Goal: Task Accomplishment & Management: Complete application form

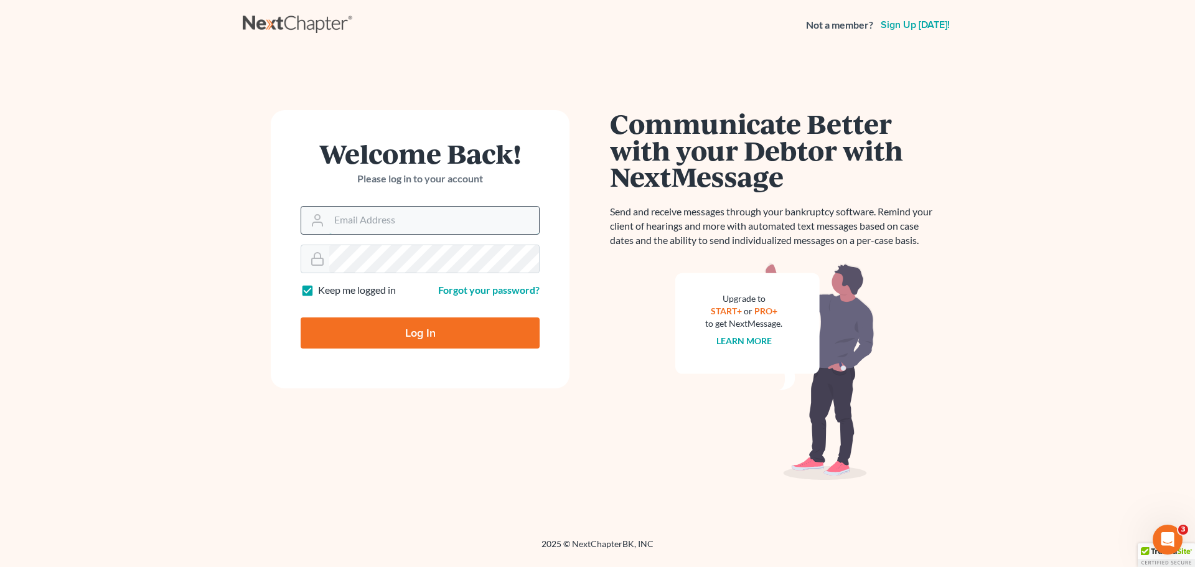
click at [376, 220] on input "Email Address" at bounding box center [434, 220] width 210 height 27
type input "[EMAIL_ADDRESS][DOMAIN_NAME]"
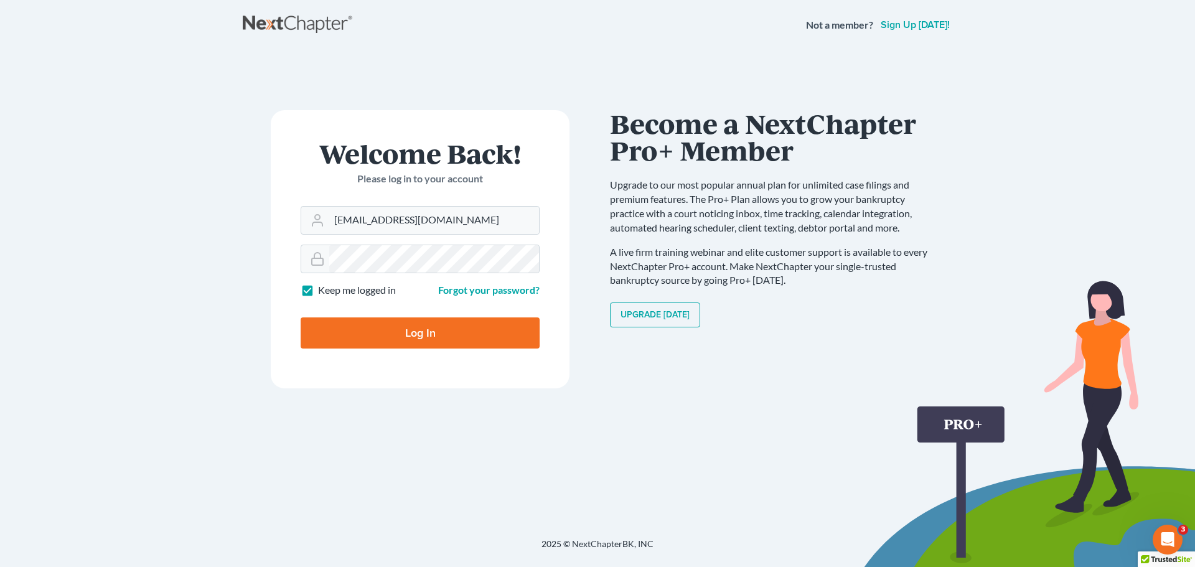
click at [318, 287] on label "Keep me logged in" at bounding box center [357, 290] width 78 height 14
click at [323, 287] on input "Keep me logged in" at bounding box center [327, 287] width 8 height 8
checkbox input "false"
click at [348, 328] on input "Log In" at bounding box center [420, 332] width 239 height 31
type input "Thinking..."
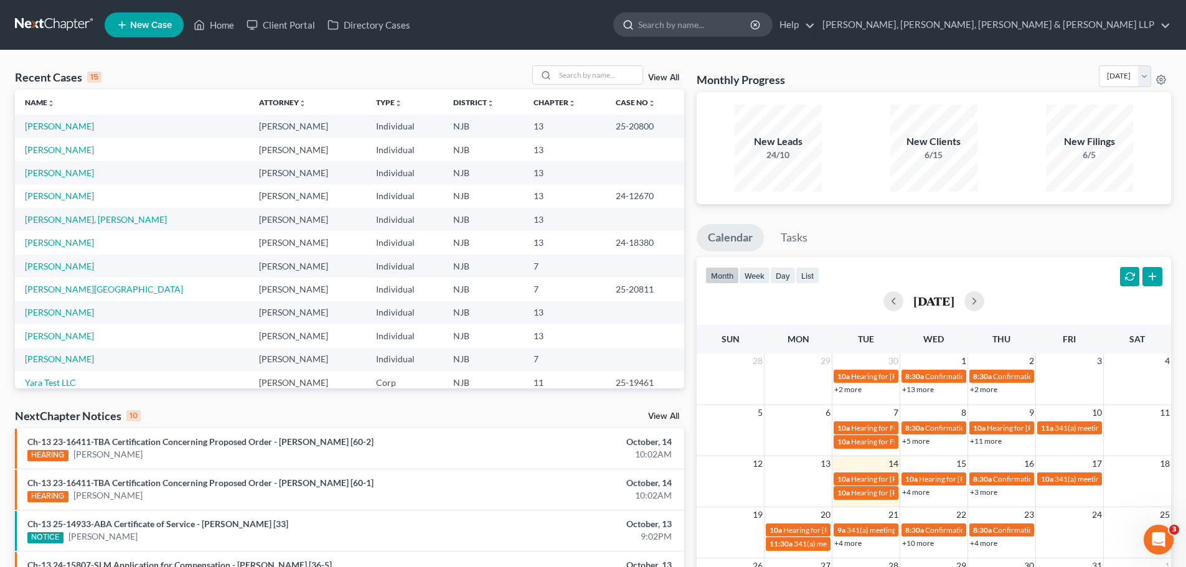
click at [752, 26] on input "search" at bounding box center [695, 24] width 114 height 23
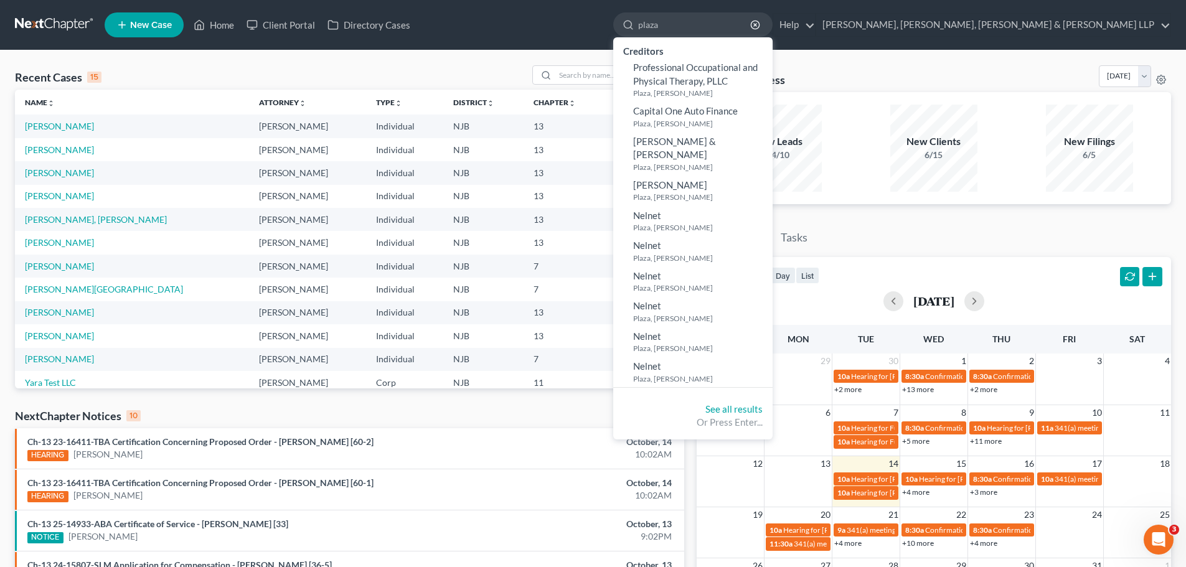
type input "plaza"
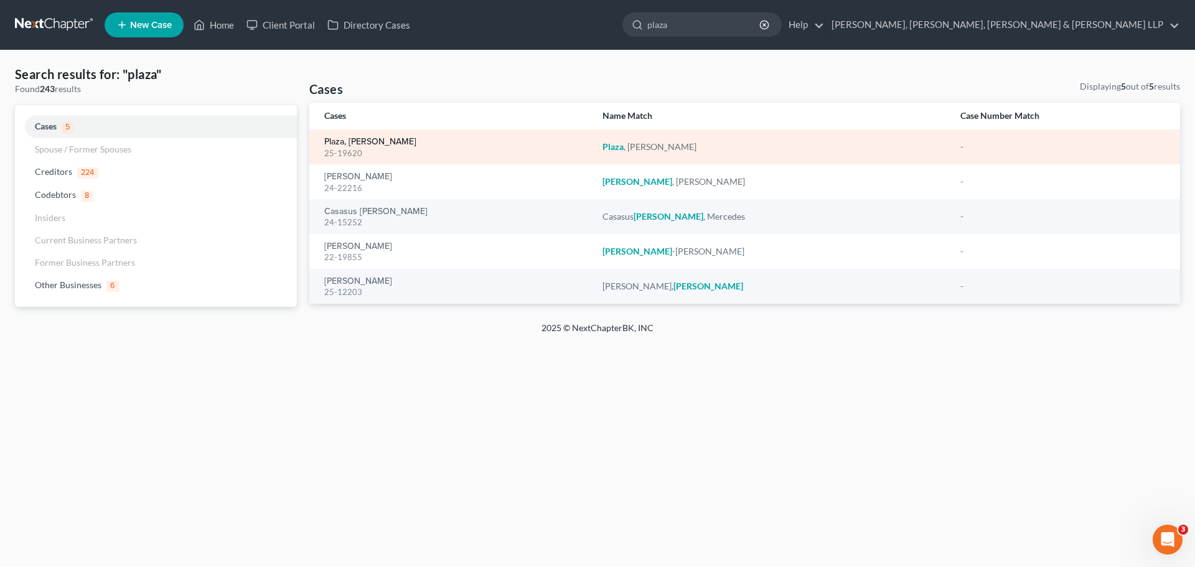
click at [350, 145] on link "Plaza, [PERSON_NAME]" at bounding box center [370, 142] width 92 height 9
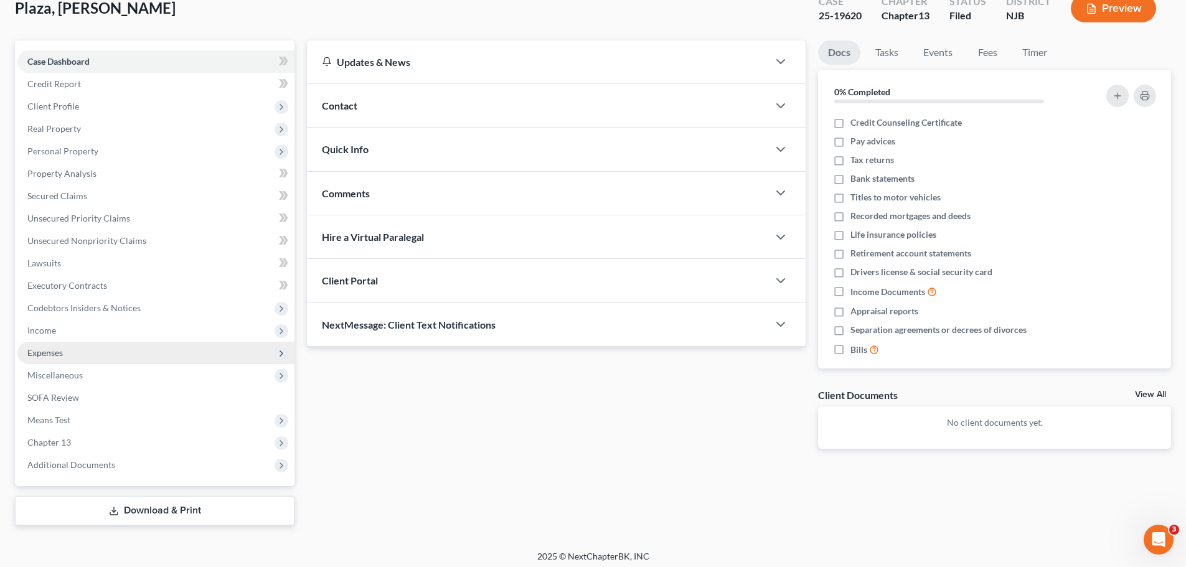
scroll to position [85, 0]
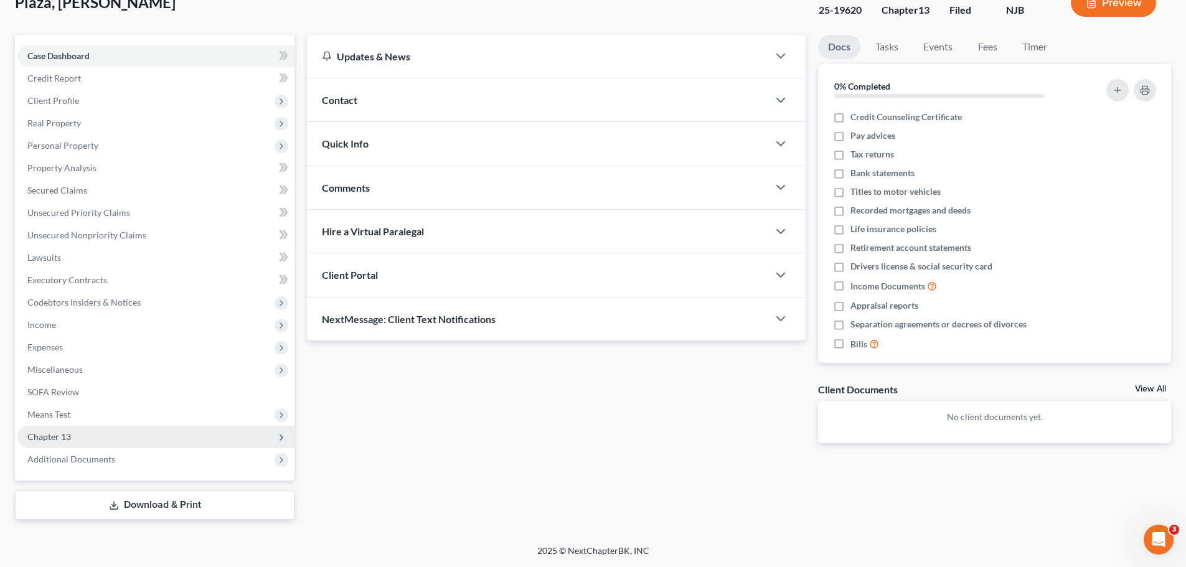
click at [54, 438] on span "Chapter 13" at bounding box center [49, 436] width 44 height 11
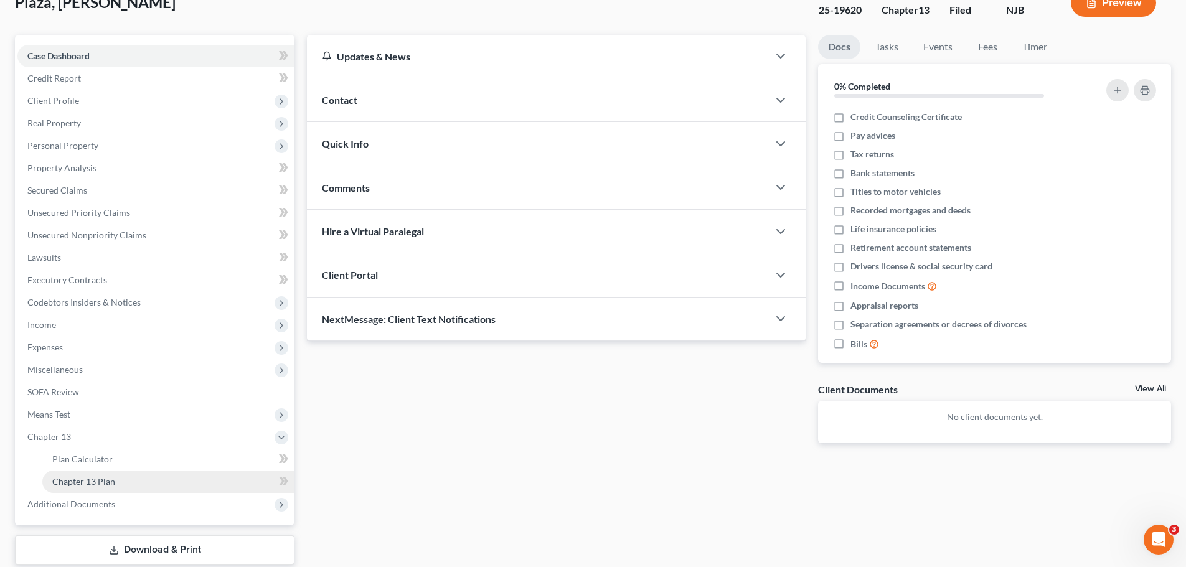
click at [101, 479] on span "Chapter 13 Plan" at bounding box center [83, 481] width 63 height 11
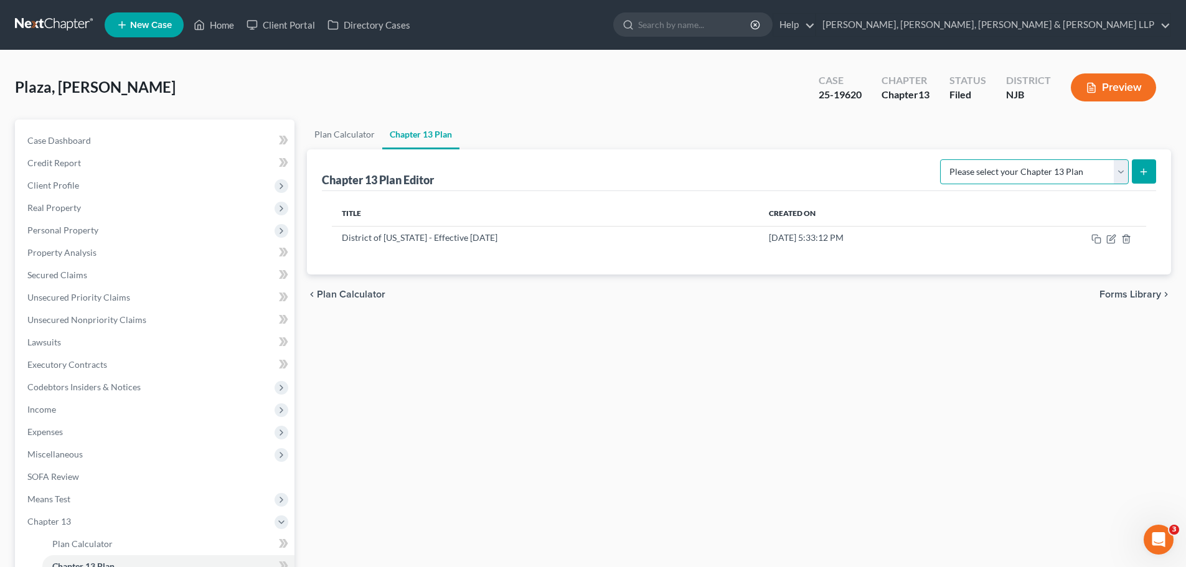
click at [1119, 171] on select "Please select your Chapter 13 Plan District of [US_STATE] - Effective [DATE] Di…" at bounding box center [1034, 171] width 189 height 25
select select "0"
click at [940, 159] on select "Please select your Chapter 13 Plan District of [US_STATE] - Effective [DATE] Di…" at bounding box center [1034, 171] width 189 height 25
click at [1145, 172] on line "submit" at bounding box center [1144, 172] width 6 height 0
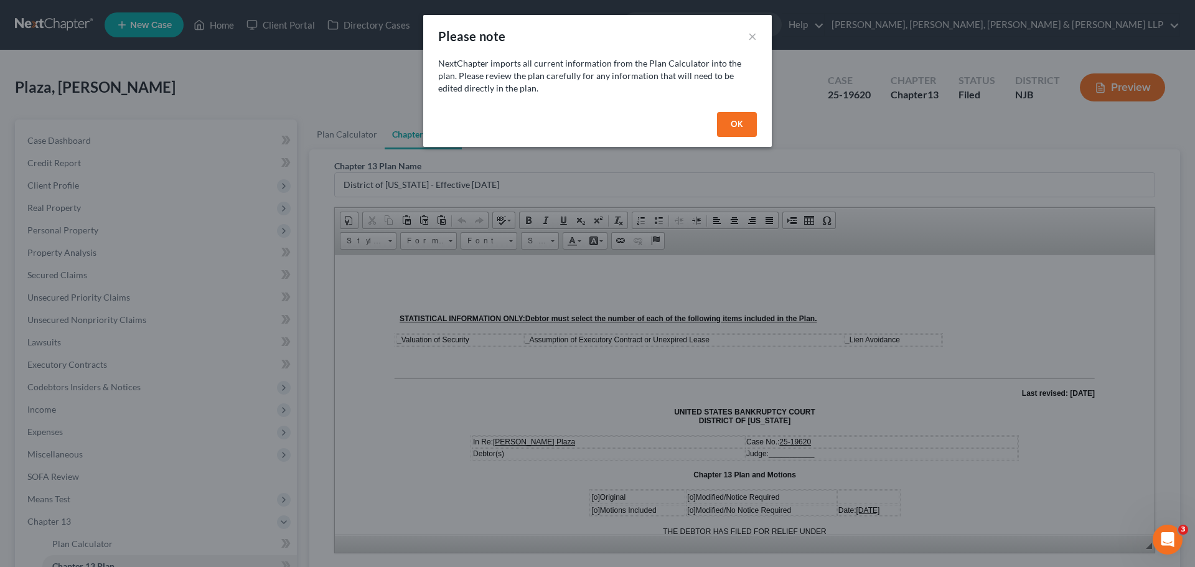
click at [746, 133] on button "OK" at bounding box center [737, 124] width 40 height 25
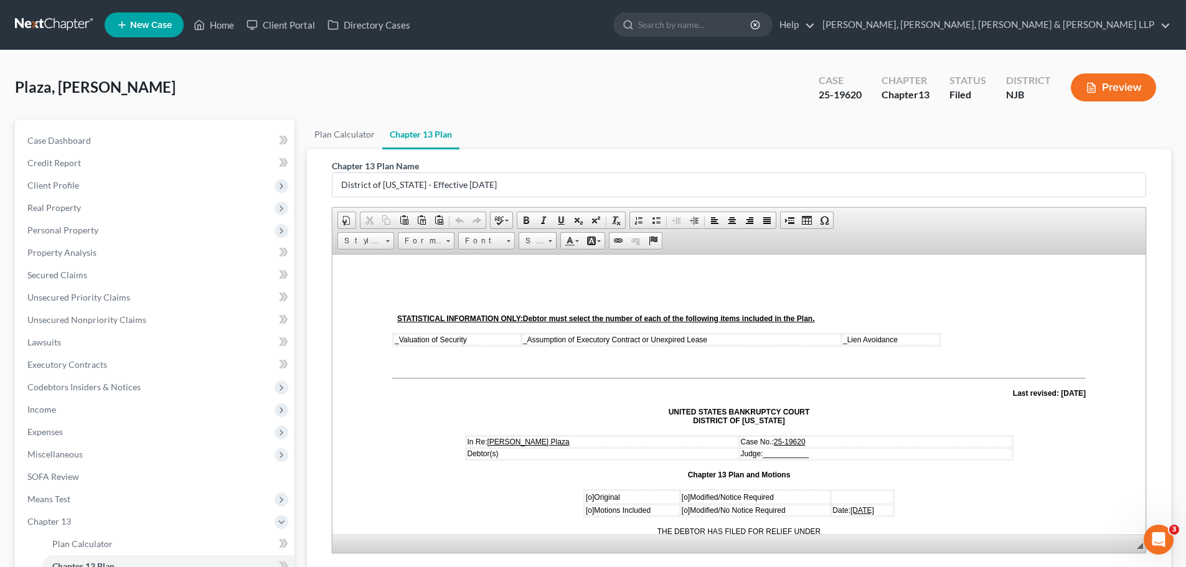
click at [397, 339] on span "_" at bounding box center [397, 339] width 4 height 9
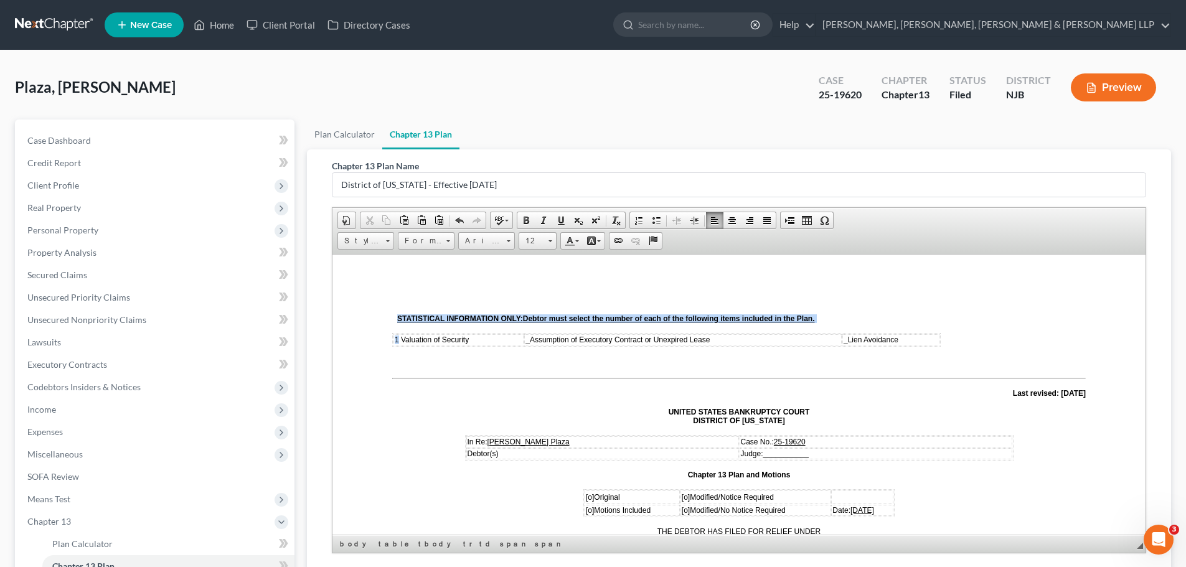
drag, startPoint x: 399, startPoint y: 337, endPoint x: 390, endPoint y: 337, distance: 9.4
click at [560, 222] on span at bounding box center [561, 220] width 10 height 10
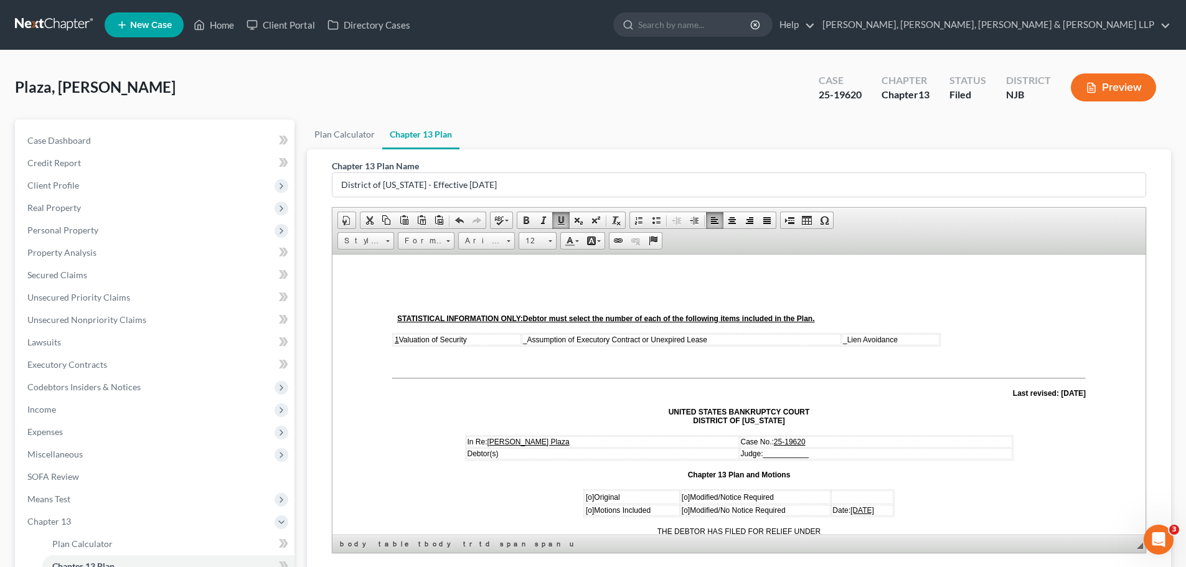
click at [528, 338] on span "_ Assumption of Executory Contract or Unexpired Lease" at bounding box center [615, 339] width 184 height 9
drag, startPoint x: 528, startPoint y: 337, endPoint x: 516, endPoint y: 337, distance: 12.4
click at [516, 337] on tr "1 Valuation of Security 1 Assumption of Executory Contract or Unexpired Lease _…" at bounding box center [666, 339] width 546 height 11
click at [530, 339] on span "1 Assumption of Executory Contract or Unexpired Lease" at bounding box center [615, 339] width 186 height 9
drag, startPoint x: 529, startPoint y: 339, endPoint x: 522, endPoint y: 337, distance: 7.9
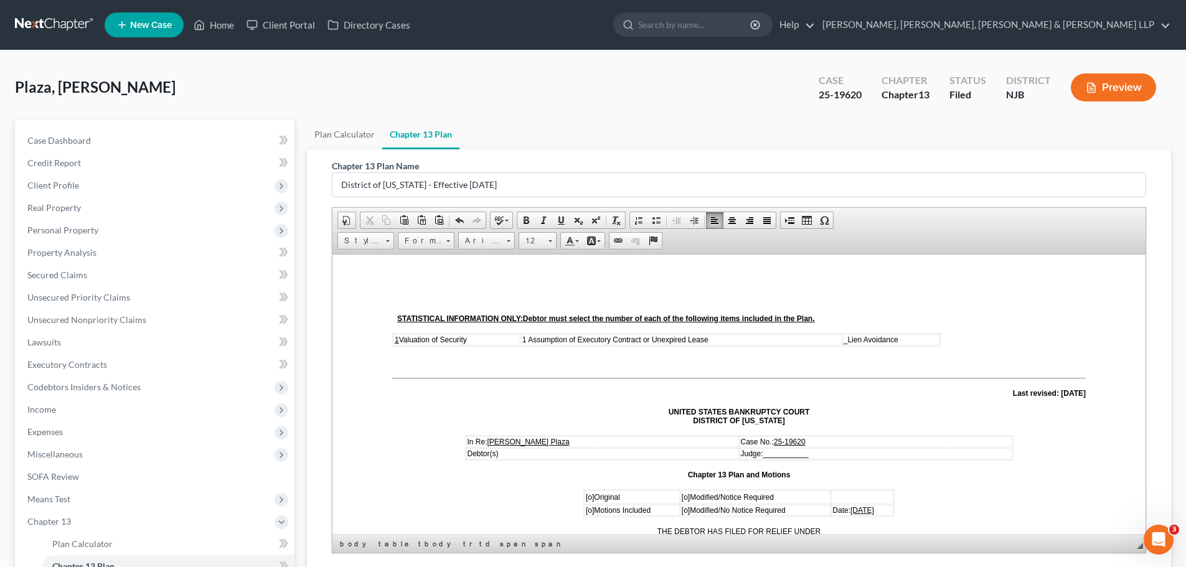
click at [522, 337] on tr "1 Valuation of Security 1 Assumption of Executory Contract or Unexpired Lease _…" at bounding box center [666, 339] width 546 height 11
click at [561, 223] on span at bounding box center [561, 220] width 10 height 10
click at [845, 337] on span "_ Lien Avoidance" at bounding box center [870, 339] width 55 height 9
drag, startPoint x: 847, startPoint y: 342, endPoint x: 833, endPoint y: 337, distance: 14.6
click at [833, 337] on tr "1 Valuation of Security 1 Assumption of Executory Contract or Unexpired Lease 1…" at bounding box center [666, 339] width 546 height 11
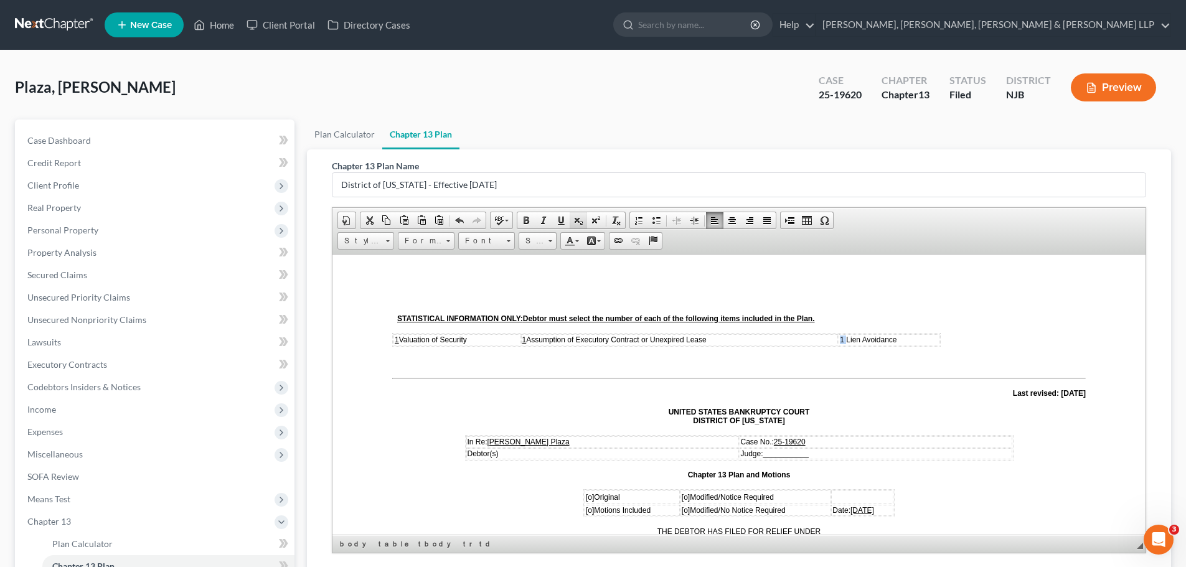
drag, startPoint x: 561, startPoint y: 222, endPoint x: 576, endPoint y: 222, distance: 14.3
click at [561, 222] on span at bounding box center [561, 220] width 10 height 10
click at [1160, 366] on div "Chapter 13 Plan Name District of [US_STATE] - Effective [DATE] Rich Text Editor…" at bounding box center [739, 381] width 864 height 465
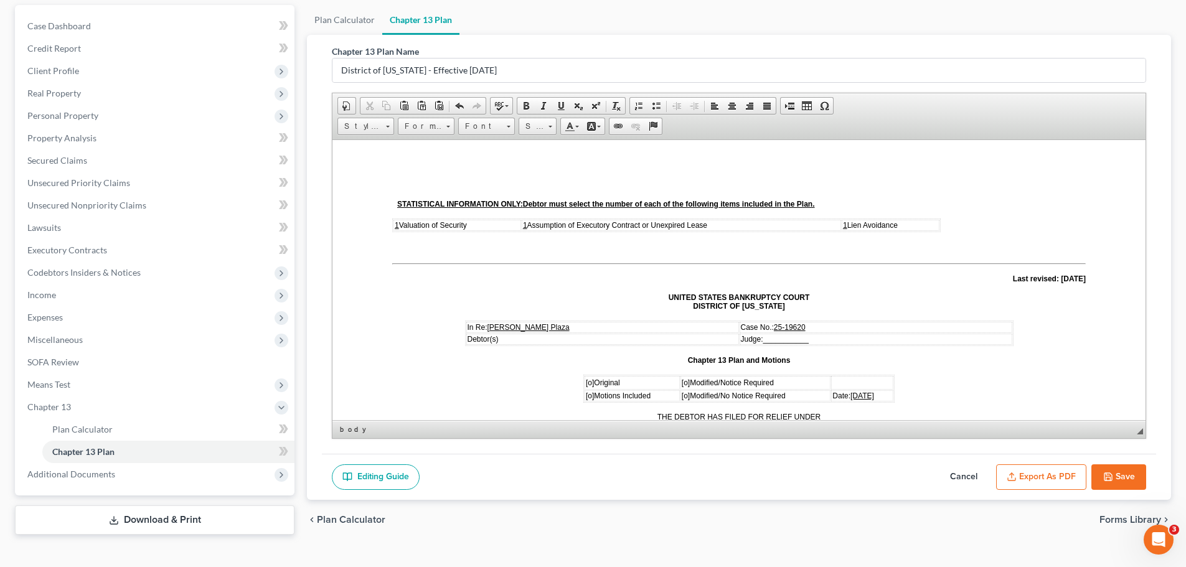
scroll to position [124, 0]
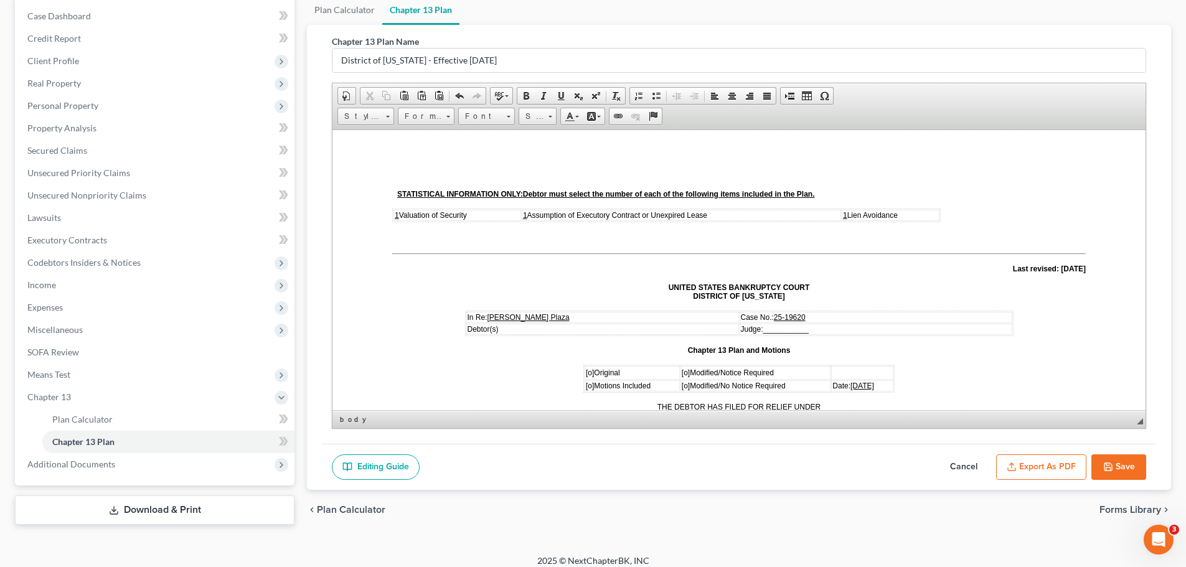
click at [809, 316] on p "Case No.: 25-19620" at bounding box center [876, 316] width 270 height 9
click at [783, 328] on span "___________" at bounding box center [785, 328] width 45 height 9
click at [807, 331] on span "____VFP_______" at bounding box center [793, 328] width 60 height 9
drag, startPoint x: 782, startPoint y: 327, endPoint x: 797, endPoint y: 331, distance: 16.0
click at [797, 331] on span "____VFP_____" at bounding box center [789, 328] width 52 height 9
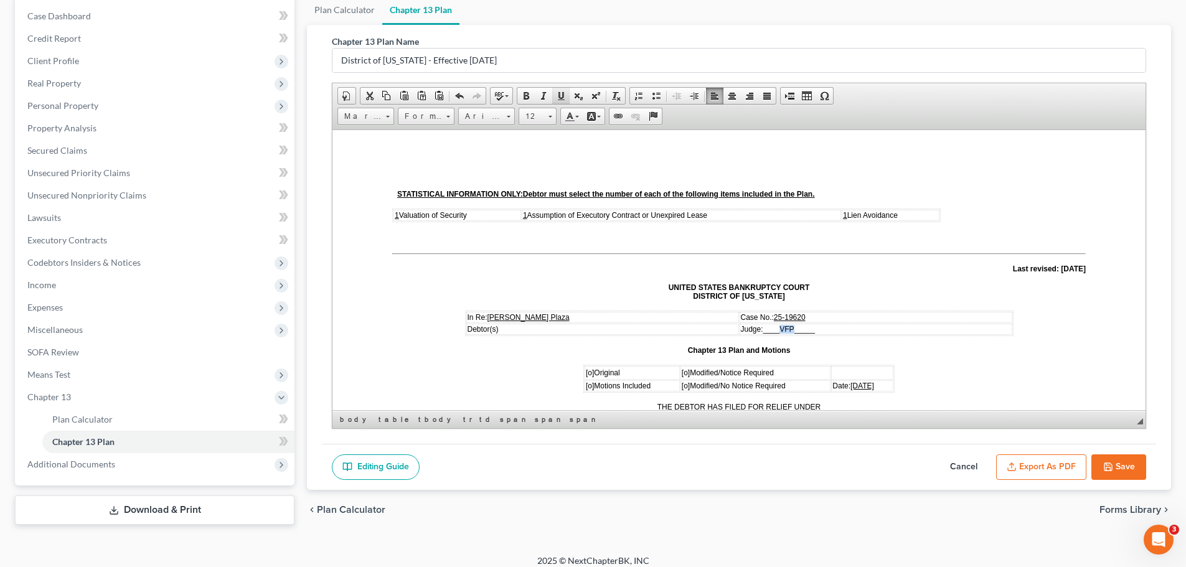
drag, startPoint x: 560, startPoint y: 95, endPoint x: 559, endPoint y: 101, distance: 6.9
click at [559, 95] on span at bounding box center [561, 96] width 10 height 10
click at [682, 370] on span "[o]" at bounding box center [686, 372] width 8 height 9
click at [682, 373] on span "[o]" at bounding box center [686, 372] width 8 height 9
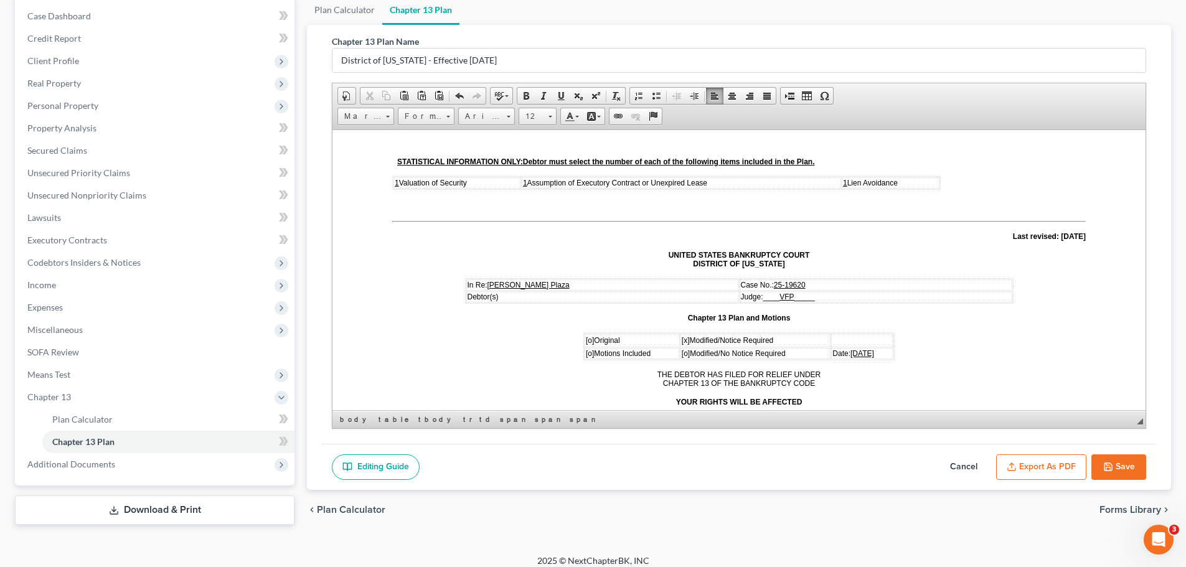
scroll to position [62, 0]
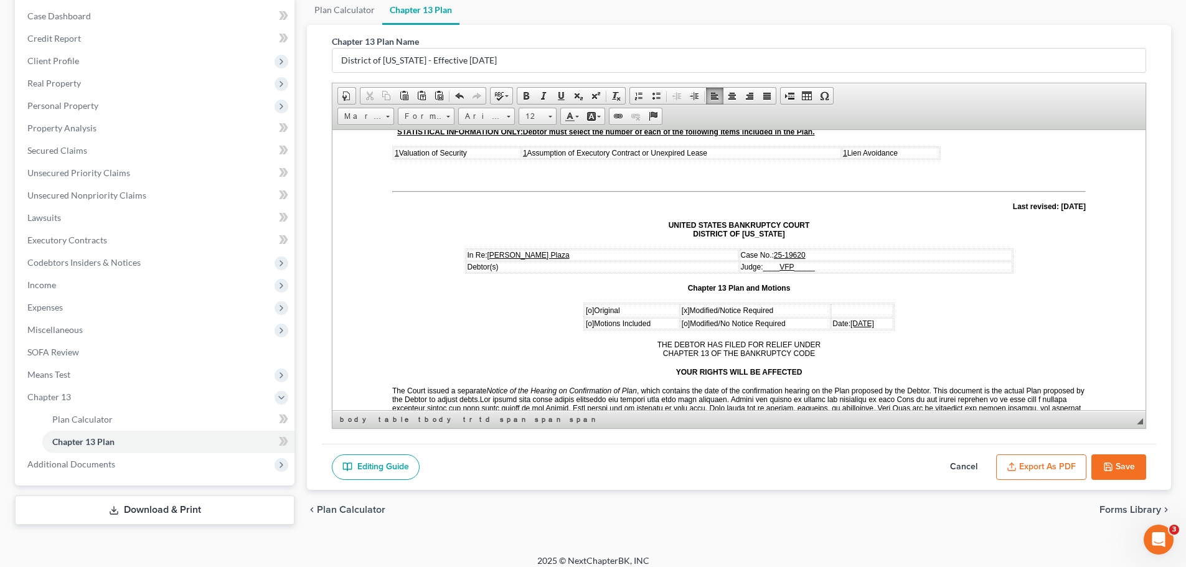
click at [586, 322] on span "[o]" at bounding box center [590, 323] width 8 height 9
click at [873, 321] on td "Date: [DATE]" at bounding box center [862, 322] width 62 height 11
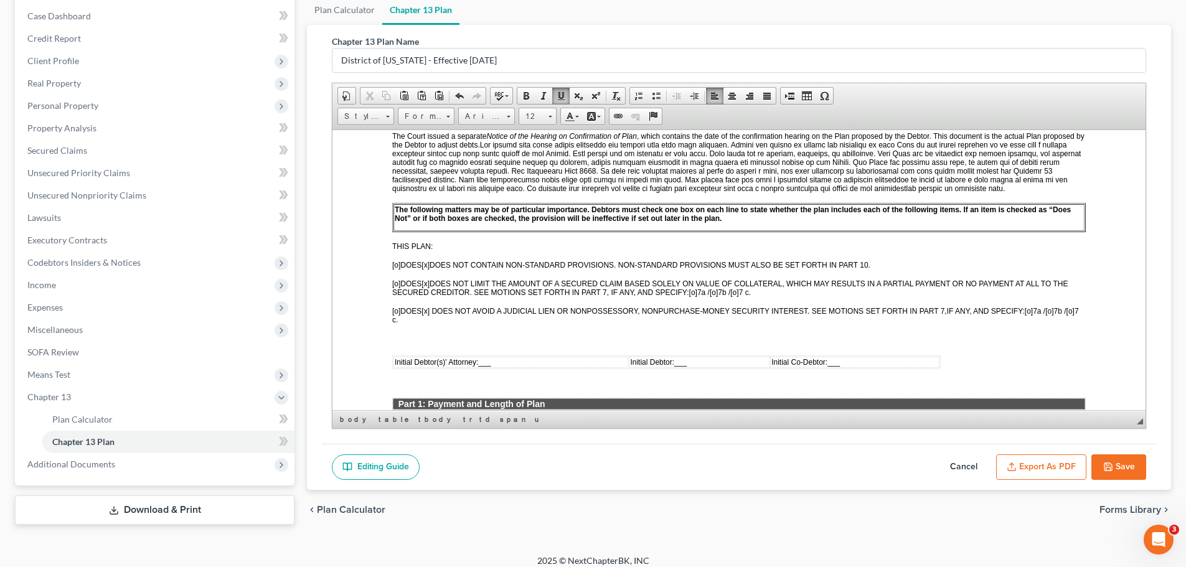
scroll to position [311, 0]
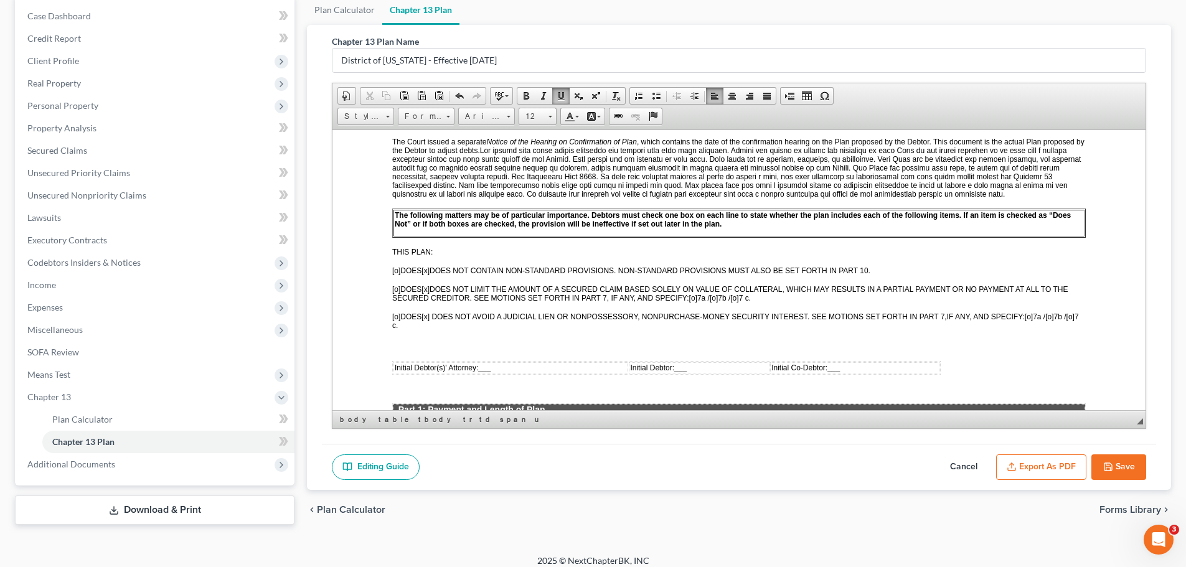
click at [429, 290] on span "[x]" at bounding box center [425, 288] width 8 height 9
click at [398, 290] on span "[o]" at bounding box center [396, 288] width 8 height 9
click at [696, 297] on span "[o]" at bounding box center [693, 297] width 8 height 9
click at [398, 316] on span "[o]" at bounding box center [396, 316] width 8 height 9
click at [429, 316] on span "[x]" at bounding box center [425, 316] width 8 height 9
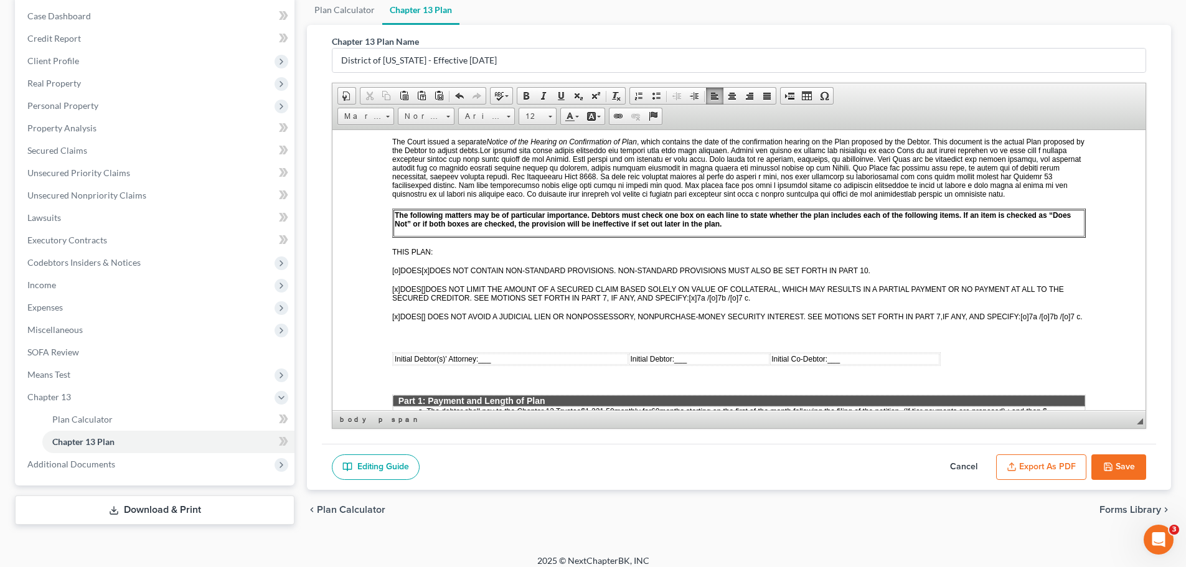
click at [1028, 313] on span "[o]" at bounding box center [1024, 316] width 8 height 9
click at [484, 363] on span "___" at bounding box center [484, 358] width 12 height 9
drag, startPoint x: 483, startPoint y: 368, endPoint x: 504, endPoint y: 368, distance: 20.5
click at [504, 363] on span "_/s/ PE__" at bounding box center [494, 358] width 32 height 9
click at [565, 96] on span at bounding box center [561, 96] width 10 height 10
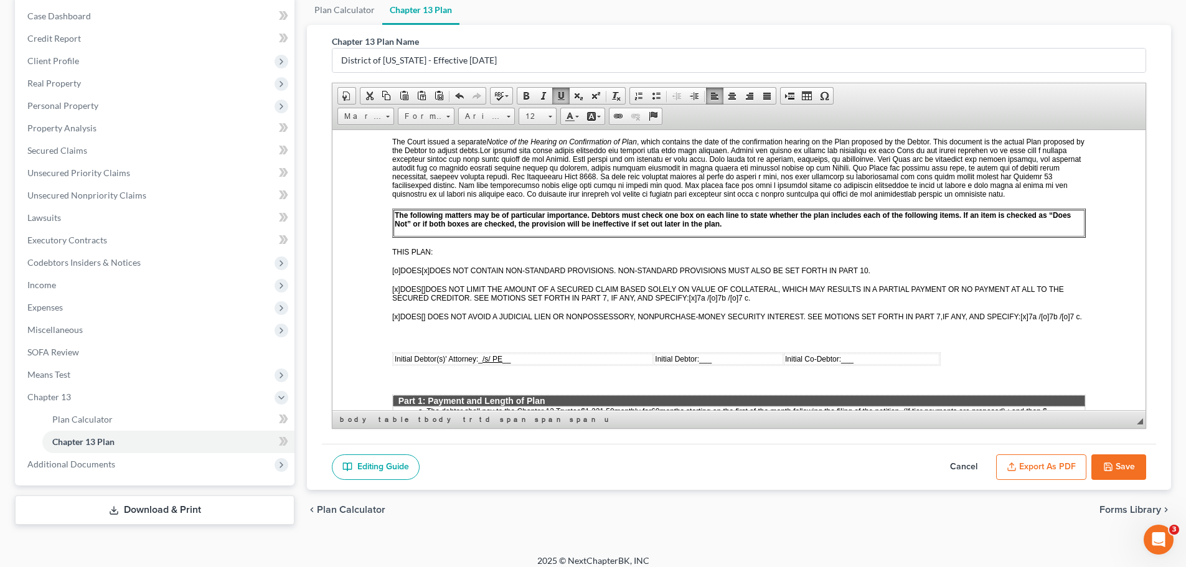
click at [704, 363] on span "___" at bounding box center [705, 358] width 12 height 9
drag, startPoint x: 683, startPoint y: 366, endPoint x: 702, endPoint y: 370, distance: 19.2
click at [702, 363] on span "_/s/ DP__" at bounding box center [695, 358] width 33 height 9
click at [563, 96] on span at bounding box center [561, 96] width 10 height 10
click at [1165, 388] on div "Chapter 13 Plan Name District of [US_STATE] - Effective [DATE] Rich Text Editor…" at bounding box center [739, 257] width 864 height 465
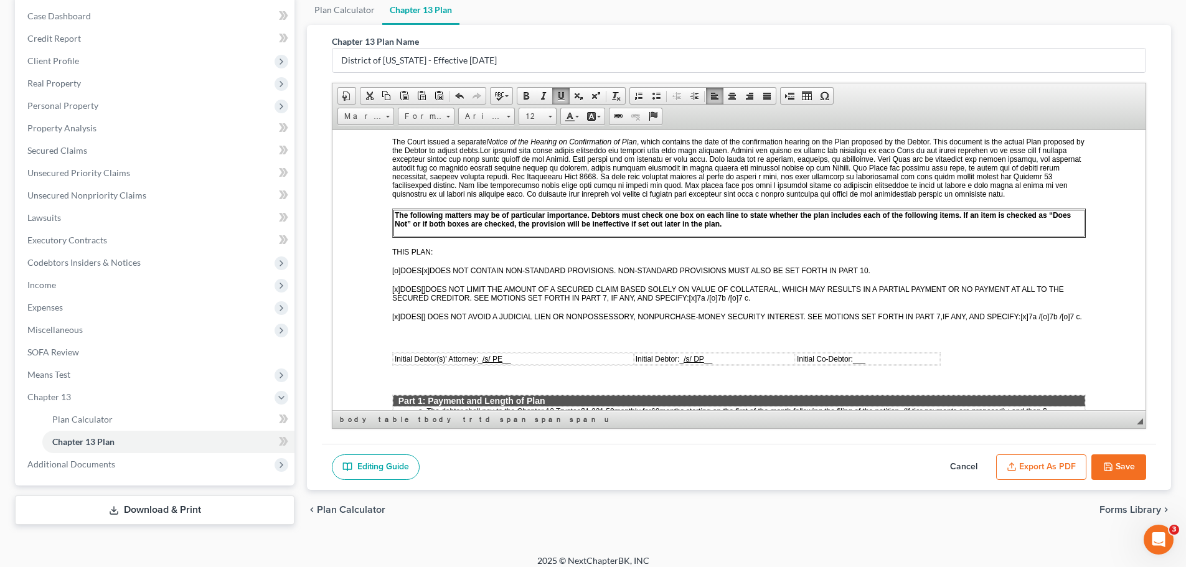
click at [1034, 342] on p at bounding box center [738, 336] width 693 height 11
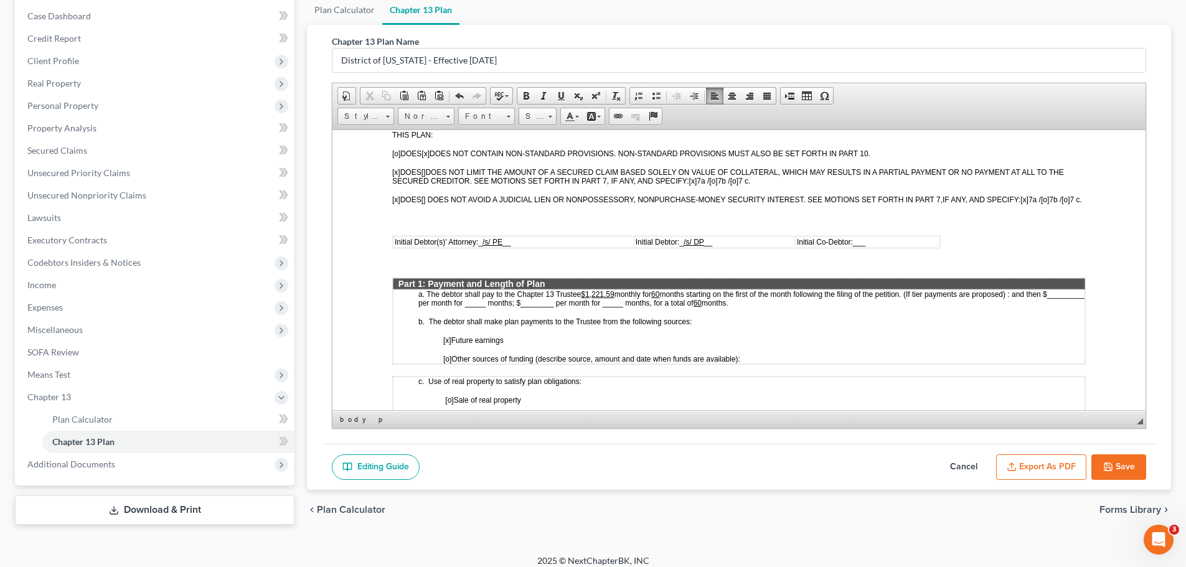
scroll to position [436, 0]
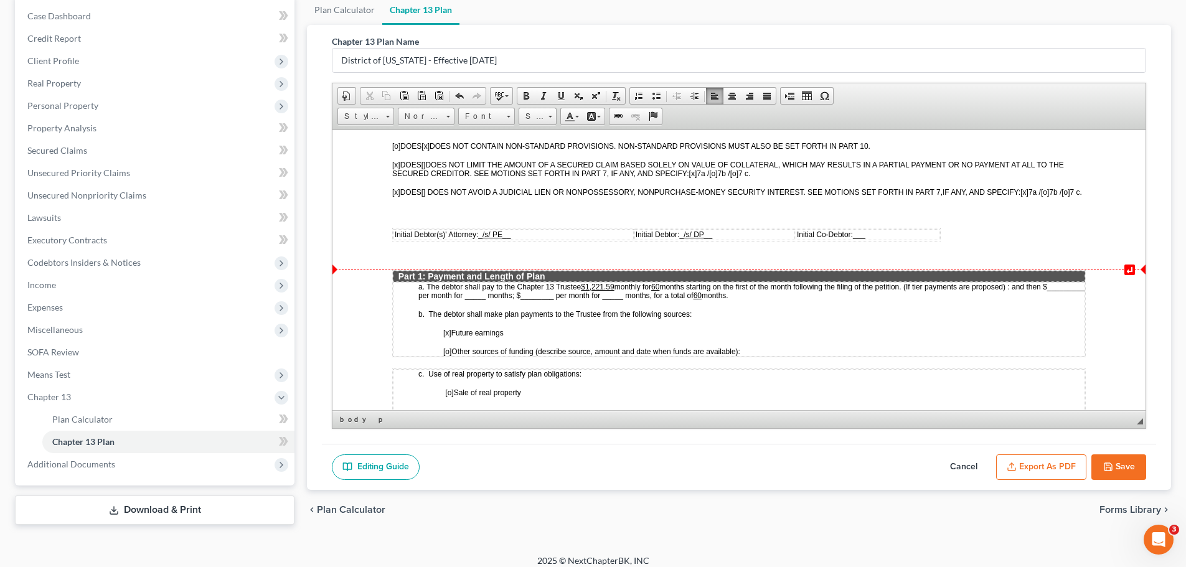
click at [612, 291] on u "$1,221.59" at bounding box center [597, 286] width 33 height 9
click at [616, 291] on span "monthly for" at bounding box center [632, 286] width 37 height 9
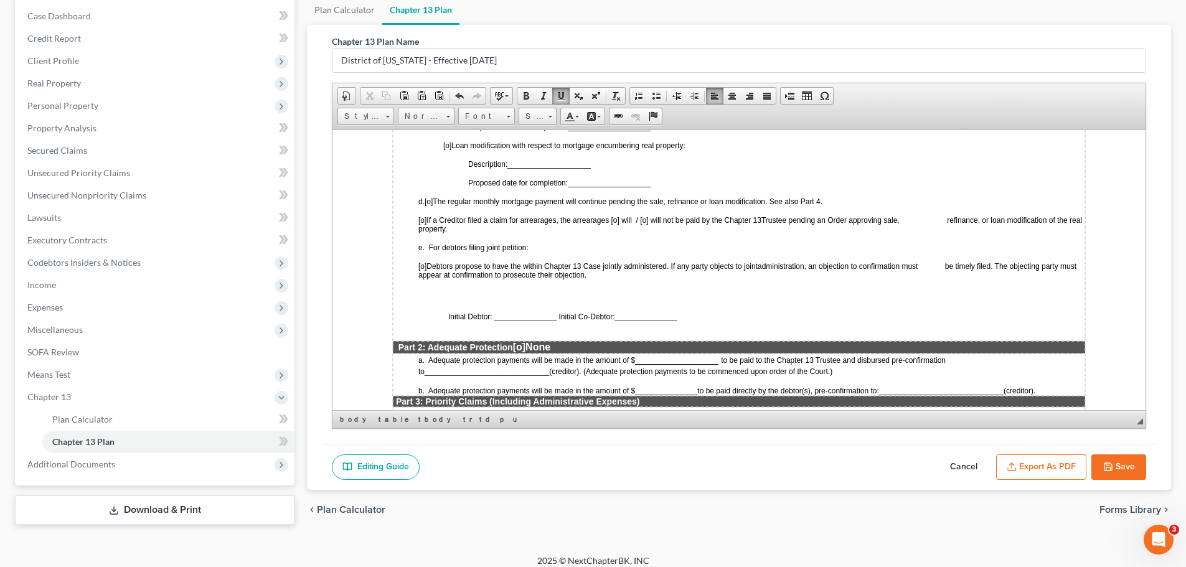
scroll to position [871, 0]
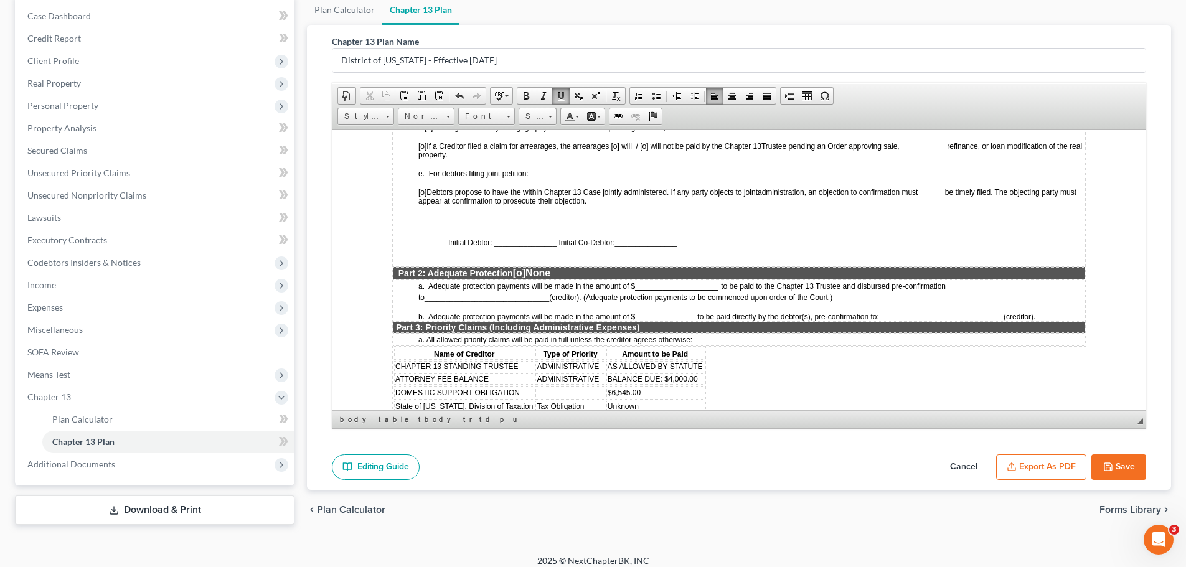
click at [525, 278] on span "[o]" at bounding box center [519, 272] width 12 height 11
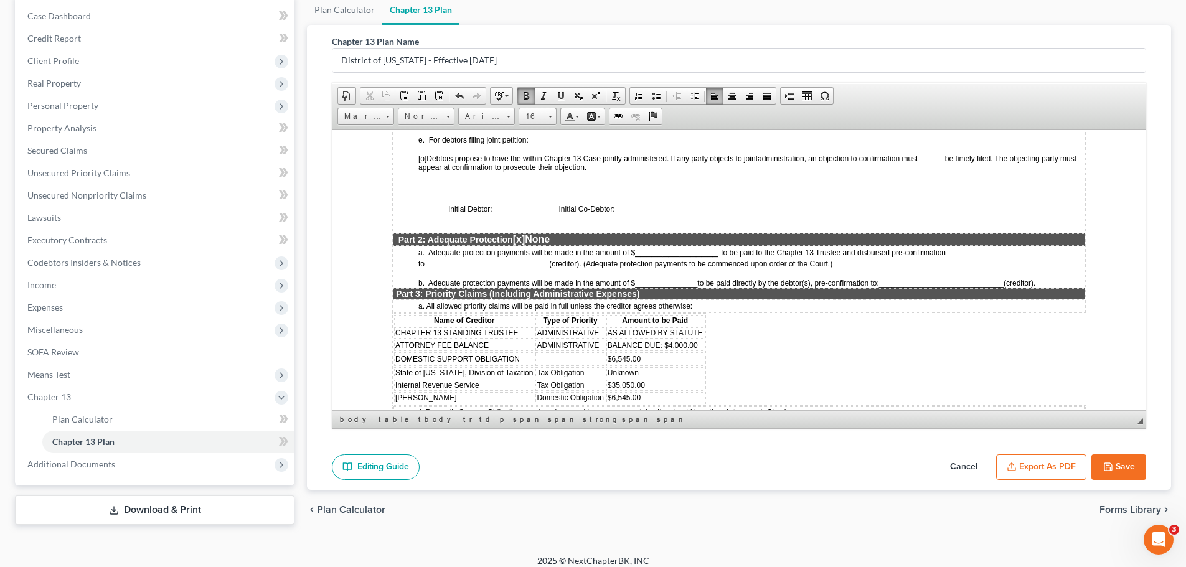
scroll to position [934, 0]
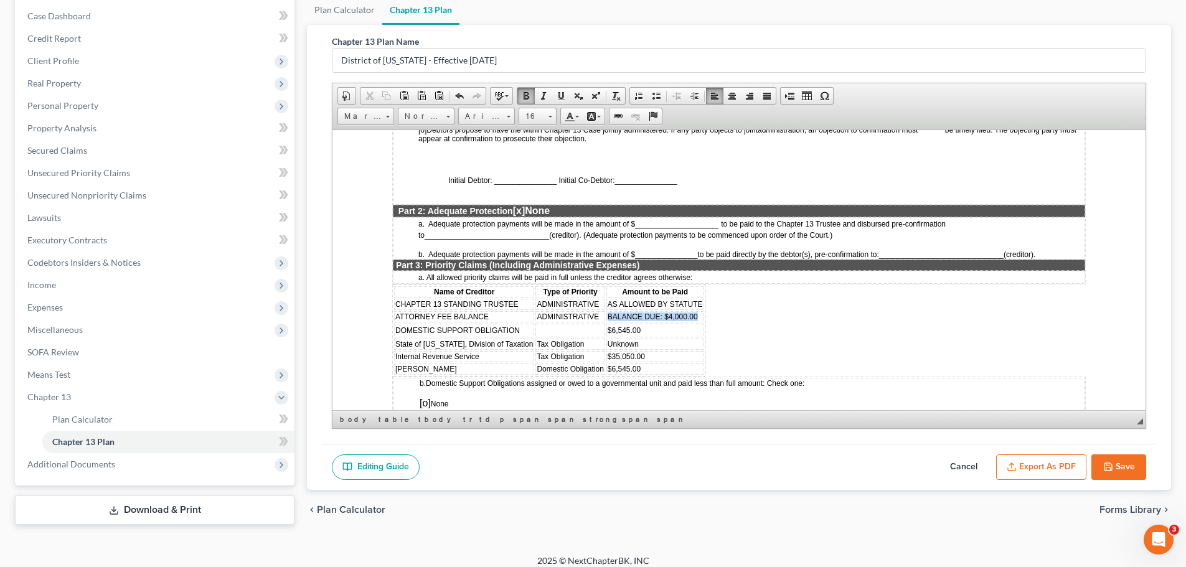
drag, startPoint x: 606, startPoint y: 321, endPoint x: 693, endPoint y: 322, distance: 87.8
click at [693, 321] on span "BALANCE DUE: $4,000.00" at bounding box center [652, 316] width 90 height 9
click at [632, 324] on td at bounding box center [655, 318] width 98 height 14
click at [667, 337] on span "Paste" at bounding box center [681, 334] width 67 height 16
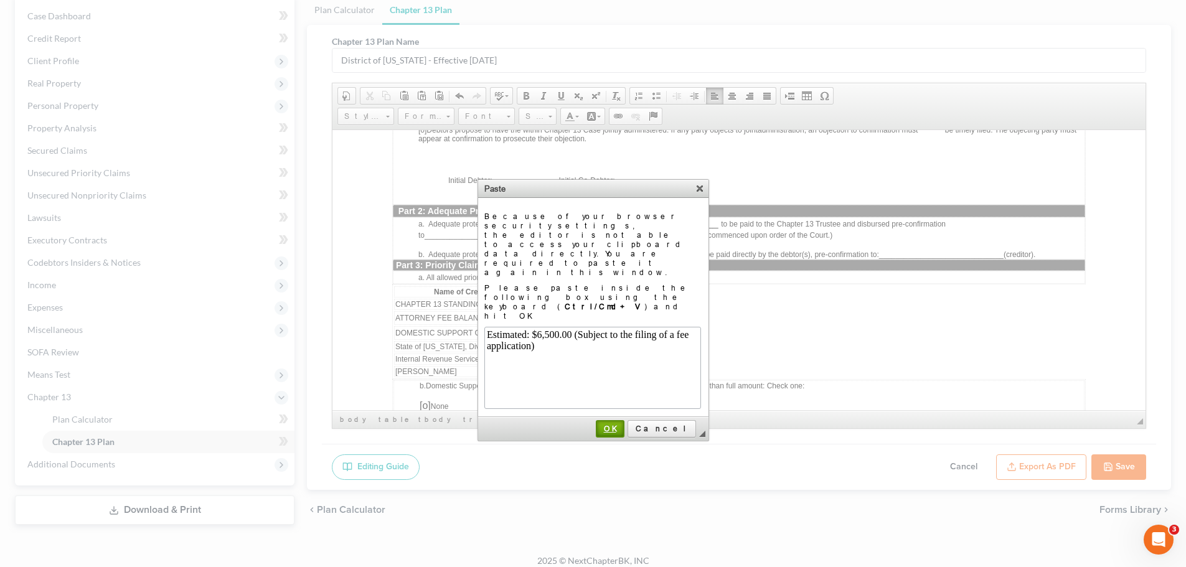
click at [623, 424] on span "OK" at bounding box center [610, 428] width 26 height 9
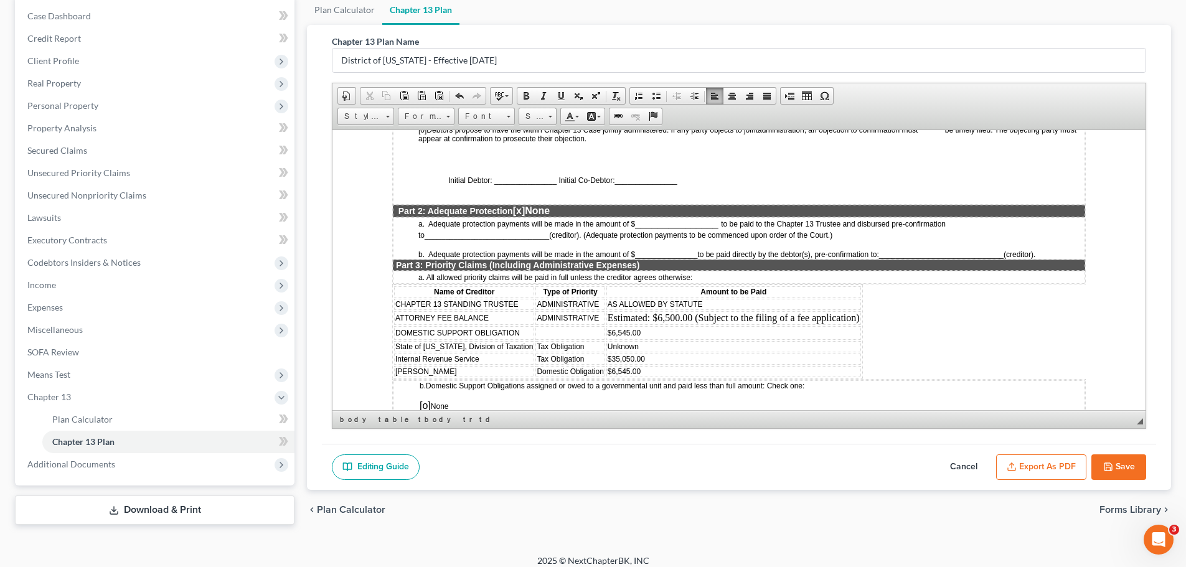
click at [678, 352] on td "Unknown" at bounding box center [733, 345] width 255 height 11
drag, startPoint x: 395, startPoint y: 339, endPoint x: 520, endPoint y: 340, distance: 125.7
click at [520, 339] on td "DOMESTIC SUPPORT OBLIGATION" at bounding box center [464, 333] width 140 height 14
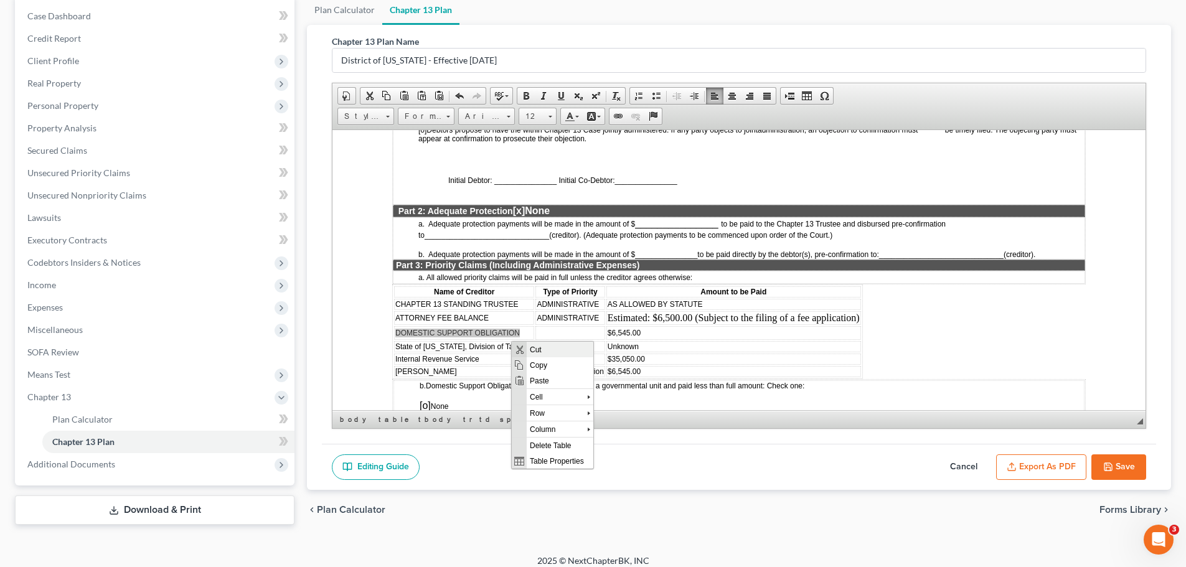
click at [545, 350] on span "Cut" at bounding box center [560, 349] width 67 height 16
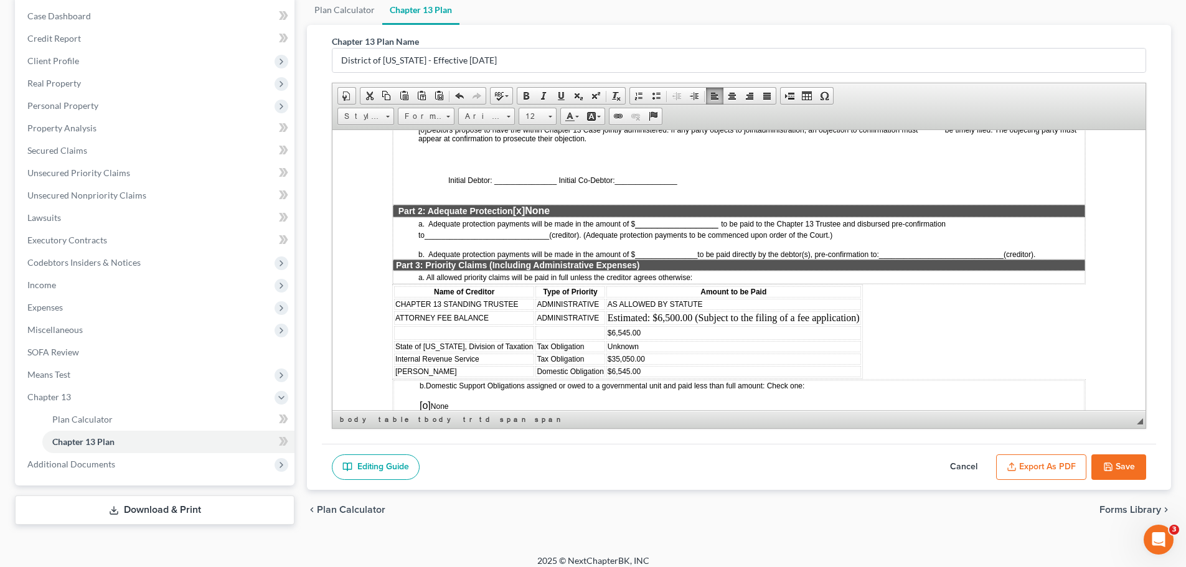
click at [548, 338] on td at bounding box center [569, 333] width 69 height 14
click at [594, 345] on span "Paste" at bounding box center [604, 347] width 67 height 16
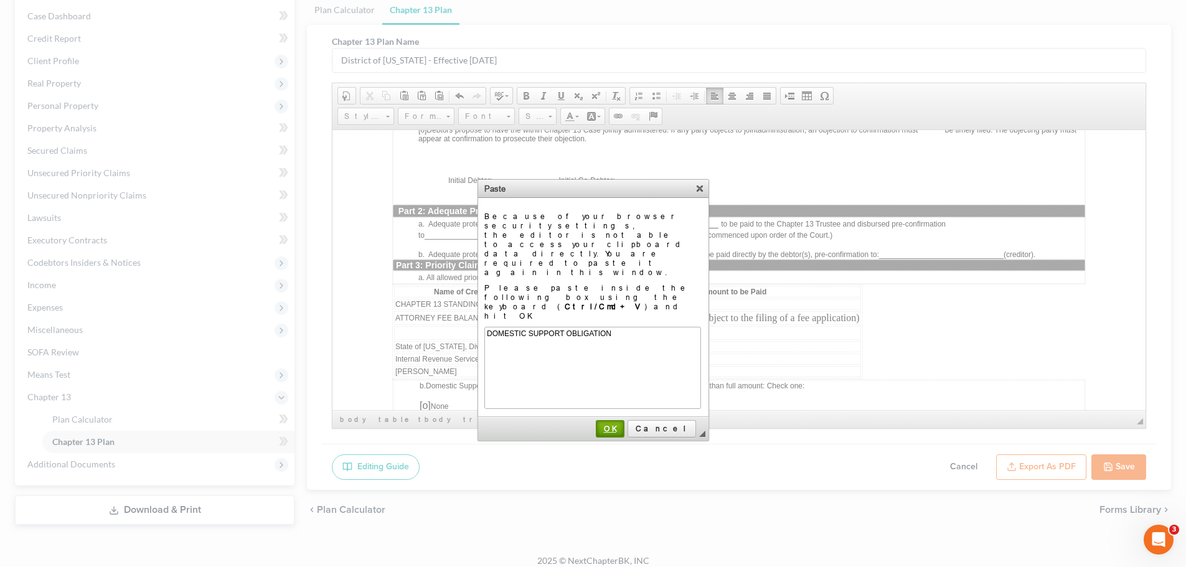
click at [624, 420] on link "OK" at bounding box center [610, 428] width 29 height 17
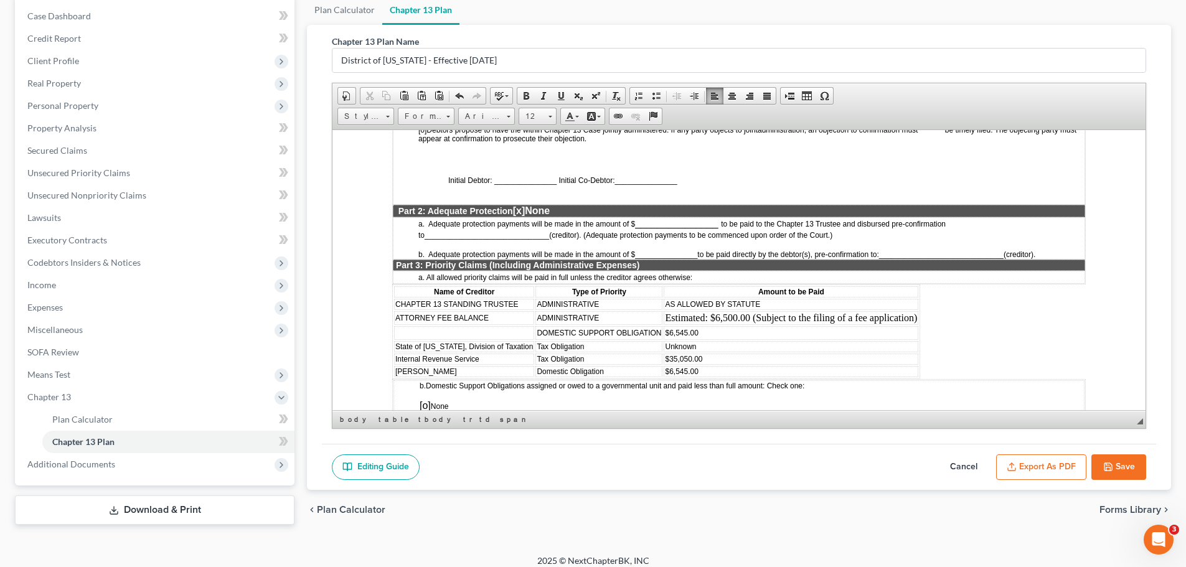
click at [476, 338] on td at bounding box center [464, 333] width 140 height 14
click at [665, 337] on span "$6,545.00" at bounding box center [681, 332] width 33 height 9
click at [754, 339] on td "Estimated: $6,545.00" at bounding box center [791, 333] width 255 height 14
click at [616, 352] on td "Tax Obligation" at bounding box center [598, 345] width 127 height 11
click at [701, 352] on td "Unknown" at bounding box center [791, 345] width 255 height 11
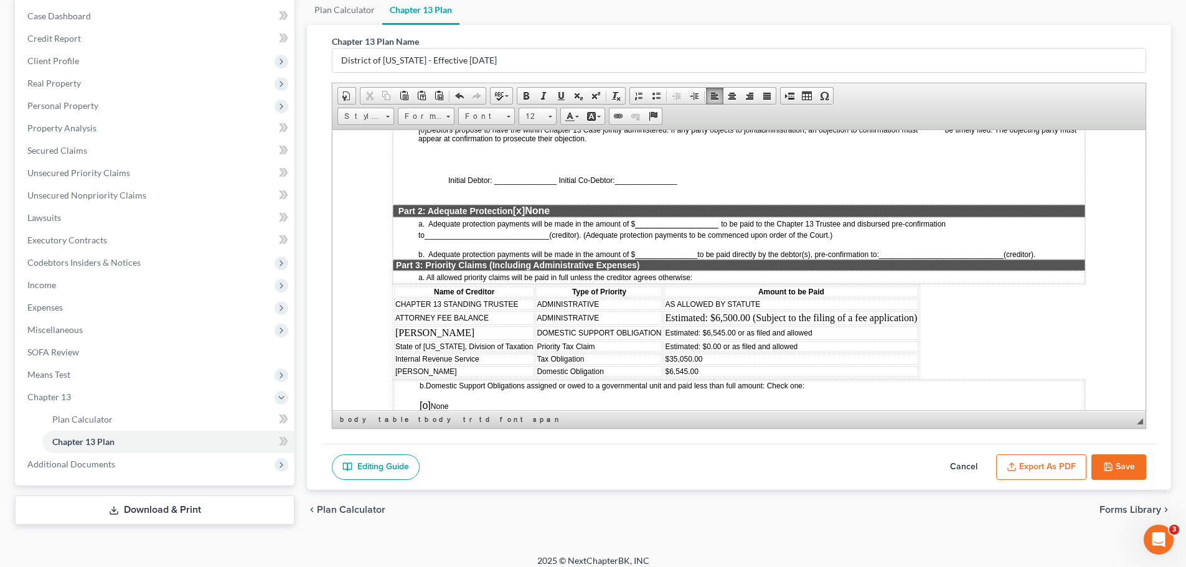
click at [616, 364] on td "Tax Obligation" at bounding box center [598, 358] width 127 height 11
click at [740, 364] on td "$35,050.00" at bounding box center [791, 358] width 255 height 11
click at [474, 377] on td "[PERSON_NAME]" at bounding box center [464, 370] width 140 height 11
click at [657, 337] on span "DOMESTIC SUPPORT OBLIGATION" at bounding box center [599, 332] width 124 height 9
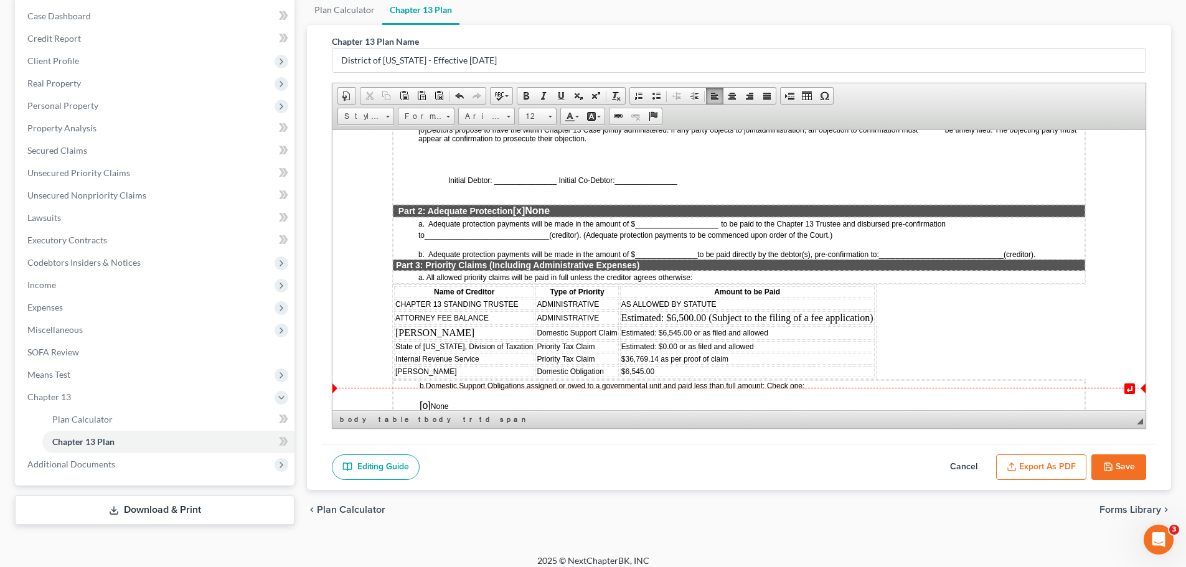
click at [509, 377] on td "[PERSON_NAME]" at bounding box center [464, 370] width 140 height 11
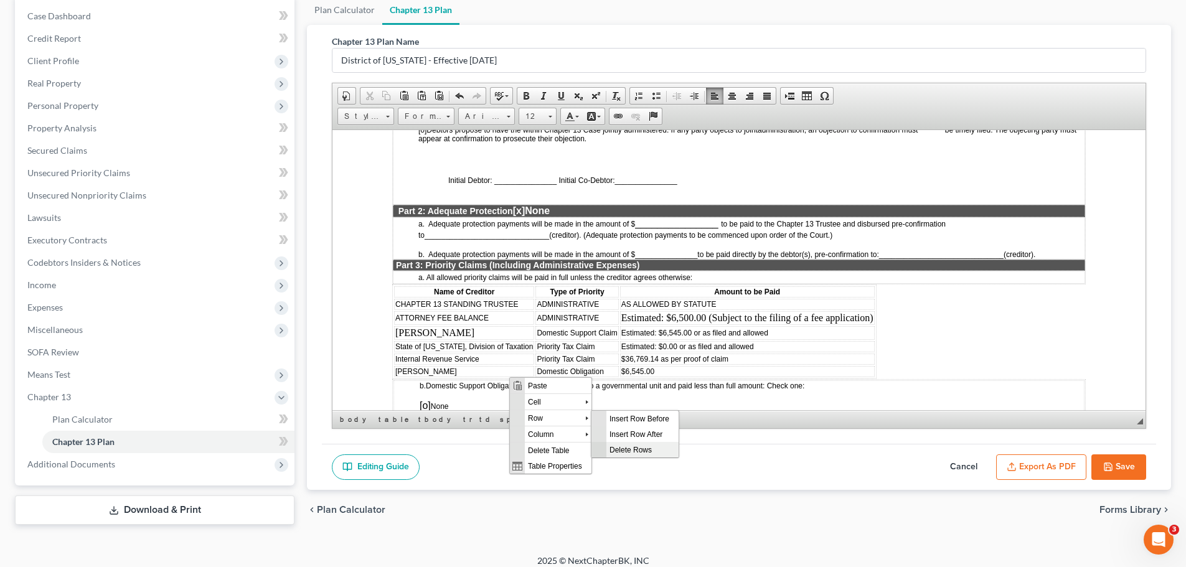
click at [630, 452] on span "Delete Rows" at bounding box center [642, 449] width 72 height 16
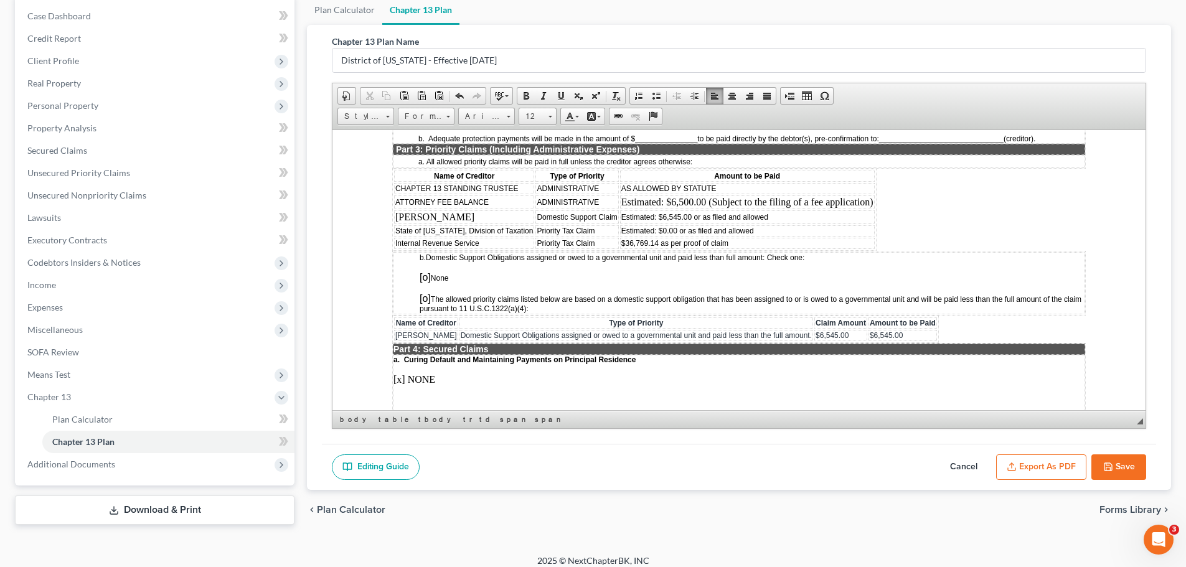
scroll to position [1058, 0]
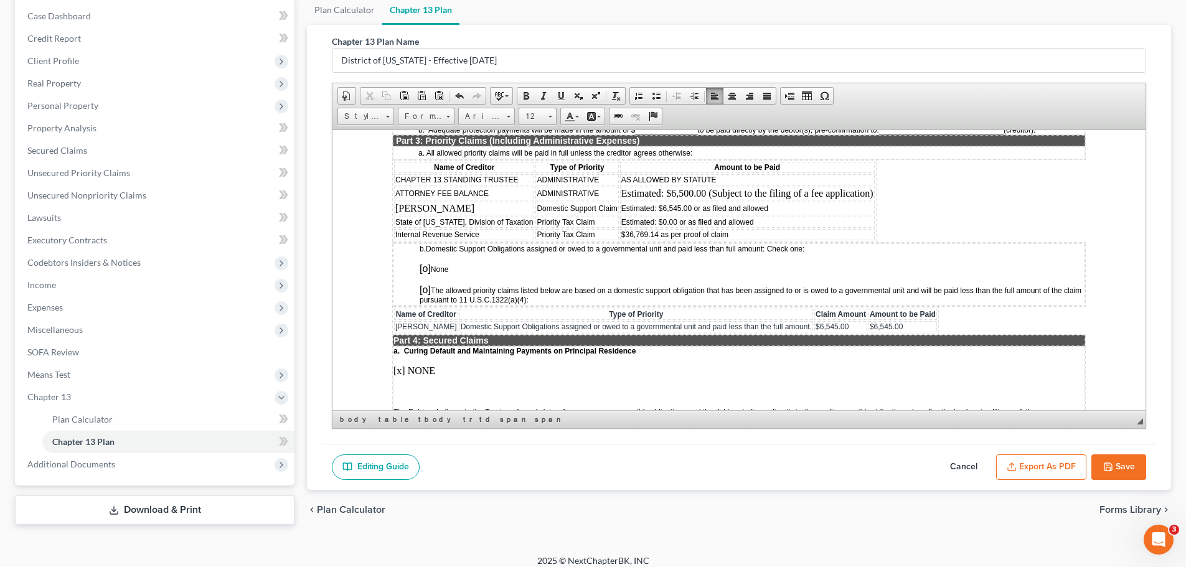
click at [426, 273] on span "[o]" at bounding box center [425, 268] width 11 height 11
click at [754, 240] on td "$36,769.14 as per proof of claim" at bounding box center [747, 233] width 255 height 11
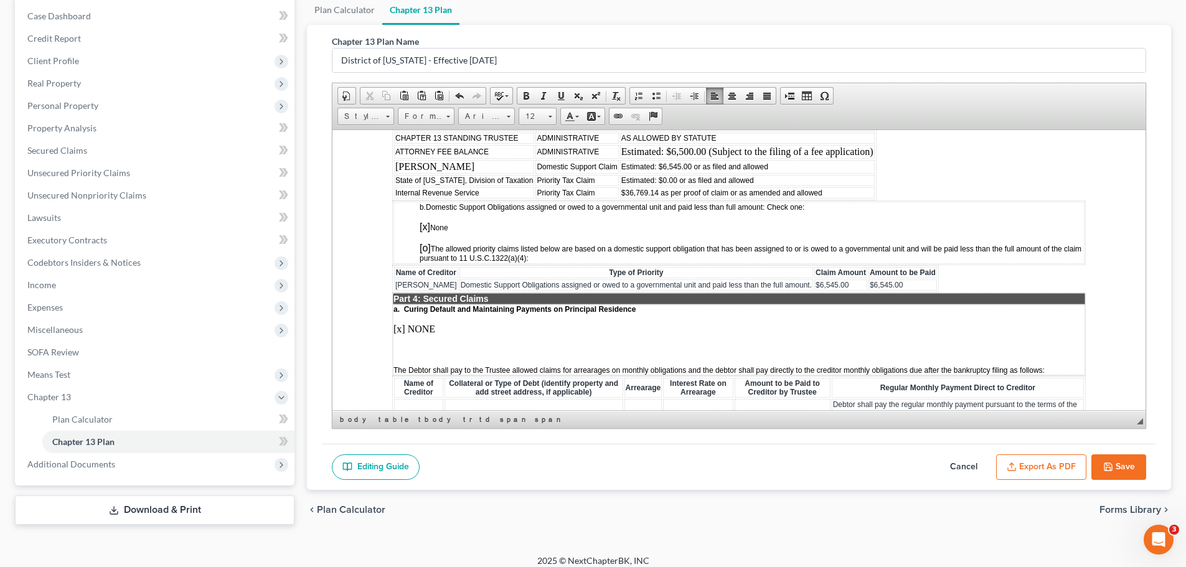
scroll to position [1120, 0]
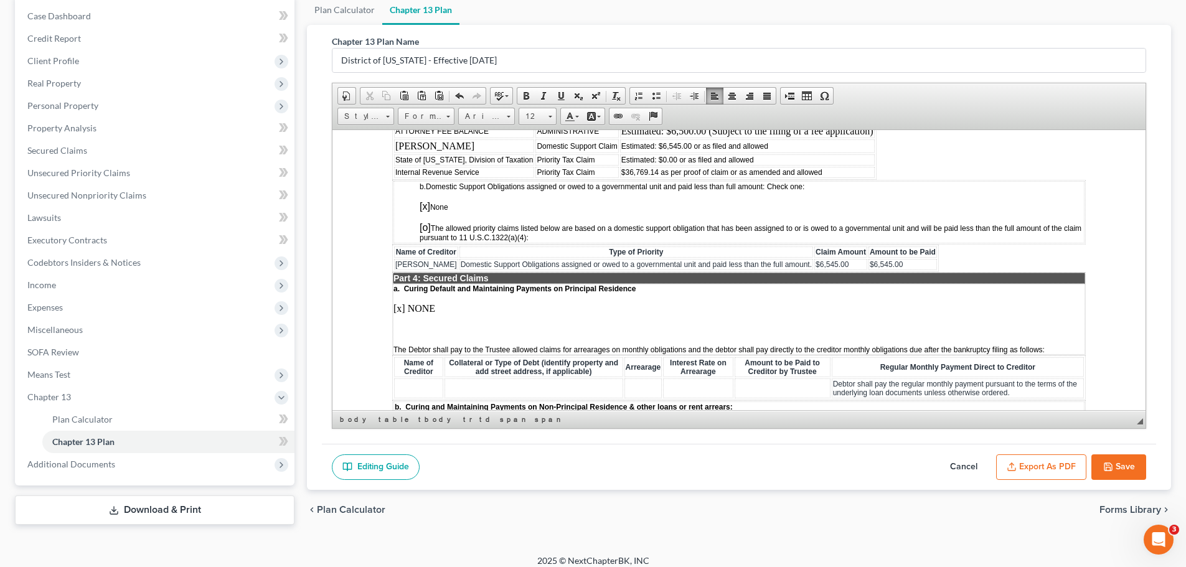
drag, startPoint x: 454, startPoint y: 273, endPoint x: 396, endPoint y: 274, distance: 57.9
click at [396, 270] on td "[PERSON_NAME]" at bounding box center [426, 263] width 64 height 11
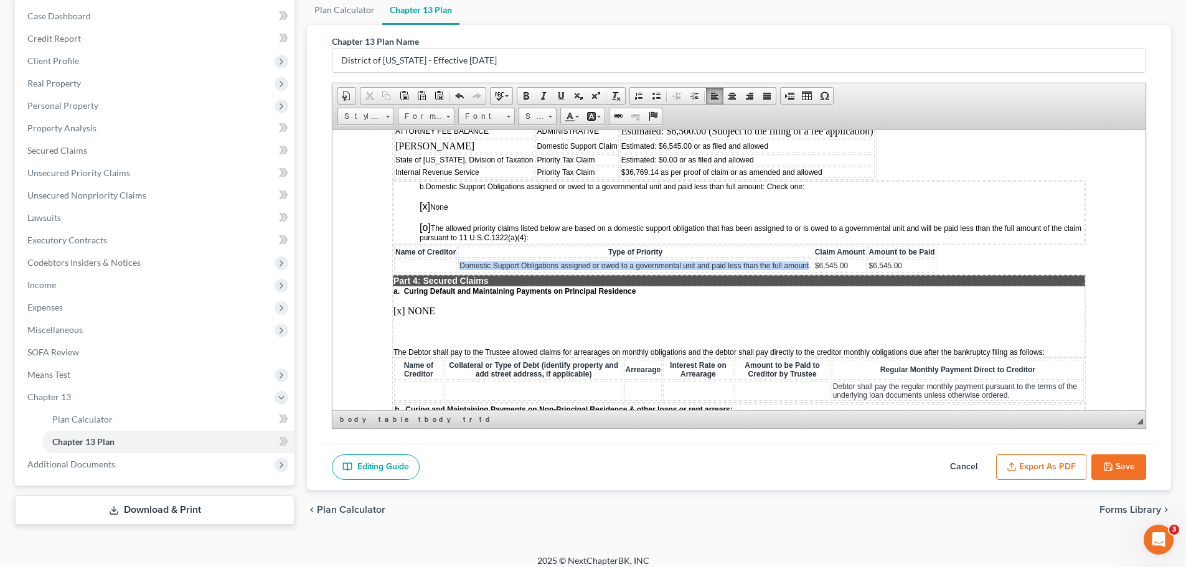
drag, startPoint x: 459, startPoint y: 274, endPoint x: 808, endPoint y: 273, distance: 349.2
click at [808, 270] on span "Domestic Support Obligations assigned or owed to a governmental unit and paid l…" at bounding box center [634, 265] width 351 height 9
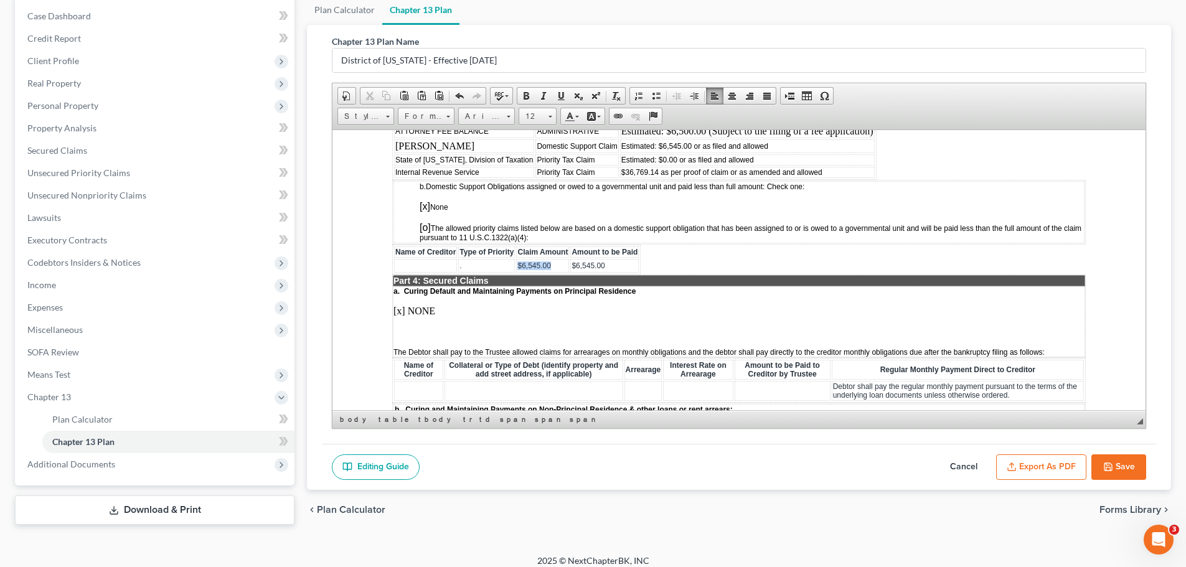
drag, startPoint x: 560, startPoint y: 271, endPoint x: 510, endPoint y: 273, distance: 50.5
click at [510, 272] on tr ". $6,545.00 $6,545.00" at bounding box center [516, 265] width 245 height 14
drag, startPoint x: 611, startPoint y: 270, endPoint x: 571, endPoint y: 273, distance: 39.9
click at [571, 272] on td "$6,545.00" at bounding box center [604, 265] width 68 height 14
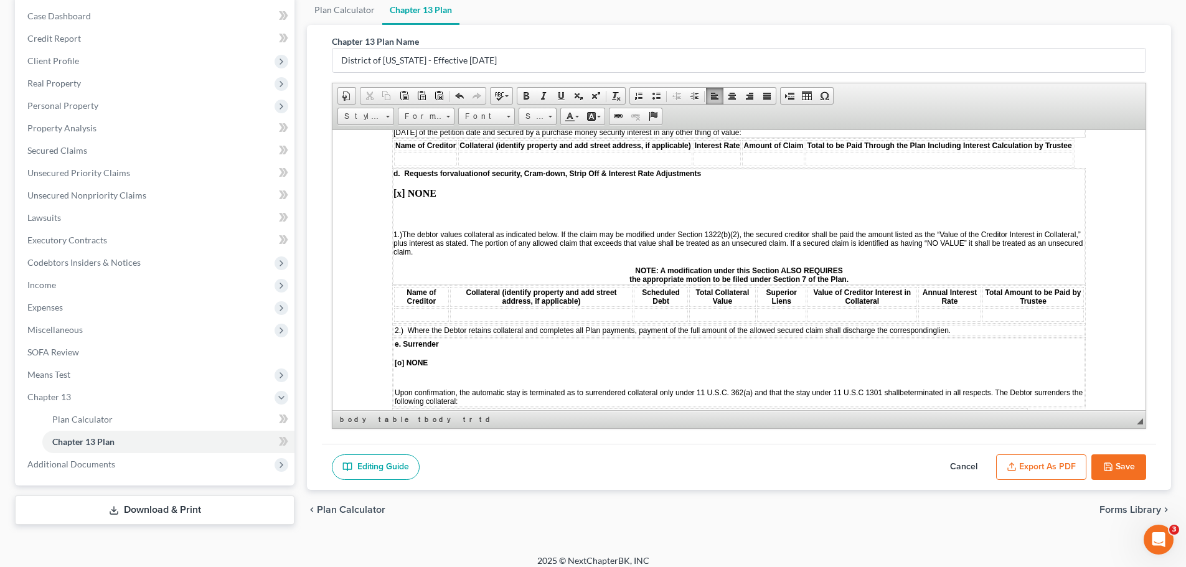
scroll to position [1618, 0]
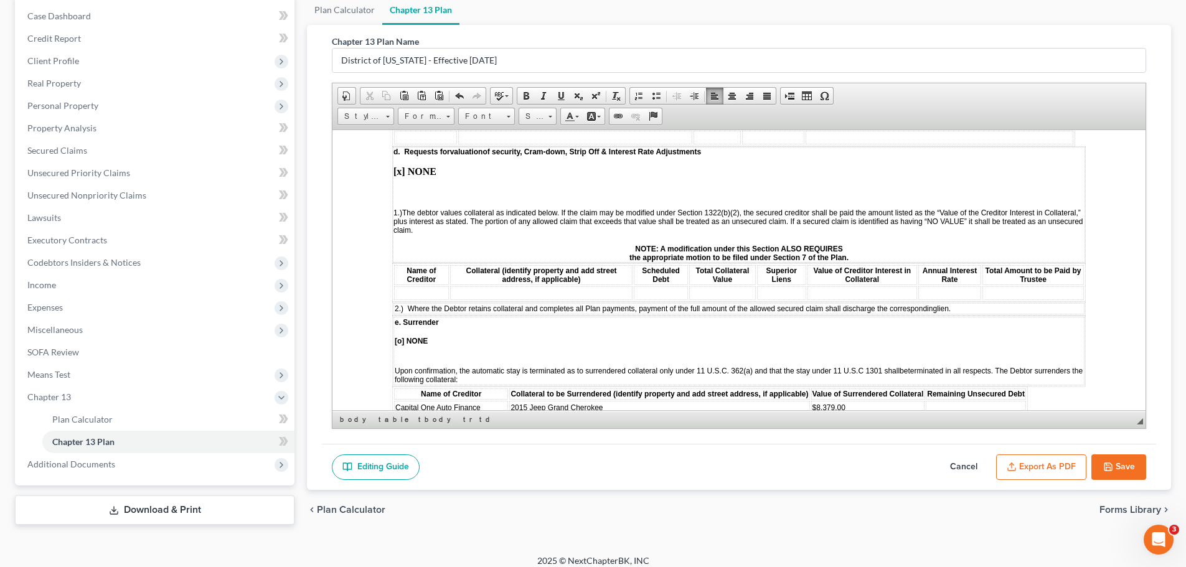
click at [400, 176] on strong "[x] NONE" at bounding box center [414, 171] width 43 height 11
click at [426, 299] on td at bounding box center [421, 293] width 55 height 14
click at [458, 308] on span "Paste" at bounding box center [474, 310] width 67 height 16
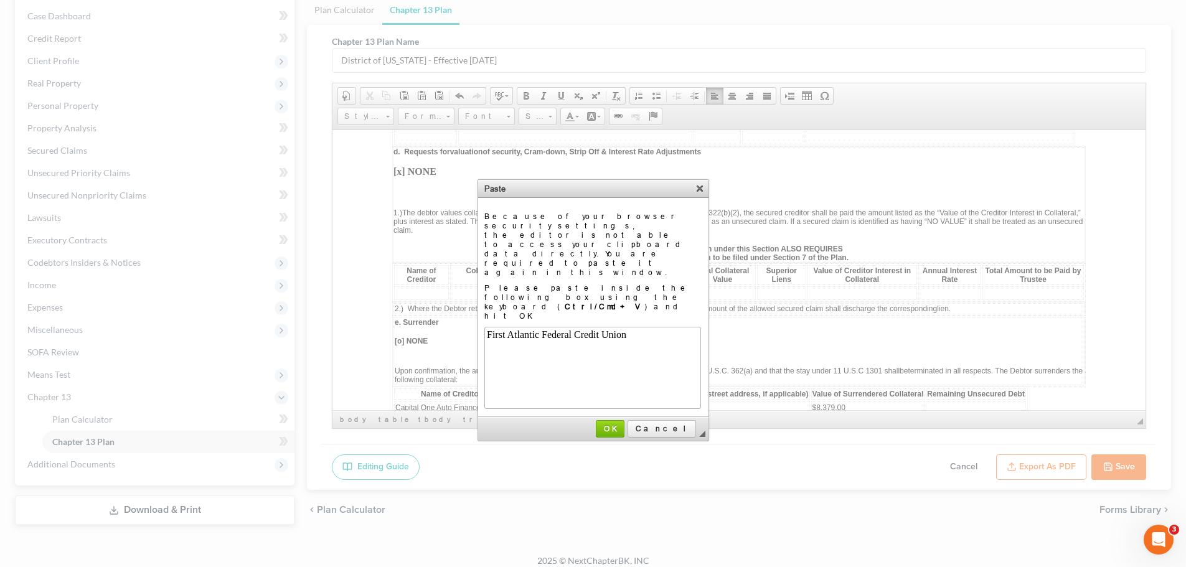
scroll to position [0, 0]
drag, startPoint x: 642, startPoint y: 375, endPoint x: 308, endPoint y: 247, distance: 357.2
click at [623, 424] on span "OK" at bounding box center [610, 428] width 26 height 9
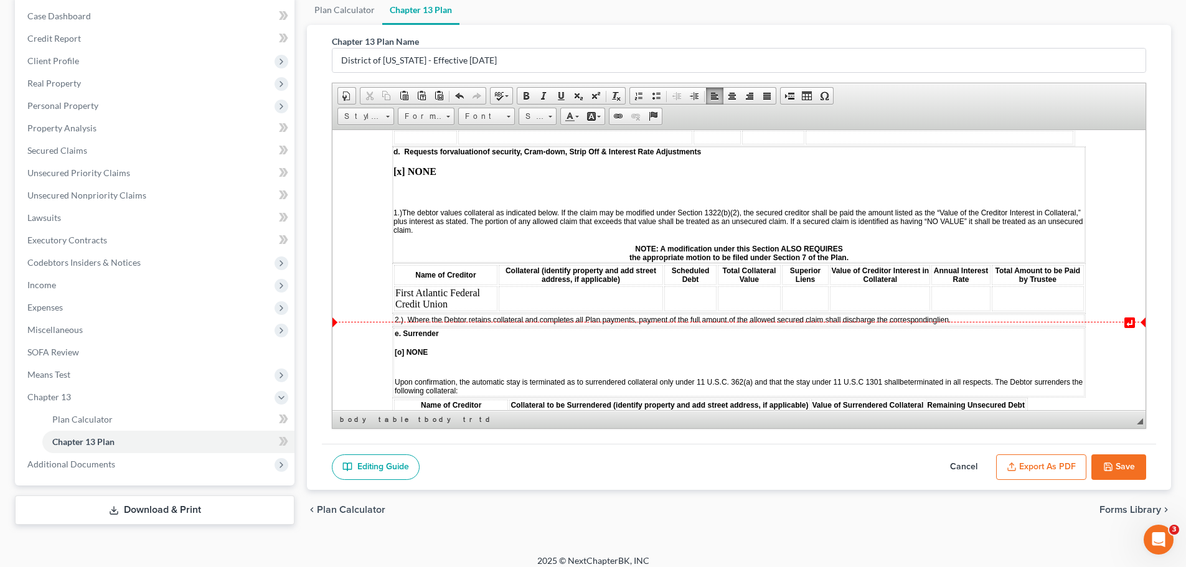
click at [539, 307] on td at bounding box center [581, 298] width 164 height 25
click at [577, 311] on td at bounding box center [581, 298] width 164 height 25
click at [614, 322] on span "Paste" at bounding box center [626, 320] width 67 height 16
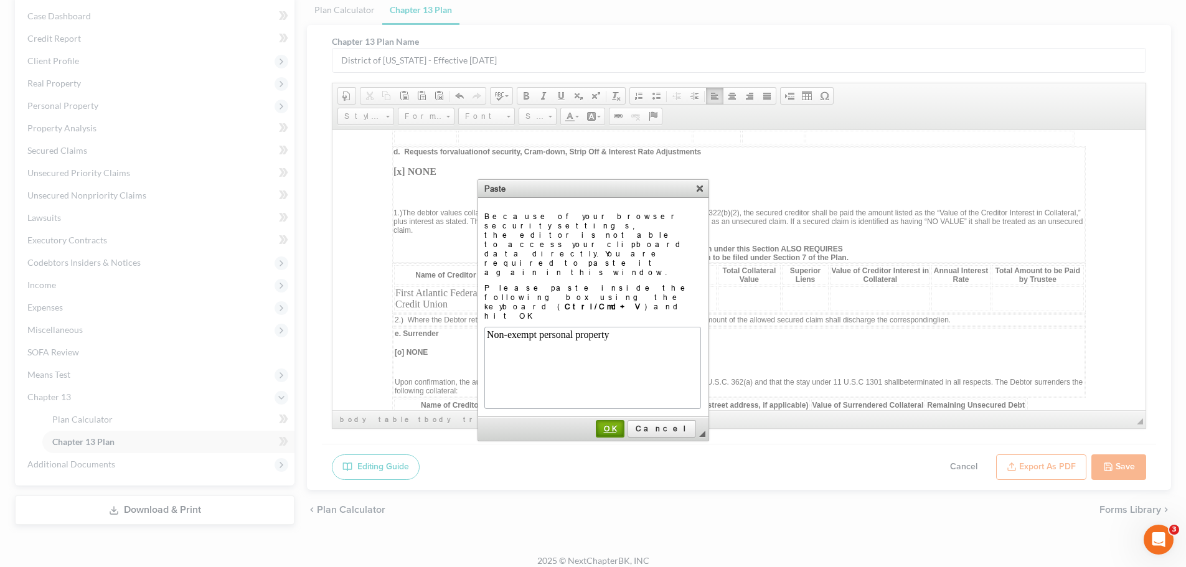
click at [623, 424] on span "OK" at bounding box center [610, 428] width 26 height 9
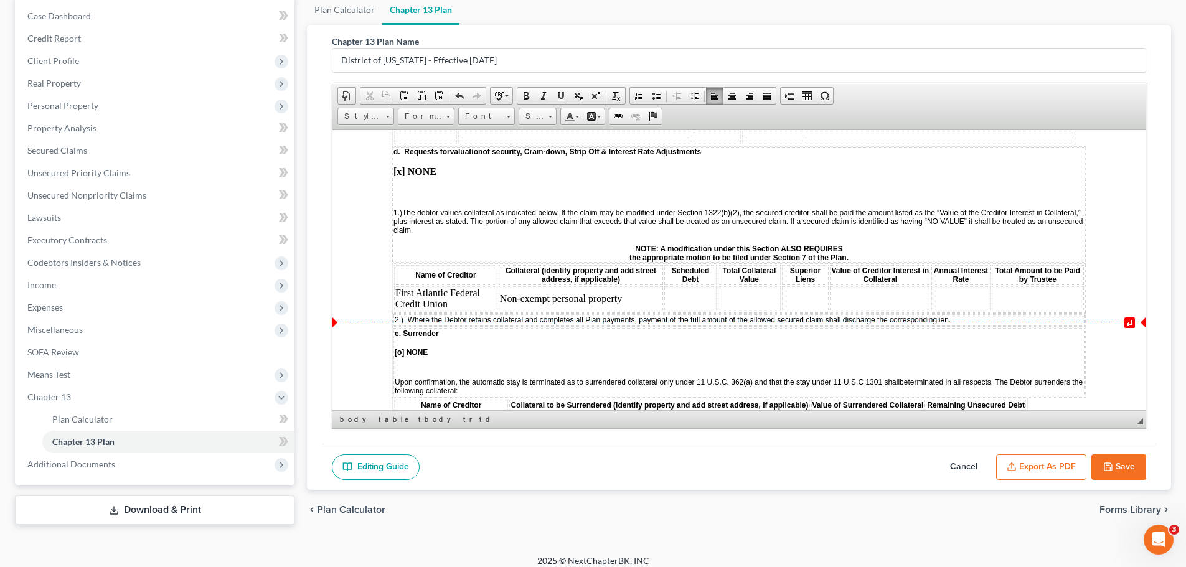
click at [680, 307] on td at bounding box center [690, 298] width 52 height 25
click at [472, 311] on td "First Atlantic Federal Credit Union" at bounding box center [445, 298] width 103 height 25
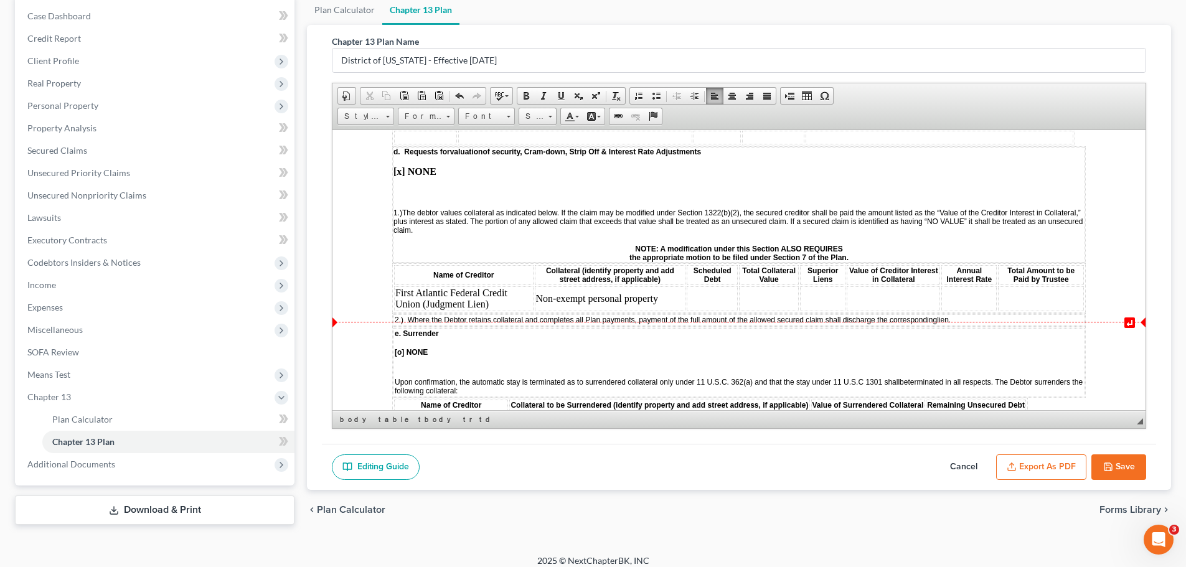
click at [713, 311] on td at bounding box center [712, 298] width 51 height 25
click at [711, 309] on td at bounding box center [712, 298] width 51 height 25
click at [759, 316] on span "Paste" at bounding box center [766, 315] width 67 height 16
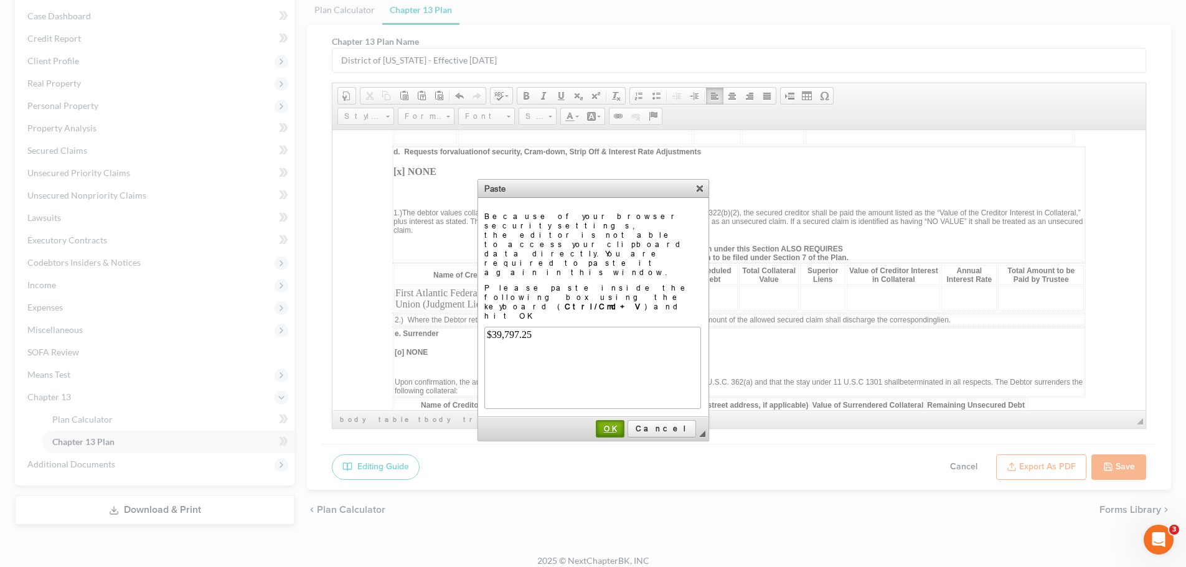
click at [623, 424] on span "OK" at bounding box center [610, 428] width 26 height 9
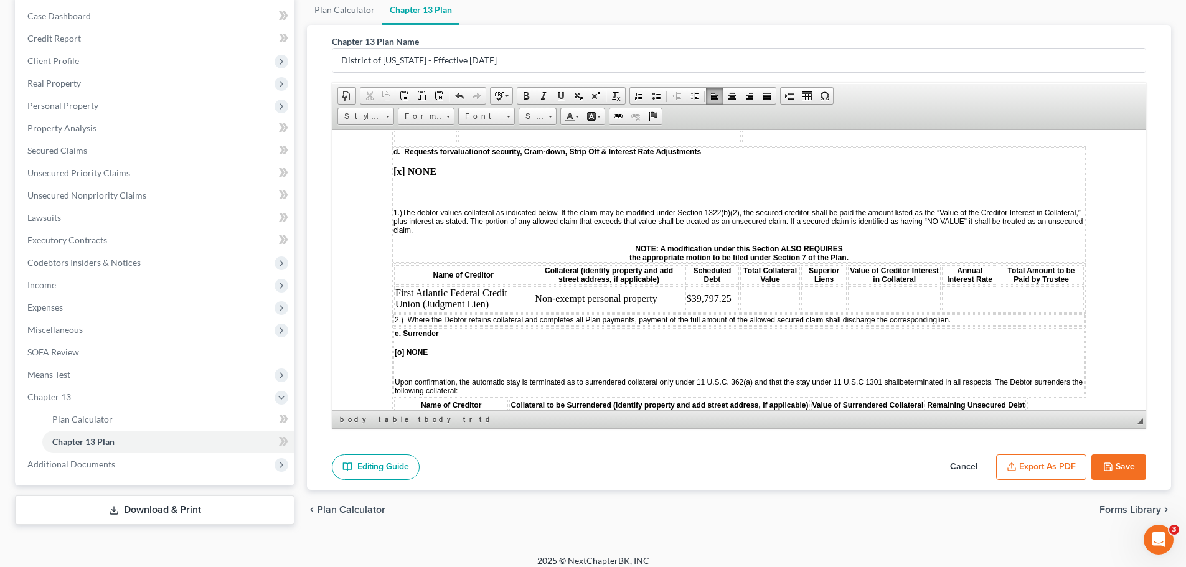
click at [759, 308] on td at bounding box center [770, 298] width 60 height 25
click at [790, 317] on span "Paste" at bounding box center [809, 315] width 67 height 16
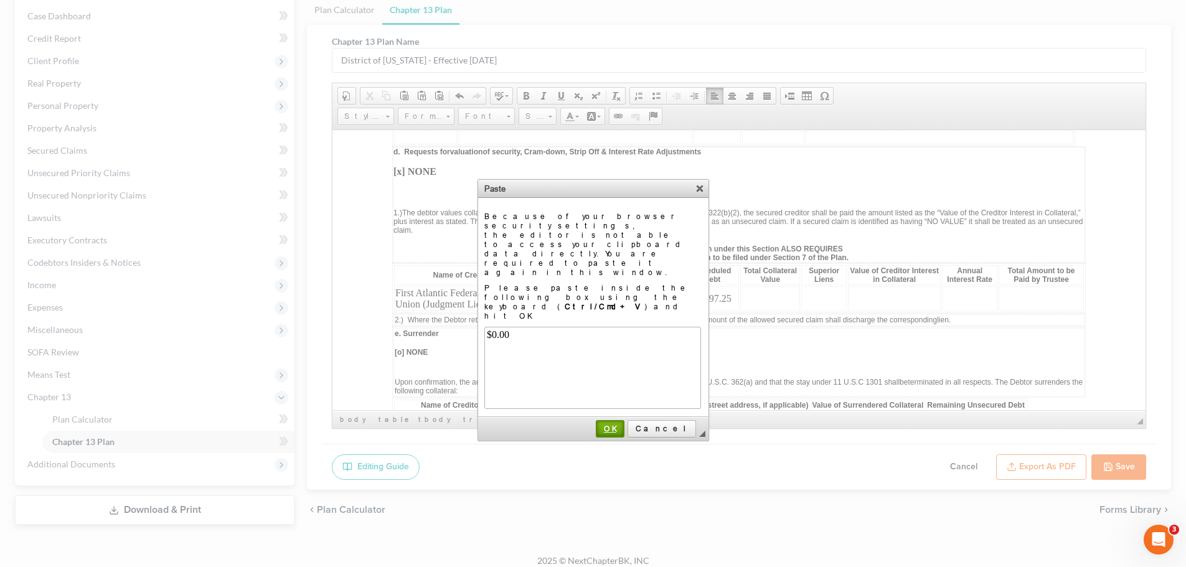
click at [623, 424] on span "OK" at bounding box center [610, 428] width 26 height 9
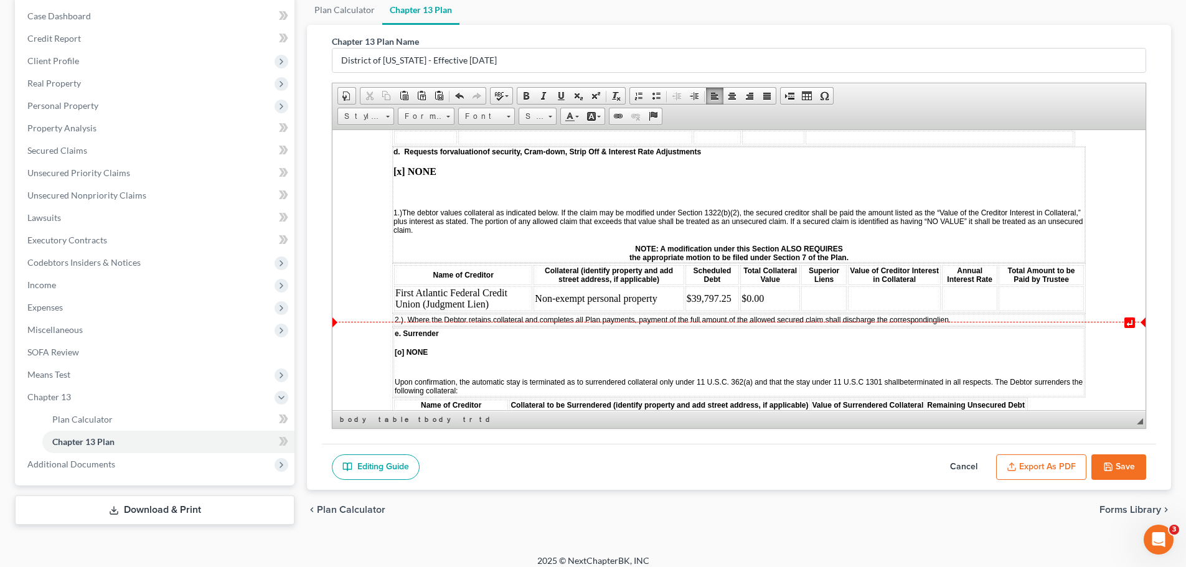
click at [827, 311] on td at bounding box center [823, 298] width 45 height 25
click at [830, 307] on td at bounding box center [823, 298] width 45 height 25
click at [860, 310] on span "Paste" at bounding box center [876, 314] width 67 height 16
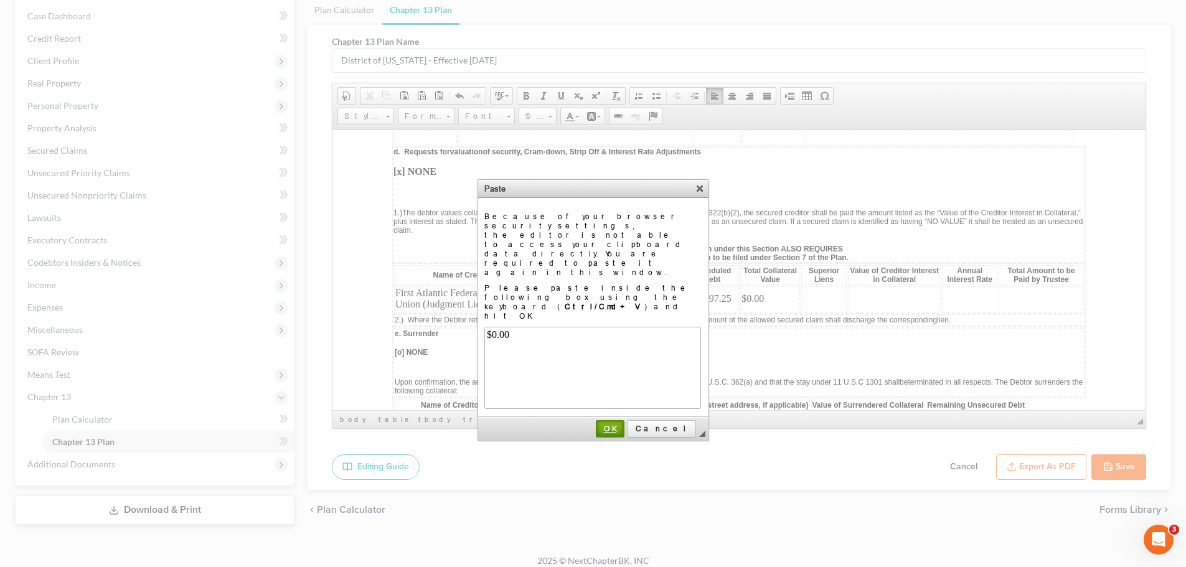
click at [623, 424] on span "OK" at bounding box center [610, 428] width 26 height 9
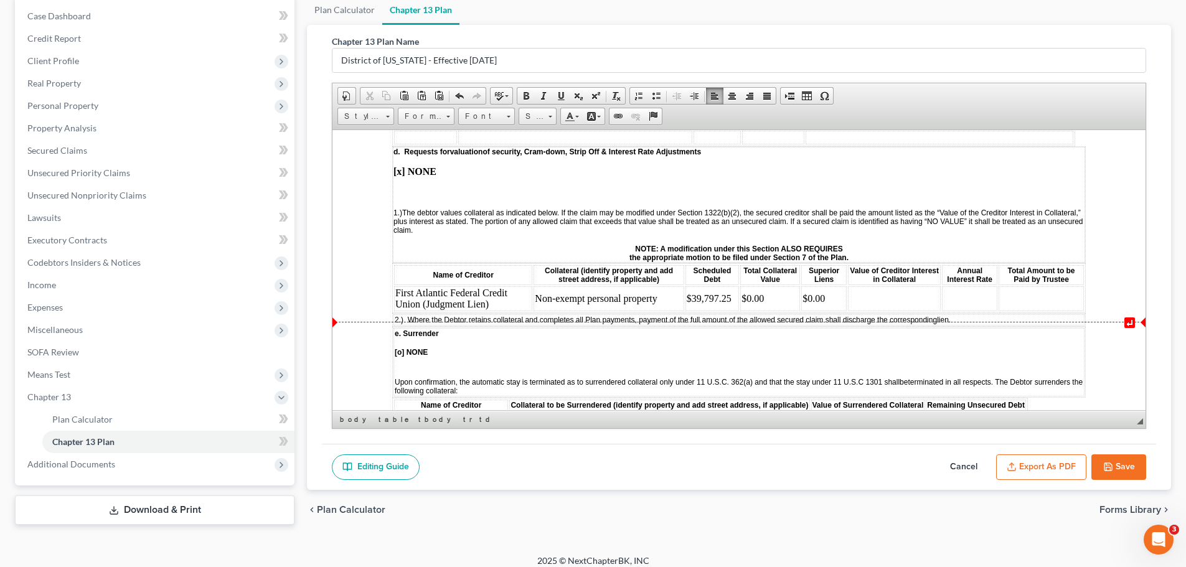
click at [898, 307] on td at bounding box center [894, 298] width 93 height 25
click at [957, 303] on td at bounding box center [969, 298] width 55 height 25
click at [1016, 303] on td at bounding box center [1040, 298] width 85 height 25
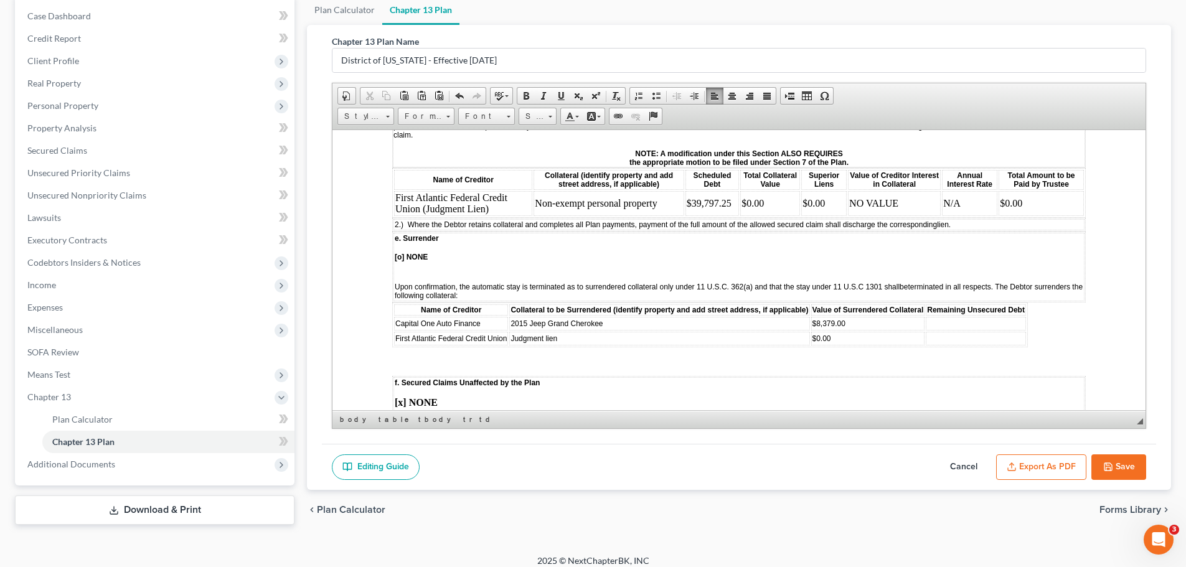
scroll to position [1743, 0]
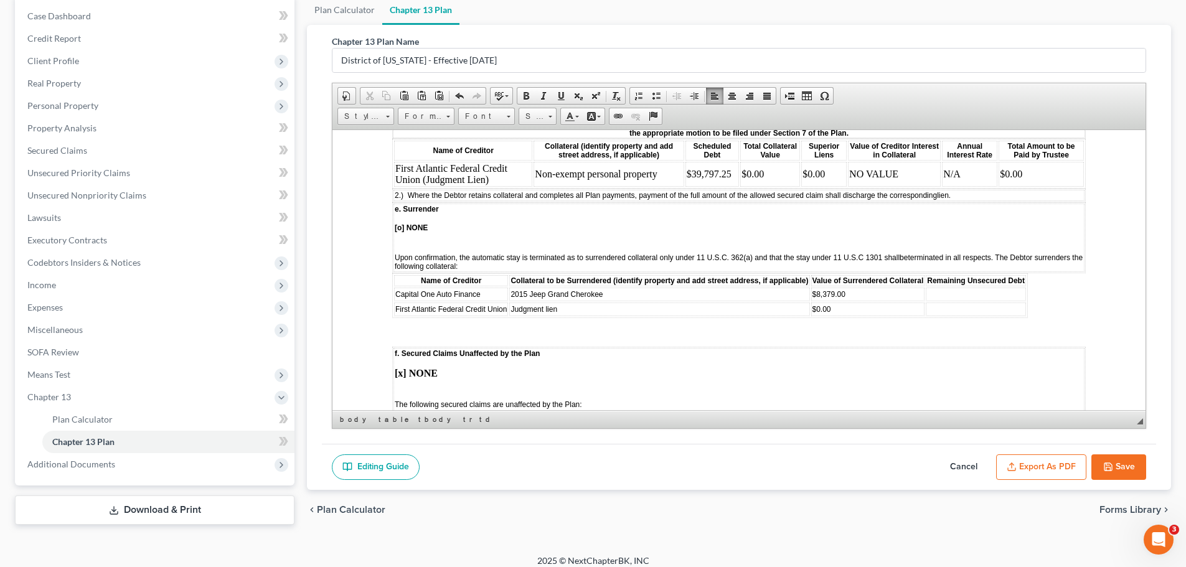
click at [603, 316] on td "Judgment lien" at bounding box center [659, 309] width 300 height 14
click at [543, 316] on td at bounding box center [659, 309] width 300 height 14
click at [573, 316] on td at bounding box center [659, 309] width 300 height 14
click at [845, 316] on td "$0.00" at bounding box center [868, 309] width 114 height 14
click at [951, 316] on td at bounding box center [976, 309] width 100 height 14
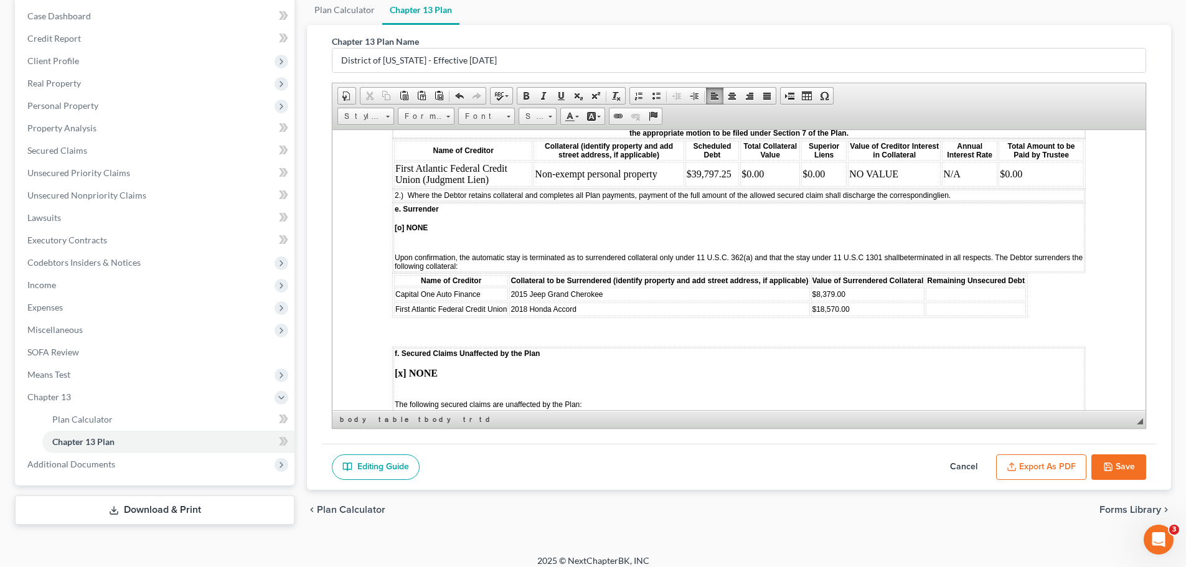
click at [867, 316] on td "$18,570.00" at bounding box center [868, 309] width 114 height 14
click at [962, 316] on td at bounding box center [976, 309] width 100 height 14
click at [987, 301] on td at bounding box center [992, 294] width 133 height 14
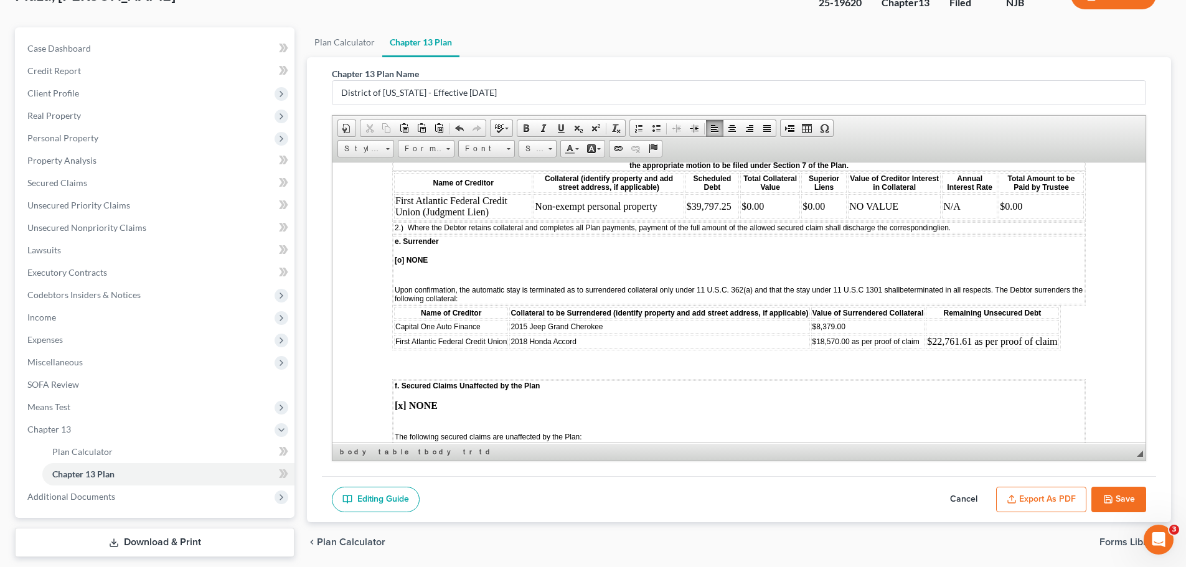
scroll to position [133, 0]
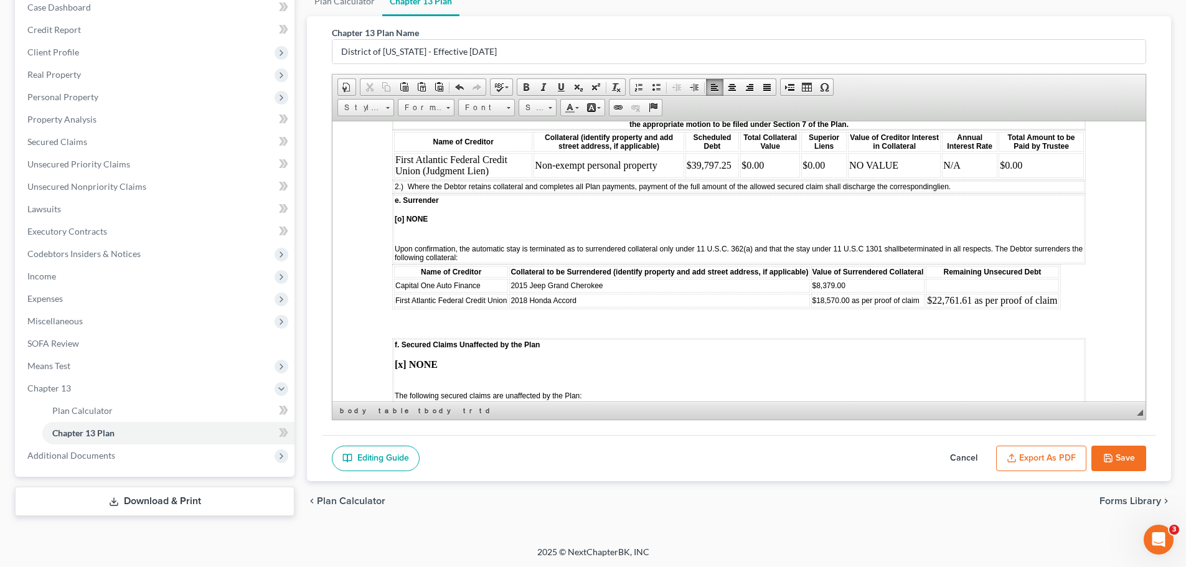
click at [980, 292] on td at bounding box center [992, 285] width 133 height 14
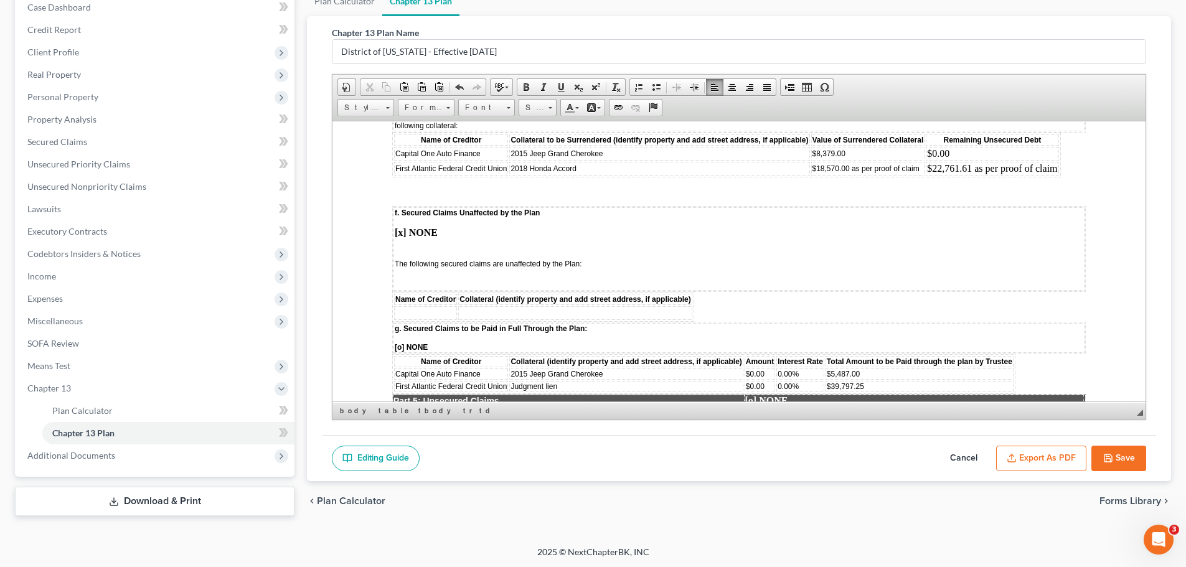
scroll to position [1930, 0]
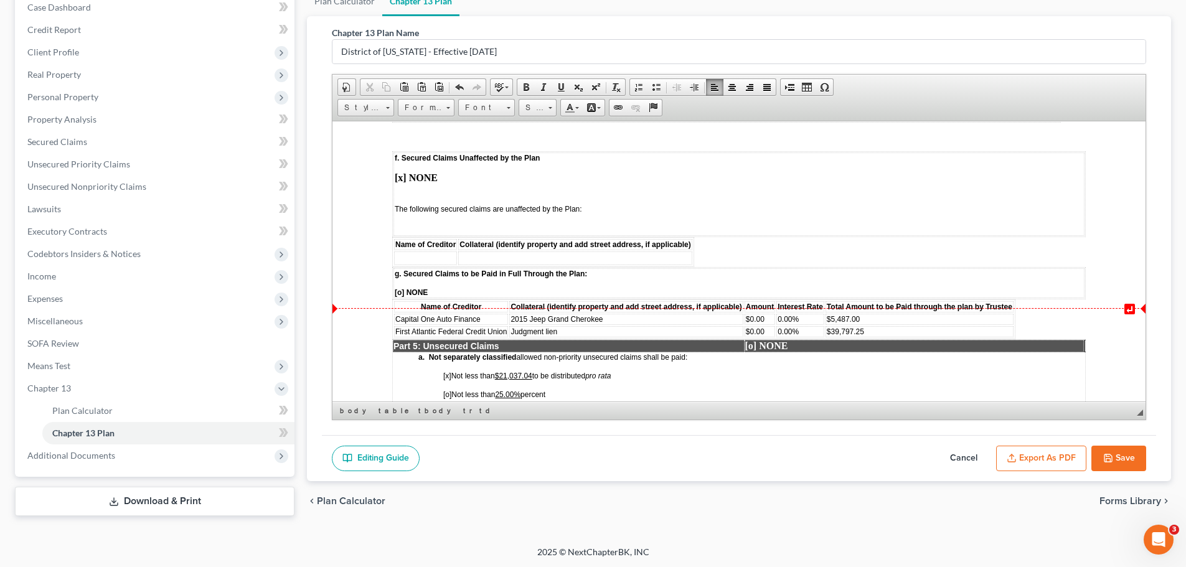
click at [400, 296] on span "[o] NONE" at bounding box center [411, 292] width 33 height 9
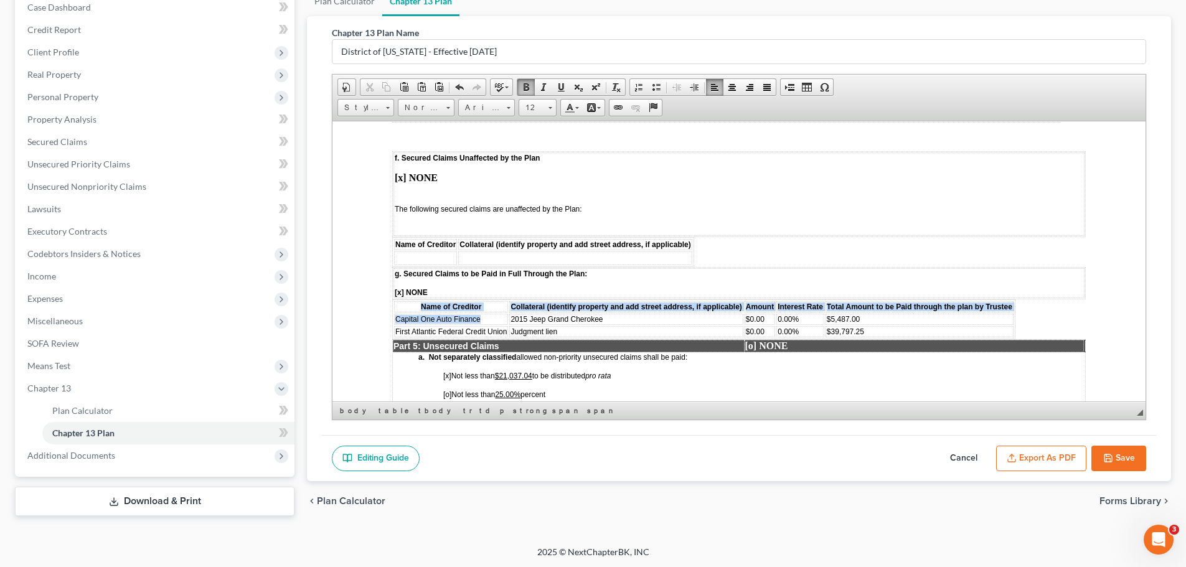
drag, startPoint x: 485, startPoint y: 324, endPoint x: 387, endPoint y: 323, distance: 98.4
click at [387, 323] on html "STATISTICAL INFORMATION ONLY: Debtor must select the number of each of the foll…" at bounding box center [738, 22] width 813 height 3662
click at [483, 324] on td "Capital One Auto Finance" at bounding box center [451, 318] width 114 height 11
click at [487, 324] on td "Capital One Auto Finance" at bounding box center [451, 318] width 114 height 11
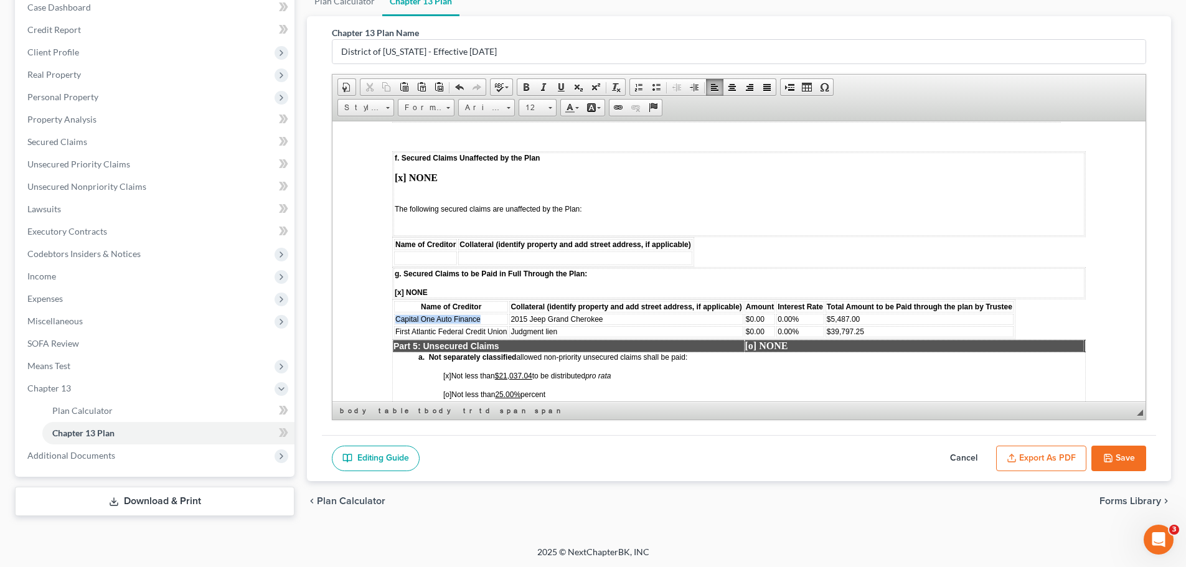
drag, startPoint x: 483, startPoint y: 324, endPoint x: 394, endPoint y: 327, distance: 89.1
click at [394, 324] on td "Capital One Auto Finance" at bounding box center [451, 318] width 114 height 11
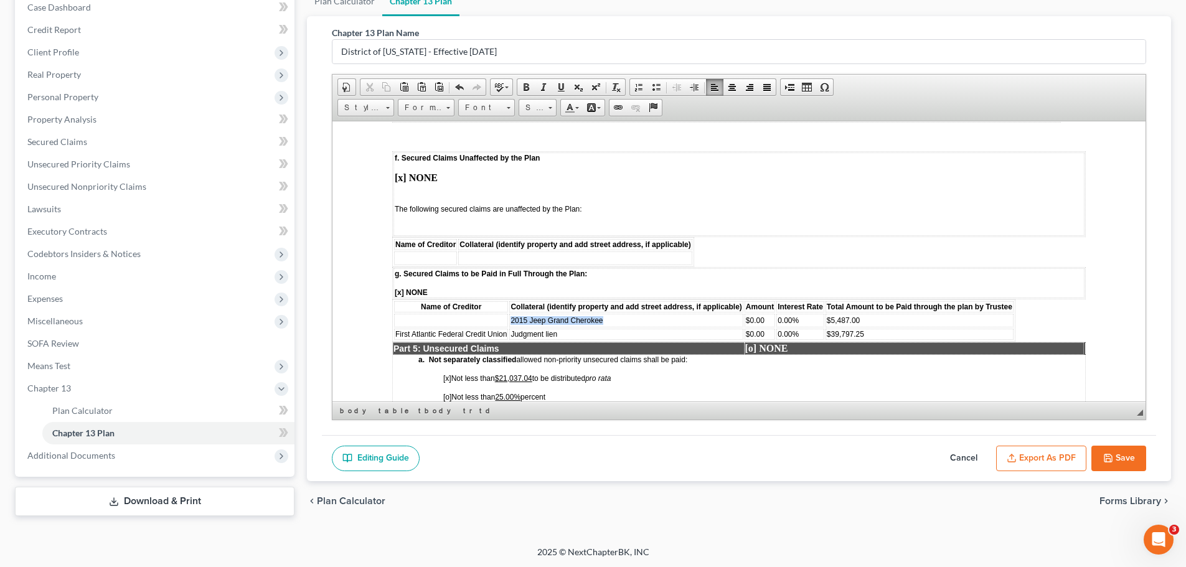
drag, startPoint x: 609, startPoint y: 328, endPoint x: 509, endPoint y: 325, distance: 100.9
click at [509, 325] on td "2015 Jeep Grand Cherokee" at bounding box center [625, 320] width 233 height 14
drag, startPoint x: 767, startPoint y: 326, endPoint x: 742, endPoint y: 326, distance: 25.5
click at [742, 326] on tr "$0.00 0.00% $5,487.00" at bounding box center [703, 320] width 619 height 14
drag, startPoint x: 810, startPoint y: 327, endPoint x: 777, endPoint y: 327, distance: 32.4
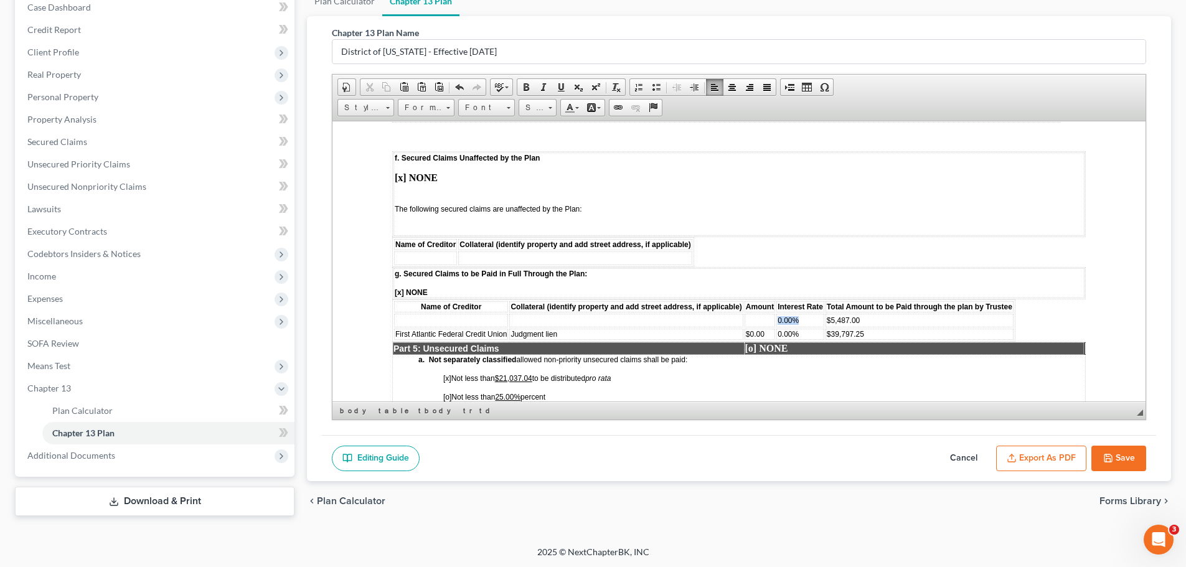
click at [777, 327] on td "0.00%" at bounding box center [800, 320] width 48 height 14
drag, startPoint x: 878, startPoint y: 329, endPoint x: 824, endPoint y: 328, distance: 54.2
click at [824, 328] on table "Name of Creditor Collateral (identify property and add street address, if appli…" at bounding box center [703, 320] width 623 height 42
click at [503, 338] on span "First Atlantic Federal Credit Union" at bounding box center [450, 333] width 111 height 9
click at [505, 338] on span "First Atlantic Federal Credit Union" at bounding box center [450, 333] width 111 height 9
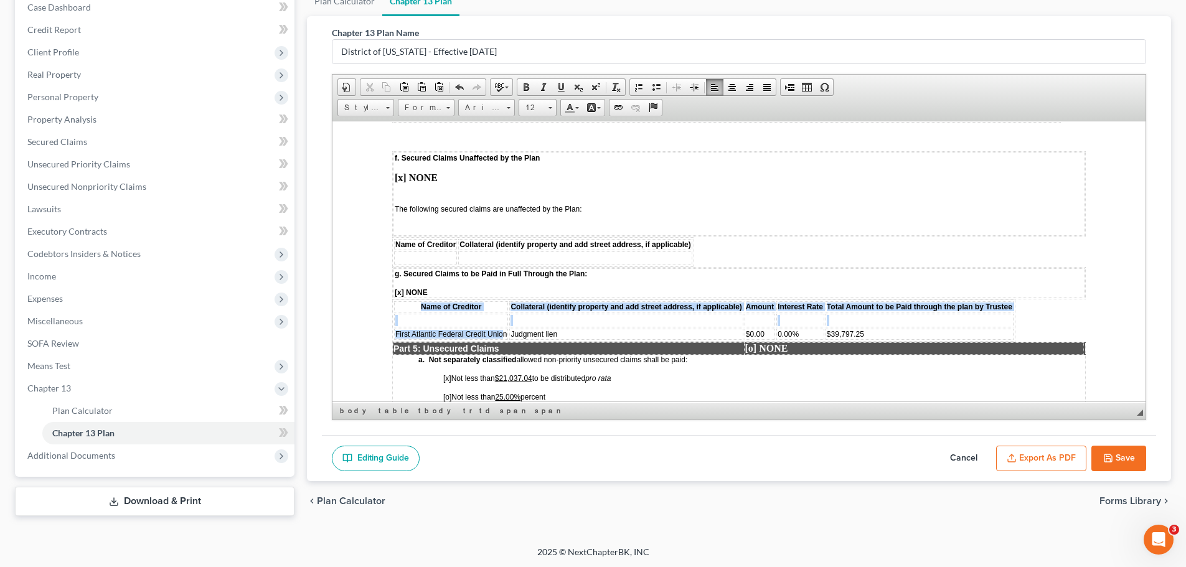
drag, startPoint x: 502, startPoint y: 340, endPoint x: 392, endPoint y: 344, distance: 110.9
click at [392, 341] on table "Name of Creditor Collateral (identify property and add street address, if appli…" at bounding box center [703, 320] width 623 height 42
click at [454, 338] on span "First Atlantic Federal Credit Union" at bounding box center [450, 333] width 111 height 9
click at [428, 338] on span "First Atlantic Federal Credit Union" at bounding box center [450, 333] width 111 height 9
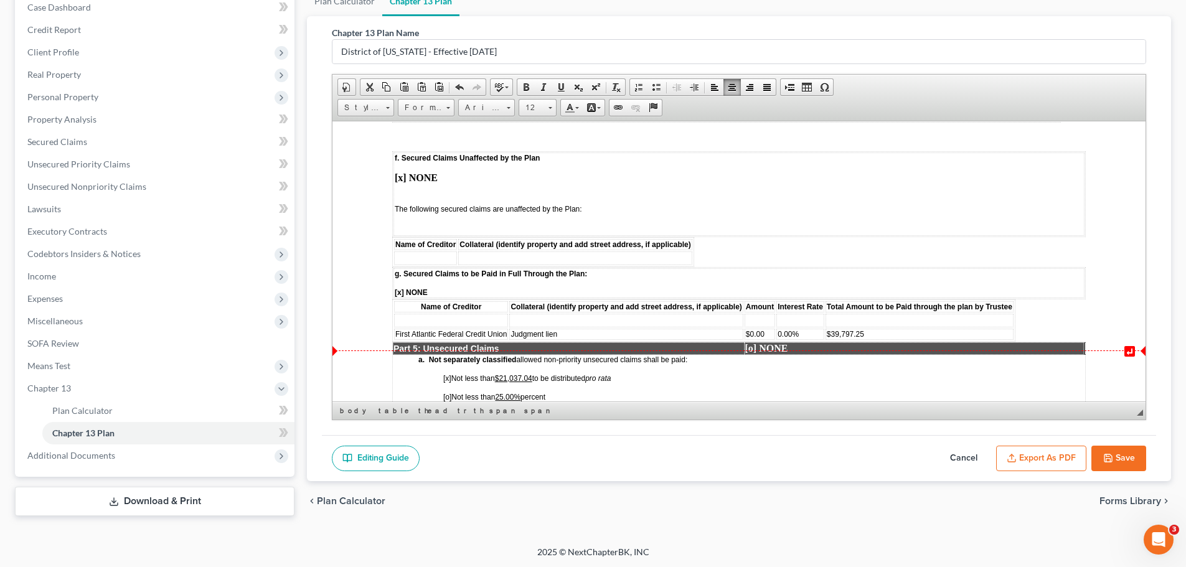
click at [581, 339] on td "Judgment lien" at bounding box center [625, 333] width 233 height 11
click at [503, 338] on span "First Atlantic Federal Credit Union" at bounding box center [450, 333] width 111 height 9
click at [504, 338] on span "First Atlantic Federal Credit Union" at bounding box center [450, 333] width 111 height 9
click at [506, 338] on span "First Atlantic Federal Credit Union" at bounding box center [450, 333] width 111 height 9
drag, startPoint x: 492, startPoint y: 340, endPoint x: 396, endPoint y: 339, distance: 95.3
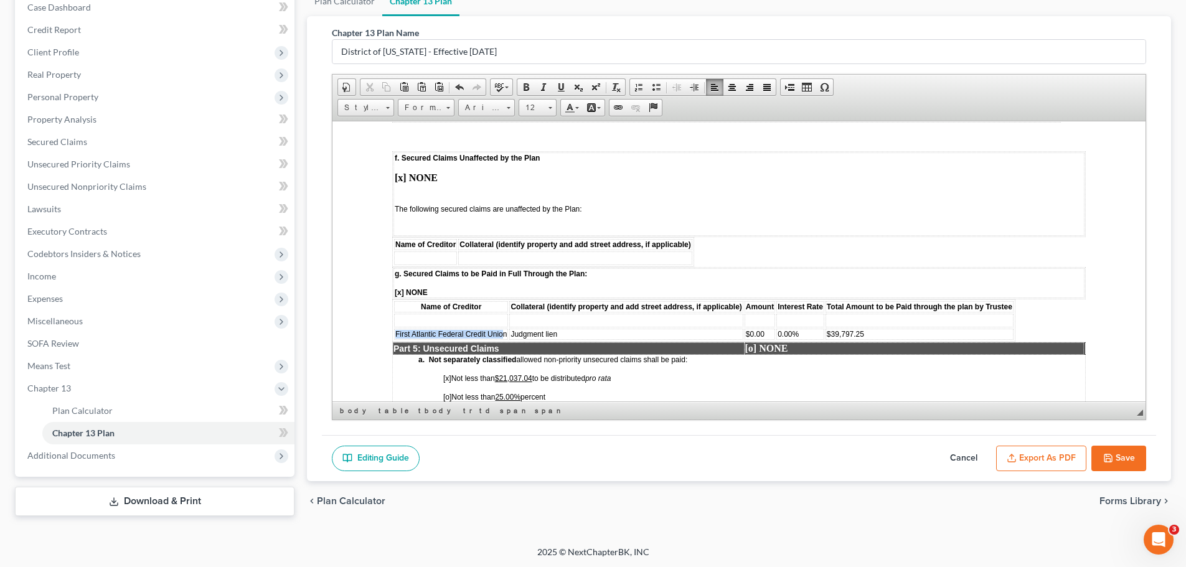
click at [396, 338] on span "First Atlantic Federal Credit Union" at bounding box center [450, 333] width 111 height 9
click at [429, 339] on td "n" at bounding box center [425, 333] width 63 height 11
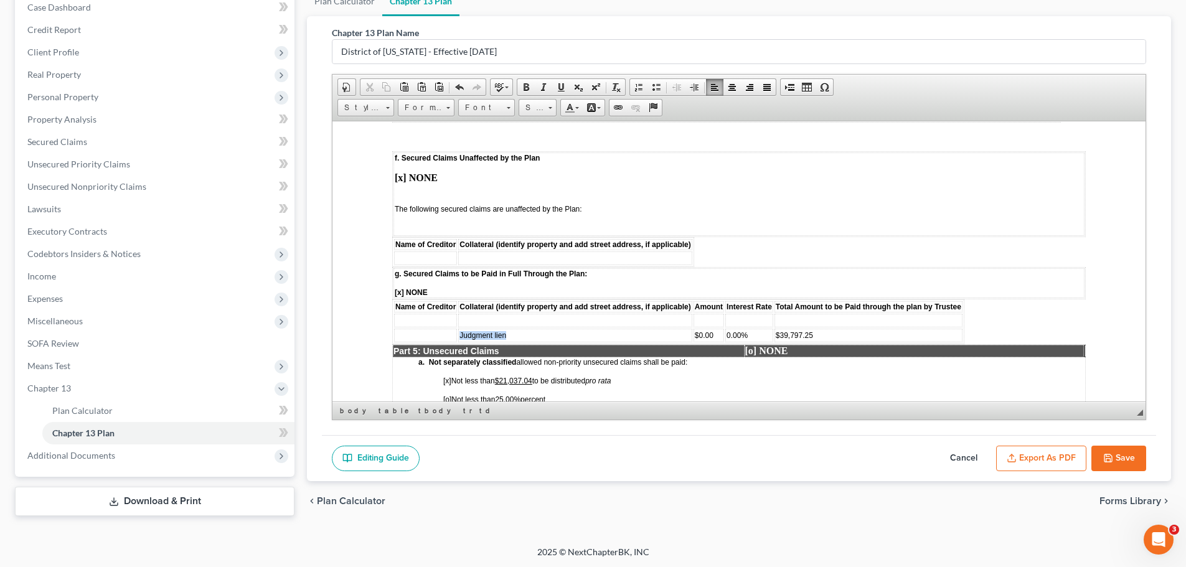
drag, startPoint x: 519, startPoint y: 342, endPoint x: 461, endPoint y: 340, distance: 58.5
click at [461, 340] on td "Judgment lien" at bounding box center [574, 335] width 233 height 14
drag, startPoint x: 715, startPoint y: 342, endPoint x: 692, endPoint y: 340, distance: 23.1
click at [692, 340] on table "Name of Creditor Collateral (identify property and add street address, if appli…" at bounding box center [678, 321] width 572 height 45
drag, startPoint x: 754, startPoint y: 340, endPoint x: 728, endPoint y: 342, distance: 26.3
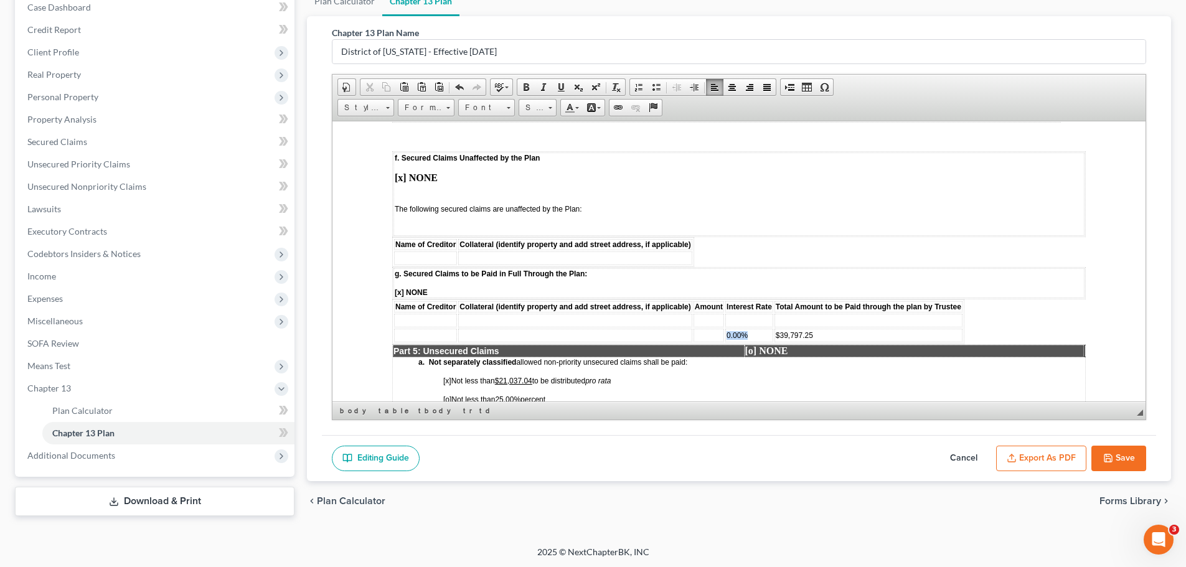
click at [728, 342] on td "0.00%" at bounding box center [749, 335] width 48 height 14
drag, startPoint x: 820, startPoint y: 341, endPoint x: 774, endPoint y: 342, distance: 46.1
click at [774, 342] on td "$39,797.25" at bounding box center [868, 335] width 188 height 14
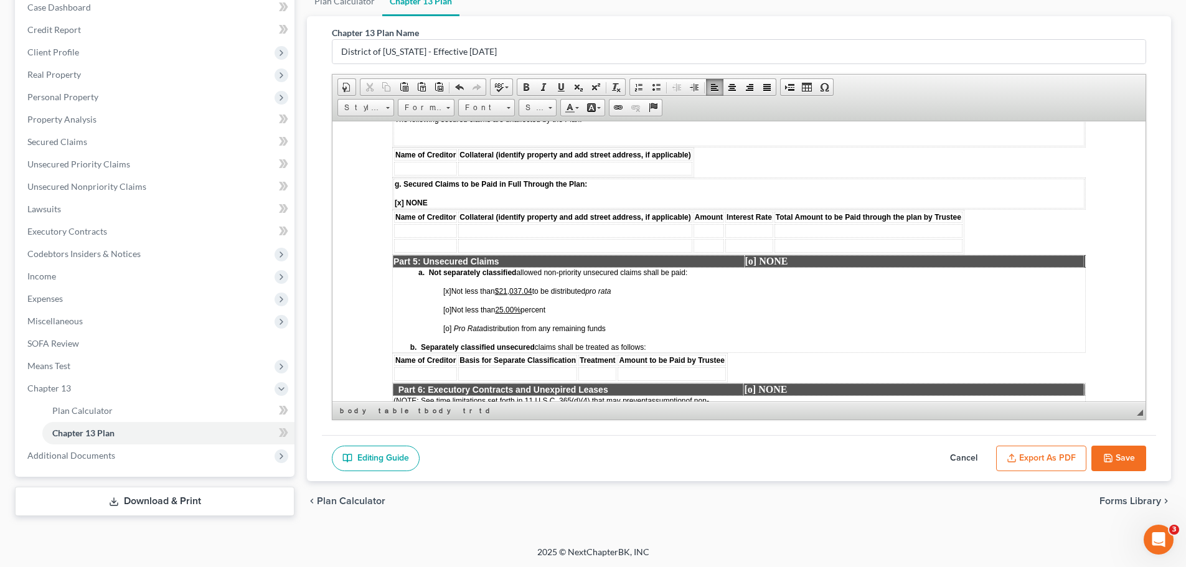
scroll to position [2054, 0]
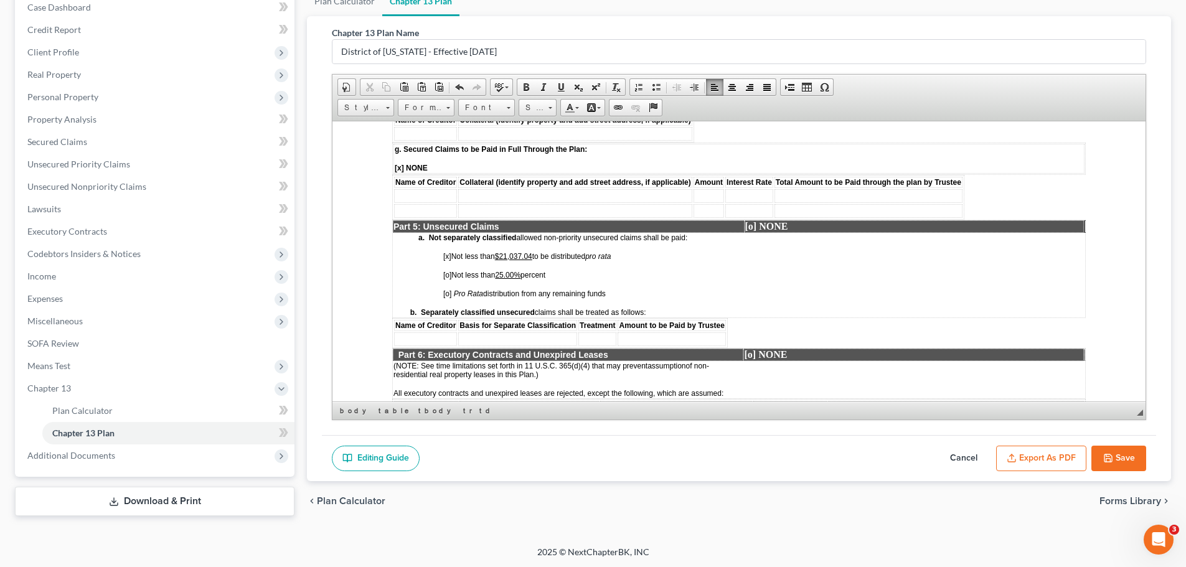
click at [449, 260] on span "[x]" at bounding box center [447, 255] width 8 height 9
click at [528, 260] on u "$21,037.04" at bounding box center [509, 255] width 37 height 9
click at [520, 279] on u "25.00%" at bounding box center [508, 274] width 26 height 9
click at [449, 298] on span "[o]" at bounding box center [447, 293] width 8 height 9
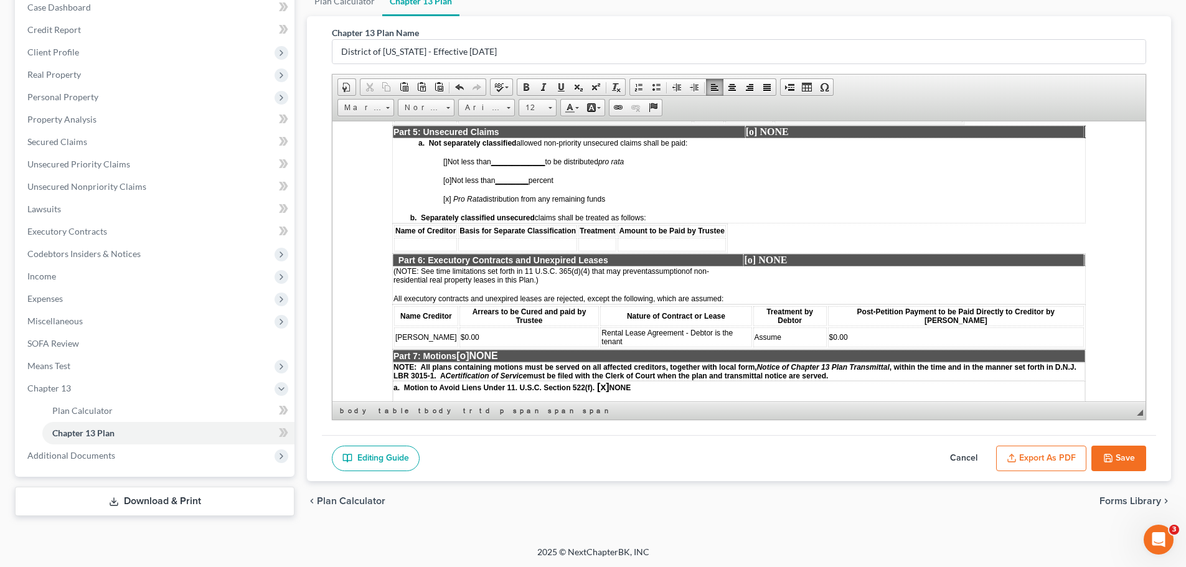
scroll to position [2179, 0]
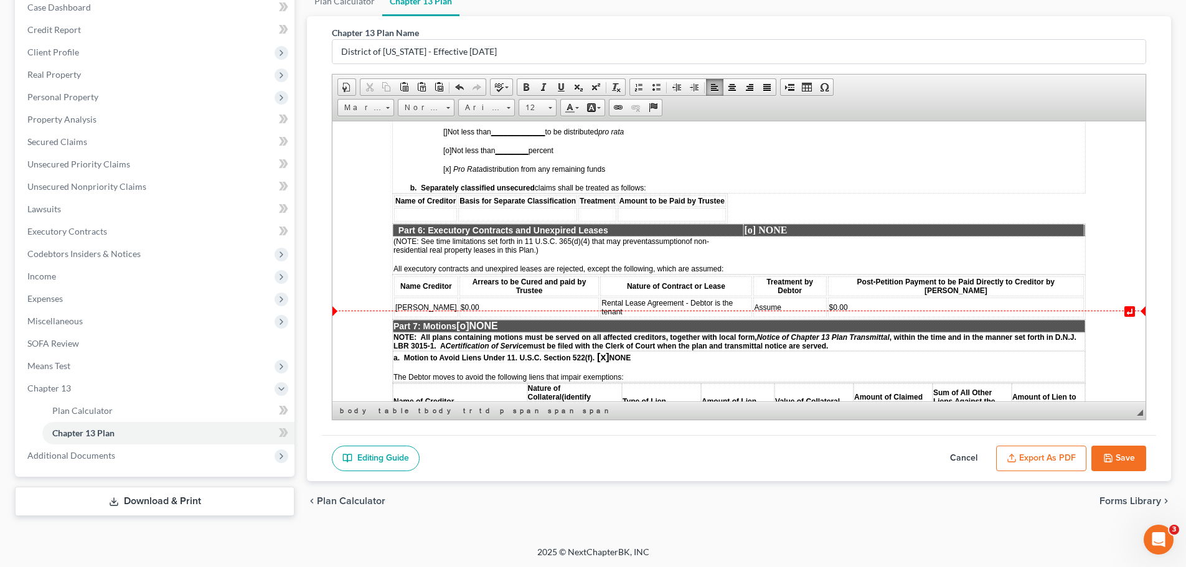
click at [505, 297] on td "$0.00" at bounding box center [529, 307] width 140 height 20
click at [728, 302] on span "Rental Lease Agreement - Debtor is the tenant" at bounding box center [666, 306] width 131 height 17
click at [790, 304] on td "Assume" at bounding box center [784, 307] width 75 height 20
click at [874, 303] on td "$0.00" at bounding box center [952, 307] width 261 height 20
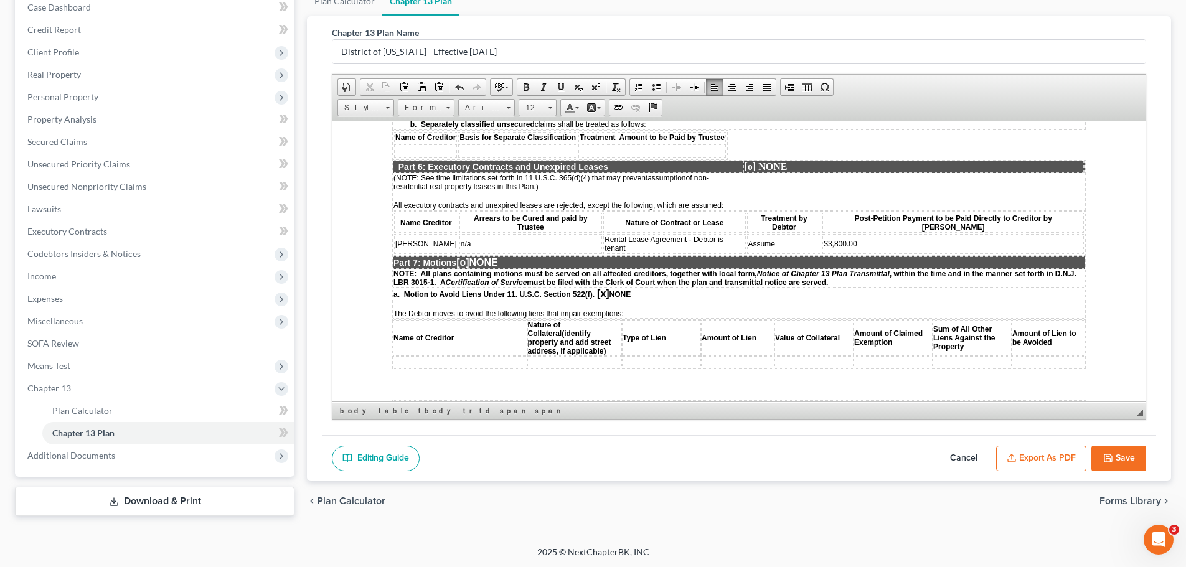
scroll to position [2241, 0]
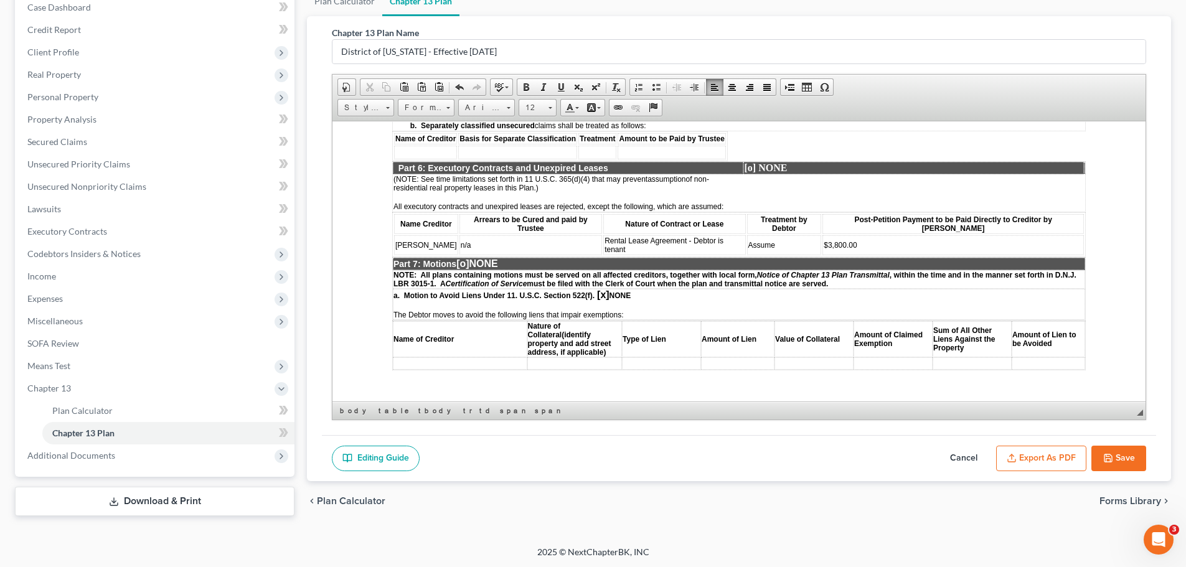
click at [606, 289] on span "[x]" at bounding box center [603, 294] width 12 height 11
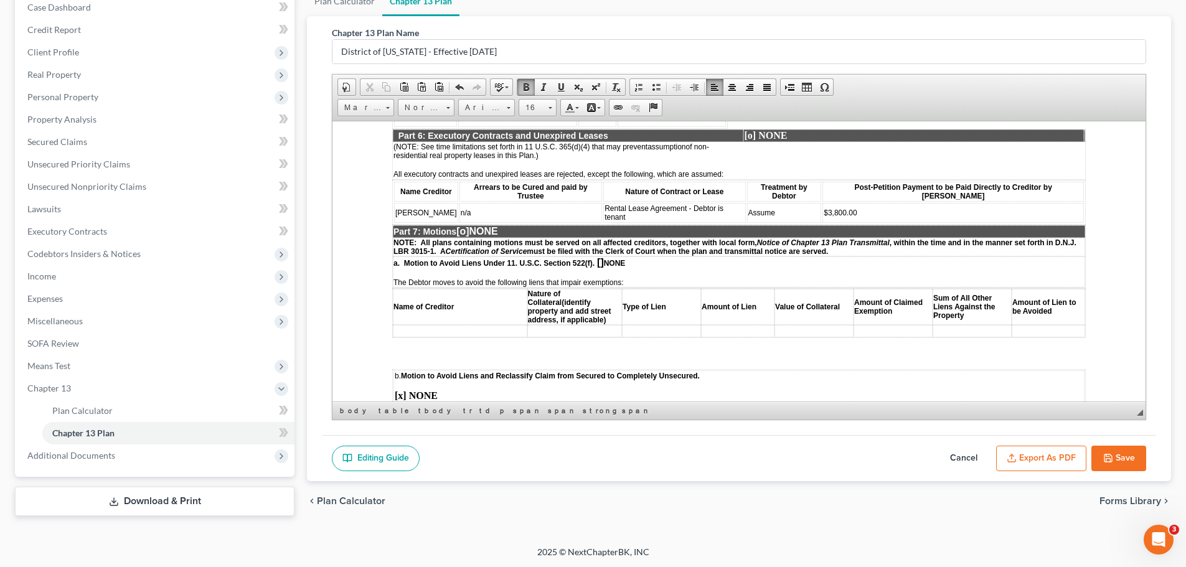
scroll to position [2303, 0]
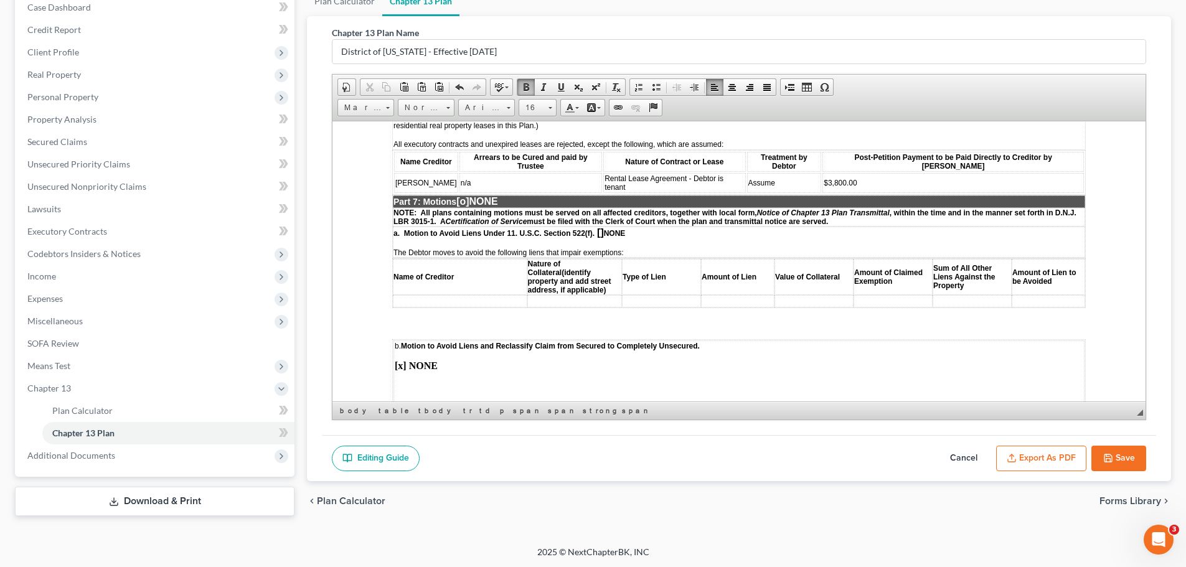
click at [441, 294] on td at bounding box center [460, 300] width 134 height 12
click at [490, 300] on span "Paste" at bounding box center [489, 301] width 67 height 16
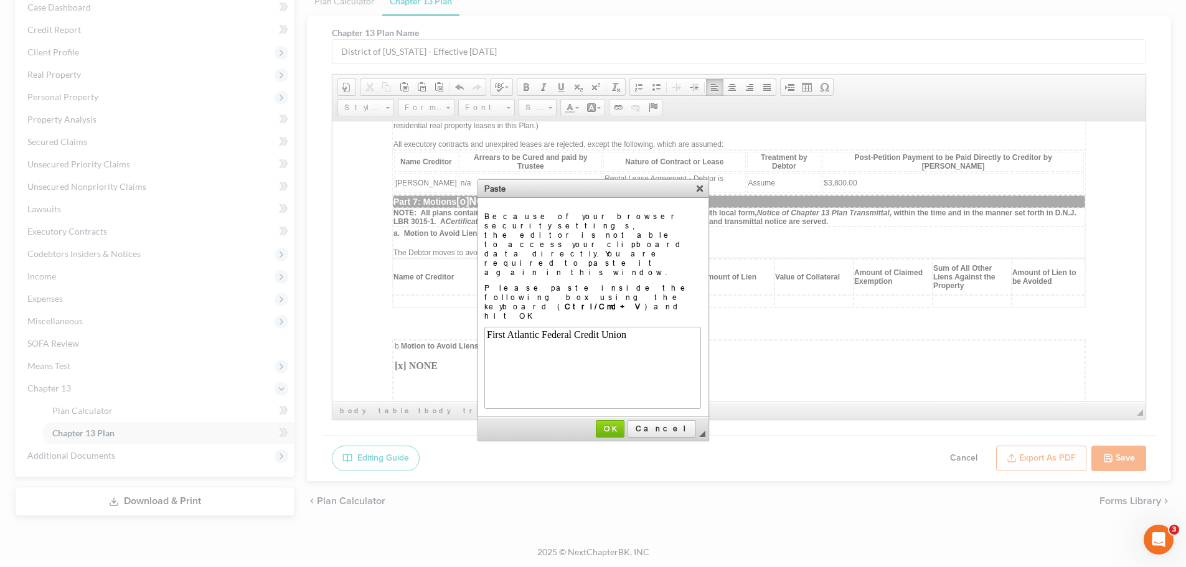
scroll to position [0, 0]
drag, startPoint x: 639, startPoint y: 376, endPoint x: 304, endPoint y: 250, distance: 357.3
click at [624, 424] on span "OK" at bounding box center [609, 428] width 27 height 9
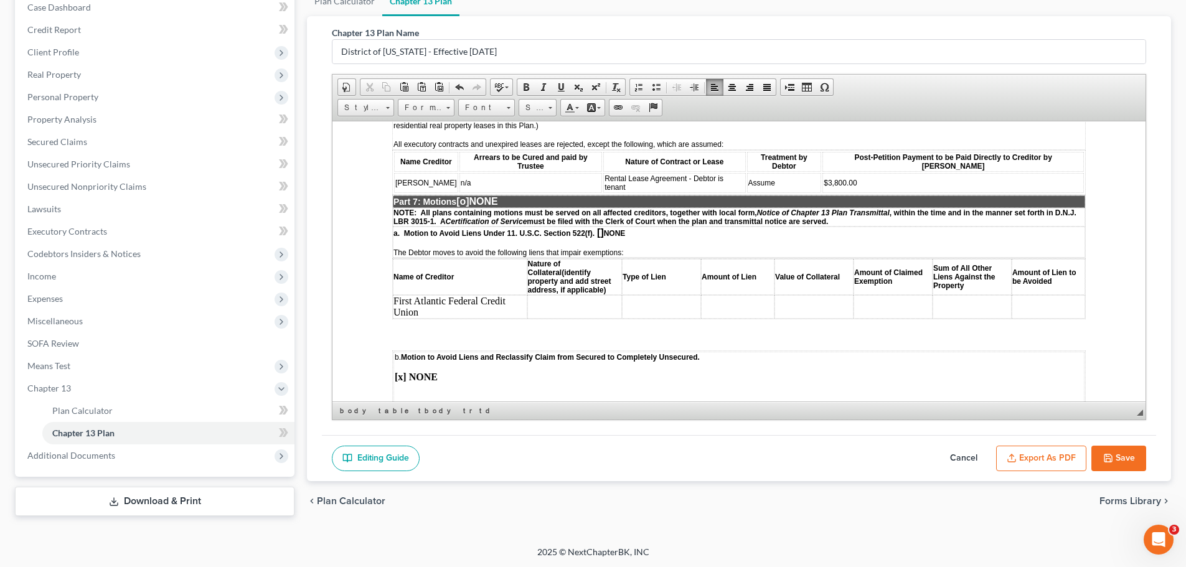
click at [547, 303] on td at bounding box center [574, 306] width 95 height 24
click at [553, 294] on td at bounding box center [574, 306] width 95 height 24
click at [594, 305] on span "Paste" at bounding box center [603, 304] width 67 height 16
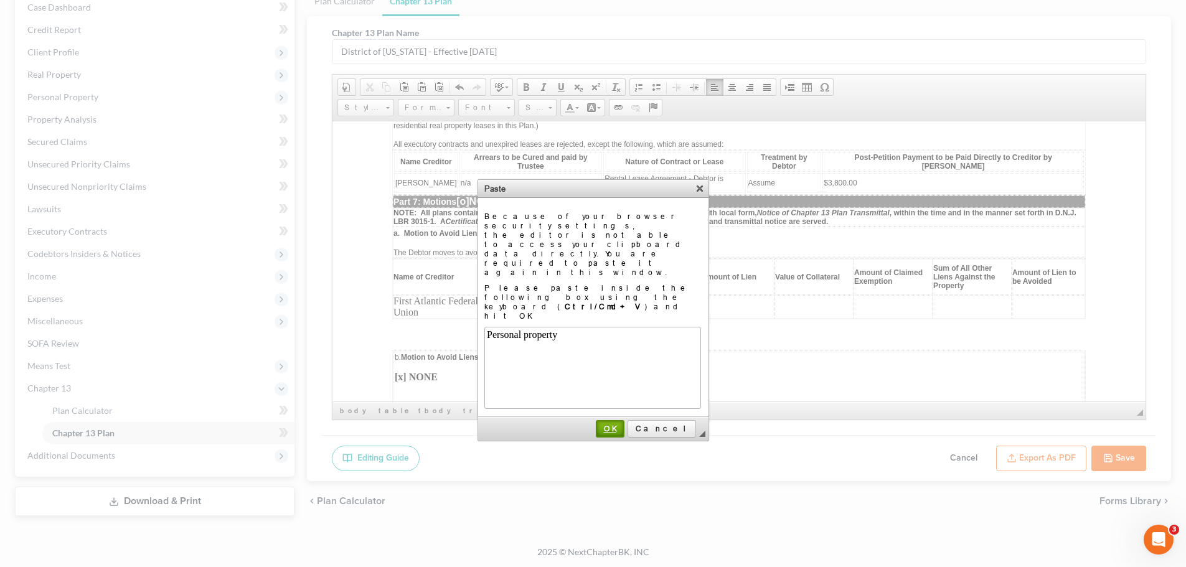
click at [623, 424] on span "OK" at bounding box center [610, 428] width 26 height 9
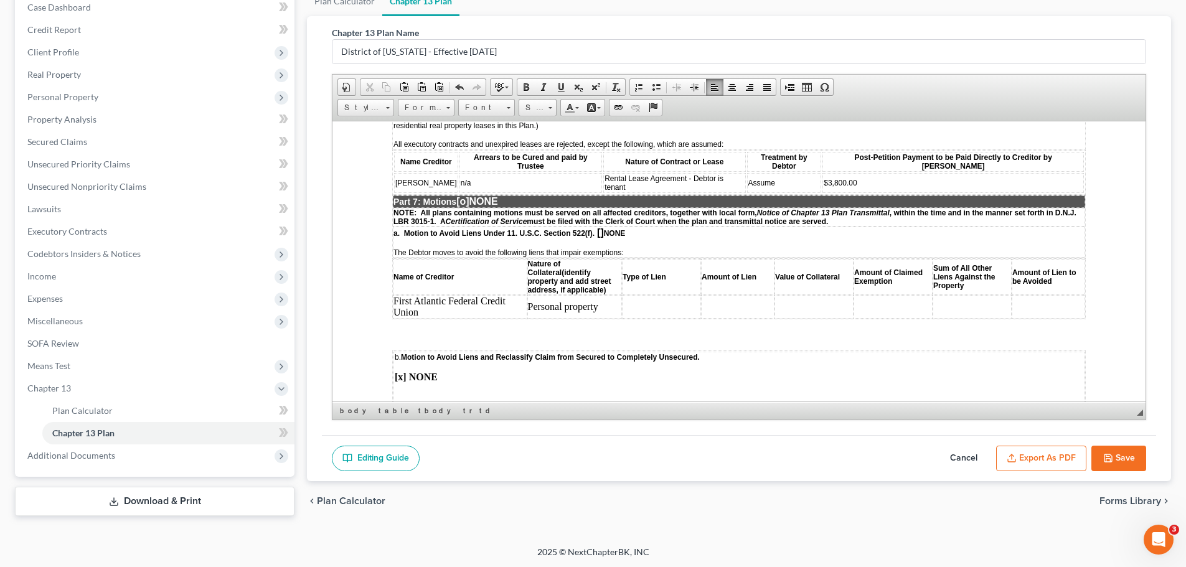
click at [1121, 456] on button "Save" at bounding box center [1118, 459] width 55 height 26
select select "0"
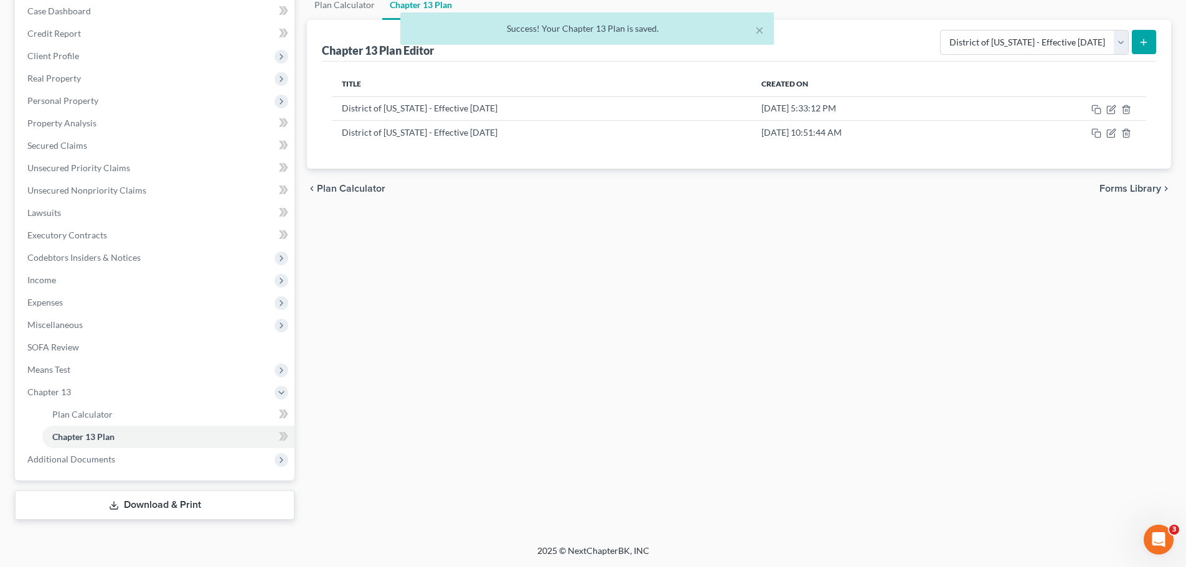
scroll to position [129, 0]
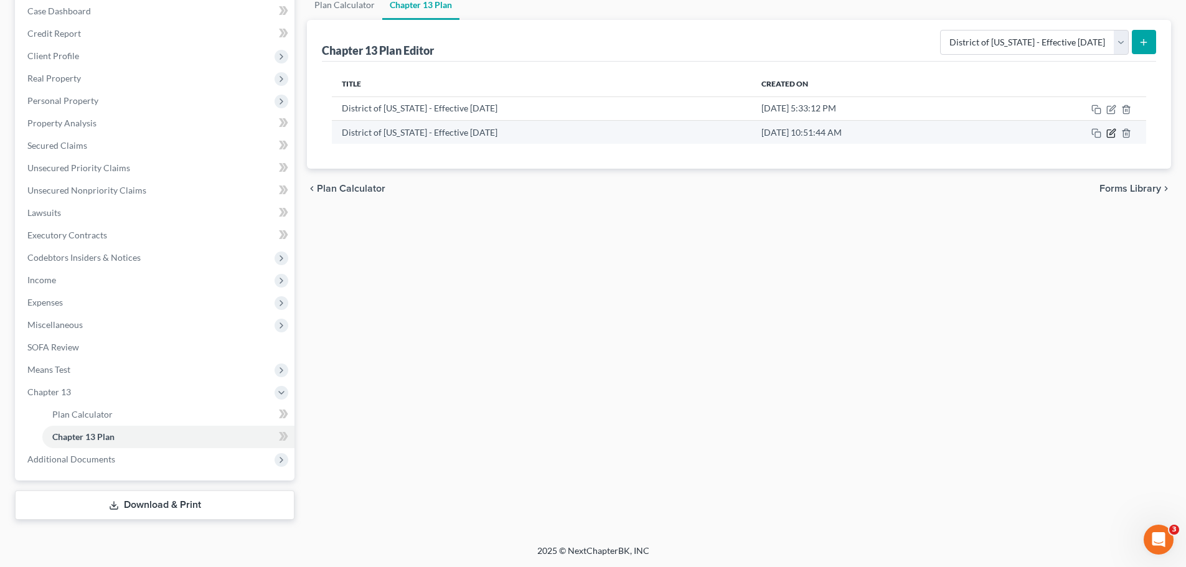
click at [1112, 134] on icon "button" at bounding box center [1112, 132] width 6 height 6
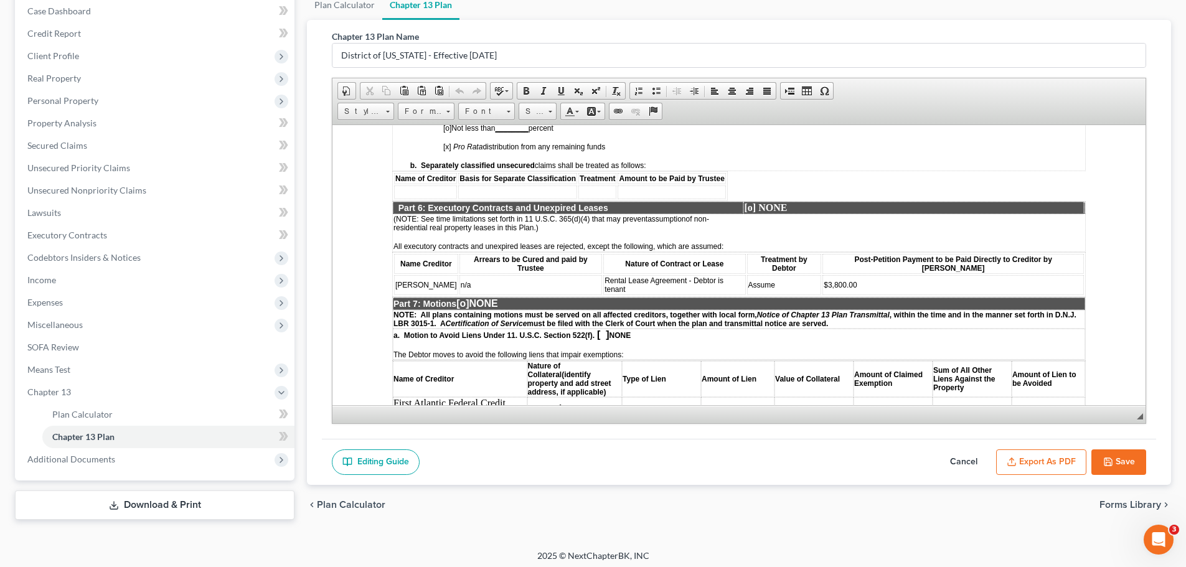
scroll to position [2241, 0]
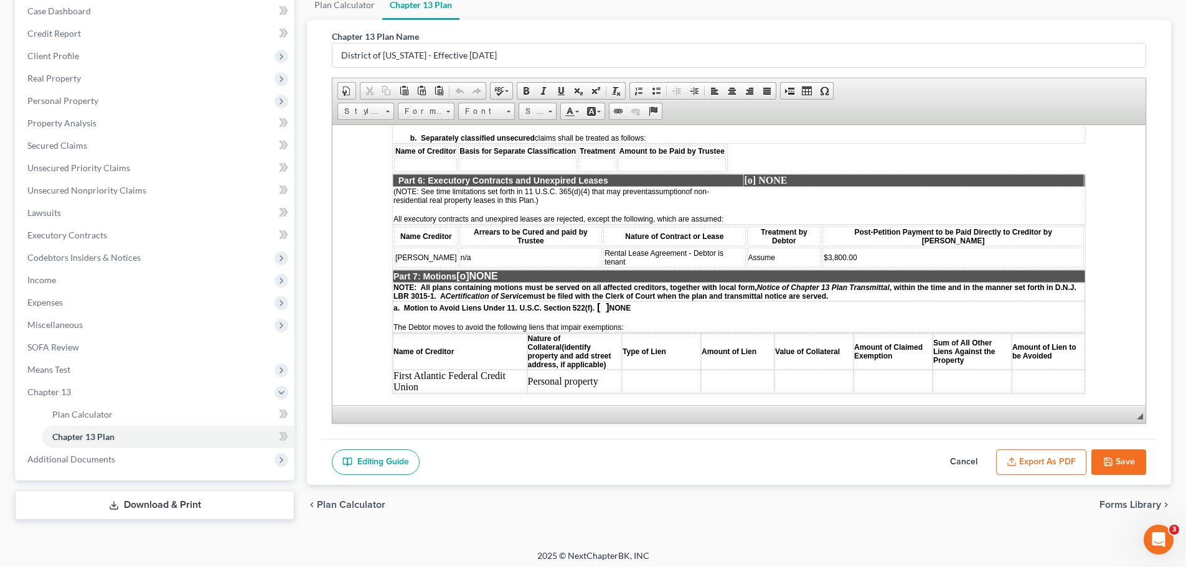
click at [634, 369] on td at bounding box center [661, 381] width 79 height 24
click at [734, 369] on td at bounding box center [737, 386] width 73 height 35
click at [731, 374] on td at bounding box center [737, 386] width 73 height 35
click at [805, 369] on td at bounding box center [813, 386] width 79 height 35
click at [896, 369] on td at bounding box center [892, 386] width 79 height 35
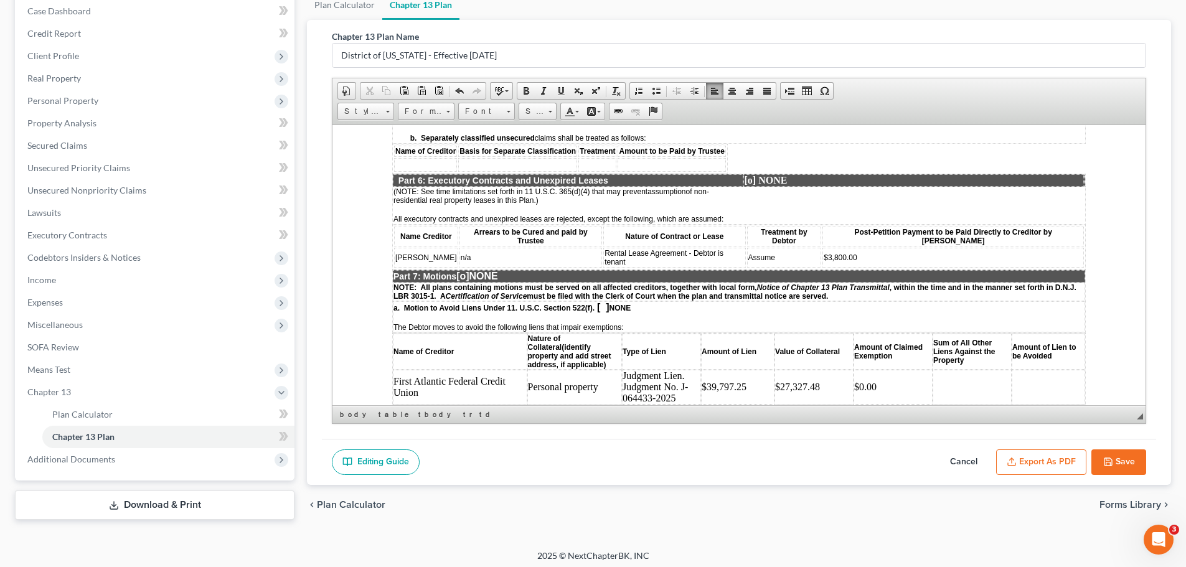
click at [906, 372] on td "$0.00" at bounding box center [892, 386] width 79 height 35
click at [1136, 461] on button "Save" at bounding box center [1118, 462] width 55 height 26
select select "0"
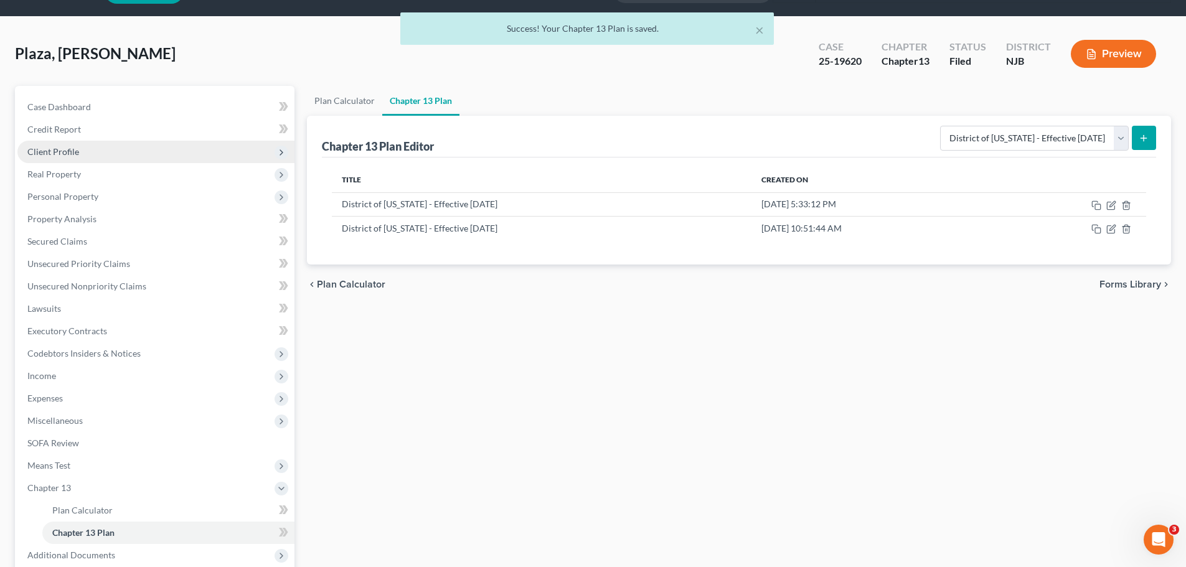
scroll to position [62, 0]
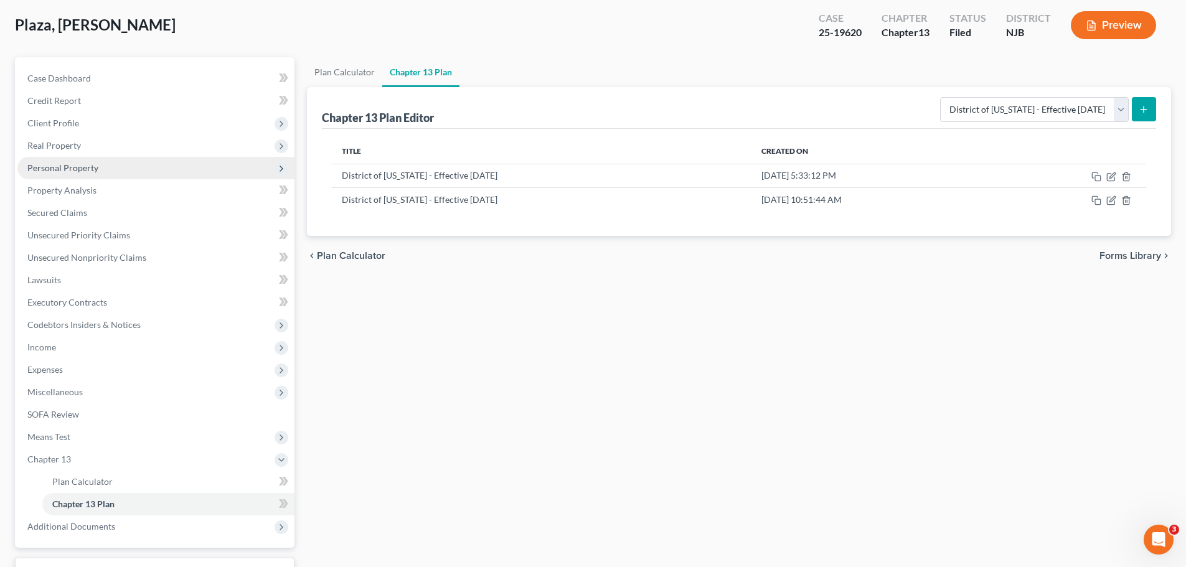
click at [101, 171] on span "Personal Property" at bounding box center [155, 168] width 277 height 22
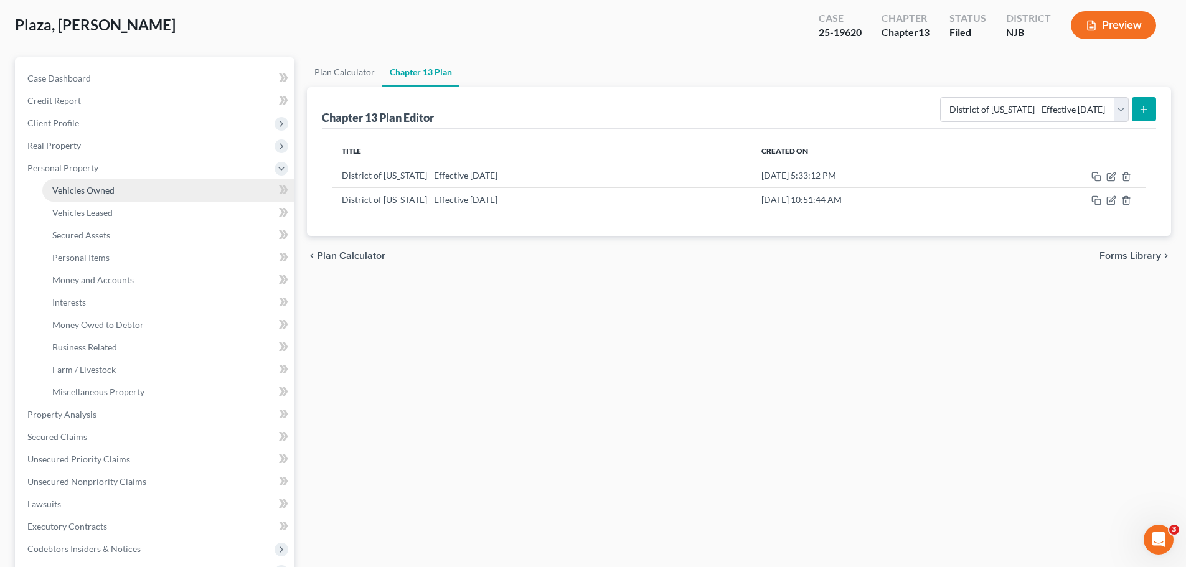
click at [102, 189] on span "Vehicles Owned" at bounding box center [83, 190] width 62 height 11
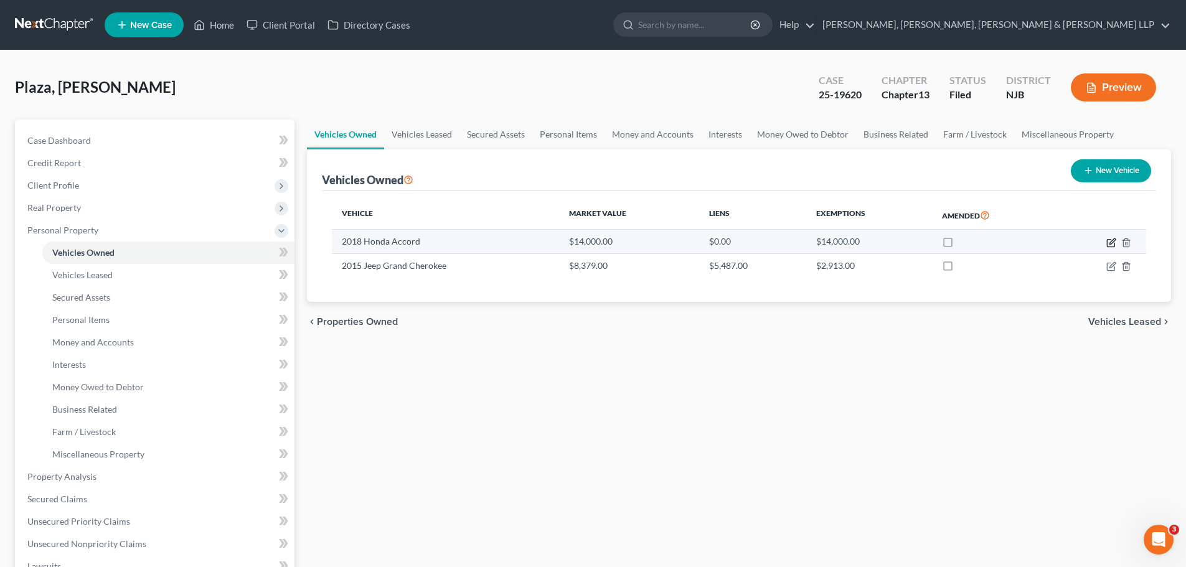
click at [1114, 244] on icon "button" at bounding box center [1111, 243] width 10 height 10
select select "0"
select select "8"
select select "2"
select select "0"
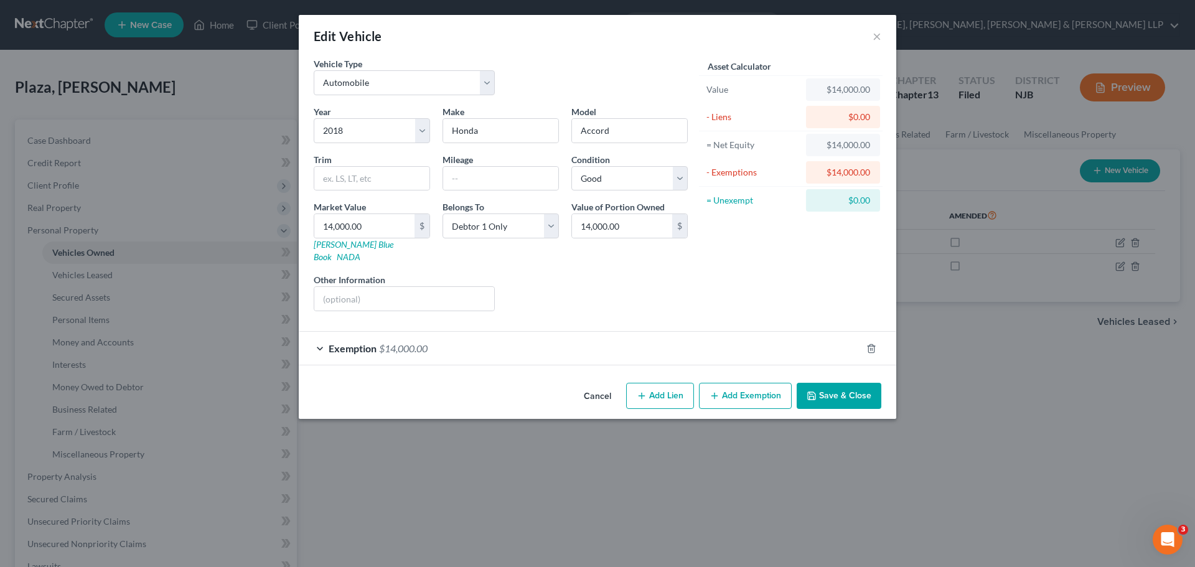
click at [590, 336] on div "Exemption $14,000.00" at bounding box center [580, 348] width 563 height 33
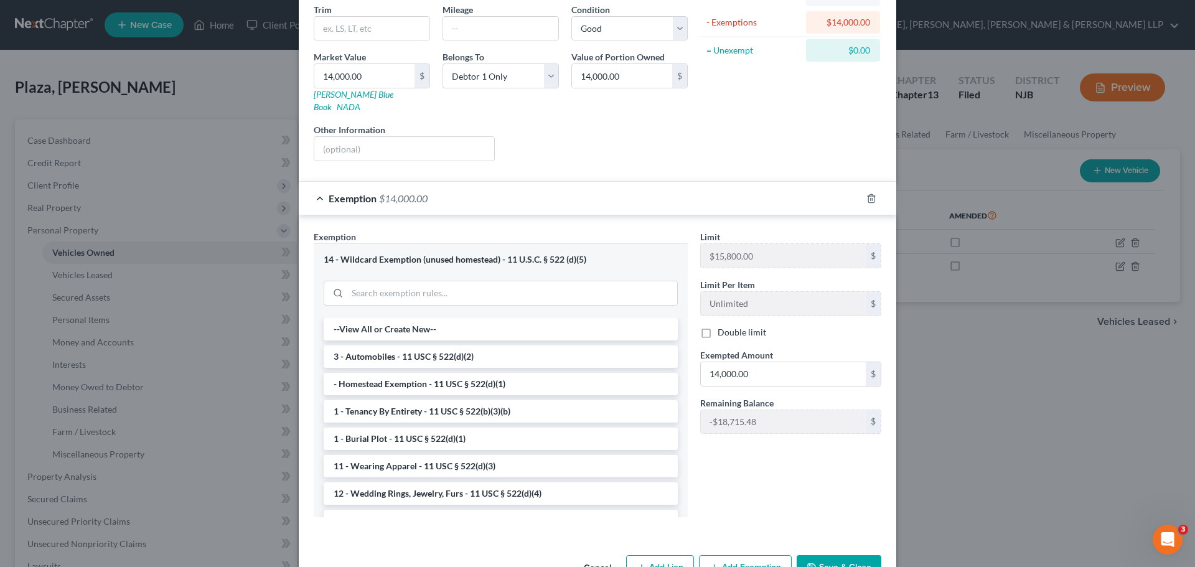
scroll to position [176, 0]
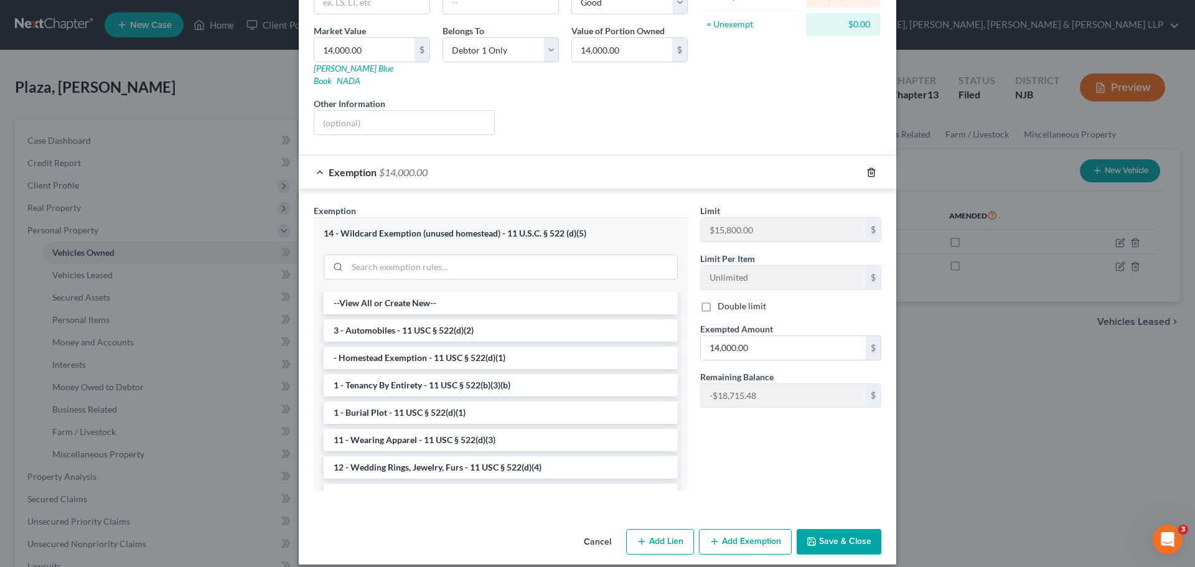
click at [869, 167] on icon "button" at bounding box center [871, 172] width 10 height 10
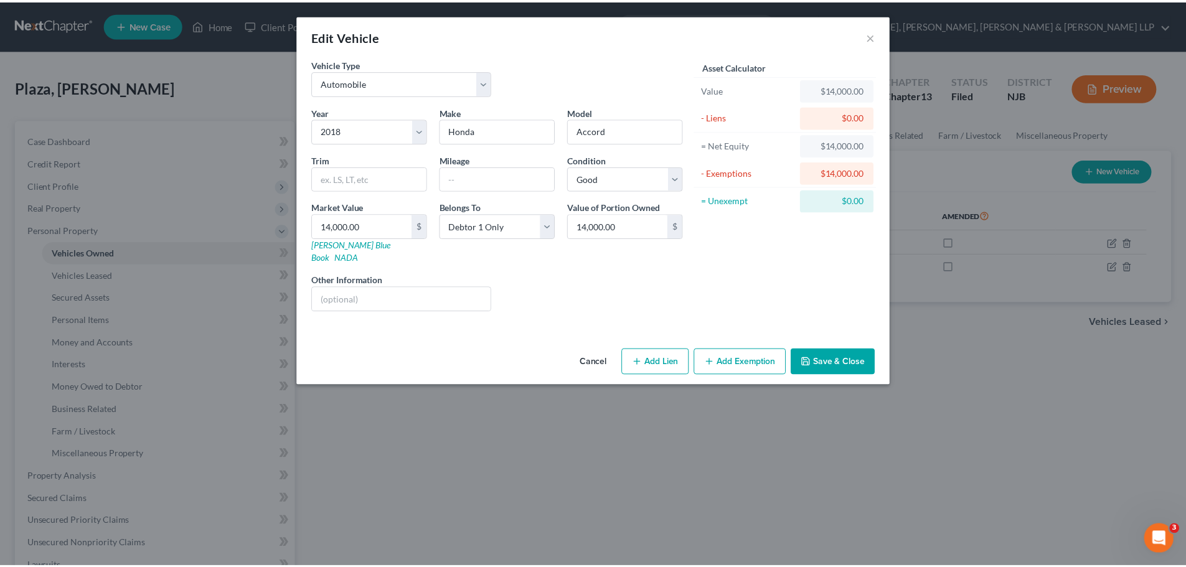
scroll to position [0, 0]
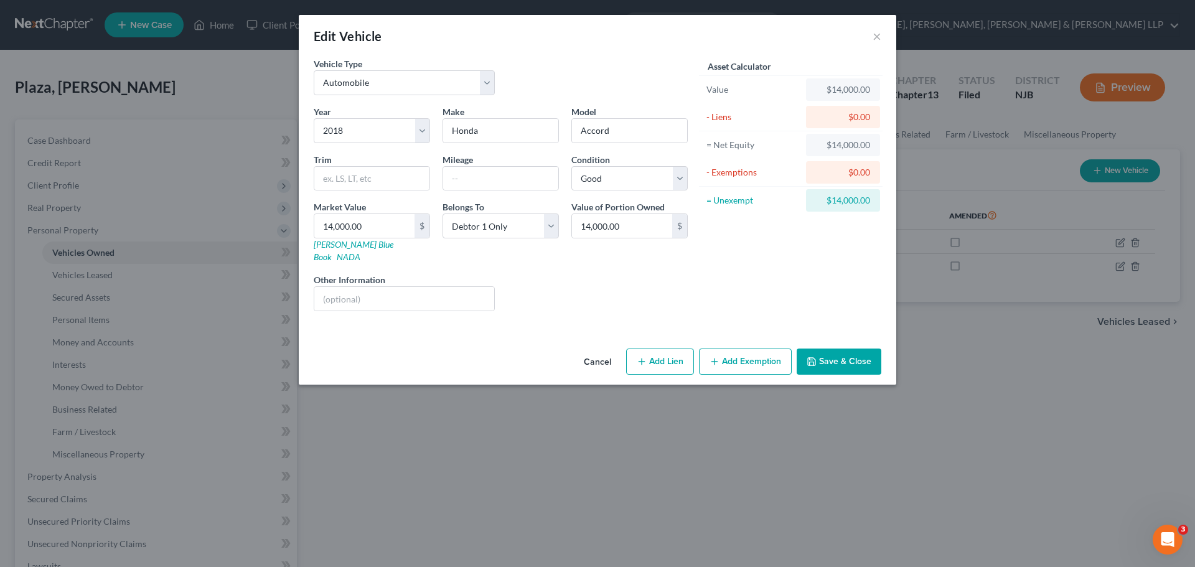
click at [839, 349] on button "Save & Close" at bounding box center [839, 362] width 85 height 26
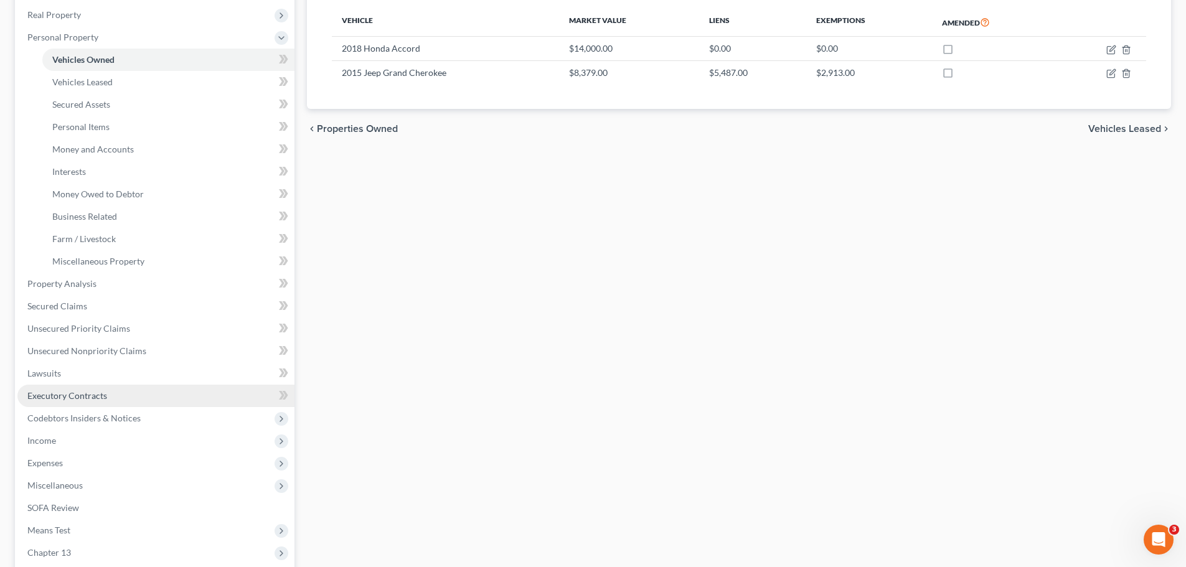
scroll to position [309, 0]
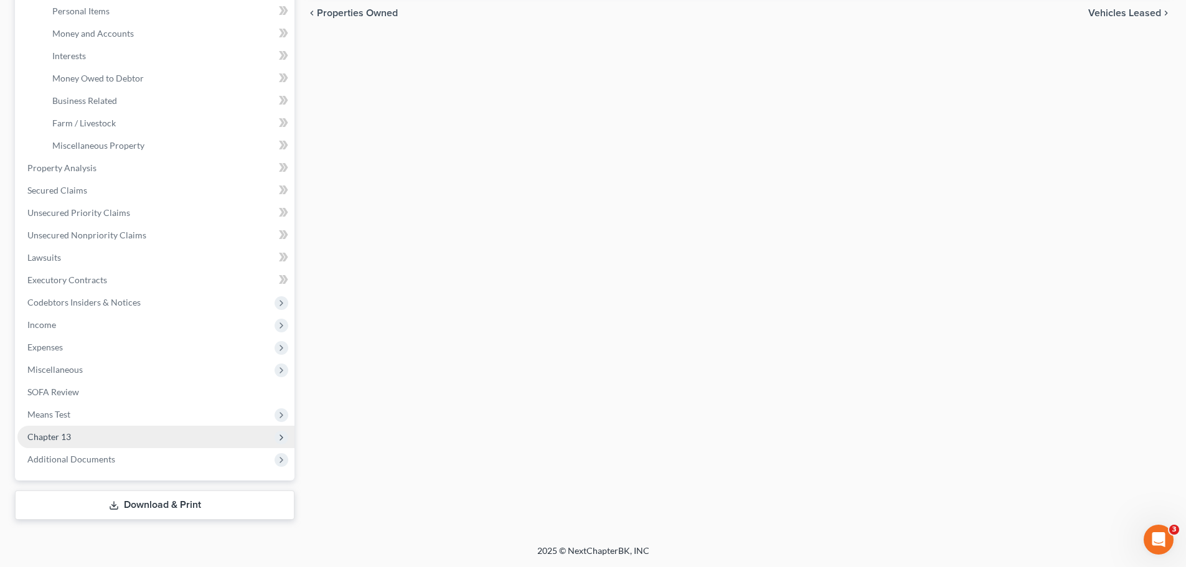
click at [69, 436] on span "Chapter 13" at bounding box center [49, 436] width 44 height 11
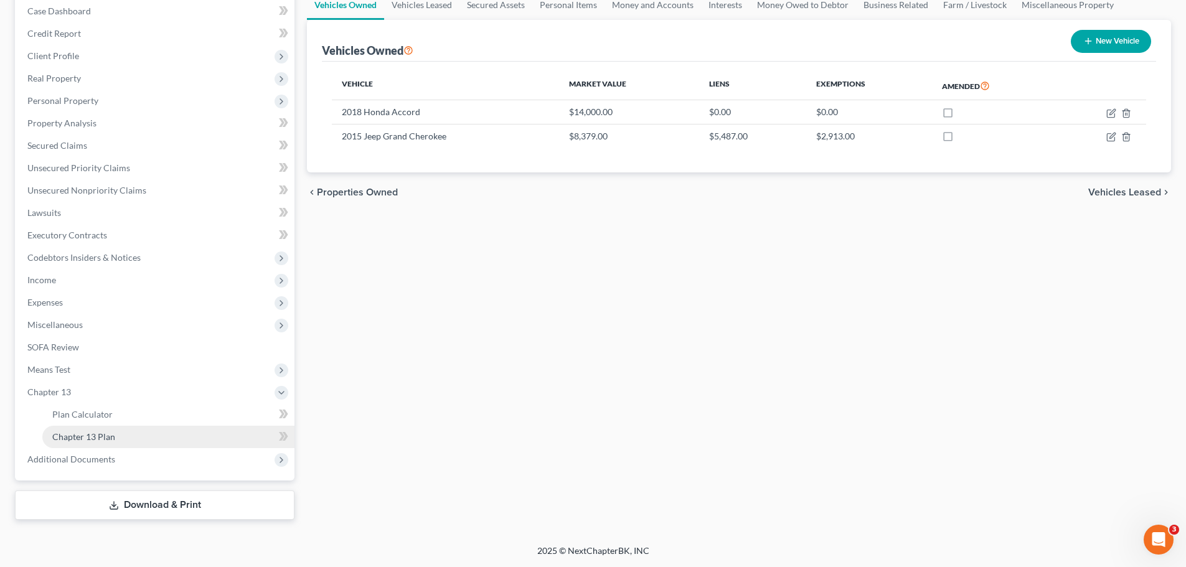
scroll to position [129, 0]
click at [108, 439] on span "Chapter 13 Plan" at bounding box center [83, 436] width 63 height 11
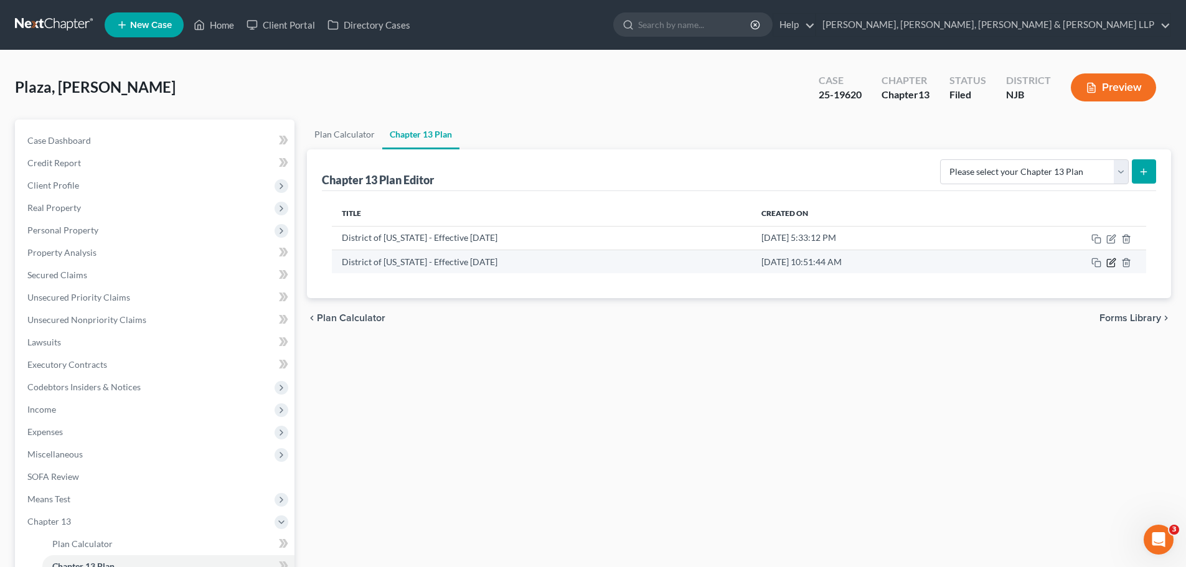
click at [1110, 265] on icon "button" at bounding box center [1111, 263] width 10 height 10
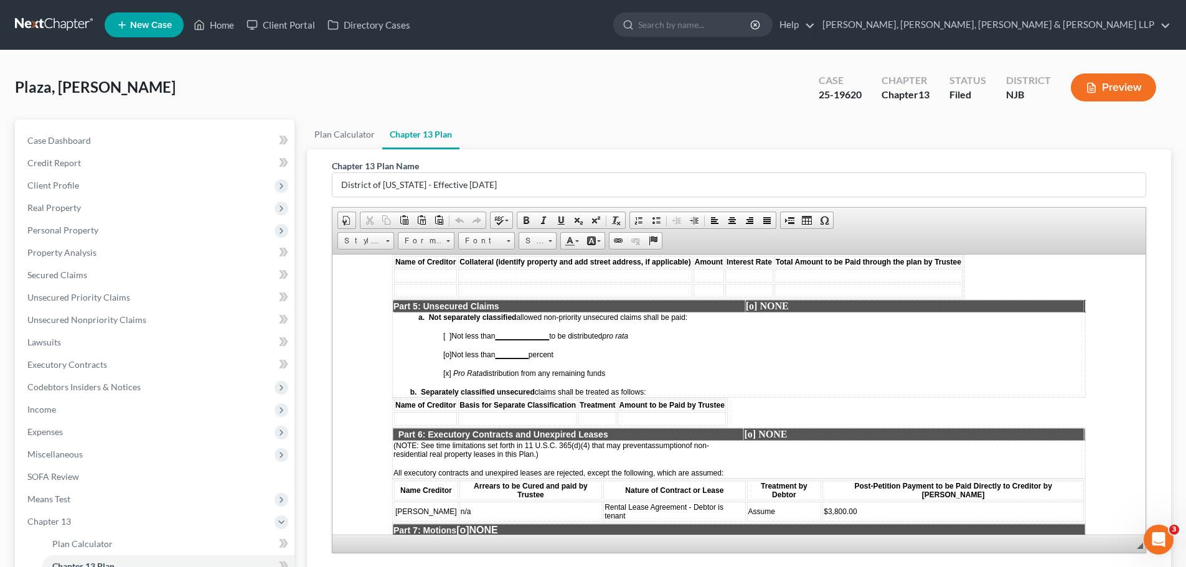
scroll to position [2365, 0]
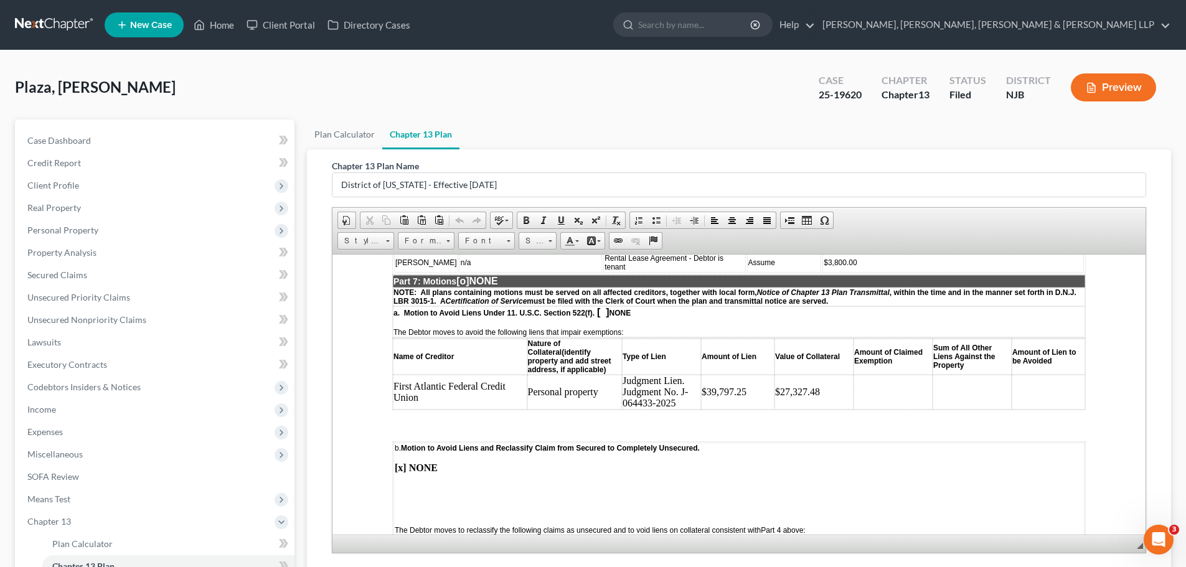
click at [880, 375] on td at bounding box center [892, 391] width 79 height 35
click at [828, 375] on td "$27,327.48" at bounding box center [813, 391] width 79 height 35
click at [750, 374] on td "$39,797.25" at bounding box center [737, 391] width 73 height 35
click at [818, 374] on td "$27,327.48" at bounding box center [813, 391] width 79 height 35
click at [882, 374] on td at bounding box center [892, 391] width 79 height 35
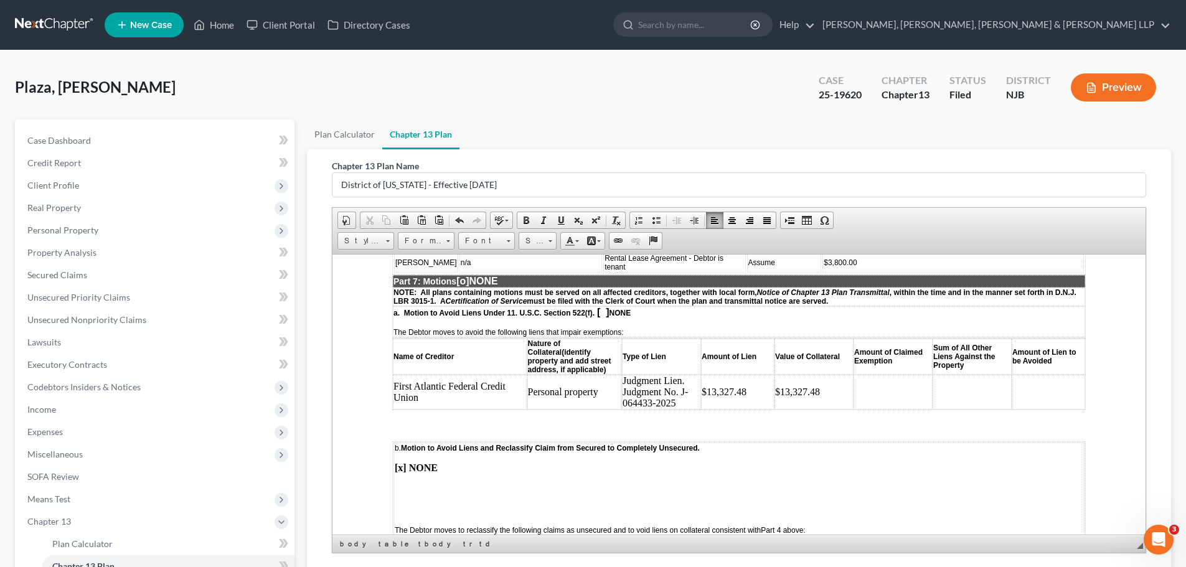
click at [746, 377] on td "$13,327.48" at bounding box center [737, 391] width 73 height 35
click at [892, 374] on td at bounding box center [892, 391] width 79 height 35
click at [953, 381] on td at bounding box center [971, 391] width 79 height 35
click at [1043, 378] on td at bounding box center [1047, 391] width 73 height 35
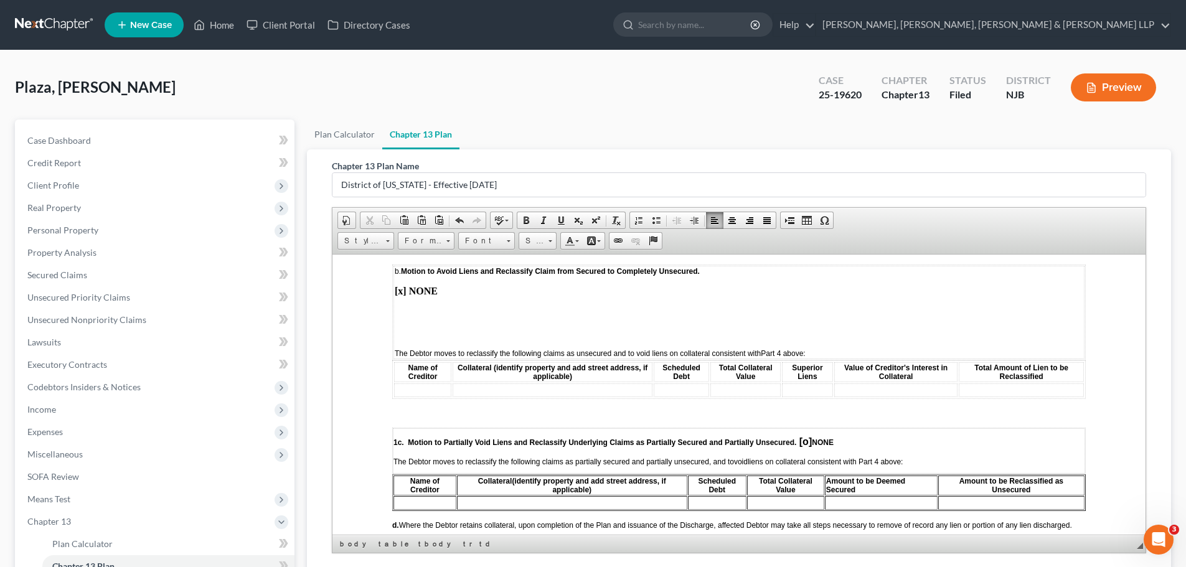
scroll to position [2614, 0]
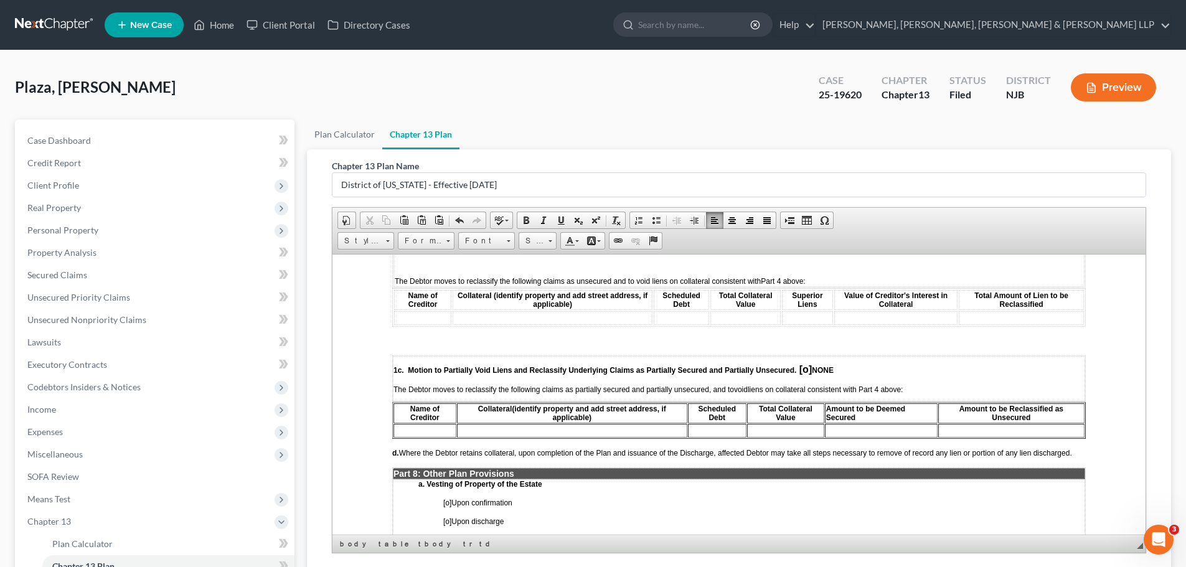
click at [805, 364] on span "[o]" at bounding box center [805, 369] width 12 height 11
click at [448, 498] on span "[o]" at bounding box center [447, 502] width 8 height 9
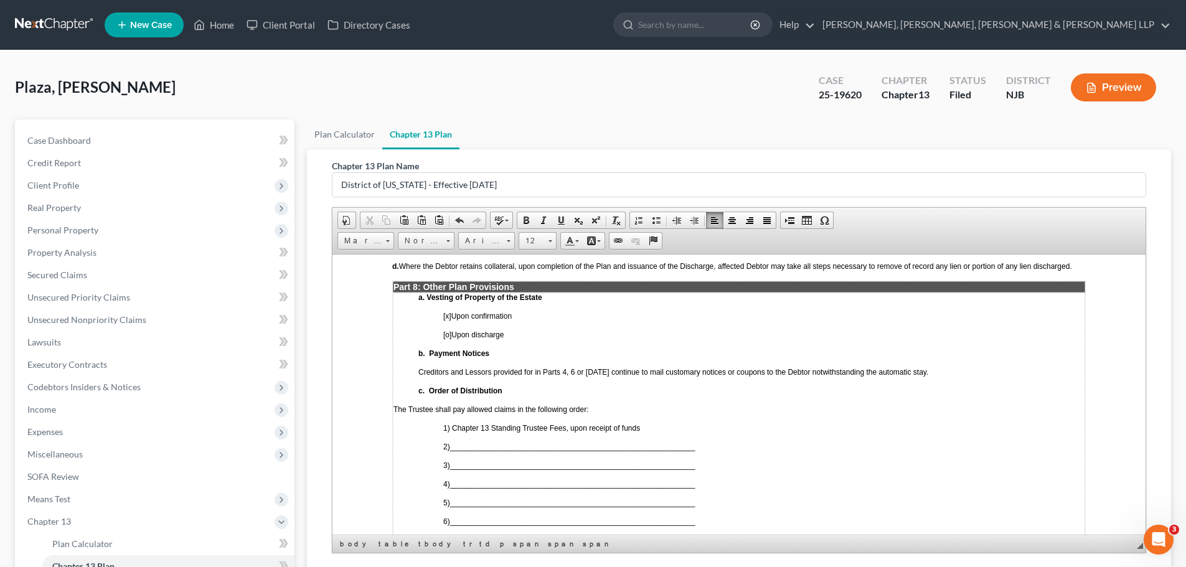
scroll to position [2863, 0]
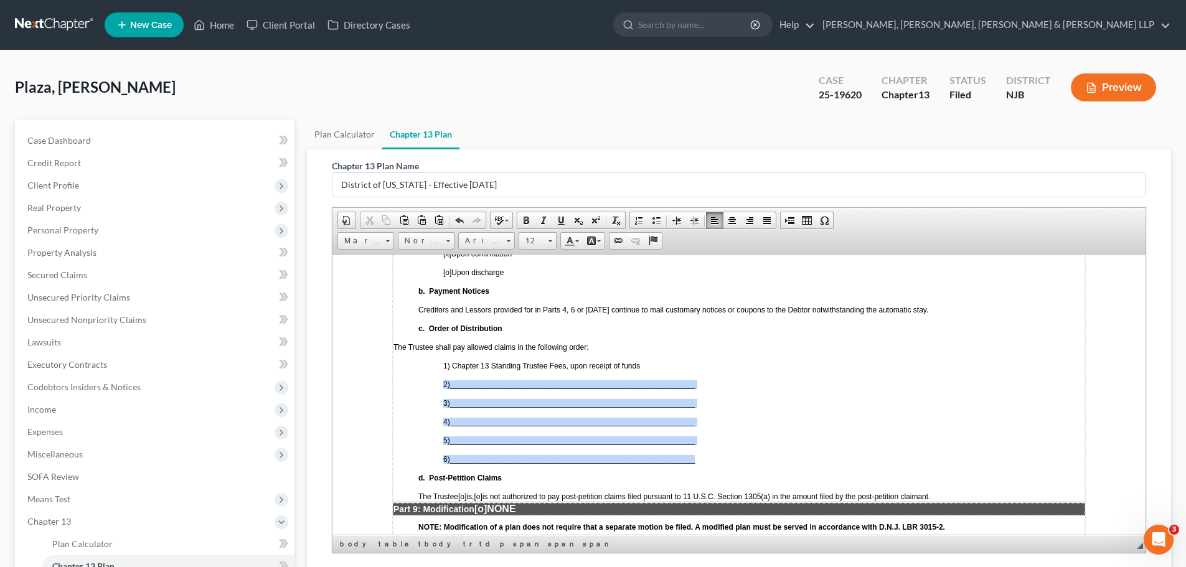
drag, startPoint x: 440, startPoint y: 367, endPoint x: 705, endPoint y: 431, distance: 272.2
click at [705, 431] on td "a. Vesting of Property of the Estate [x ] Upon confirmation [o] Upon discharge …" at bounding box center [739, 365] width 692 height 271
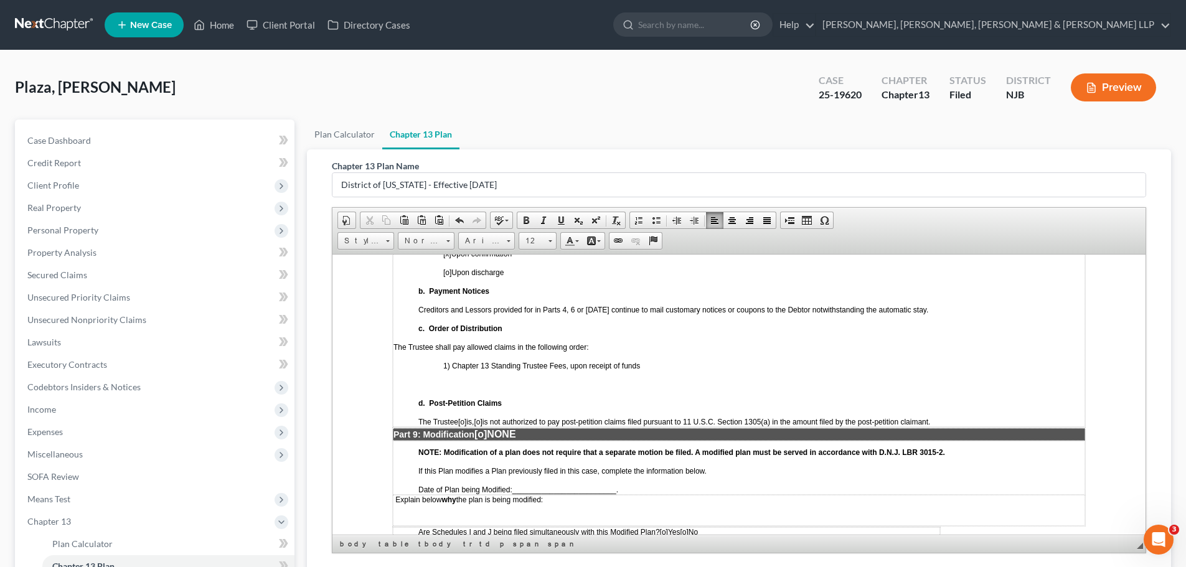
click at [517, 375] on td "a. Vesting of Property of the Estate [x ] Upon confirmation [o] Upon discharge …" at bounding box center [739, 328] width 692 height 197
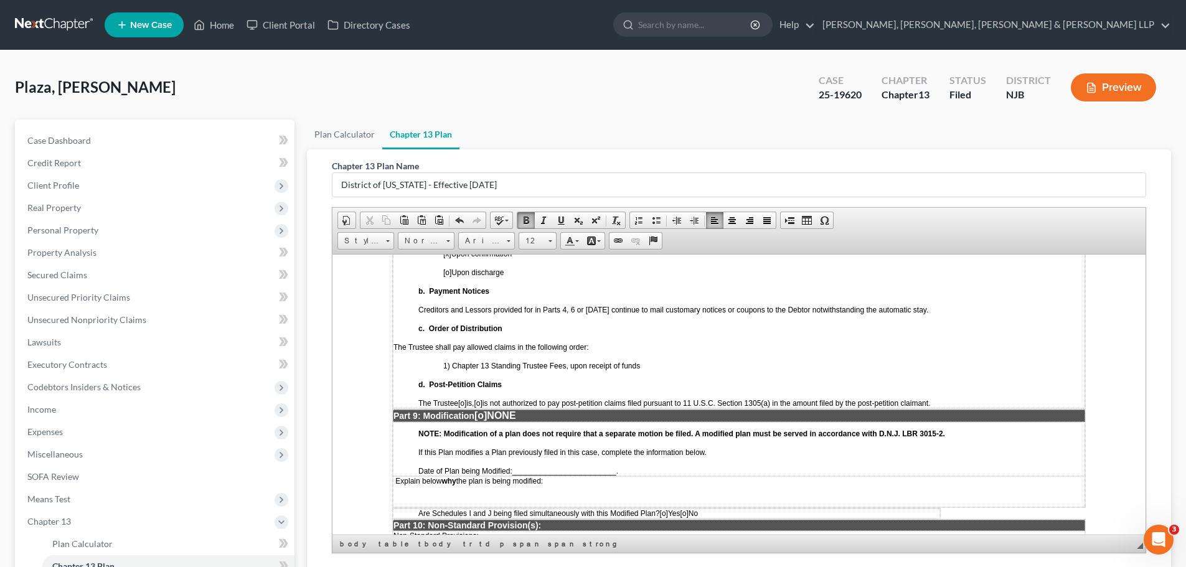
click at [664, 361] on p "1) Chapter 13 Standing Trustee Fees, upon receipt of funds" at bounding box center [763, 365] width 641 height 9
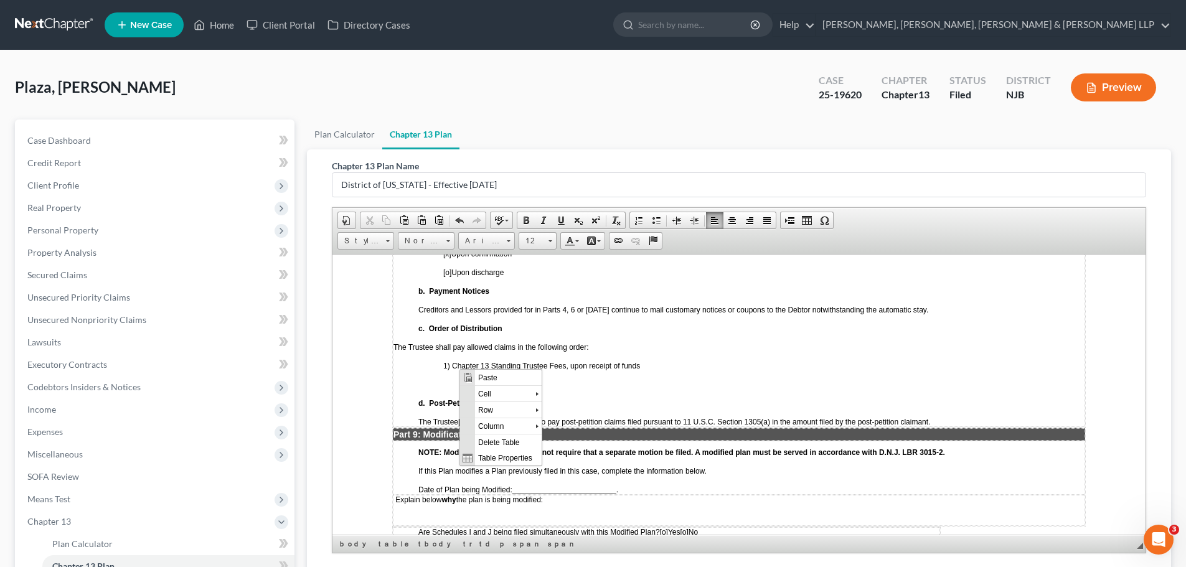
scroll to position [0, 0]
click at [497, 376] on span "Paste" at bounding box center [508, 377] width 67 height 16
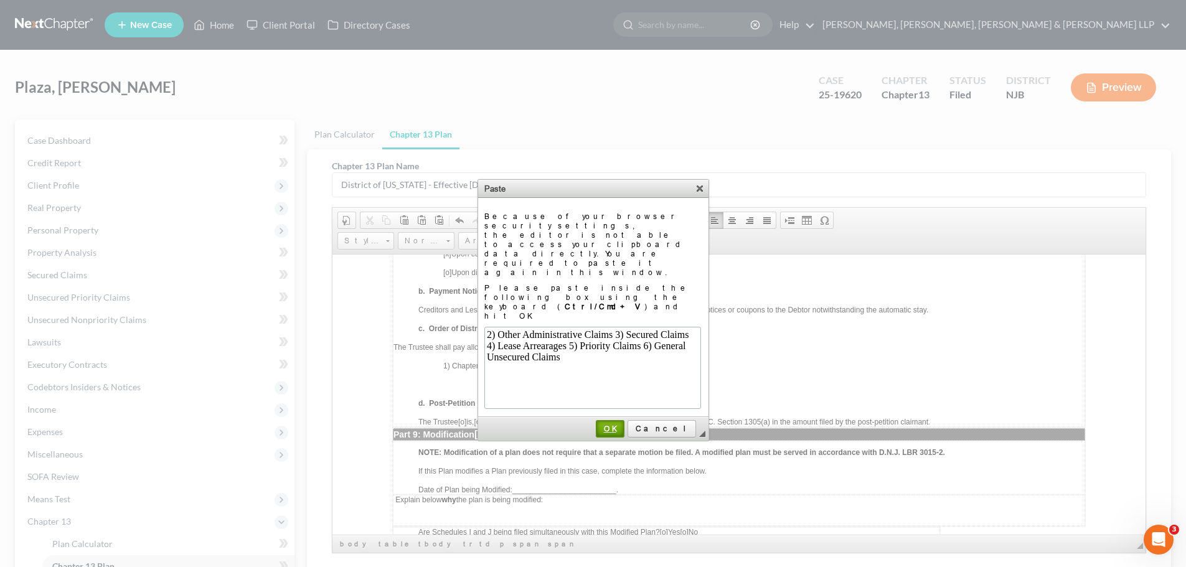
click at [623, 424] on span "OK" at bounding box center [610, 428] width 26 height 9
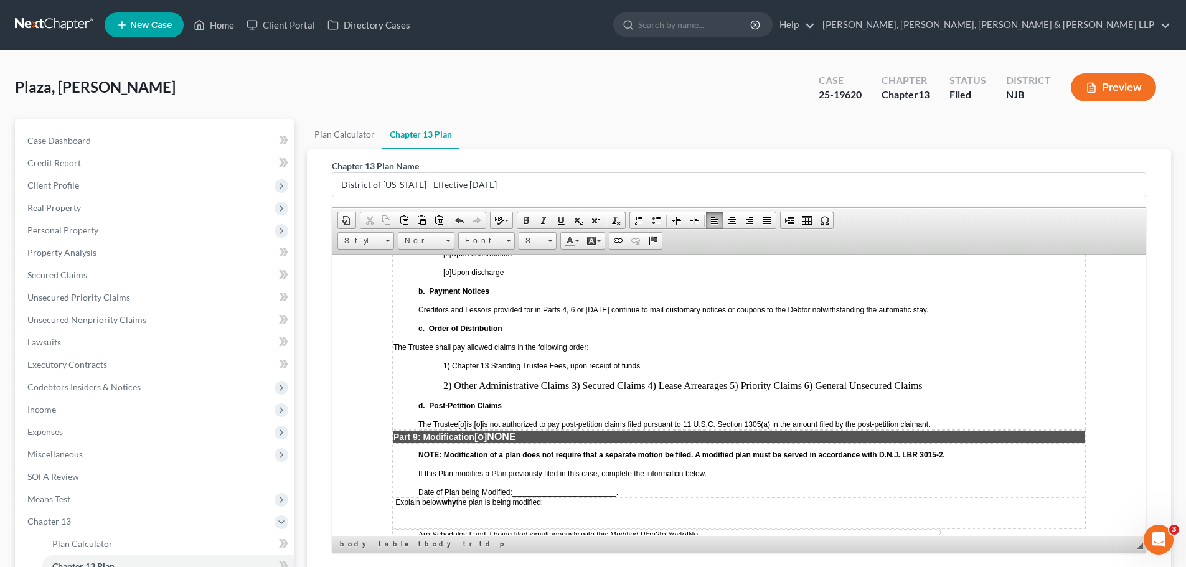
click at [573, 380] on p "2) Other Administrative Claims 3) Secured Claims 4) Lease Arrearages 5) Priorit…" at bounding box center [763, 385] width 641 height 11
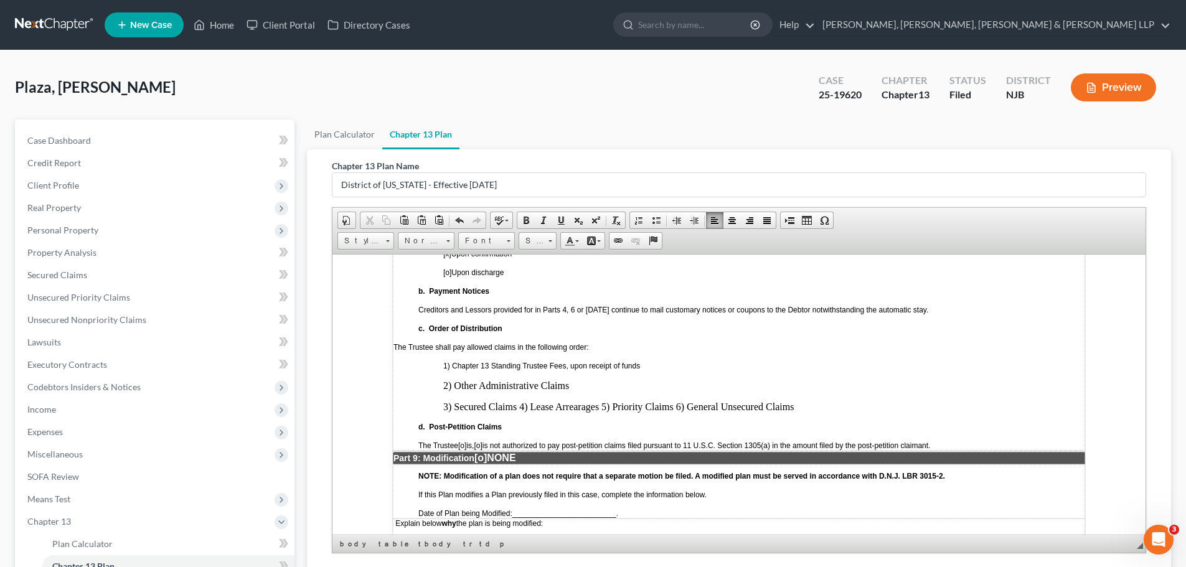
click at [520, 401] on p "3) Secured Claims 4) Lease Arrearages 5) Priority Claims 6) General Unsecured C…" at bounding box center [763, 406] width 641 height 11
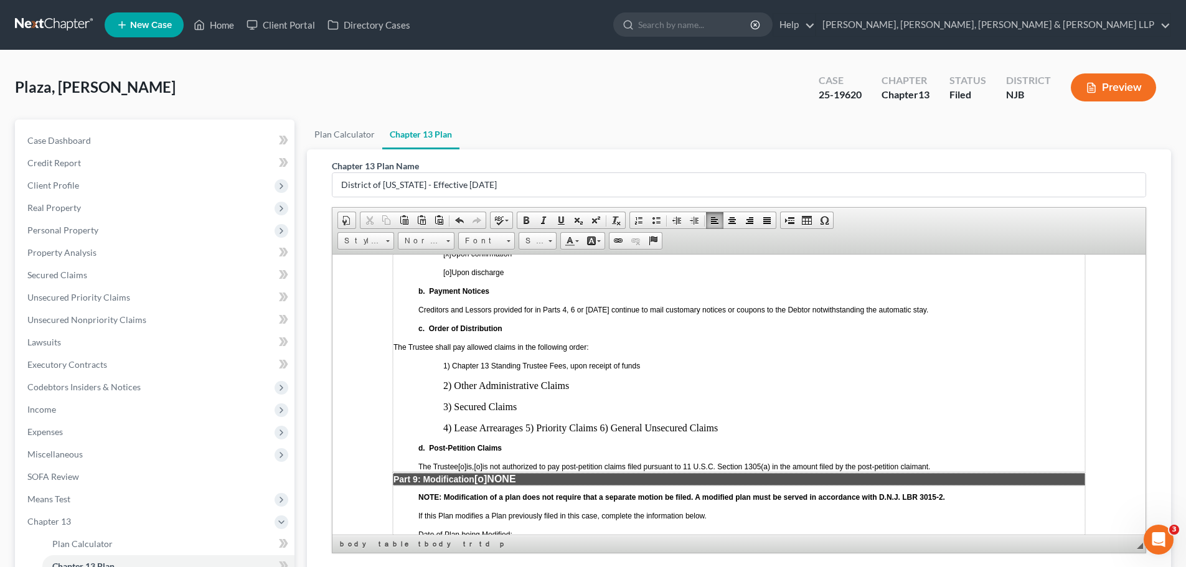
click at [525, 422] on p "4) Lease Arrearages 5) Priority Claims 6) General Unsecured Claims" at bounding box center [763, 427] width 641 height 11
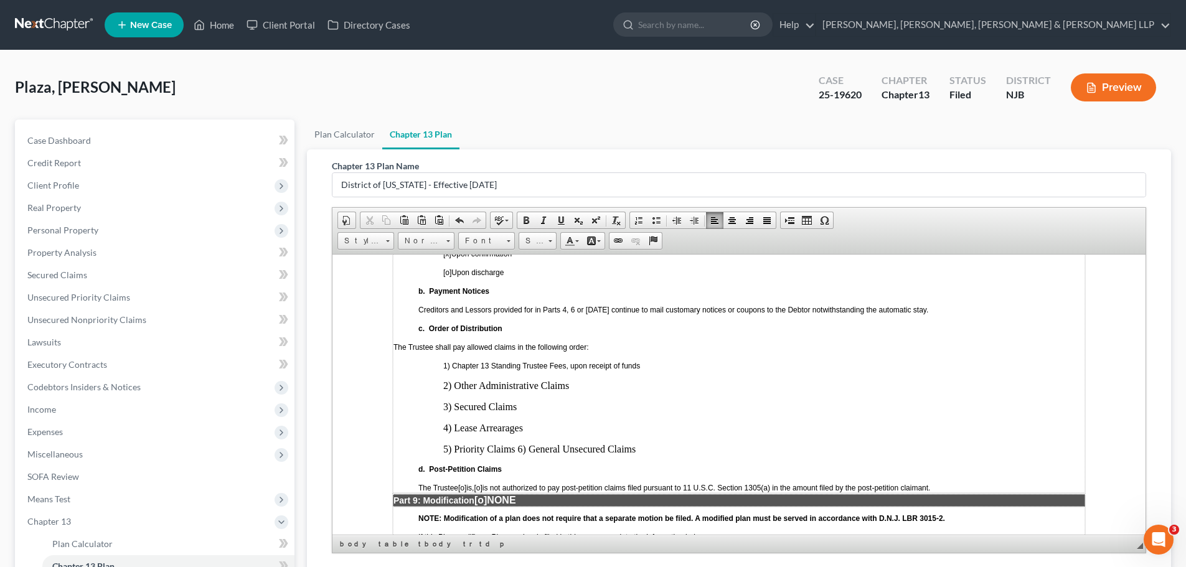
click at [516, 443] on p "5) Priority Claims 6) General Unsecured Claims" at bounding box center [763, 448] width 641 height 11
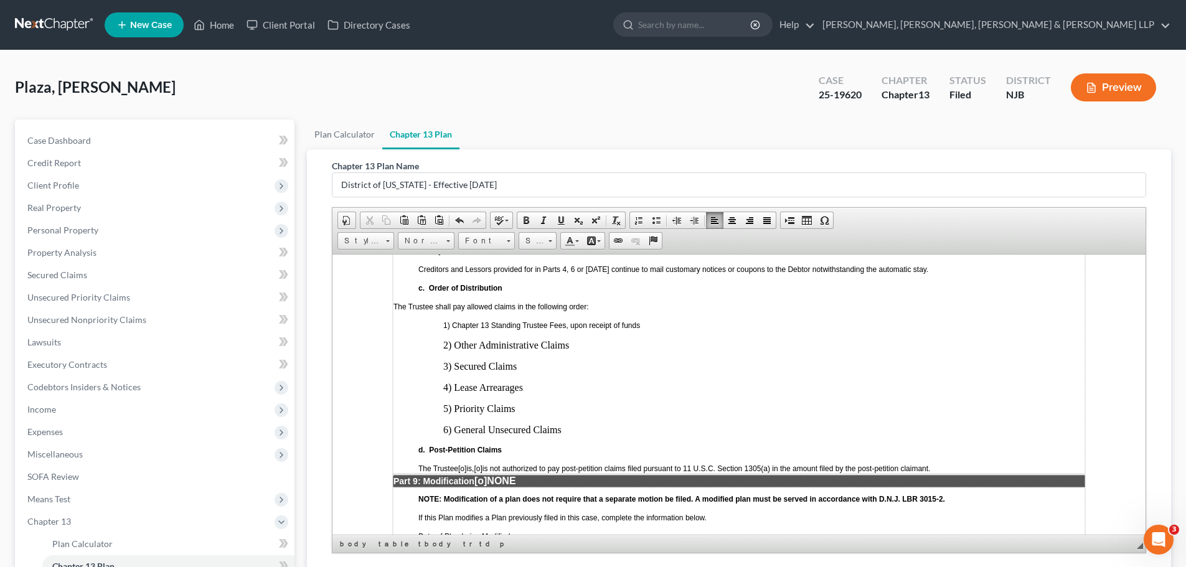
scroll to position [2925, 0]
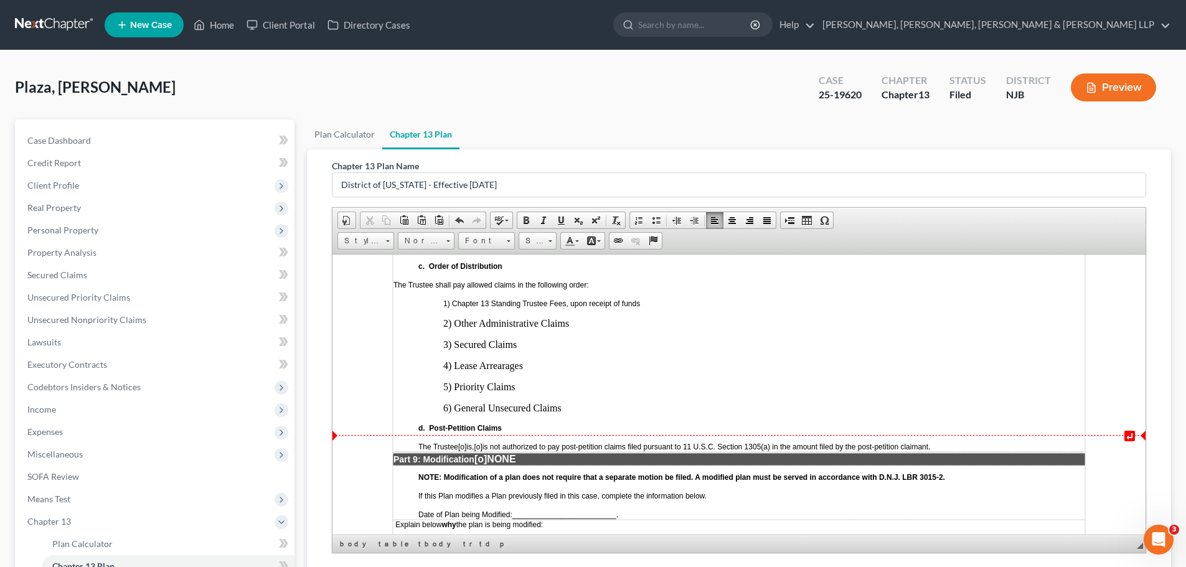
click at [482, 442] on span "[o]" at bounding box center [478, 446] width 8 height 9
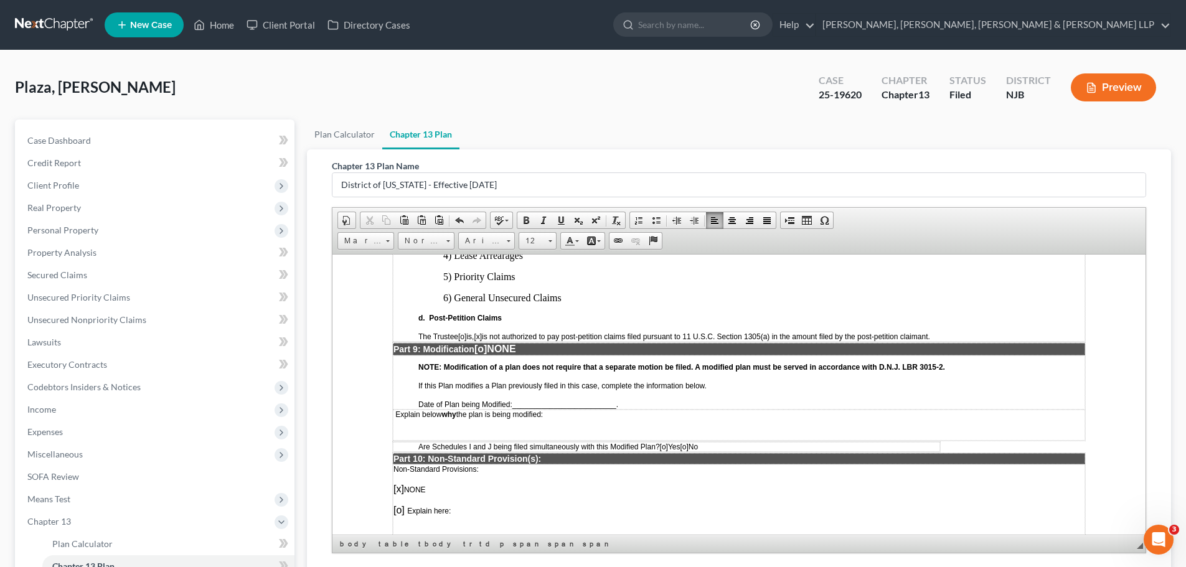
scroll to position [3050, 0]
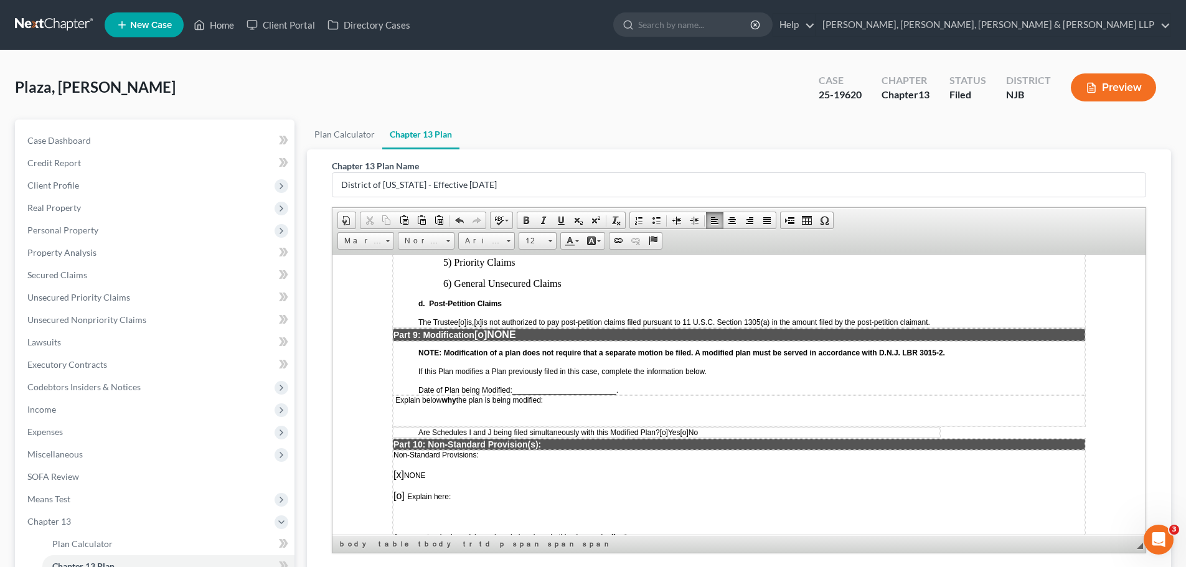
click at [543, 385] on span "_________________________" at bounding box center [564, 389] width 104 height 9
click at [657, 385] on span "_______September 15, 2025__________________" at bounding box center [598, 389] width 172 height 9
drag, startPoint x: 544, startPoint y: 371, endPoint x: 609, endPoint y: 372, distance: 65.4
click at [609, 385] on span "_______September 15, 2025 _______" at bounding box center [575, 389] width 126 height 9
click at [561, 224] on span at bounding box center [561, 220] width 10 height 10
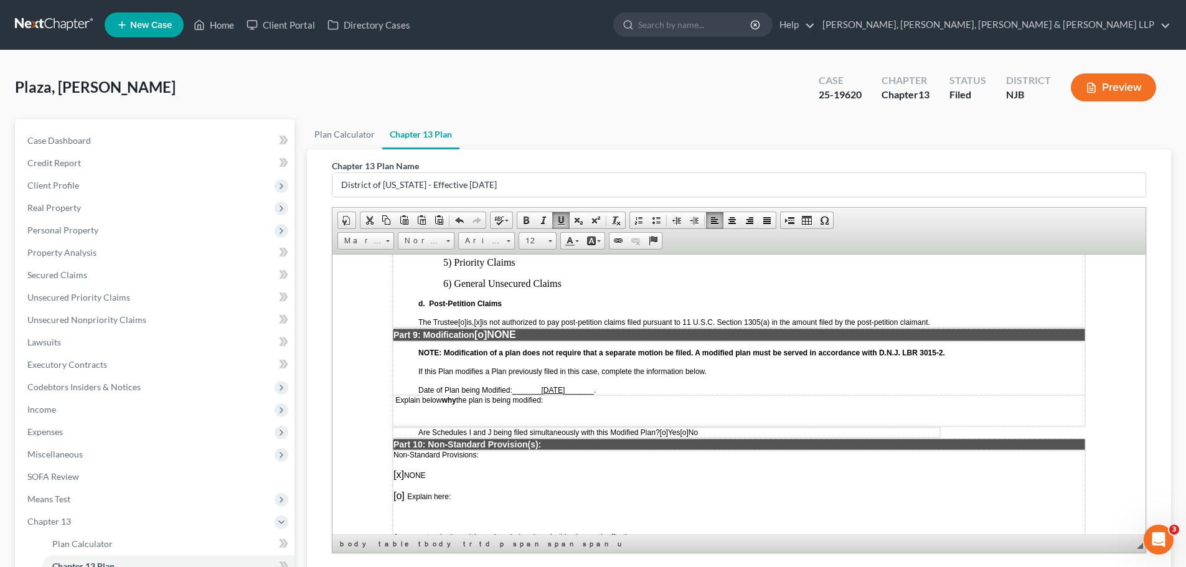
click at [682, 395] on p "Explain below why the plan is being modified:" at bounding box center [738, 399] width 691 height 9
click at [688, 428] on span "[o]" at bounding box center [684, 432] width 8 height 9
click at [575, 395] on td "Explain below why the plan is being modified:" at bounding box center [739, 410] width 692 height 31
click at [576, 395] on p "Explain below why the plan is being modified:" at bounding box center [738, 399] width 691 height 9
click at [706, 395] on span "Explain below why the plan is being modified: Part 4e amended to include additi…" at bounding box center [563, 399] width 336 height 9
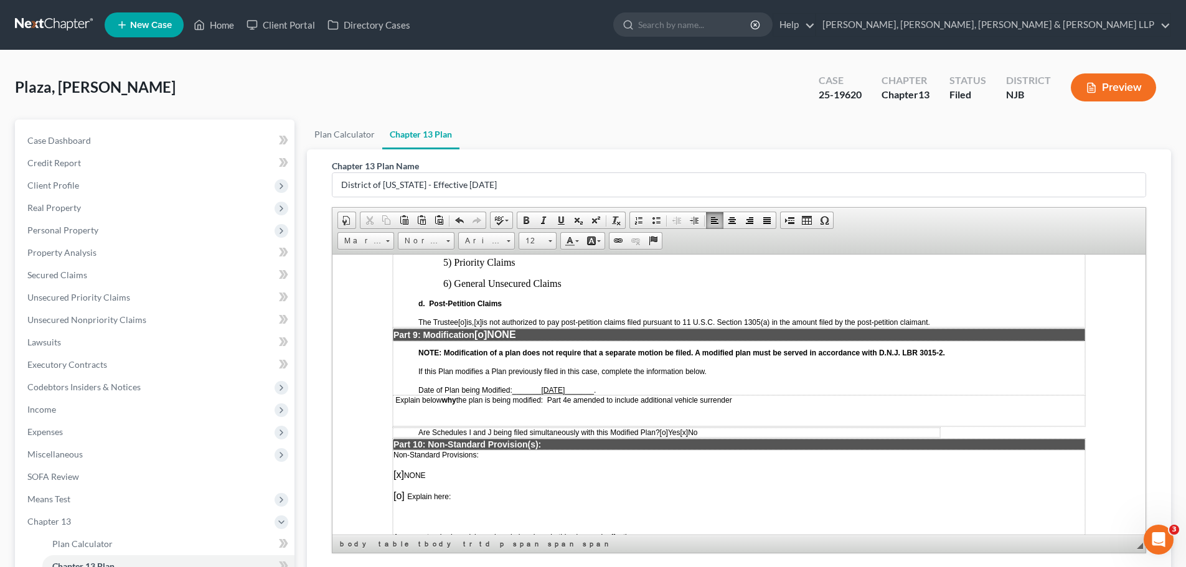
drag, startPoint x: 702, startPoint y: 382, endPoint x: 729, endPoint y: 390, distance: 28.1
click at [702, 395] on span "Explain below why the plan is being modified: Part 4e amended to include additi…" at bounding box center [563, 399] width 336 height 9
click at [842, 395] on p "Explain below why the plan is being modified: Part 4e amended to include additi…" at bounding box center [738, 399] width 691 height 9
click at [552, 395] on span "Explain below why the plan is being modified: Part 4e amended to include additi…" at bounding box center [599, 399] width 408 height 9
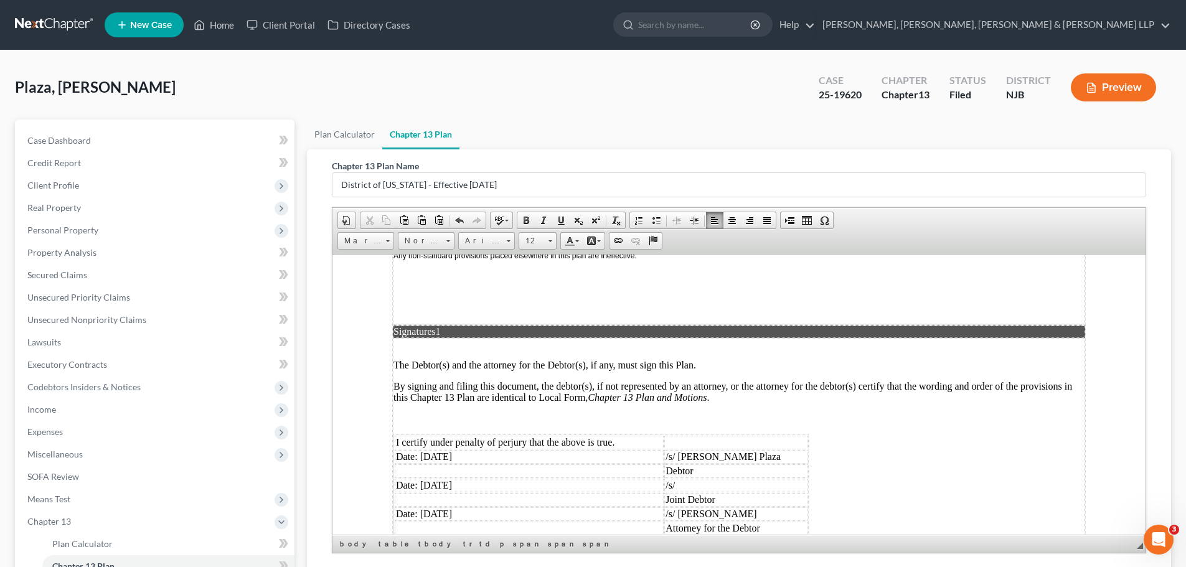
scroll to position [3361, 0]
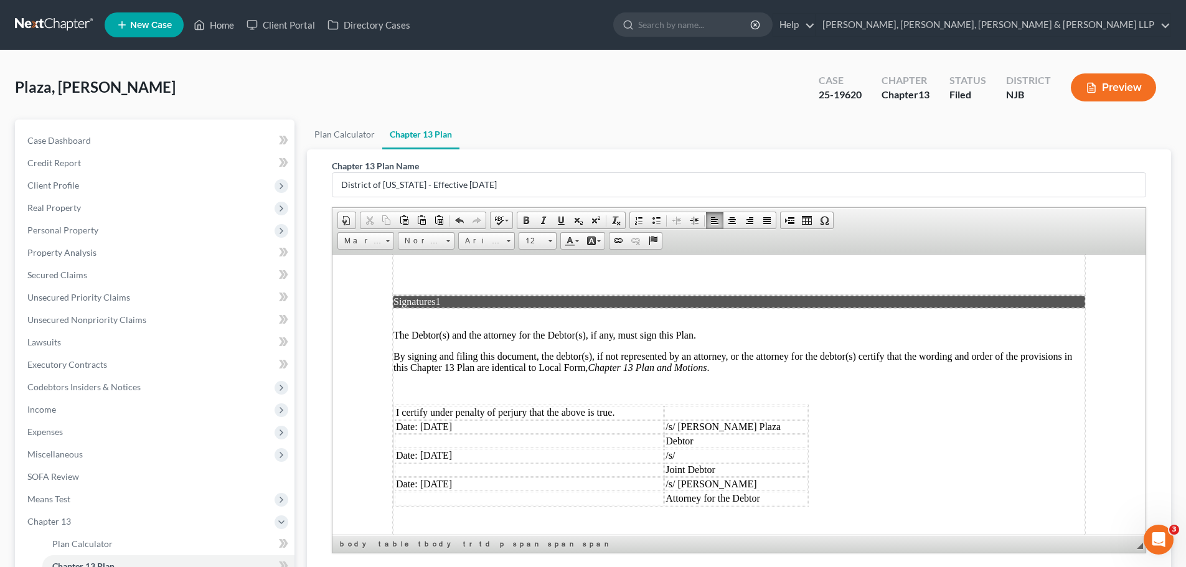
click at [501, 420] on td "Date: [DATE]" at bounding box center [529, 427] width 269 height 14
click at [513, 448] on td "Date: [DATE]" at bounding box center [529, 455] width 269 height 14
click at [403, 448] on td "Date: [DATE]" at bounding box center [529, 455] width 269 height 14
click at [470, 448] on td "Date: [DATE]" at bounding box center [529, 455] width 269 height 14
click at [748, 448] on td "/s/" at bounding box center [735, 455] width 143 height 14
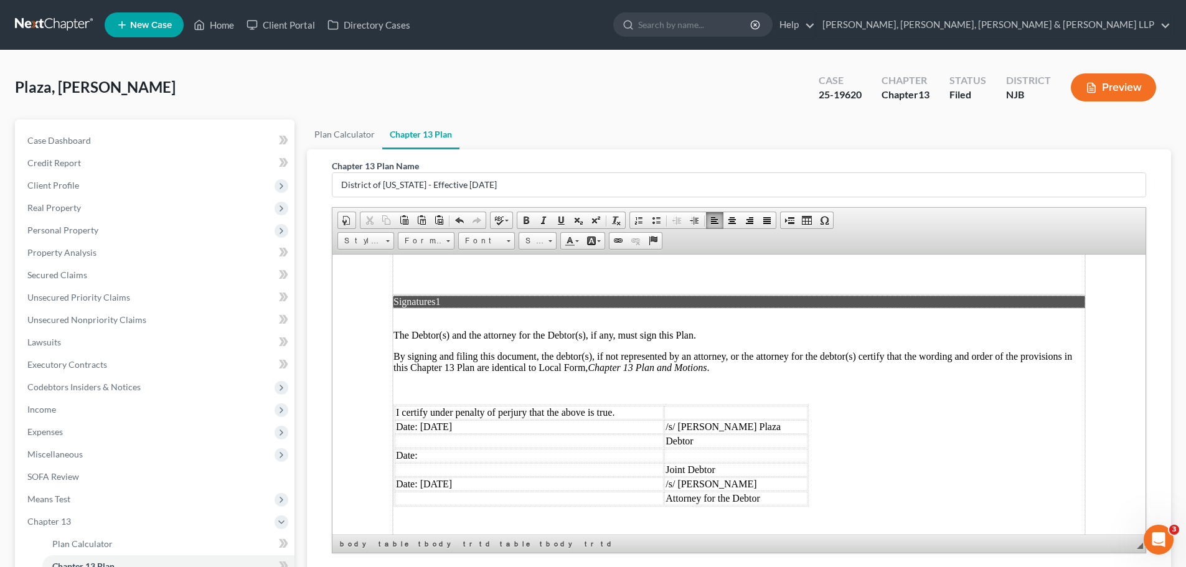
click at [481, 477] on td "Date: [DATE]" at bounding box center [529, 484] width 269 height 14
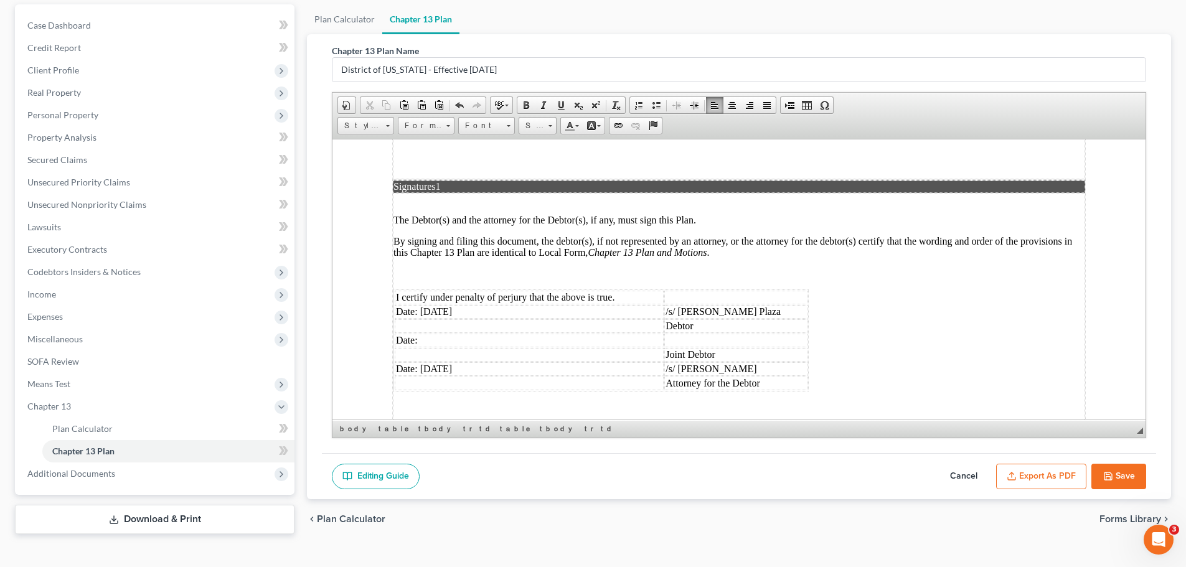
scroll to position [133, 0]
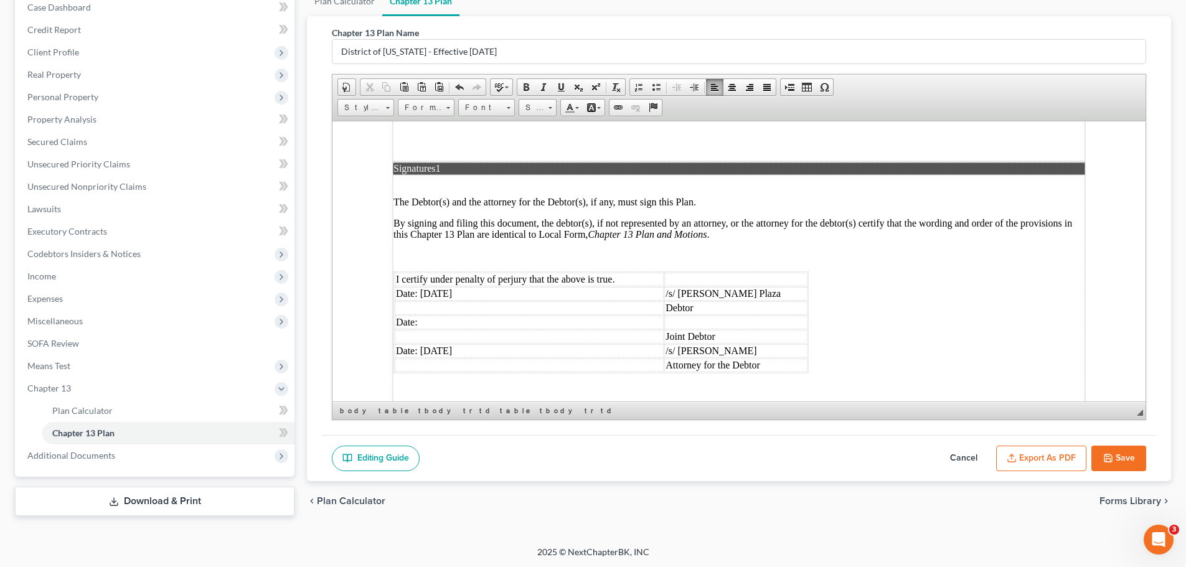
click at [1125, 467] on button "Save" at bounding box center [1118, 459] width 55 height 26
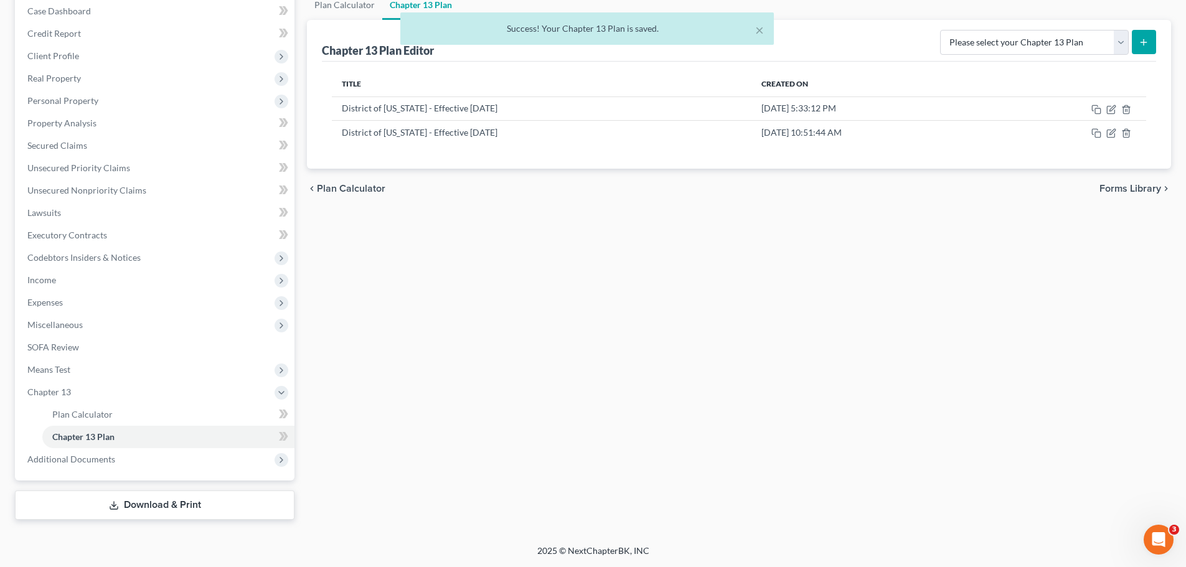
scroll to position [129, 0]
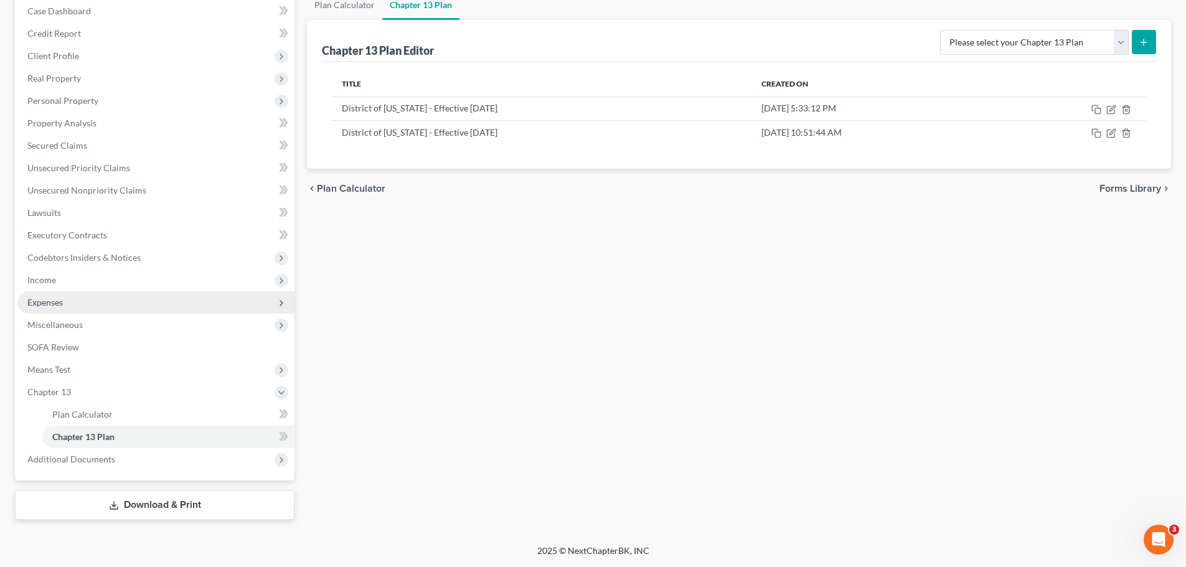
click at [64, 299] on span "Expenses" at bounding box center [155, 302] width 277 height 22
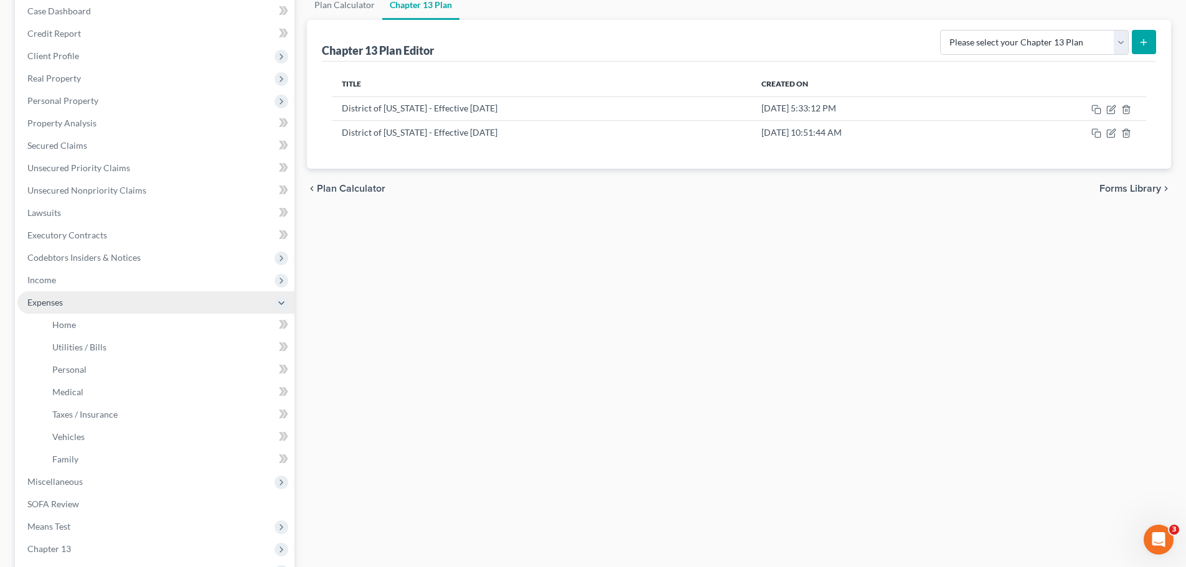
scroll to position [133, 0]
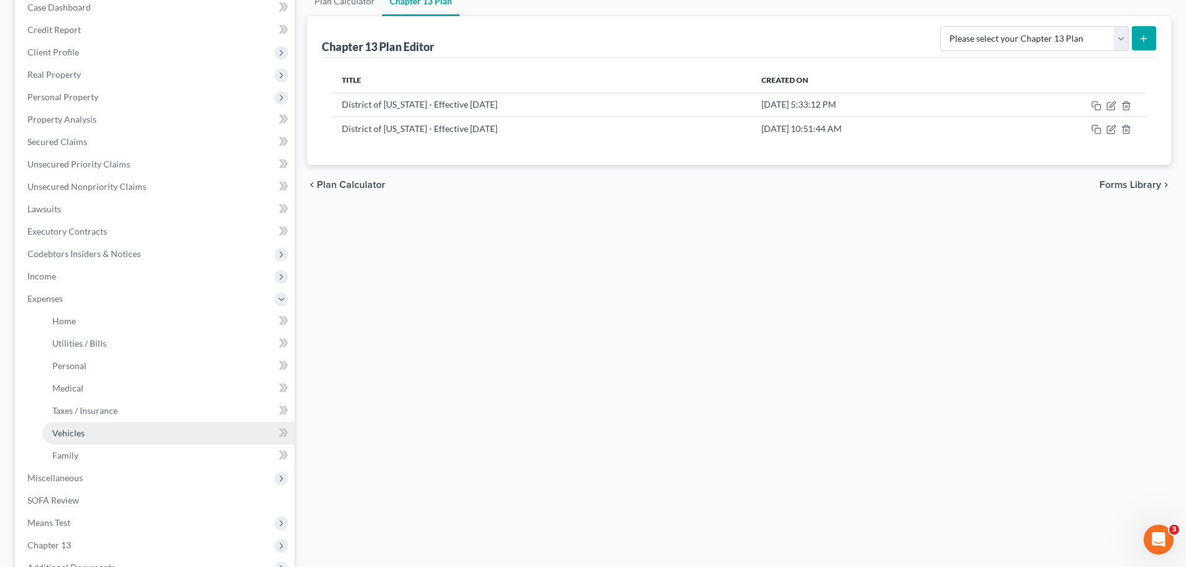
click at [115, 429] on link "Vehicles" at bounding box center [168, 433] width 252 height 22
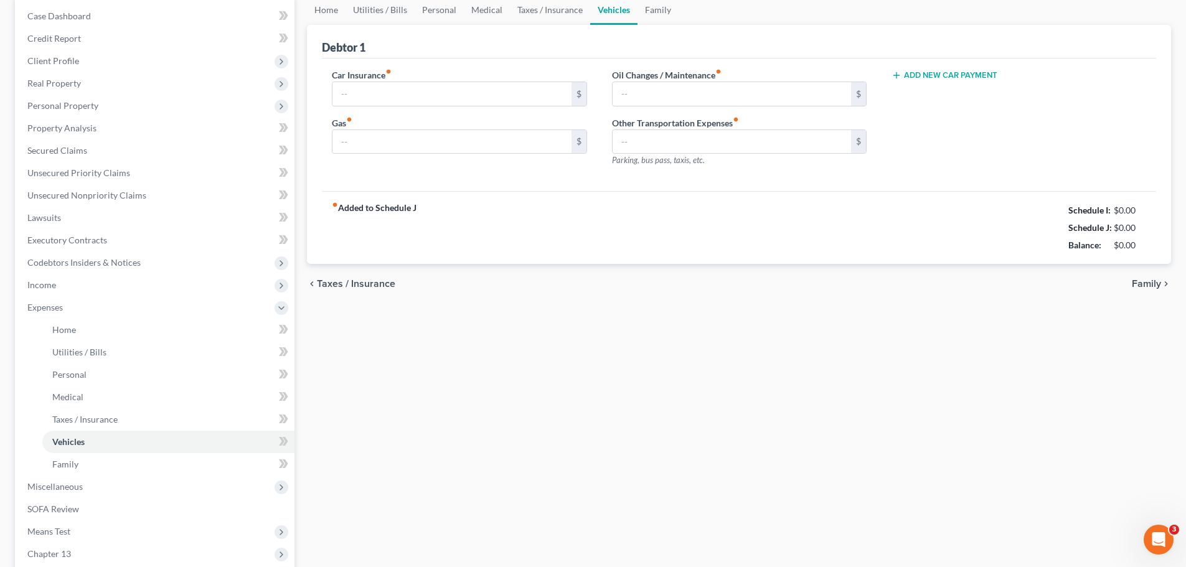
type input "467.00"
type input "300.00"
type input "200.00"
type input "0.00"
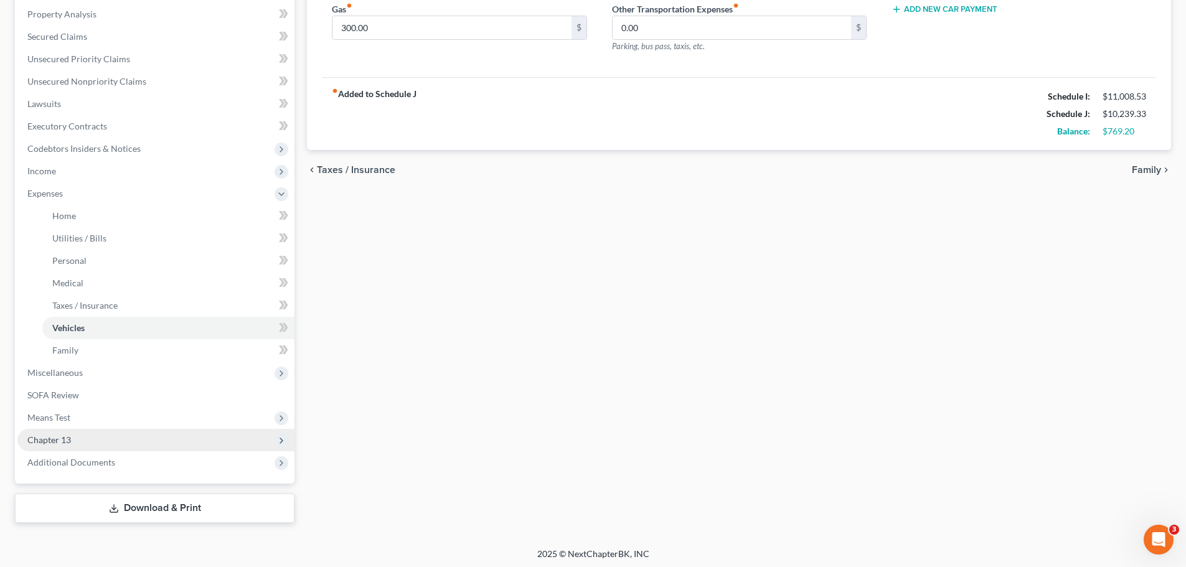
scroll to position [242, 0]
click at [86, 433] on span "Chapter 13" at bounding box center [155, 437] width 277 height 22
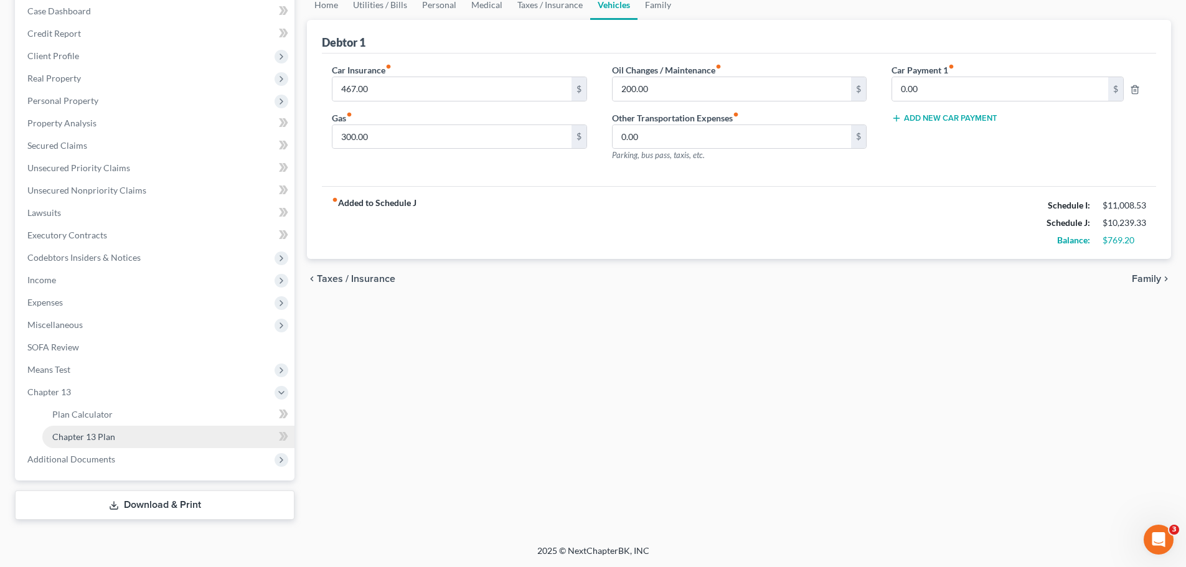
scroll to position [129, 0]
click at [110, 438] on span "Chapter 13 Plan" at bounding box center [83, 436] width 63 height 11
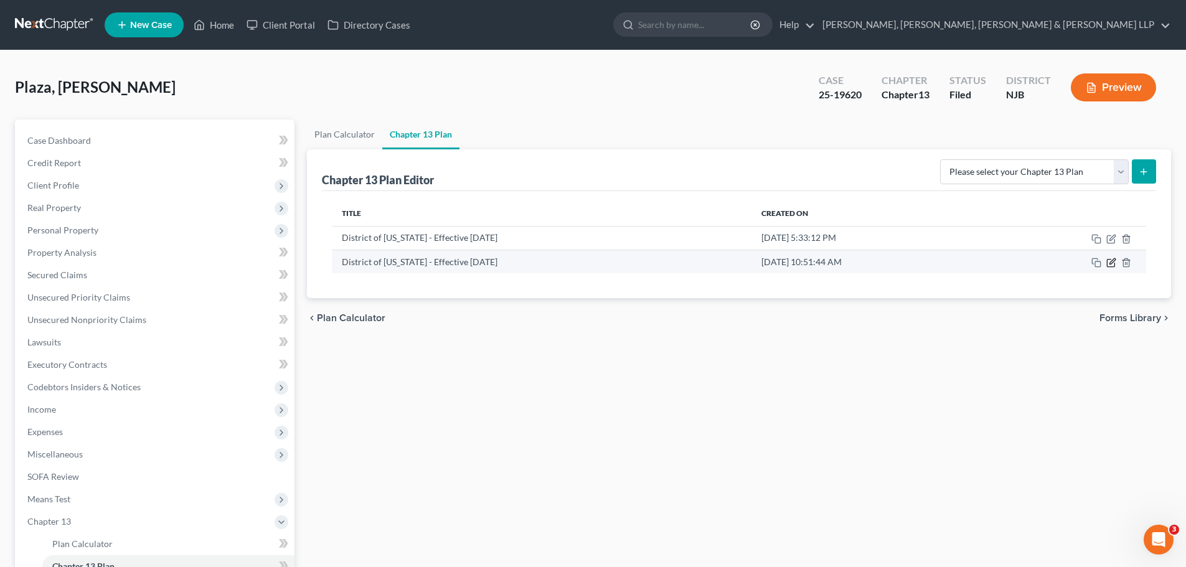
click at [1109, 264] on icon "button" at bounding box center [1112, 261] width 6 height 6
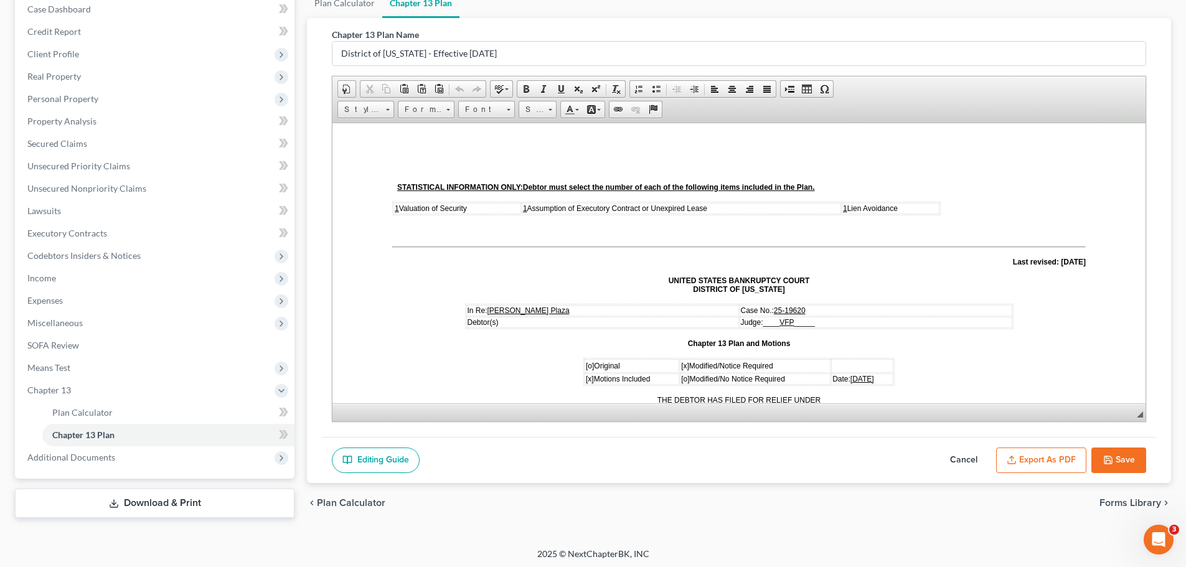
scroll to position [133, 0]
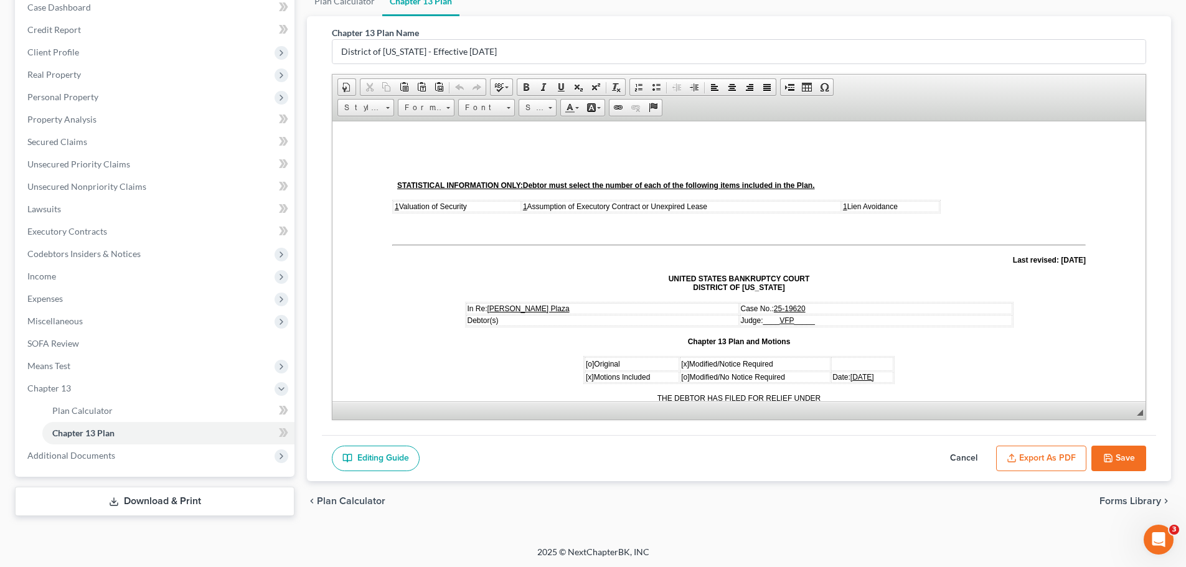
click at [1042, 454] on button "Export as PDF" at bounding box center [1041, 459] width 90 height 26
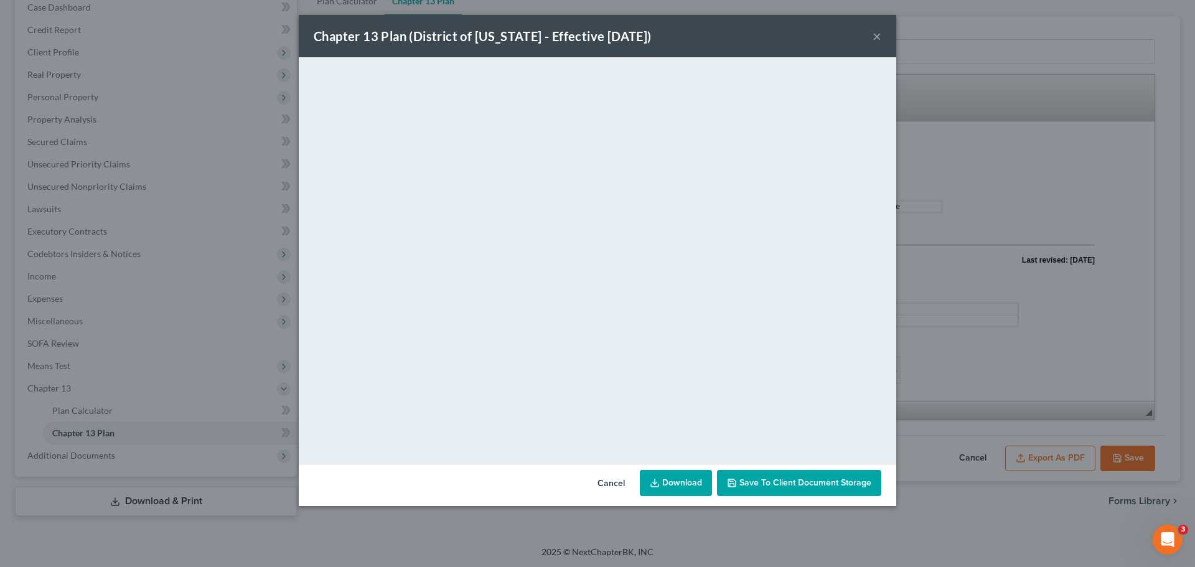
click at [876, 39] on button "×" at bounding box center [877, 36] width 9 height 15
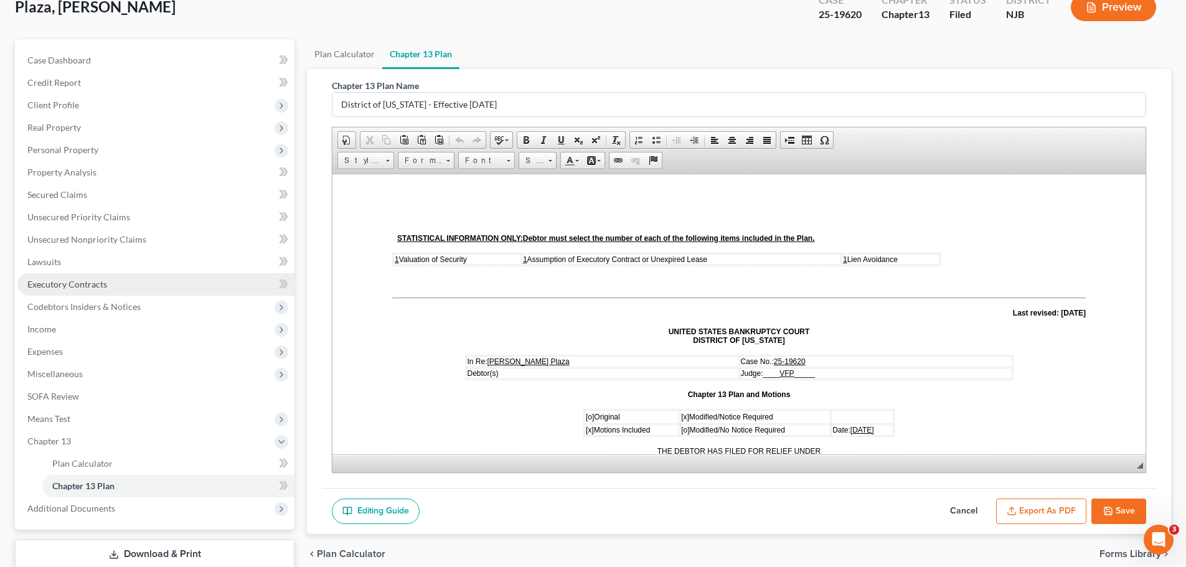
scroll to position [9, 0]
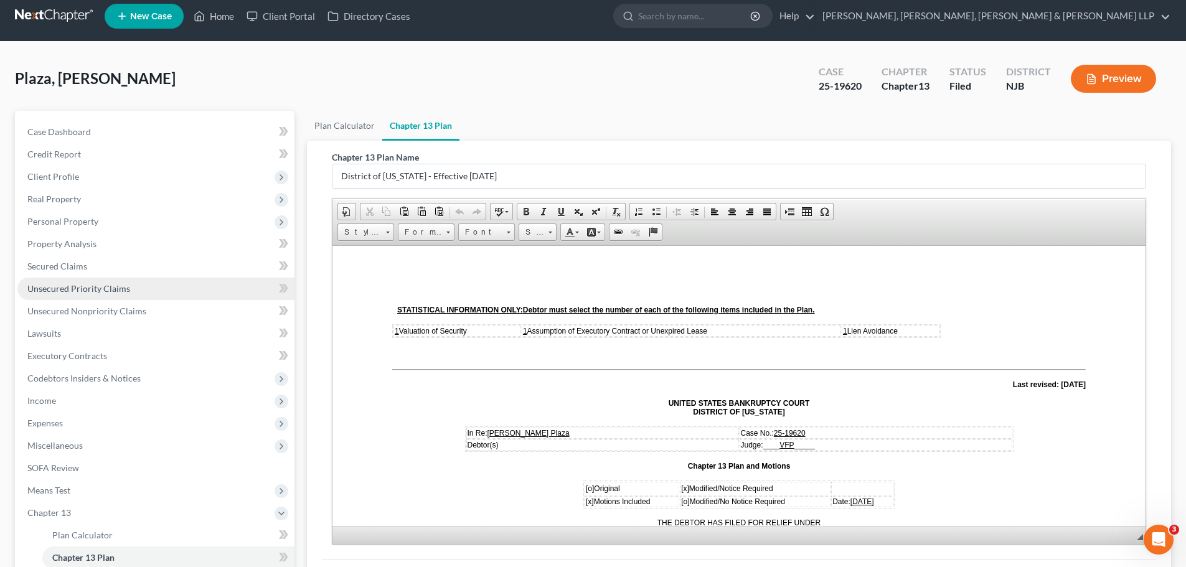
click at [95, 293] on span "Unsecured Priority Claims" at bounding box center [78, 288] width 103 height 11
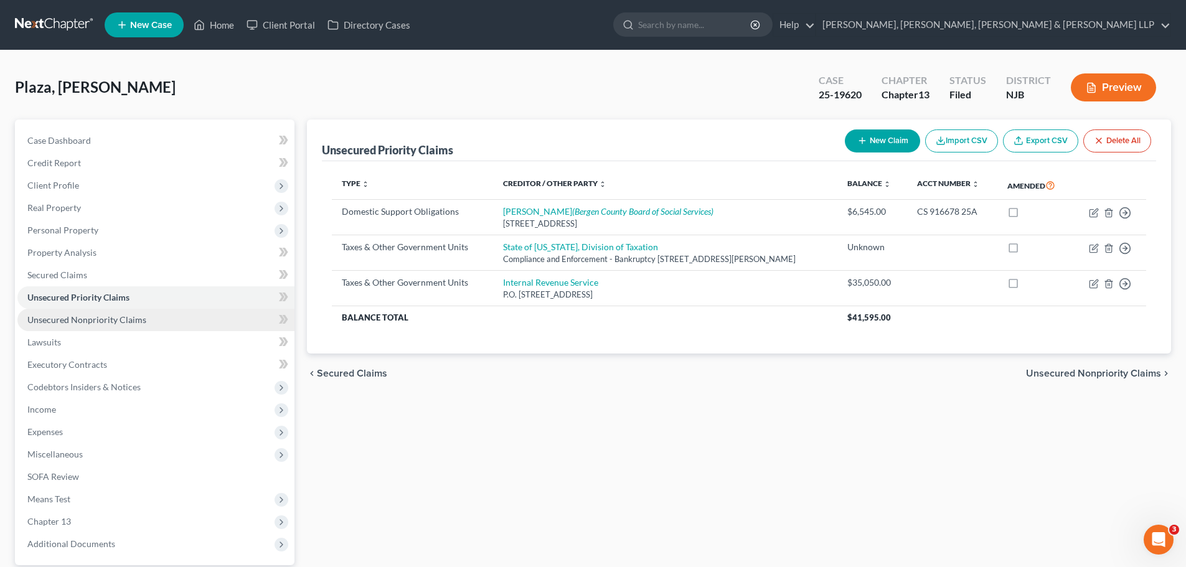
click at [102, 317] on span "Unsecured Nonpriority Claims" at bounding box center [86, 319] width 119 height 11
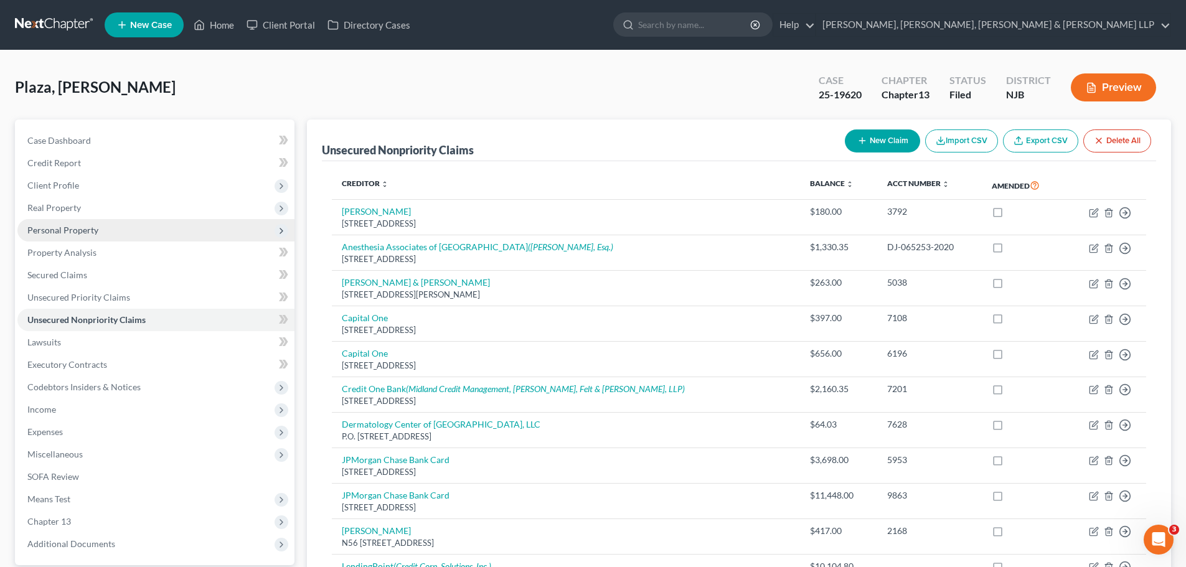
click at [96, 233] on span "Personal Property" at bounding box center [62, 230] width 71 height 11
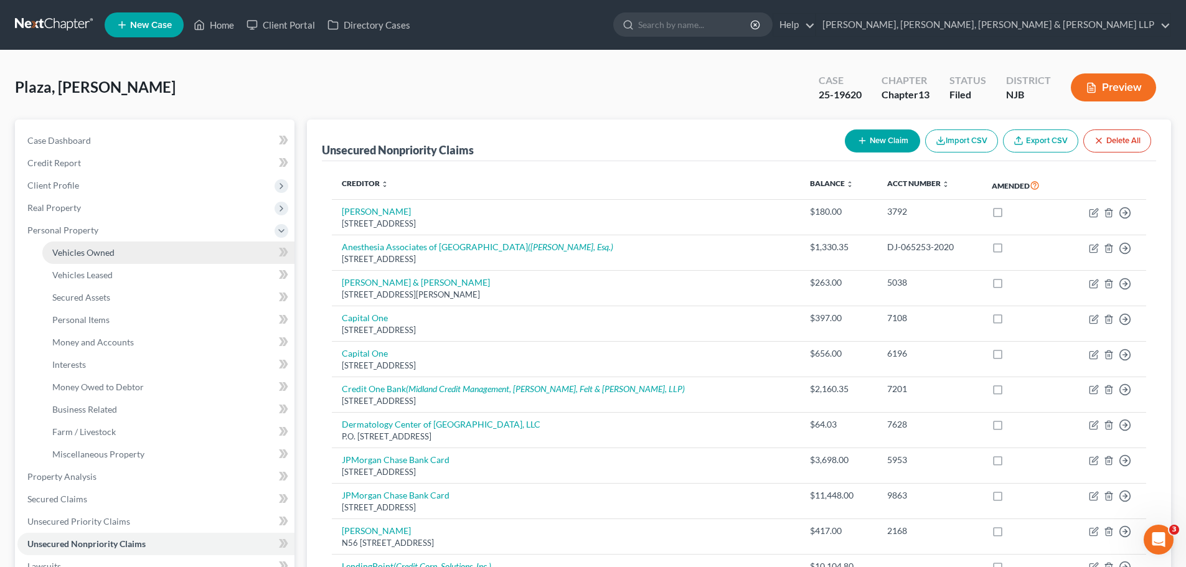
click at [98, 253] on span "Vehicles Owned" at bounding box center [83, 252] width 62 height 11
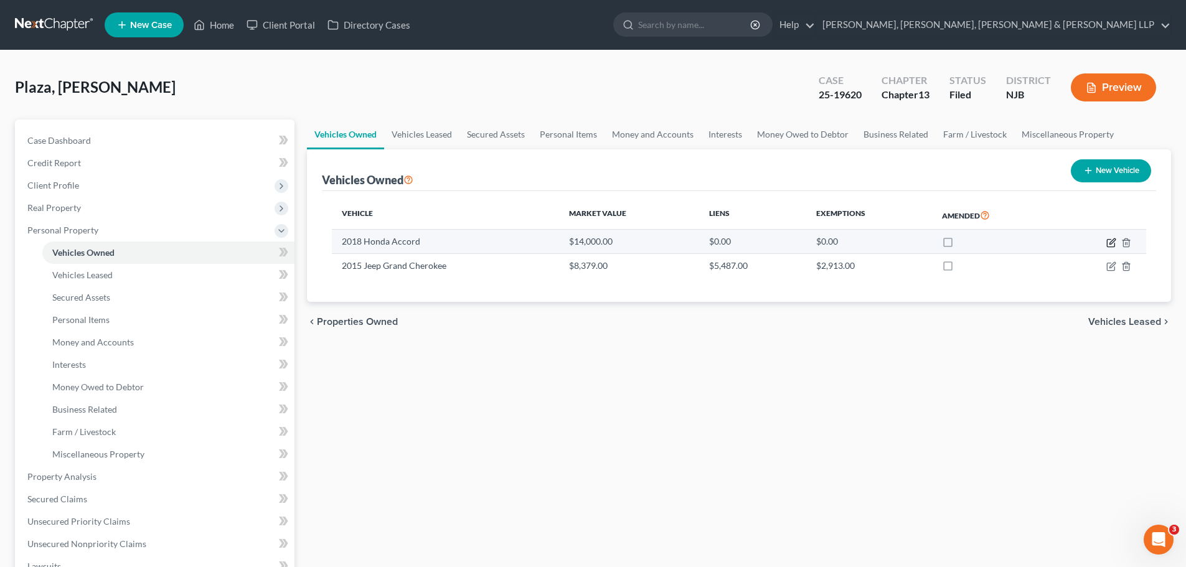
click at [1112, 245] on icon "button" at bounding box center [1111, 243] width 10 height 10
select select "0"
select select "8"
select select "2"
select select "0"
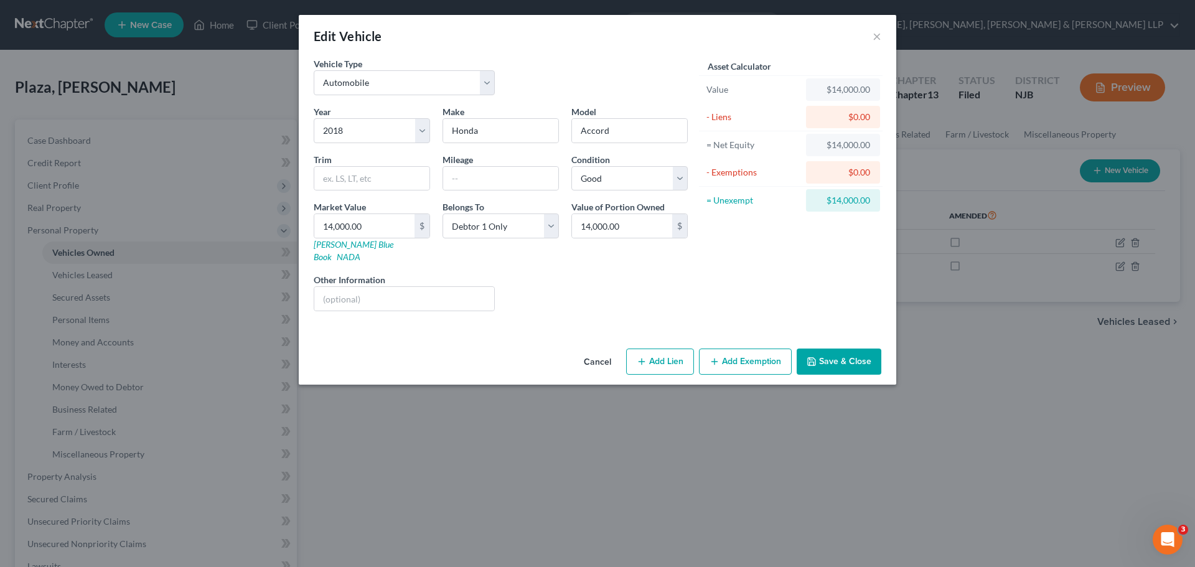
click at [680, 349] on button "Add Lien" at bounding box center [660, 362] width 68 height 26
select select "0"
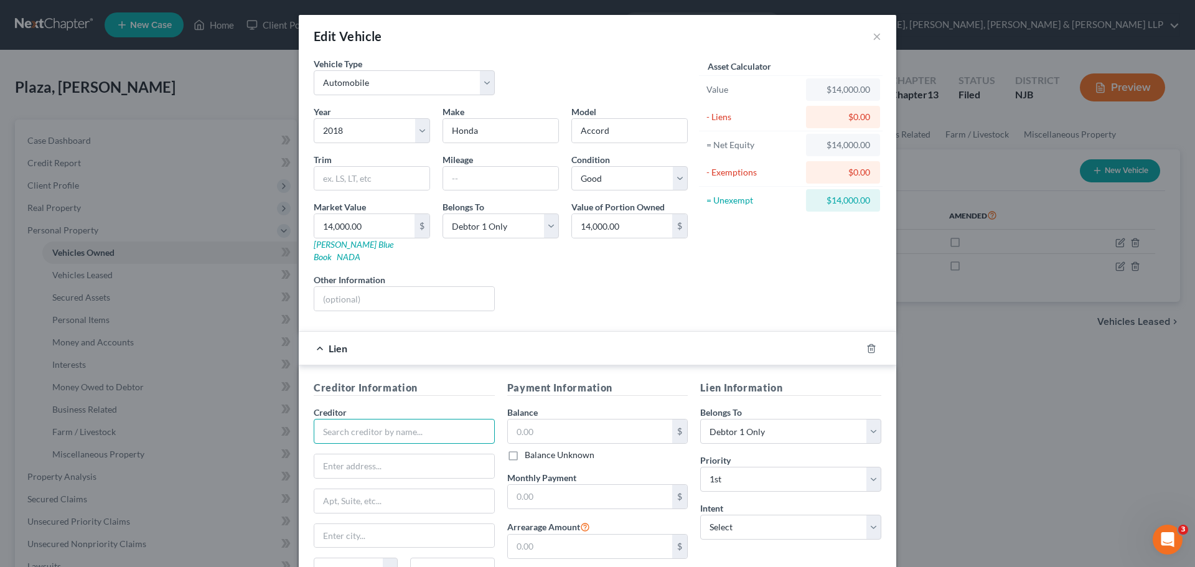
click at [464, 419] on input "text" at bounding box center [404, 431] width 181 height 25
type input "First Atlantic Federal Credit Union"
click at [438, 454] on input "text" at bounding box center [404, 466] width 180 height 24
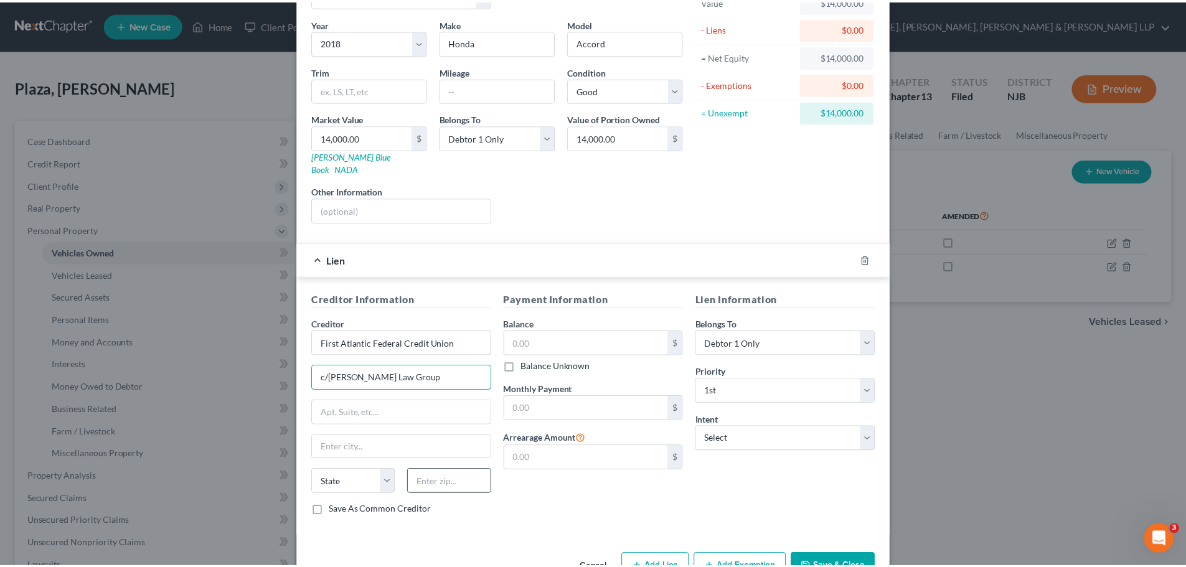
scroll to position [114, 0]
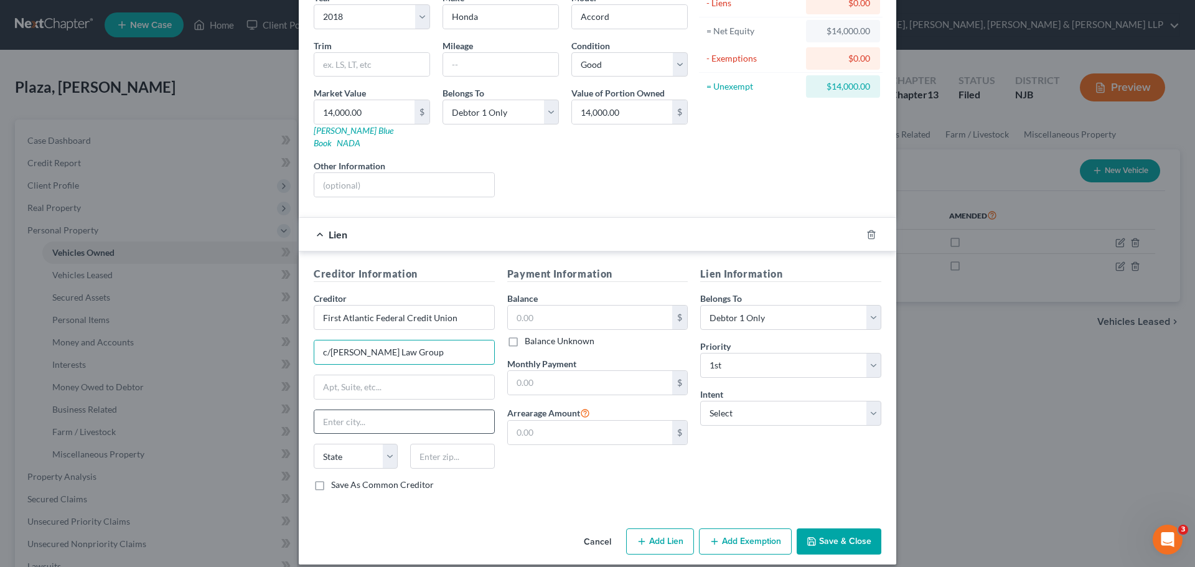
type input "c/[PERSON_NAME] Law Group"
click at [395, 410] on input "text" at bounding box center [404, 422] width 180 height 24
click at [388, 376] on input "text" at bounding box center [404, 387] width 180 height 24
type input "[STREET_ADDRESS]"
click at [440, 413] on input "text" at bounding box center [404, 422] width 180 height 24
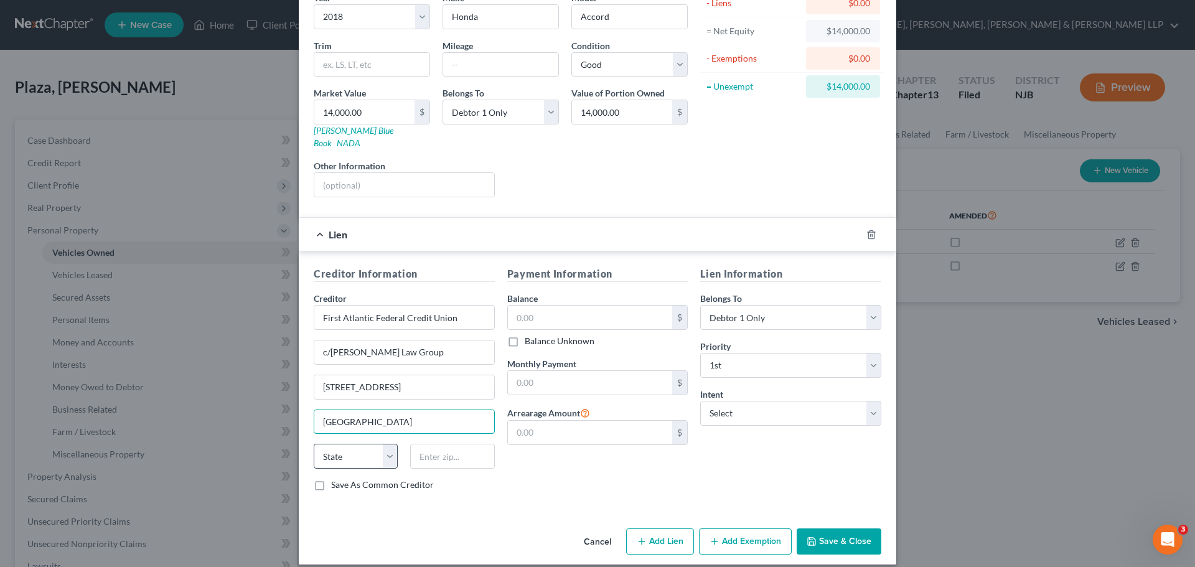
type input "[GEOGRAPHIC_DATA]"
click at [388, 444] on select "State [US_STATE] AK AR AZ CA CO CT DE DC [GEOGRAPHIC_DATA] [GEOGRAPHIC_DATA] GU…" at bounding box center [356, 456] width 84 height 25
select select "33"
click at [314, 444] on select "State [US_STATE] AK AR AZ CA CO CT DE DC [GEOGRAPHIC_DATA] [GEOGRAPHIC_DATA] GU…" at bounding box center [356, 456] width 84 height 25
drag, startPoint x: 425, startPoint y: 444, endPoint x: 478, endPoint y: 482, distance: 65.1
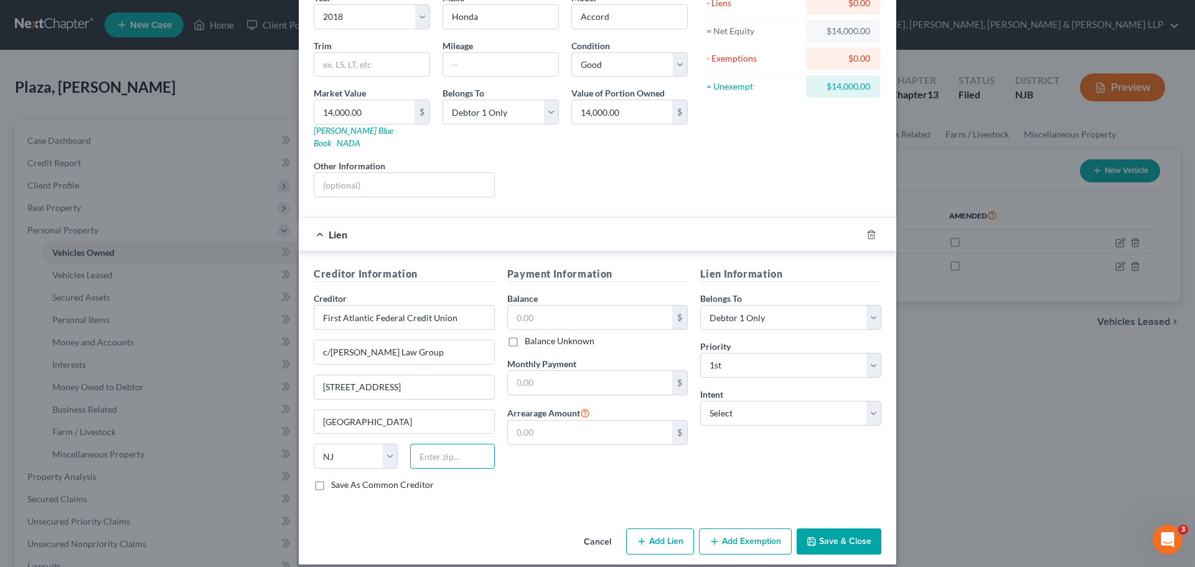
click at [425, 444] on input "text" at bounding box center [452, 456] width 84 height 25
type input "08034"
click at [606, 312] on input "text" at bounding box center [590, 318] width 165 height 24
type input "41,331.61"
click at [836, 531] on button "Save & Close" at bounding box center [839, 541] width 85 height 26
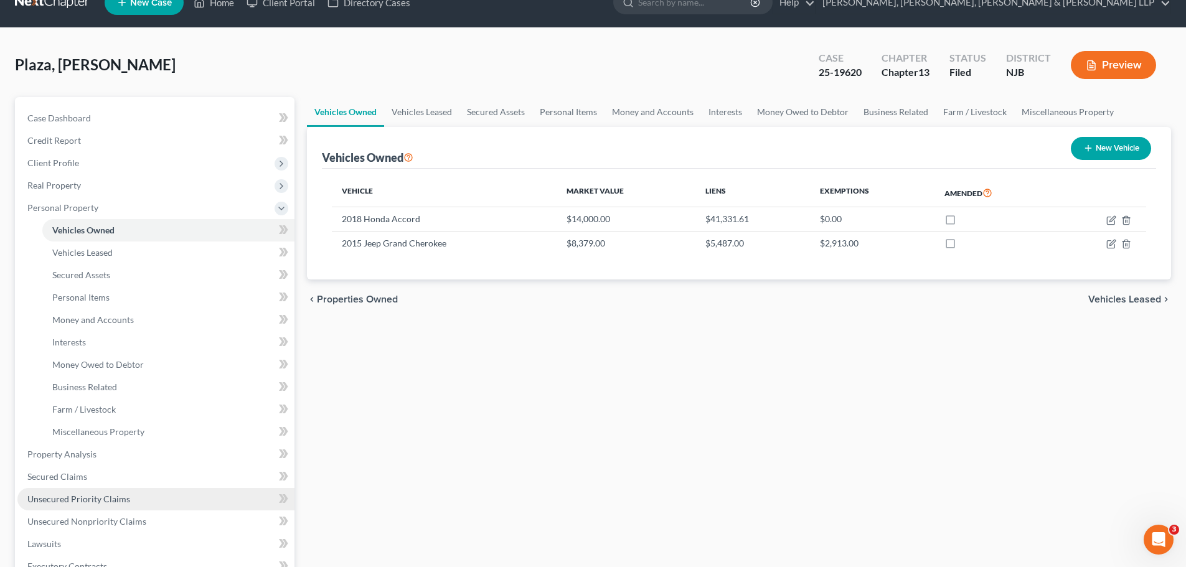
scroll to position [62, 0]
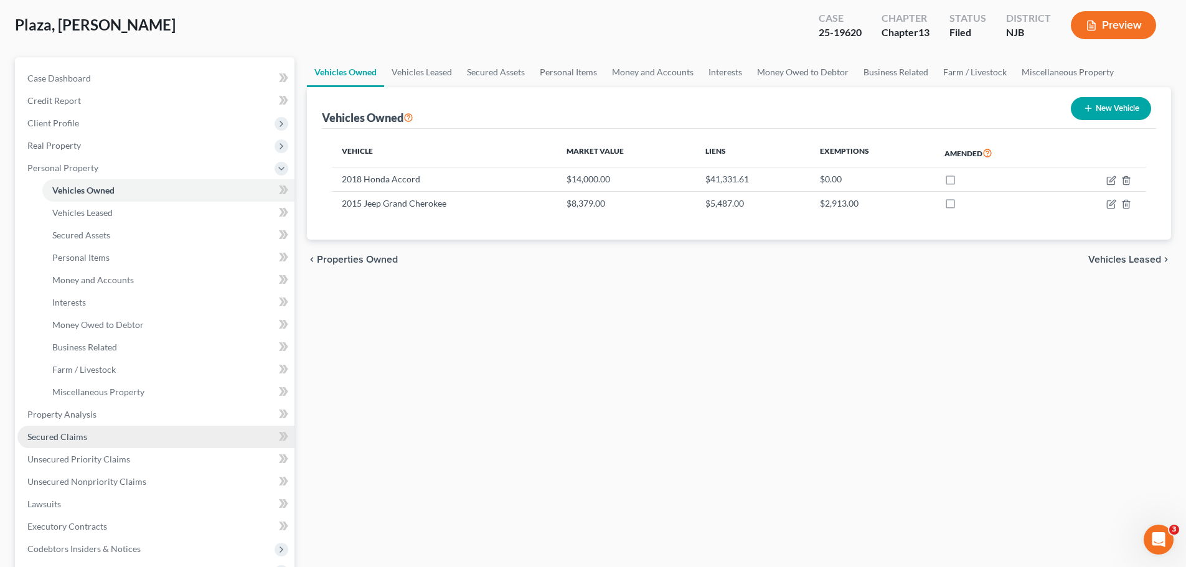
click at [95, 437] on link "Secured Claims" at bounding box center [155, 437] width 277 height 22
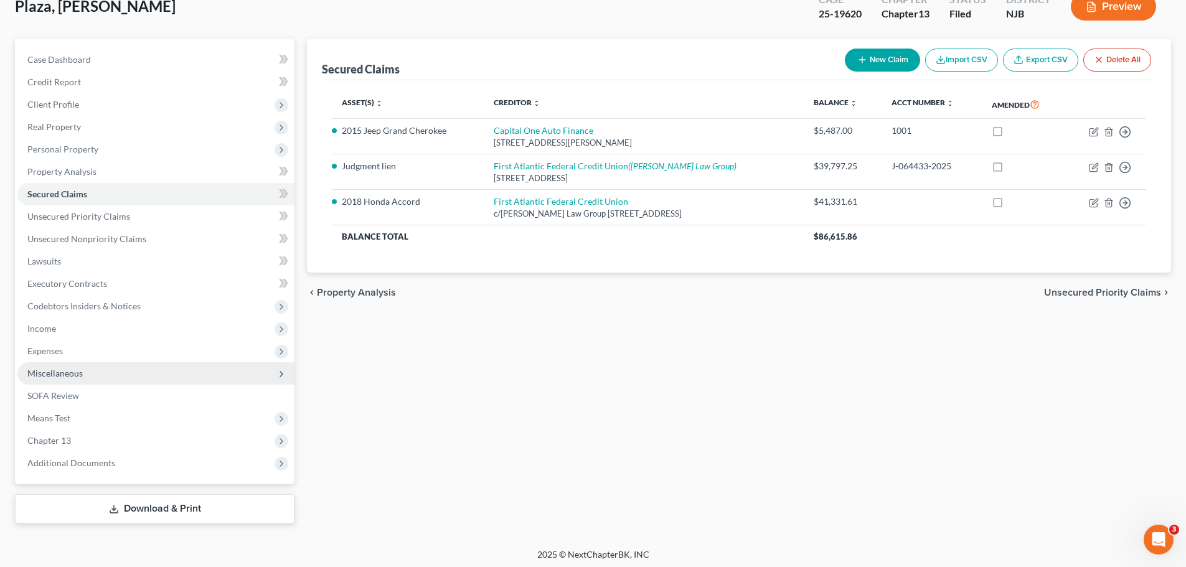
scroll to position [85, 0]
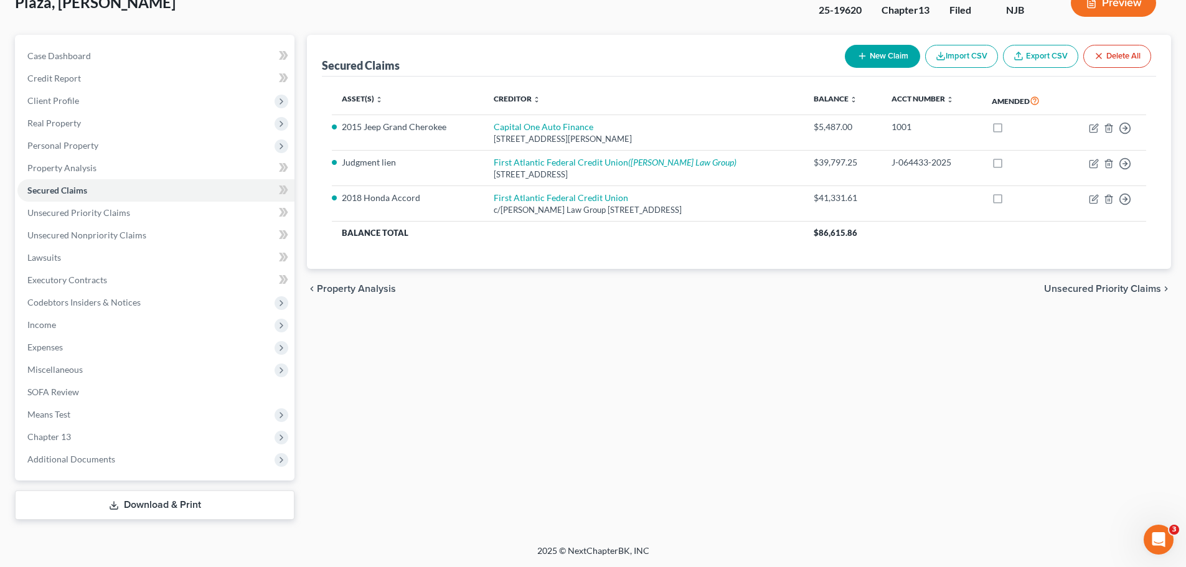
click at [177, 504] on link "Download & Print" at bounding box center [154, 504] width 279 height 29
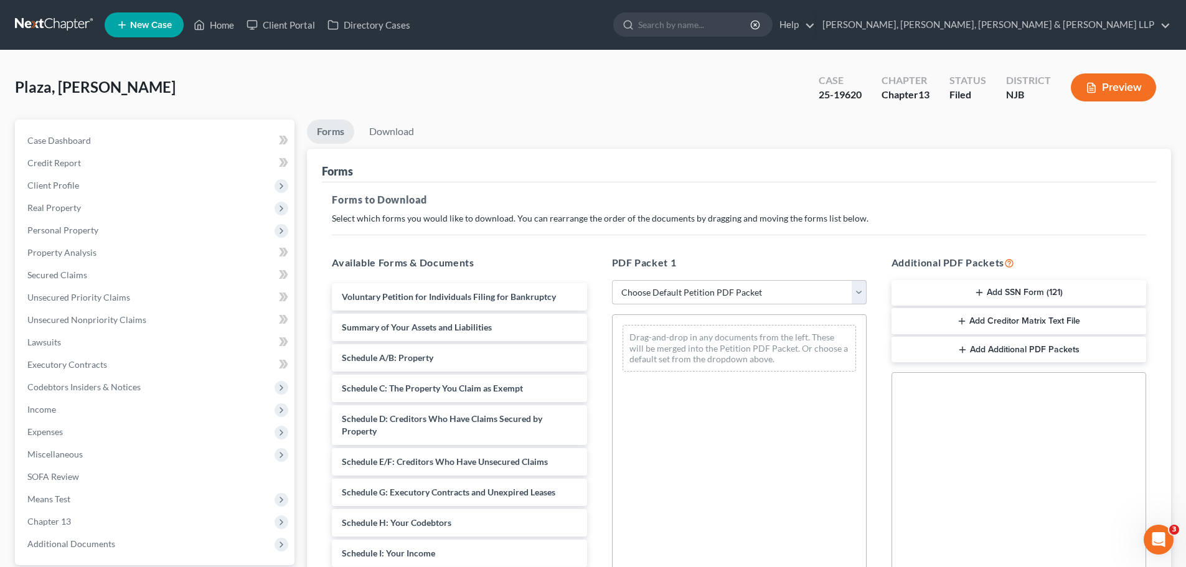
drag, startPoint x: 859, startPoint y: 293, endPoint x: 855, endPoint y: 298, distance: 6.6
click at [859, 293] on select "Choose Default Petition PDF Packet Complete Bankruptcy Petition (all forms and …" at bounding box center [739, 292] width 255 height 25
select select "2"
click at [612, 280] on select "Choose Default Petition PDF Packet Complete Bankruptcy Petition (all forms and …" at bounding box center [739, 292] width 255 height 25
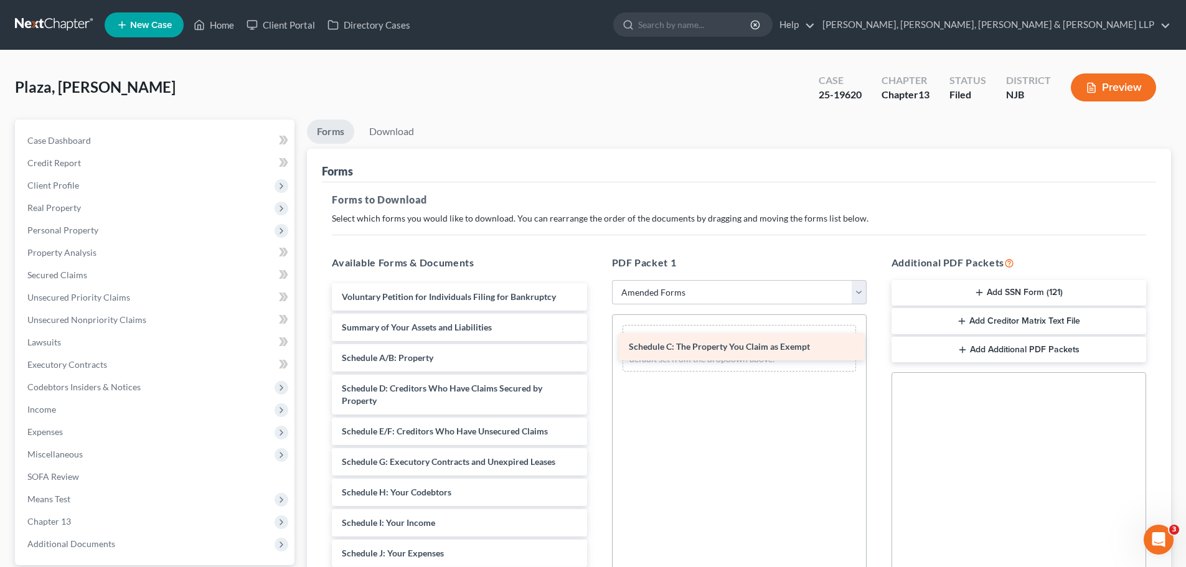
drag, startPoint x: 441, startPoint y: 392, endPoint x: 728, endPoint y: 350, distance: 290.0
click at [596, 350] on div "Schedule C: The Property You Claim as Exempt Voluntary Petition for Individuals…" at bounding box center [459, 559] width 274 height 553
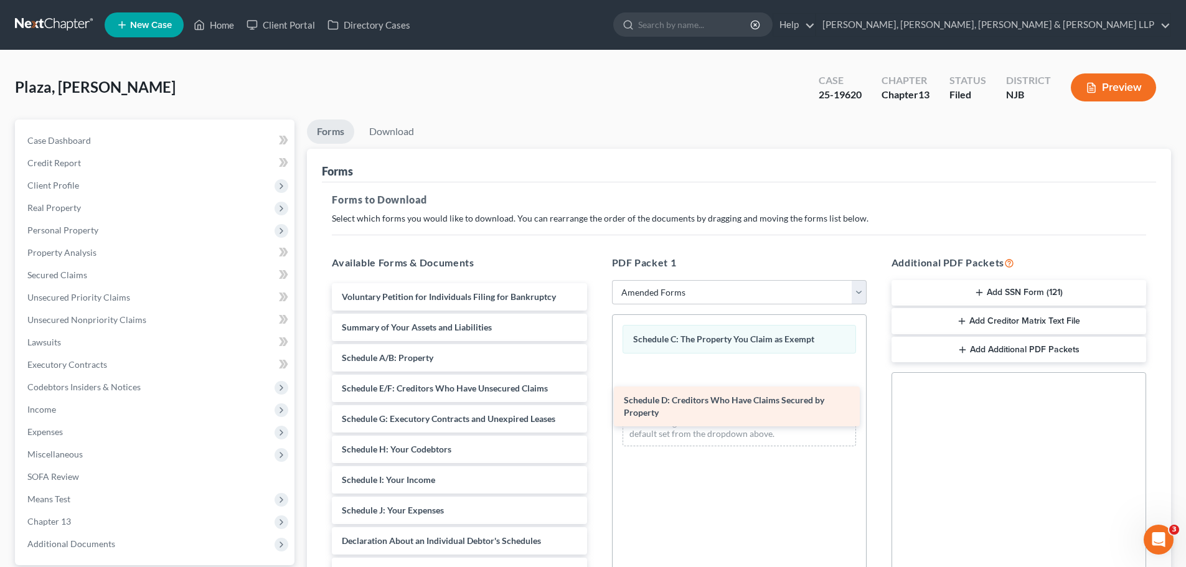
drag, startPoint x: 438, startPoint y: 403, endPoint x: 720, endPoint y: 415, distance: 282.2
click at [596, 415] on div "Schedule D: Creditors Who Have Claims Secured by Property Voluntary Petition fo…" at bounding box center [459, 538] width 274 height 510
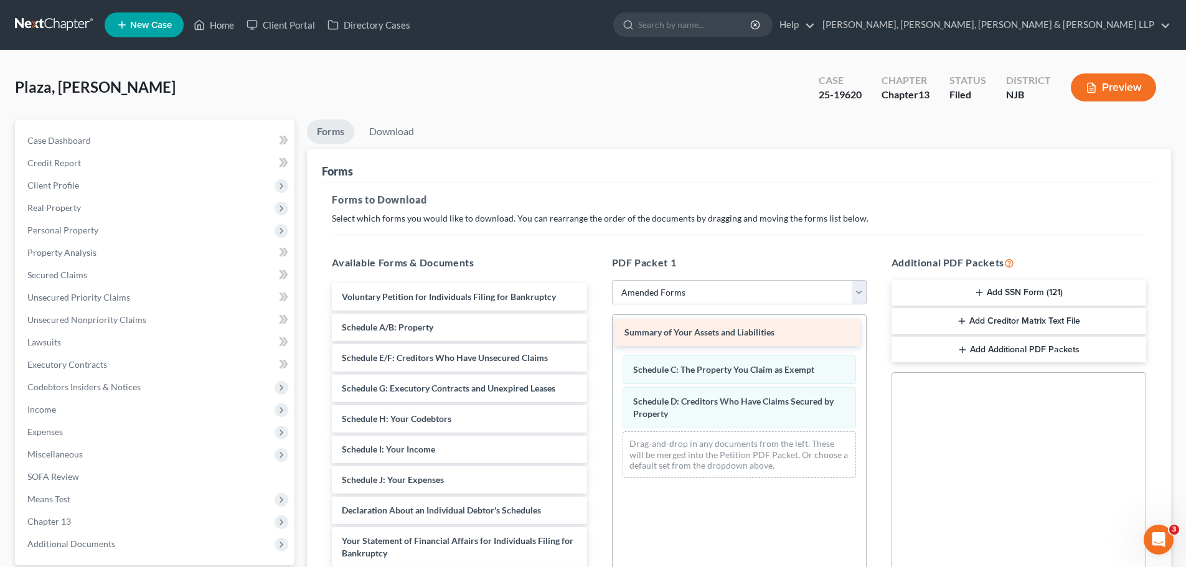
drag, startPoint x: 457, startPoint y: 325, endPoint x: 740, endPoint y: 333, distance: 282.7
click at [596, 333] on div "Summary of Your Assets and Liabilities Voluntary Petition for Individuals Filin…" at bounding box center [459, 522] width 274 height 479
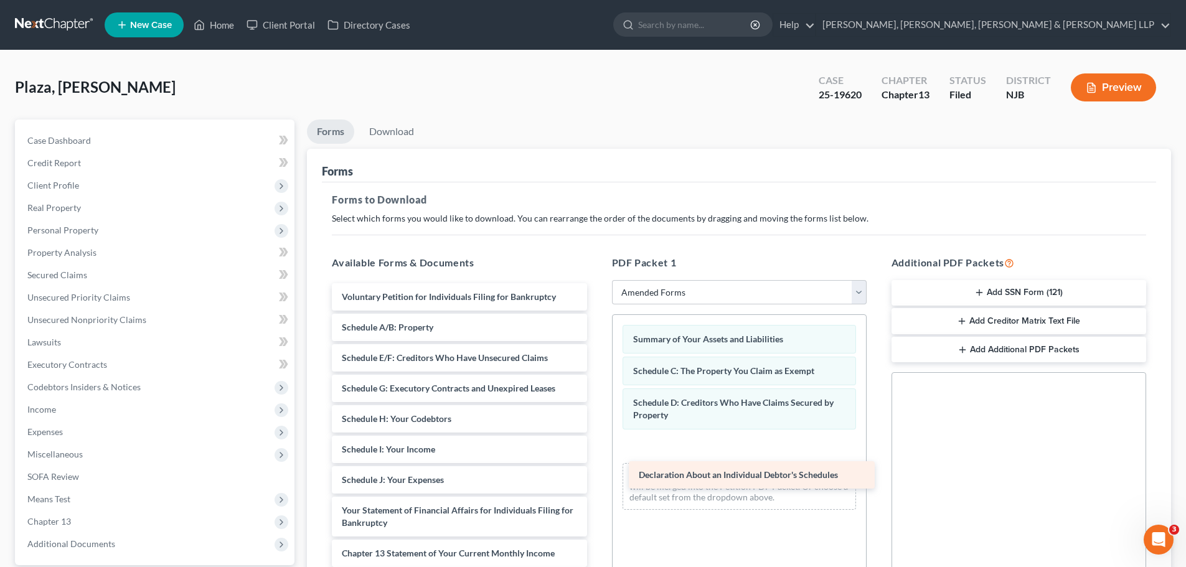
drag, startPoint x: 429, startPoint y: 513, endPoint x: 726, endPoint y: 477, distance: 299.0
click at [596, 477] on div "Declaration About an Individual Debtor's Schedules Voluntary Petition for Indiv…" at bounding box center [459, 507] width 274 height 449
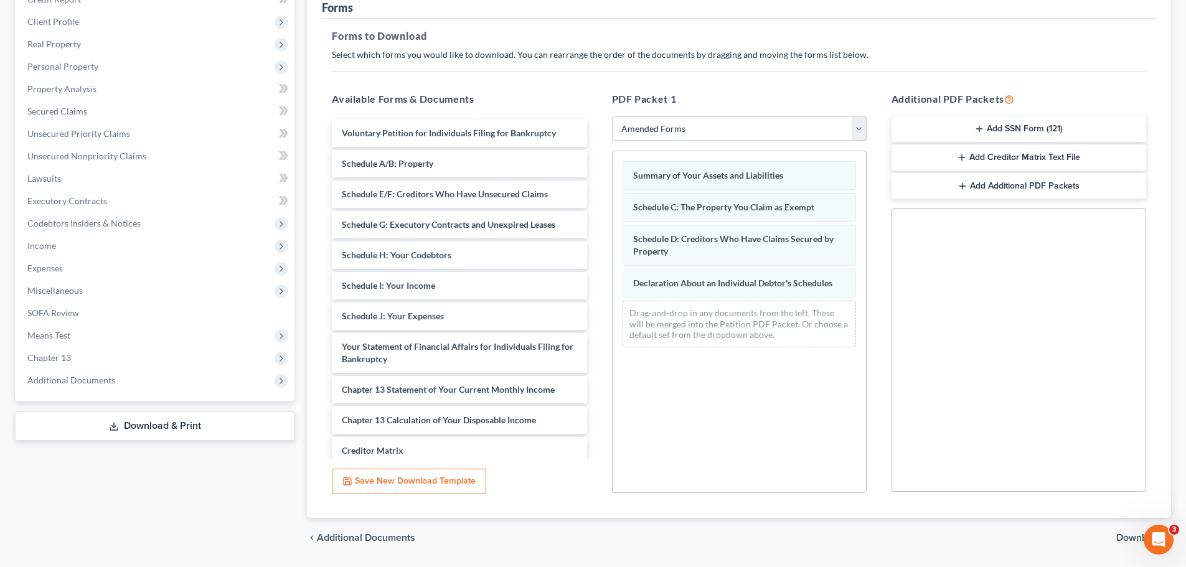
scroll to position [202, 0]
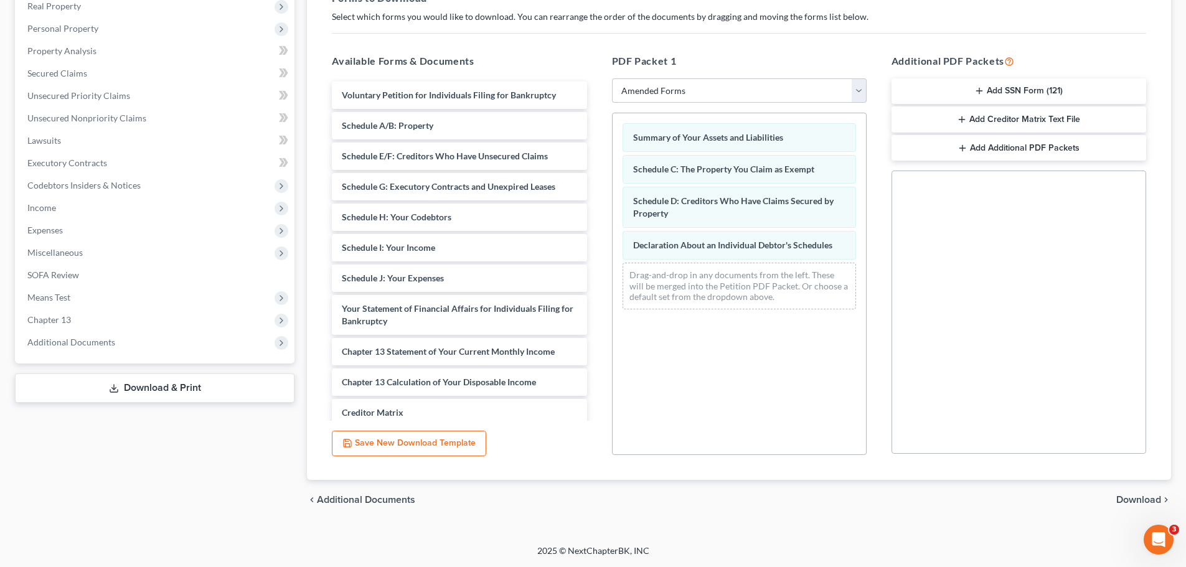
click at [1138, 498] on span "Download" at bounding box center [1138, 500] width 45 height 10
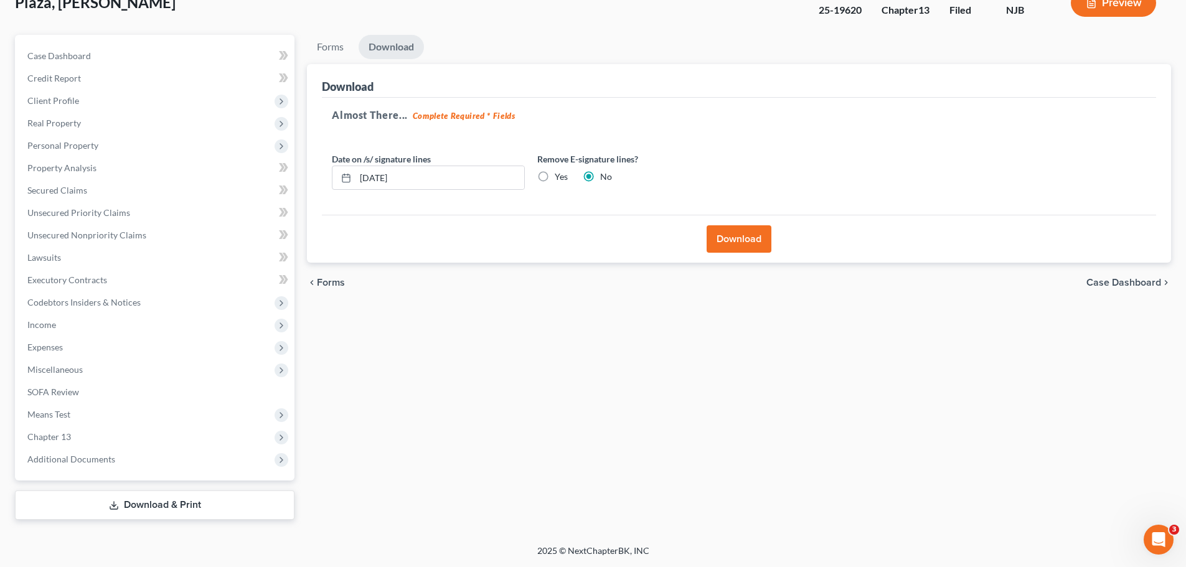
scroll to position [85, 0]
click at [555, 176] on label "Yes" at bounding box center [561, 177] width 13 height 12
click at [560, 176] on input "Yes" at bounding box center [564, 175] width 8 height 8
radio input "true"
radio input "false"
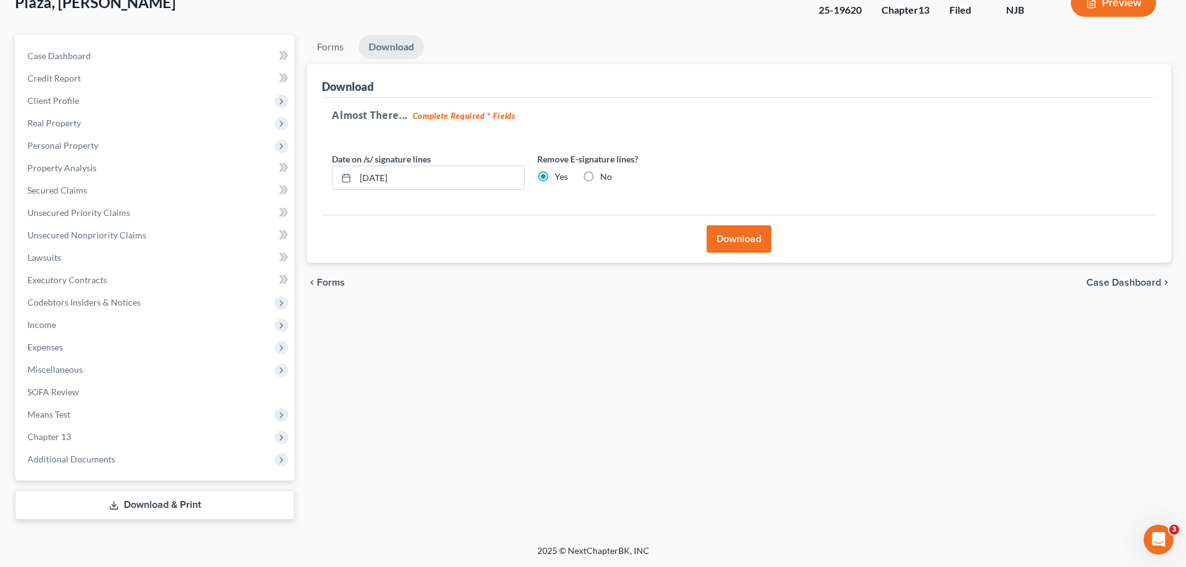
click at [729, 245] on button "Download" at bounding box center [738, 238] width 65 height 27
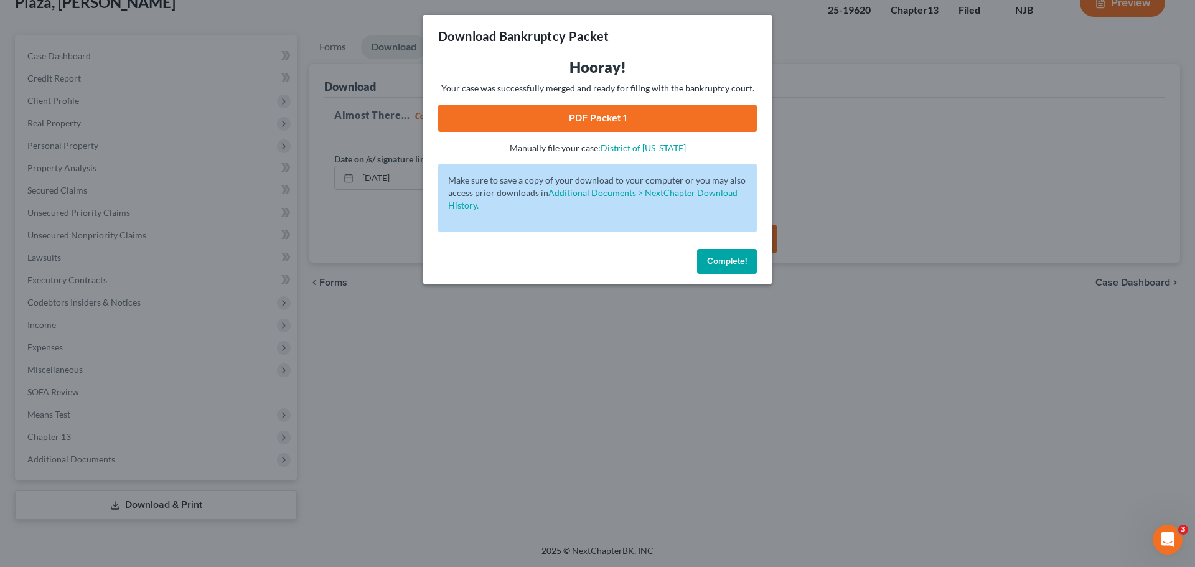
click at [636, 120] on link "PDF Packet 1" at bounding box center [597, 118] width 319 height 27
click at [731, 260] on span "Complete!" at bounding box center [727, 261] width 40 height 11
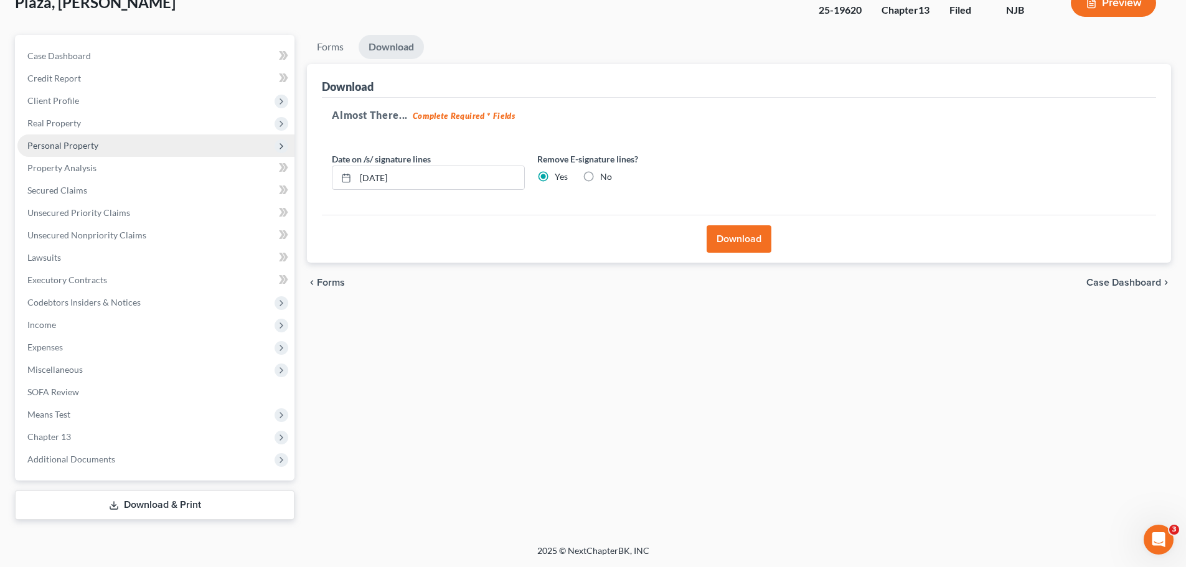
click at [91, 152] on span "Personal Property" at bounding box center [155, 145] width 277 height 22
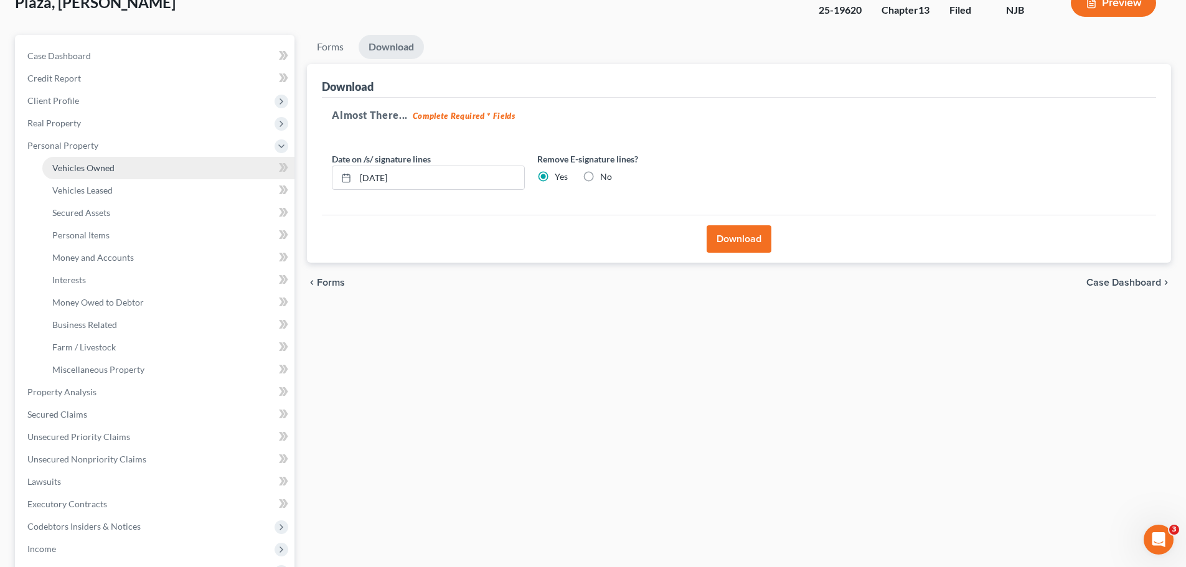
click at [100, 168] on span "Vehicles Owned" at bounding box center [83, 167] width 62 height 11
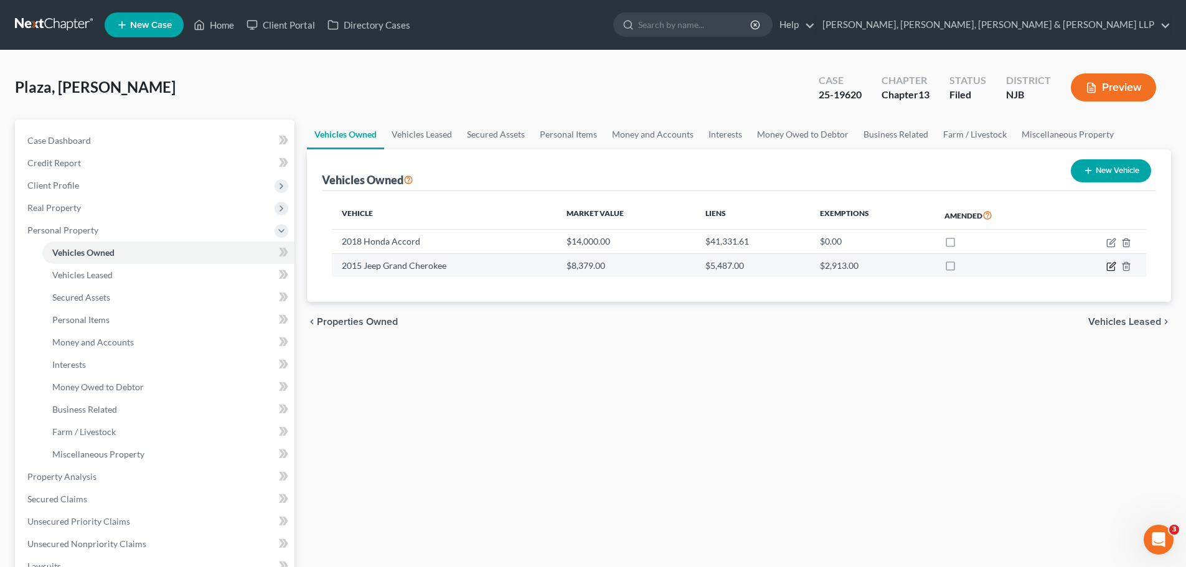
click at [1108, 268] on icon "button" at bounding box center [1111, 266] width 10 height 10
select select "0"
select select "11"
select select "0"
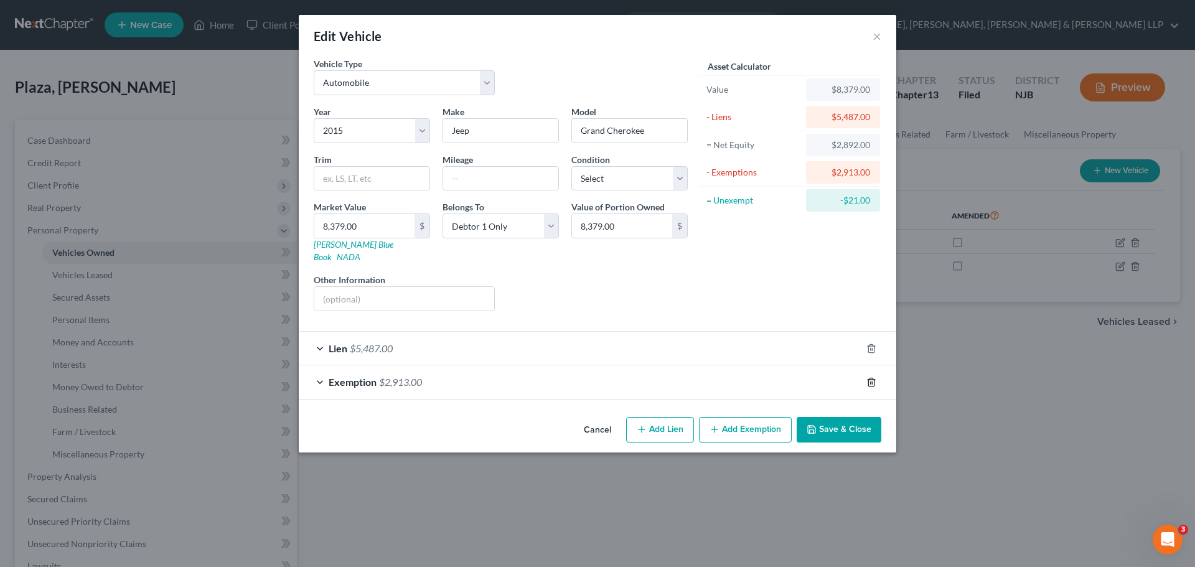
click at [870, 380] on polyline "button" at bounding box center [871, 380] width 7 height 0
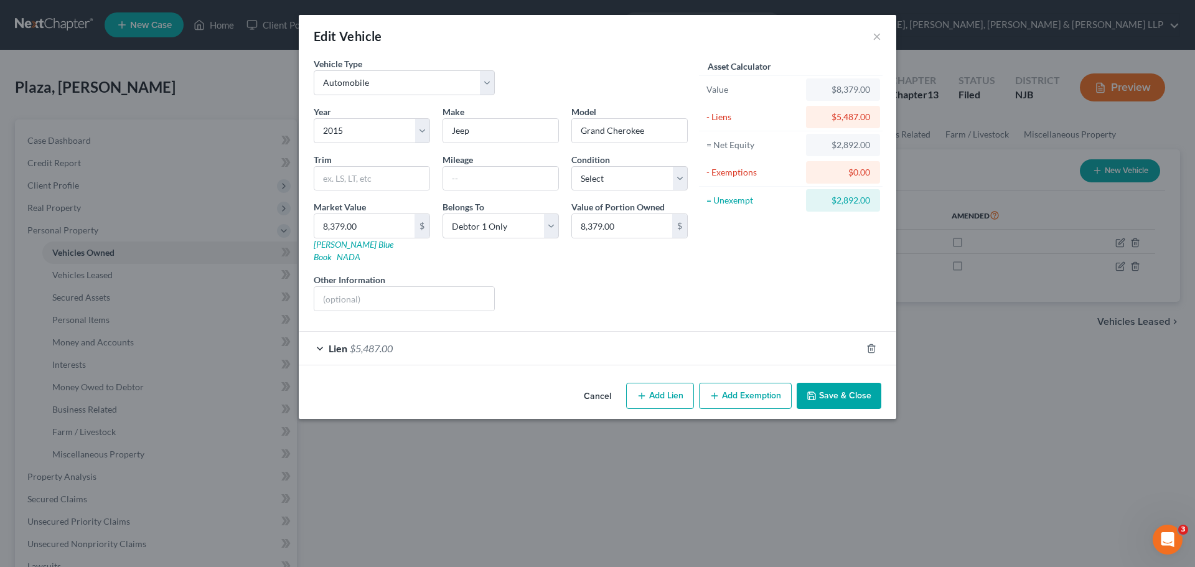
click at [847, 386] on button "Save & Close" at bounding box center [839, 396] width 85 height 26
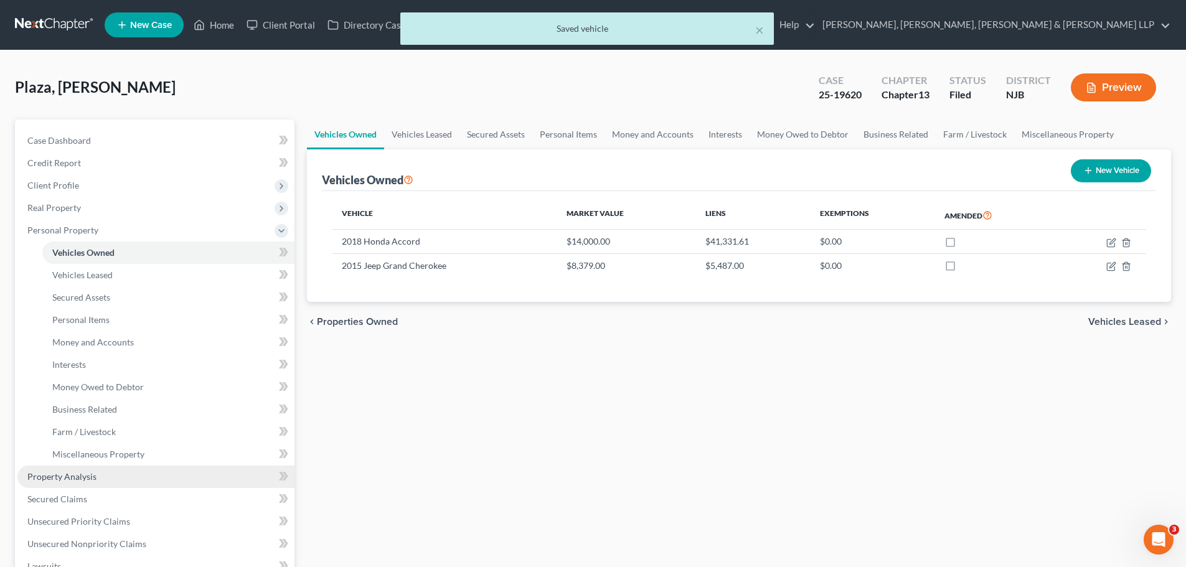
click at [107, 481] on link "Property Analysis" at bounding box center [155, 477] width 277 height 22
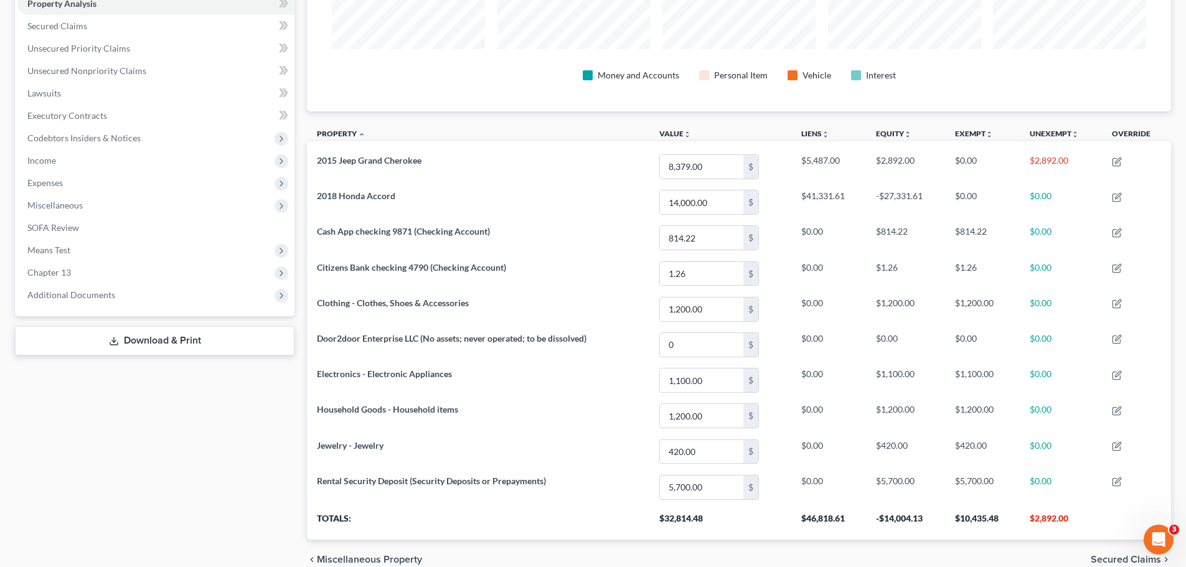
click at [164, 341] on link "Download & Print" at bounding box center [154, 340] width 279 height 29
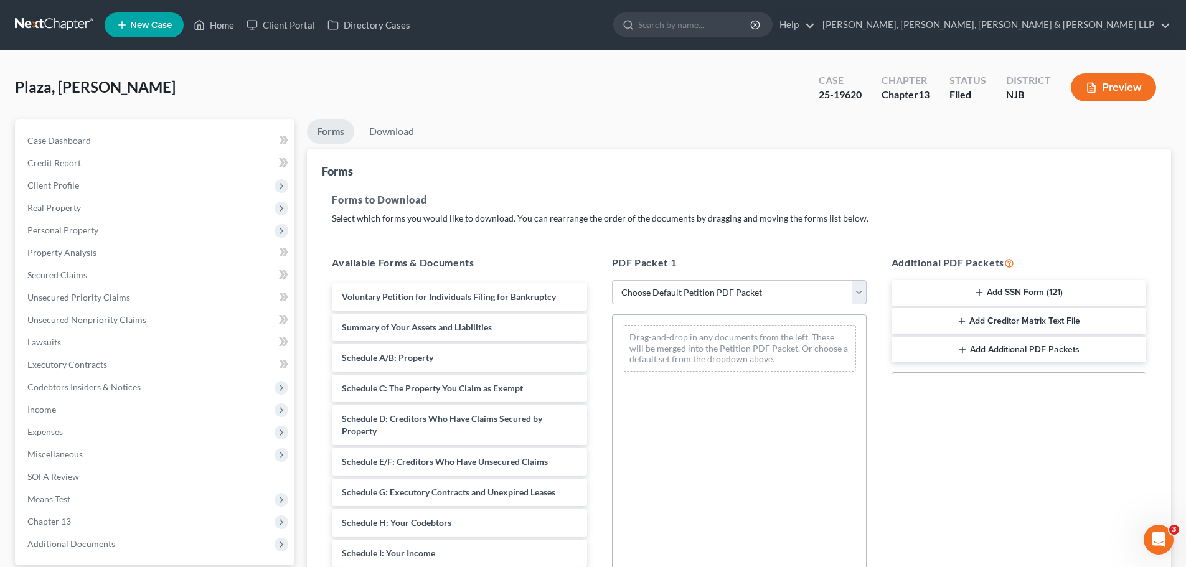
click at [860, 298] on select "Choose Default Petition PDF Packet Complete Bankruptcy Petition (all forms and …" at bounding box center [739, 292] width 255 height 25
select select "2"
click at [612, 280] on select "Choose Default Petition PDF Packet Complete Bankruptcy Petition (all forms and …" at bounding box center [739, 292] width 255 height 25
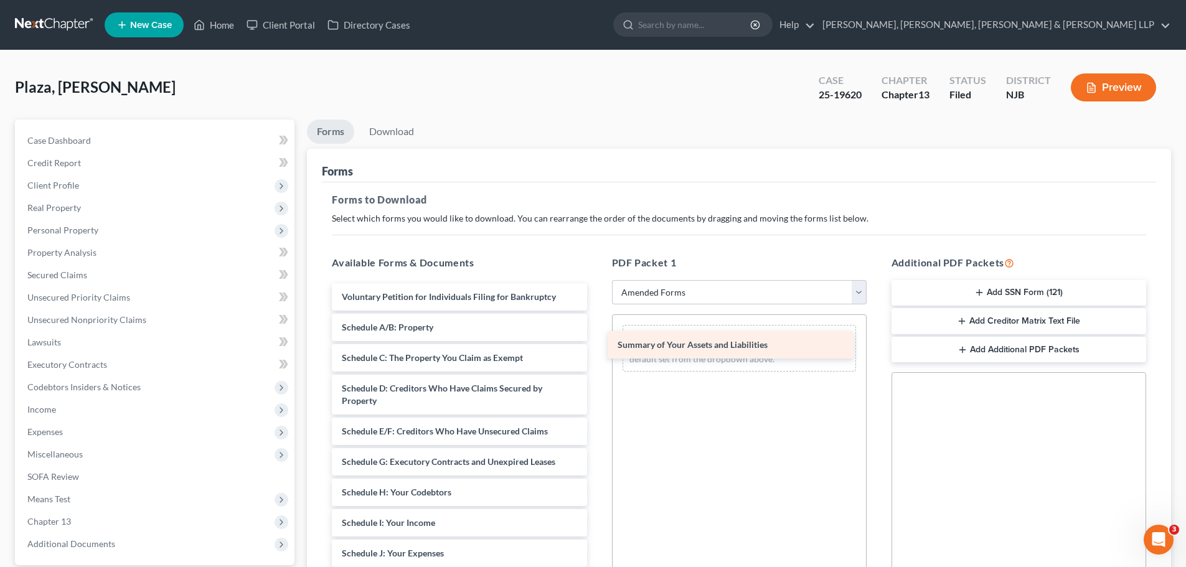
drag, startPoint x: 406, startPoint y: 330, endPoint x: 682, endPoint y: 347, distance: 276.3
click at [596, 347] on div "Summary of Your Assets and Liabilities Voluntary Petition for Individuals Filin…" at bounding box center [459, 559] width 274 height 553
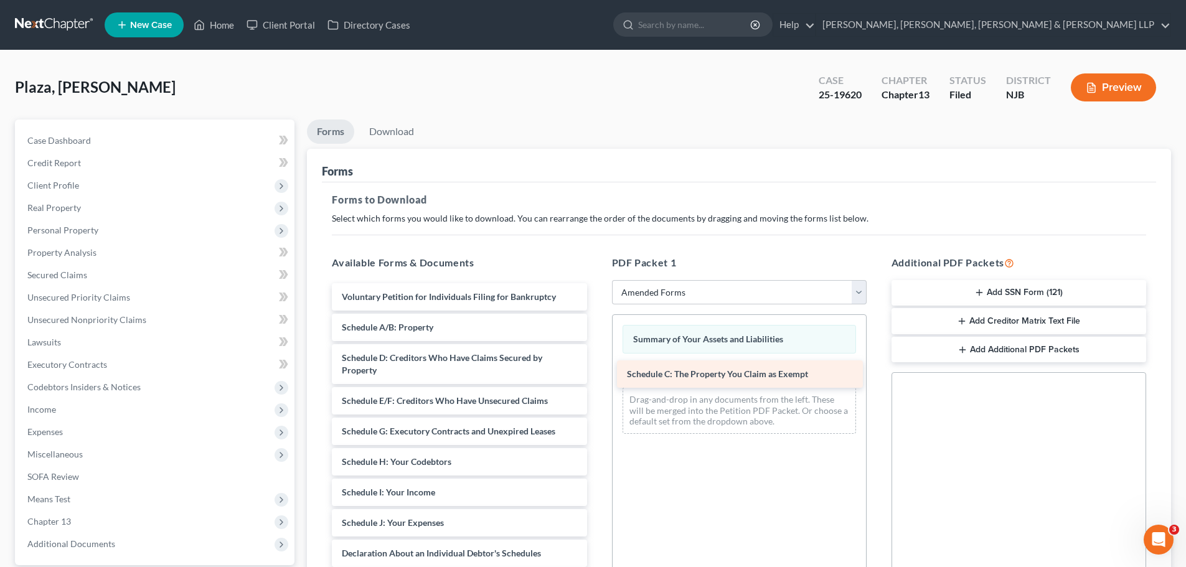
drag, startPoint x: 422, startPoint y: 359, endPoint x: 708, endPoint y: 376, distance: 286.8
click at [596, 376] on div "Schedule C: The Property You Claim as Exempt Voluntary Petition for Individuals…" at bounding box center [459, 544] width 274 height 522
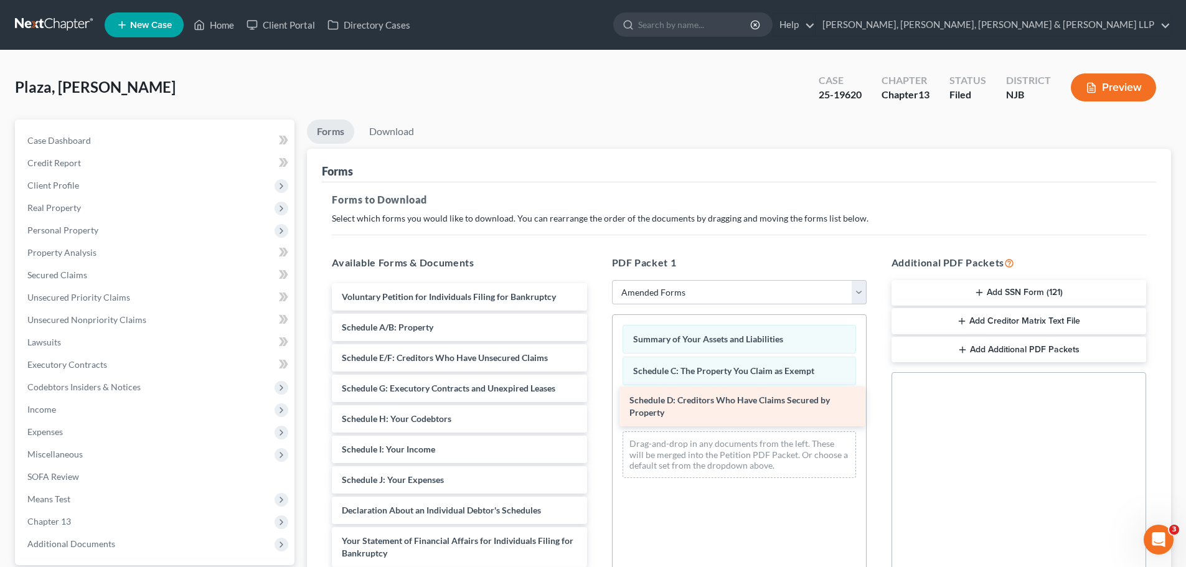
drag, startPoint x: 439, startPoint y: 365, endPoint x: 727, endPoint y: 408, distance: 290.8
click at [596, 408] on div "Schedule D: Creditors Who Have Claims Secured by Property Voluntary Petition fo…" at bounding box center [459, 522] width 274 height 479
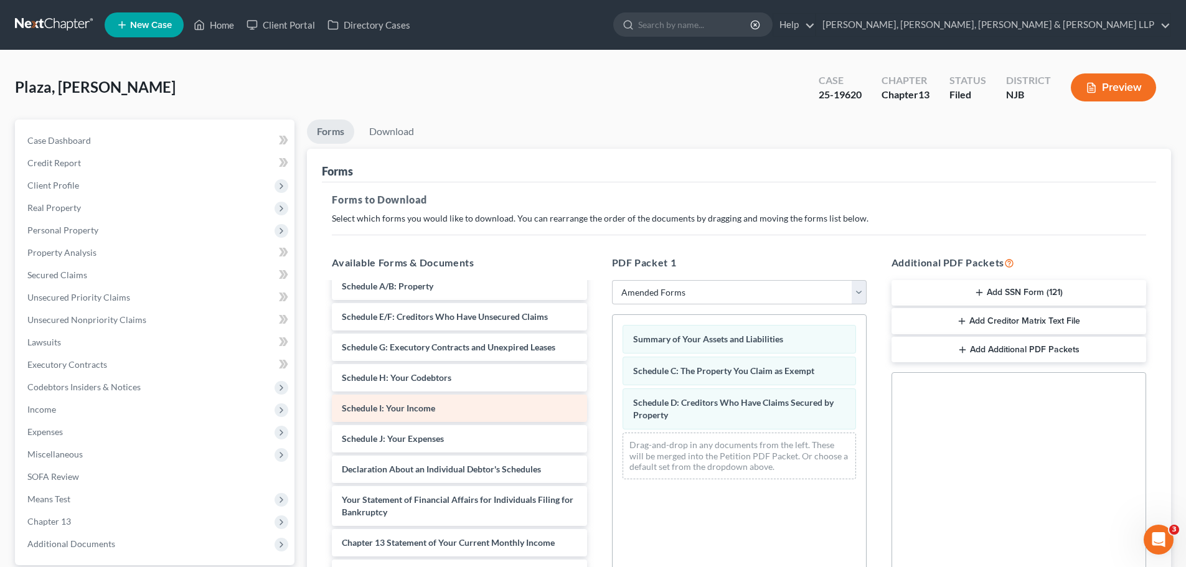
scroll to position [62, 0]
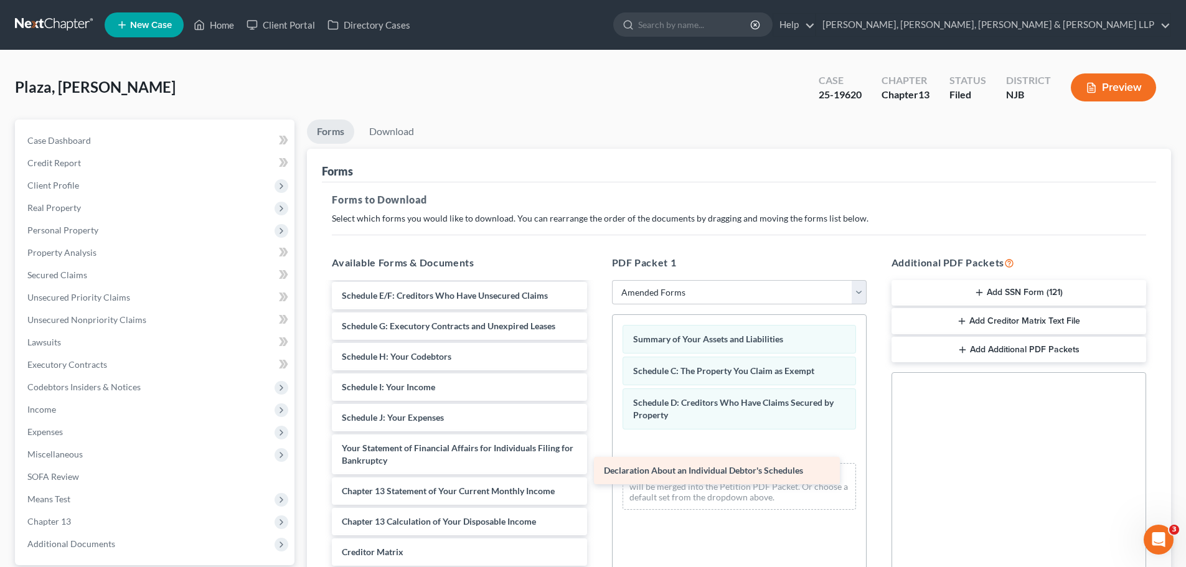
drag, startPoint x: 457, startPoint y: 447, endPoint x: 720, endPoint y: 469, distance: 264.2
click at [596, 469] on div "Declaration About an Individual Debtor's Schedules Voluntary Petition for Indiv…" at bounding box center [459, 445] width 274 height 449
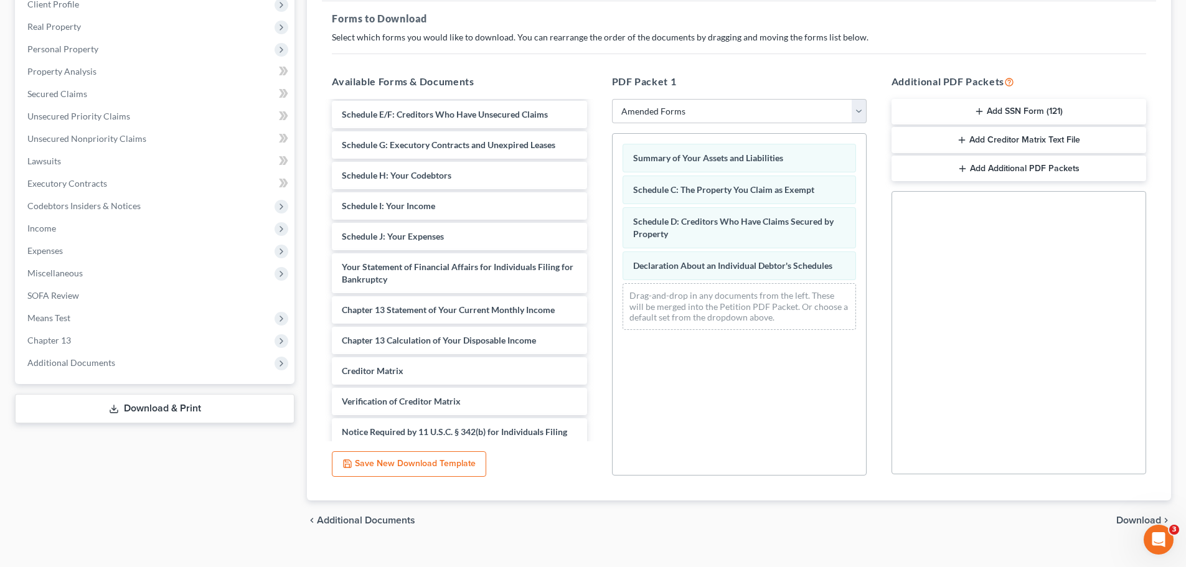
scroll to position [202, 0]
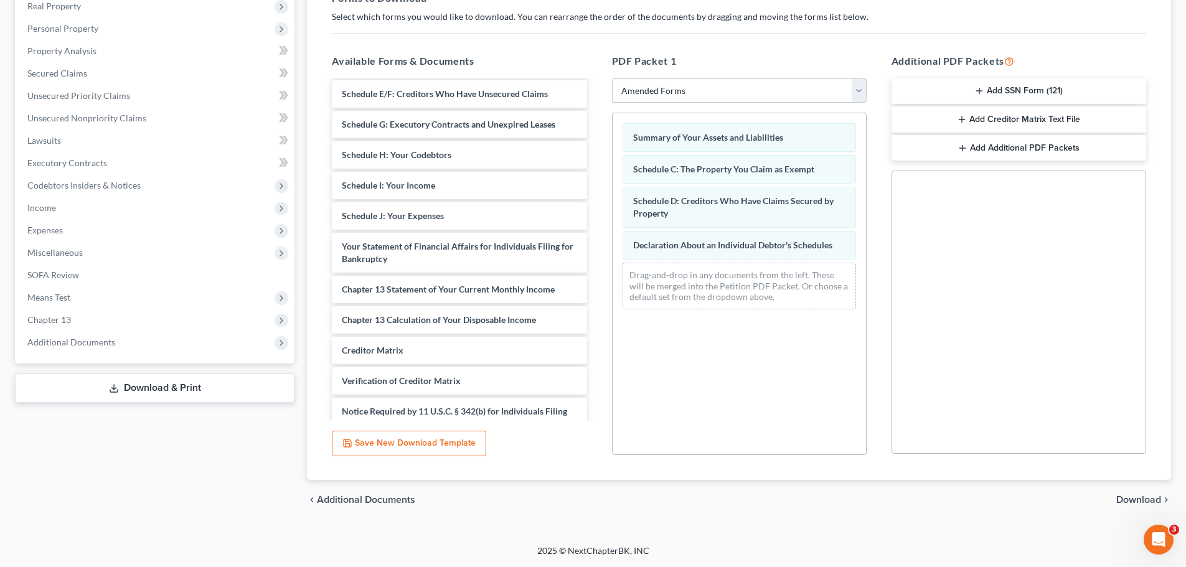
click at [1135, 501] on span "Download" at bounding box center [1138, 500] width 45 height 10
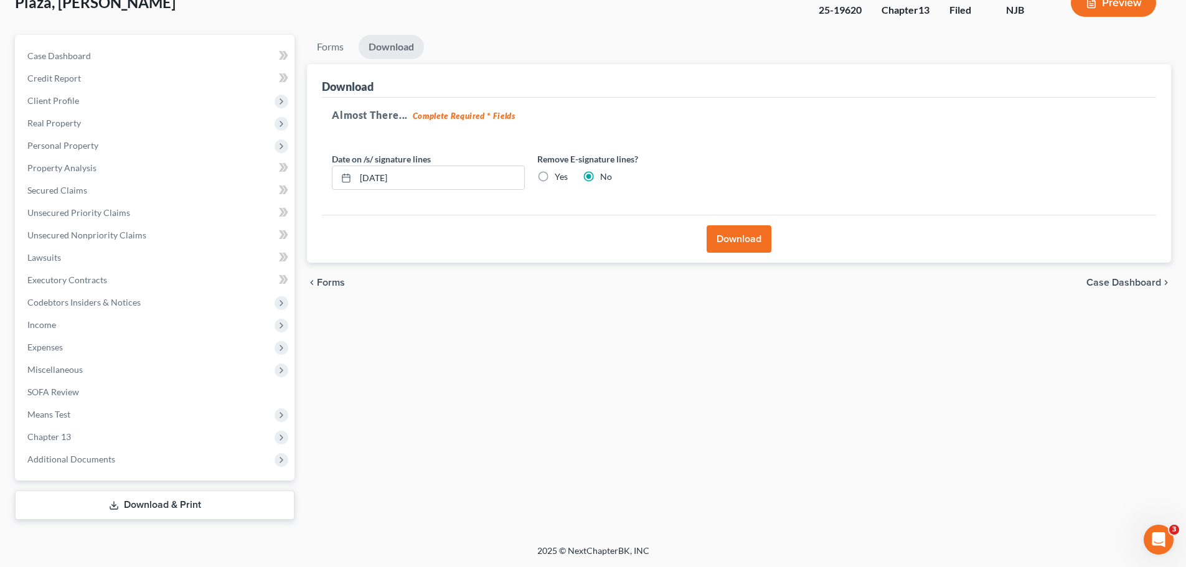
scroll to position [85, 0]
click at [555, 174] on label "Yes" at bounding box center [561, 177] width 13 height 12
click at [560, 174] on input "Yes" at bounding box center [564, 175] width 8 height 8
radio input "true"
radio input "false"
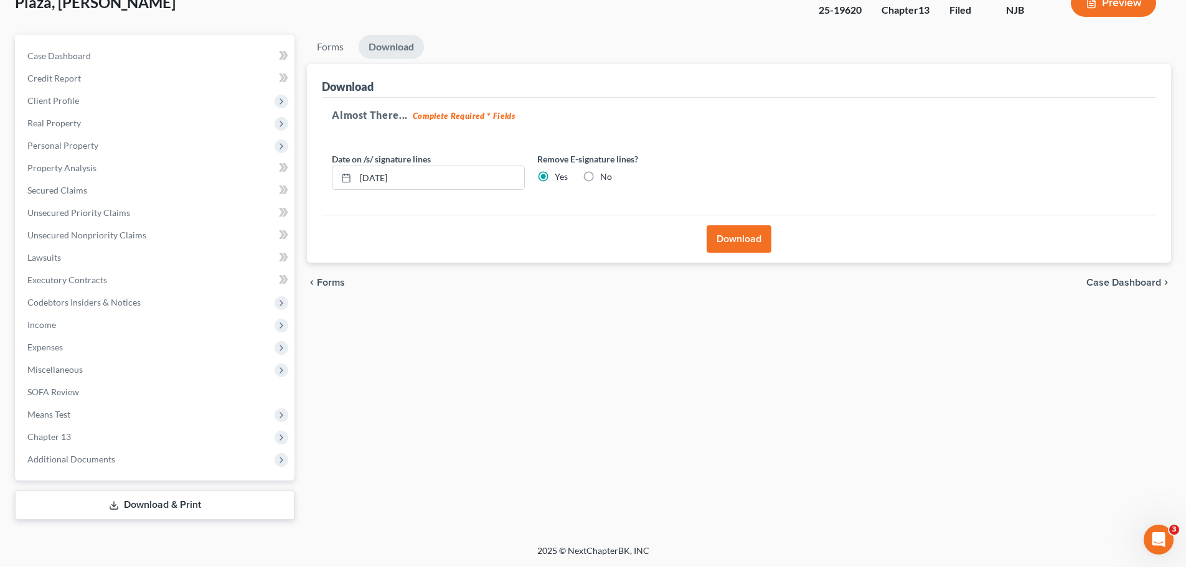
click at [757, 238] on button "Download" at bounding box center [738, 238] width 65 height 27
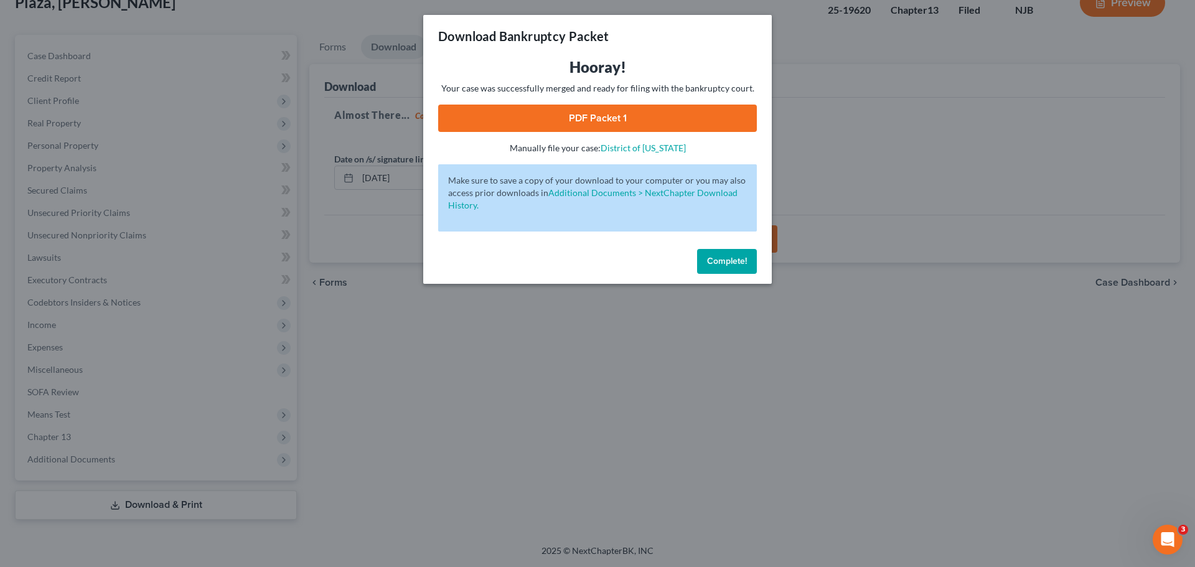
click at [629, 123] on link "PDF Packet 1" at bounding box center [597, 118] width 319 height 27
click at [736, 265] on span "Complete!" at bounding box center [727, 261] width 40 height 11
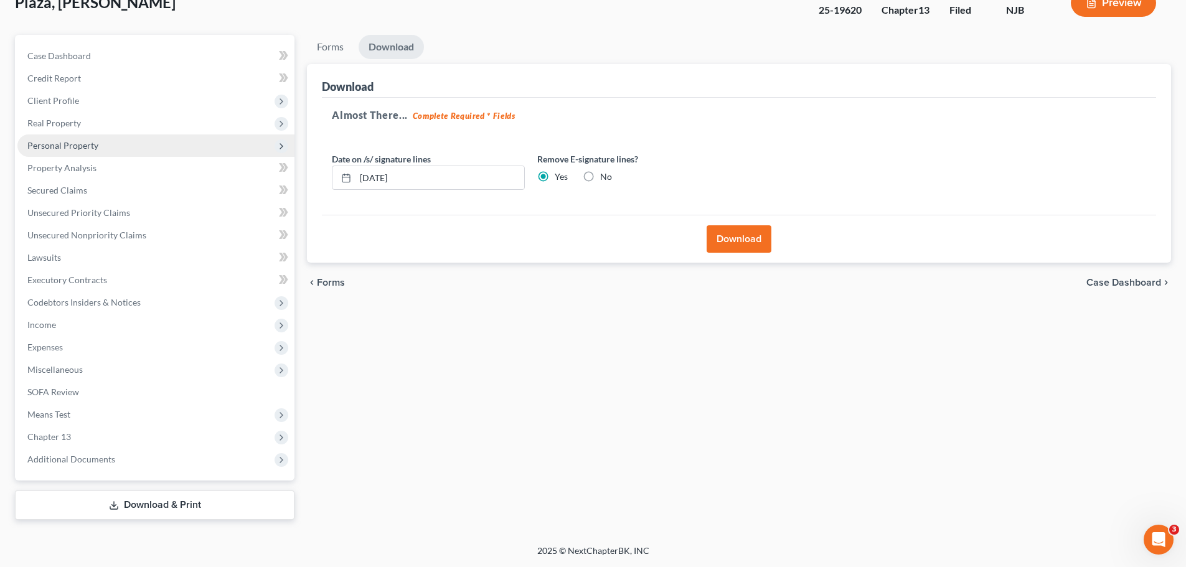
click at [80, 146] on span "Personal Property" at bounding box center [62, 145] width 71 height 11
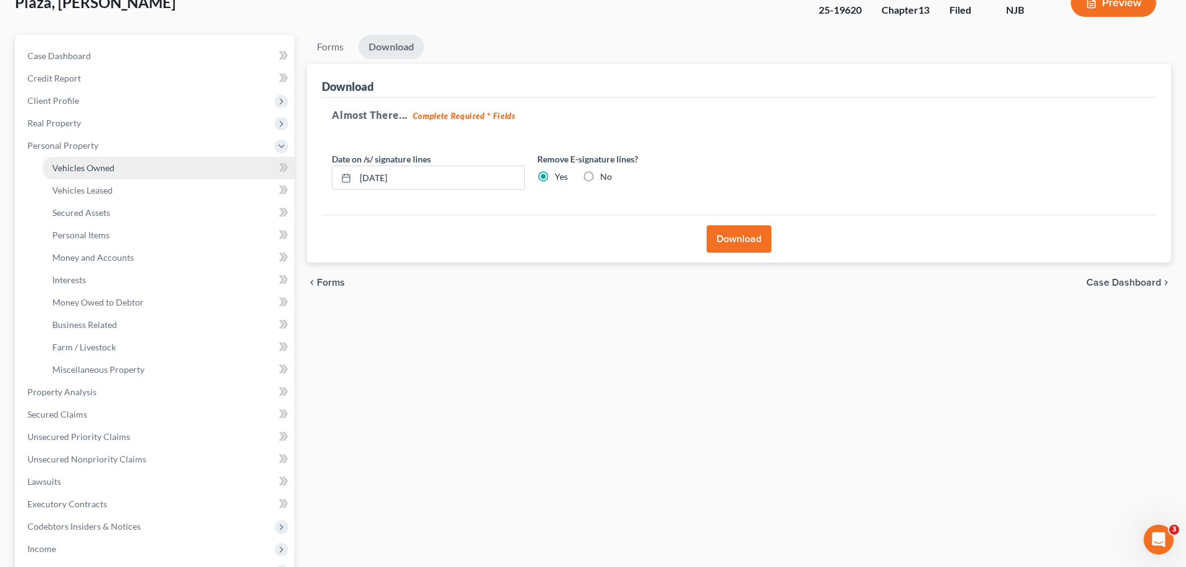
click at [83, 169] on span "Vehicles Owned" at bounding box center [83, 167] width 62 height 11
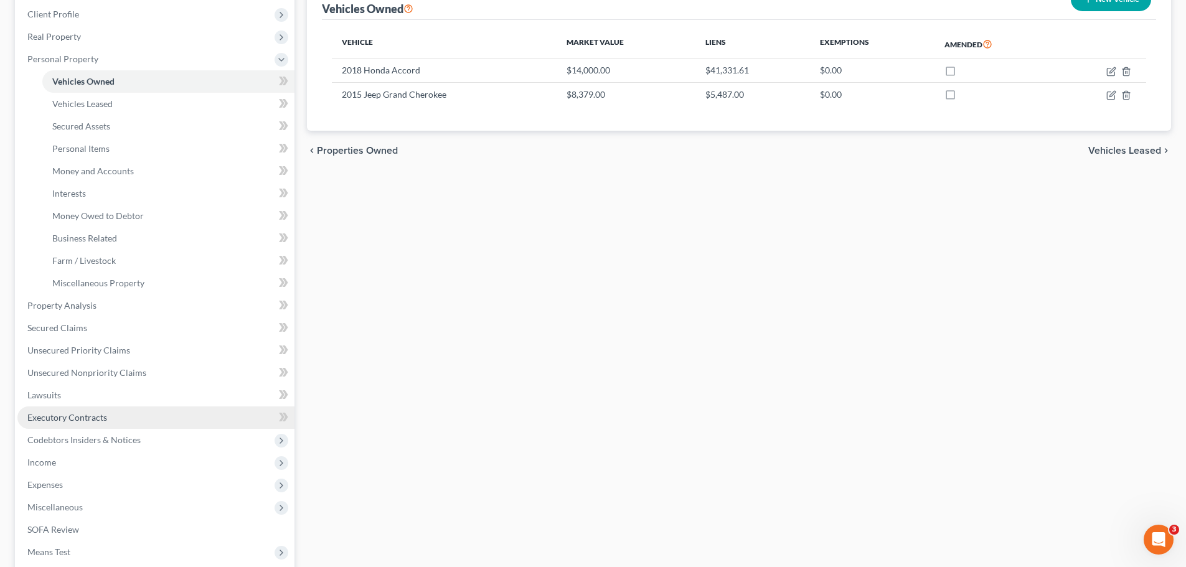
scroll to position [187, 0]
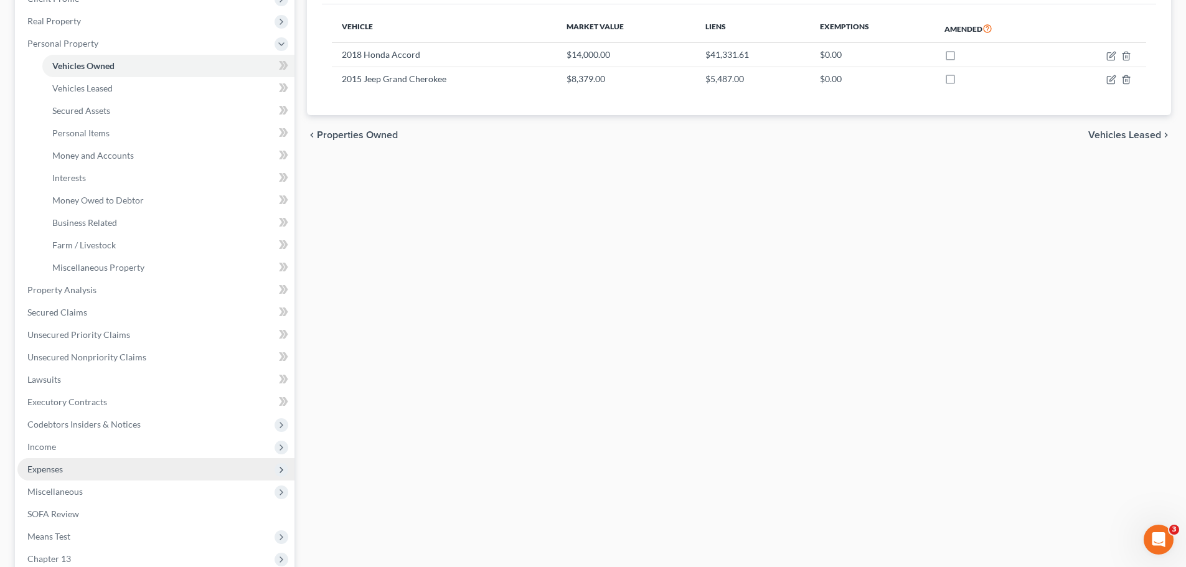
click at [67, 468] on span "Expenses" at bounding box center [155, 469] width 277 height 22
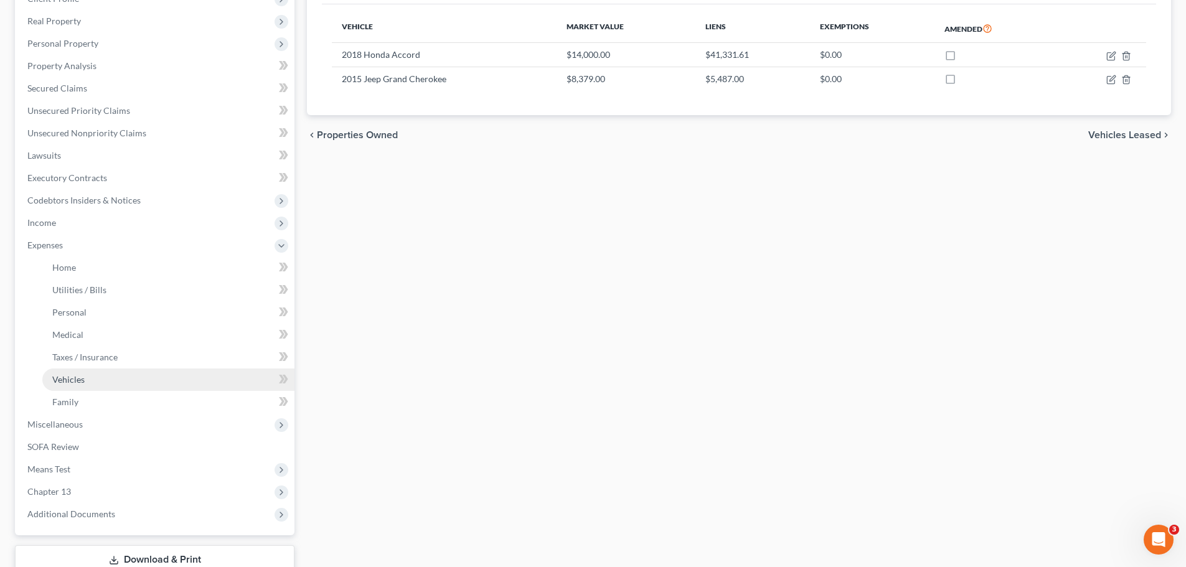
click at [85, 383] on link "Vehicles" at bounding box center [168, 379] width 252 height 22
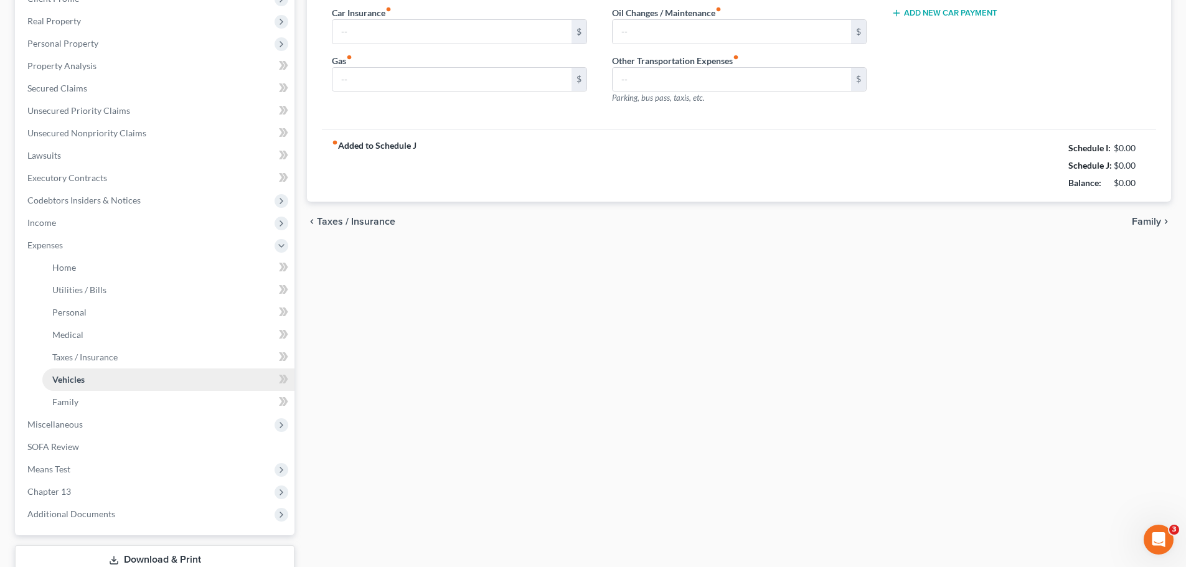
type input "467.00"
type input "300.00"
type input "200.00"
type input "0.00"
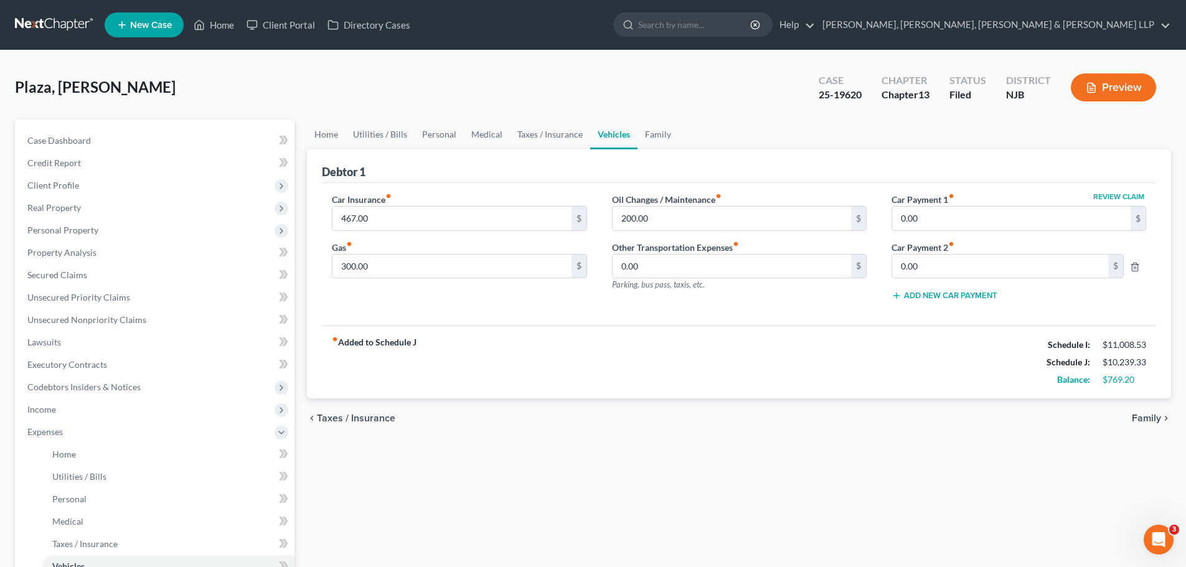
click at [1146, 420] on span "Family" at bounding box center [1146, 418] width 29 height 10
